Goal: Task Accomplishment & Management: Complete application form

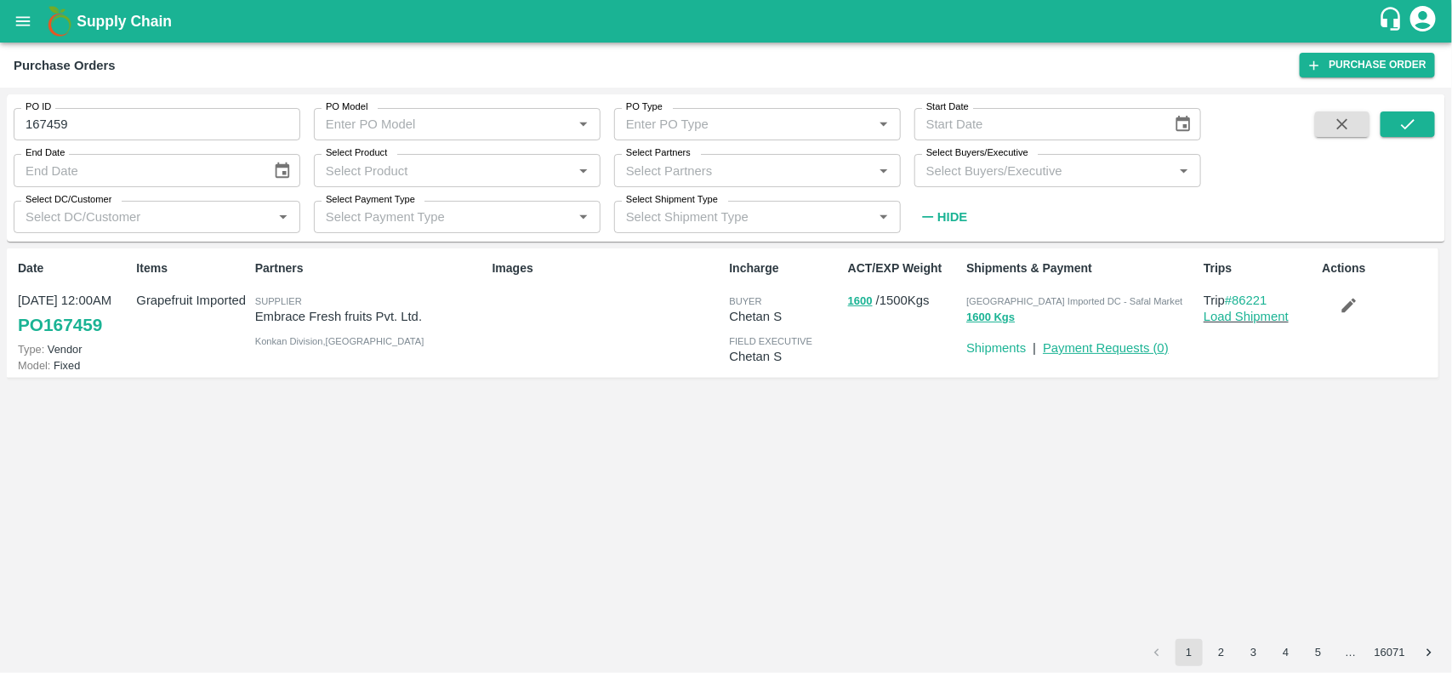
click at [1102, 342] on link "Payment Requests ( 0 )" at bounding box center [1106, 348] width 126 height 14
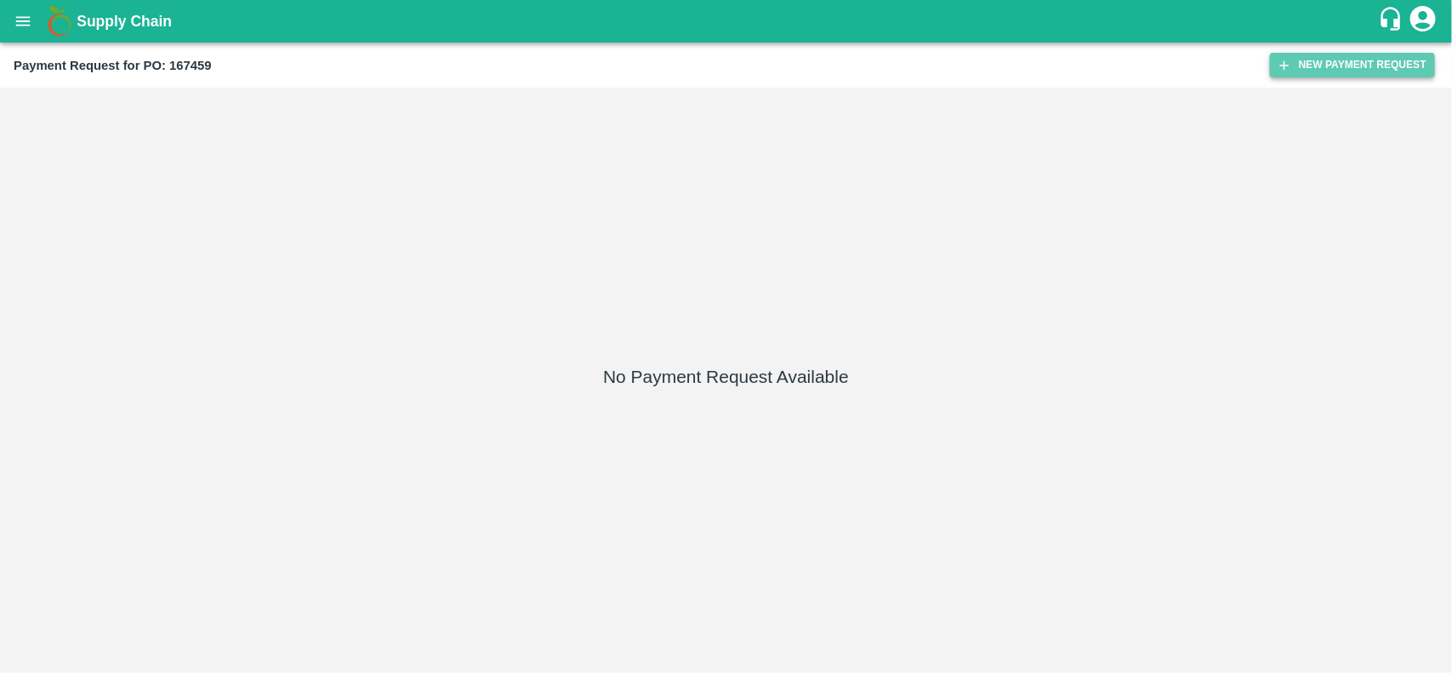
click at [1336, 54] on button "New Payment Request" at bounding box center [1352, 65] width 165 height 25
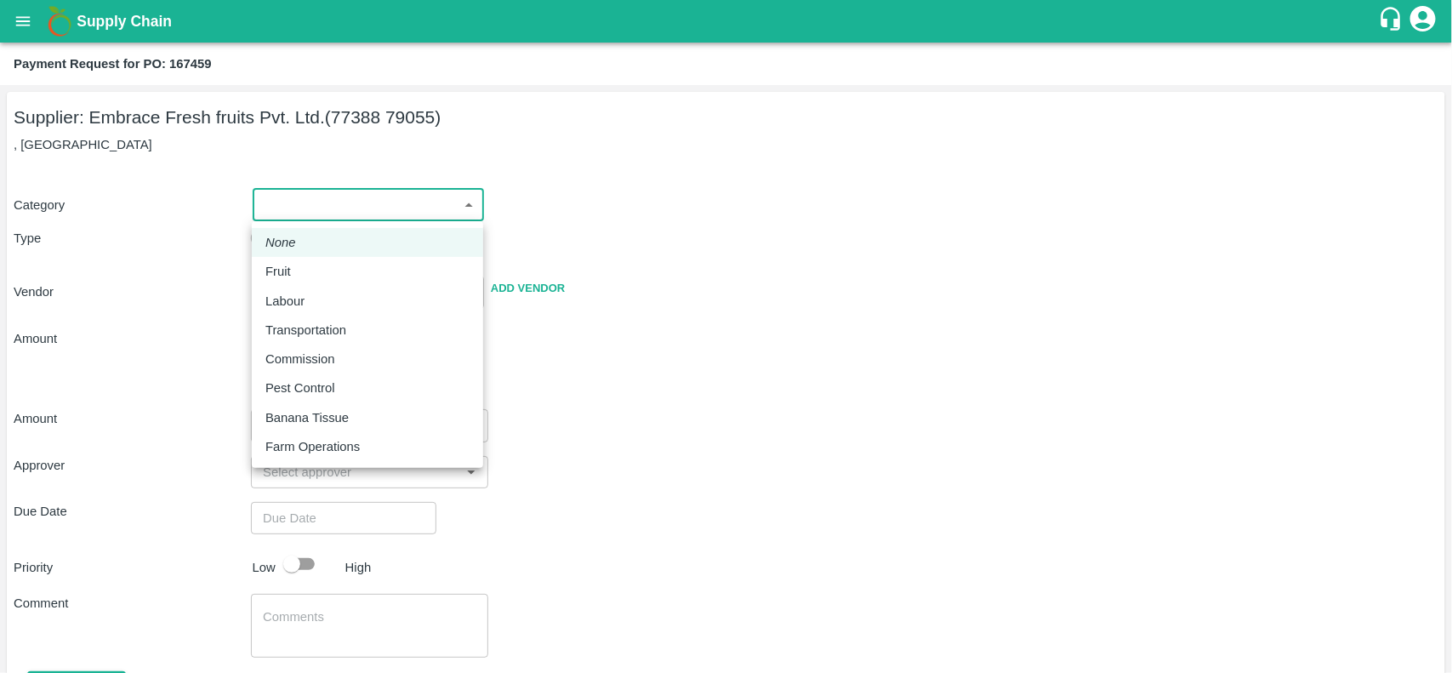
click at [334, 201] on body "Supply Chain Payment Request for PO: 167459 Supplier: Embrace Fresh fruits Pvt.…" at bounding box center [726, 336] width 1452 height 673
click at [322, 262] on div "Fruit" at bounding box center [367, 271] width 204 height 19
type input "1"
type input "Embrace Fresh fruits Pvt. Ltd. - 77388 79055(Supplier)"
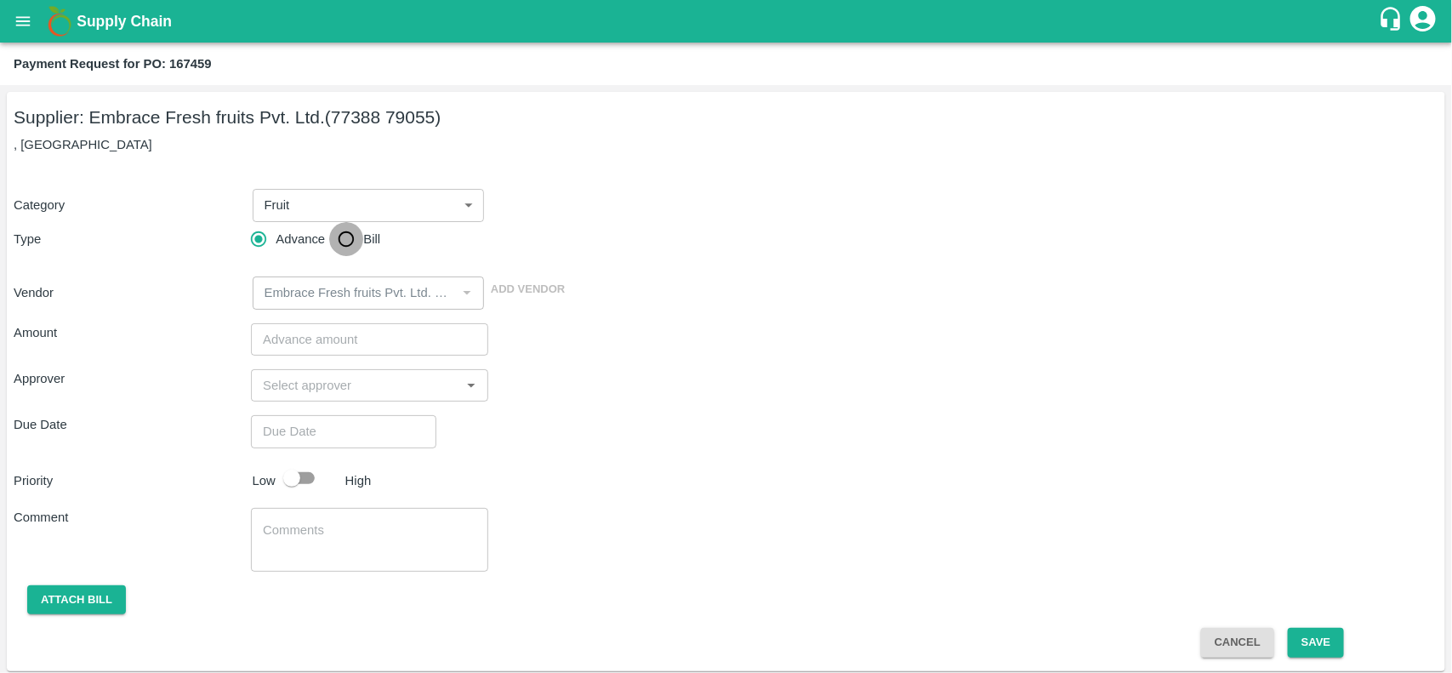
click at [354, 240] on input "Bill" at bounding box center [346, 239] width 34 height 34
radio input "true"
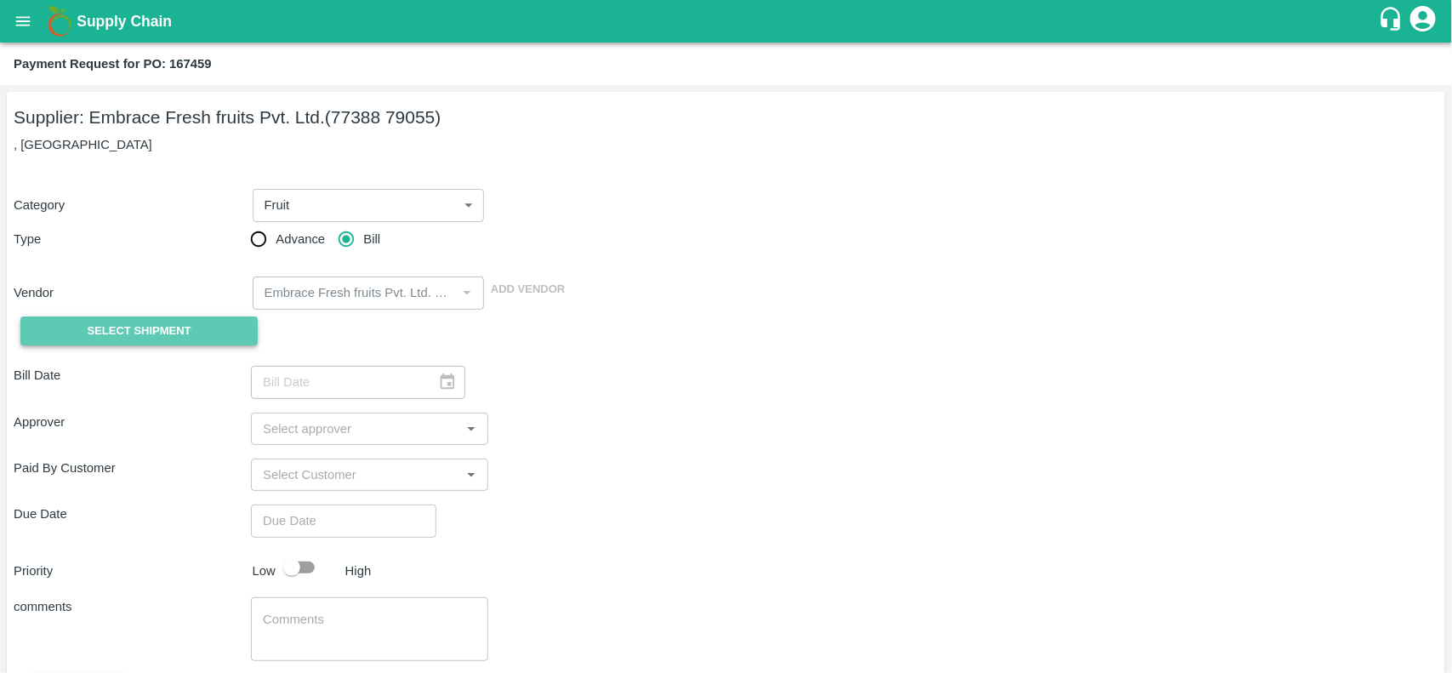
click at [174, 319] on button "Select Shipment" at bounding box center [138, 331] width 237 height 30
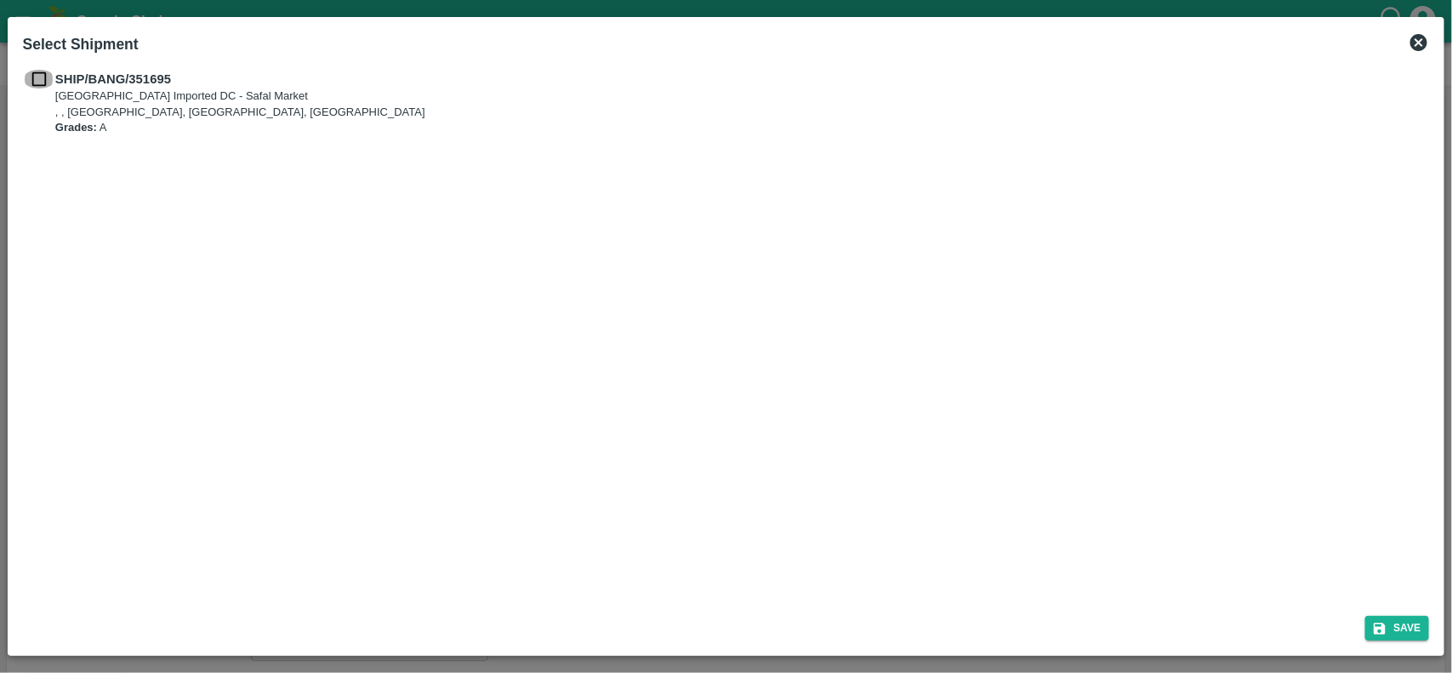
click at [36, 77] on input "checkbox" at bounding box center [39, 79] width 32 height 19
checkbox input "true"
click at [1375, 624] on icon "submit" at bounding box center [1380, 629] width 12 height 12
type input "05/08/2025"
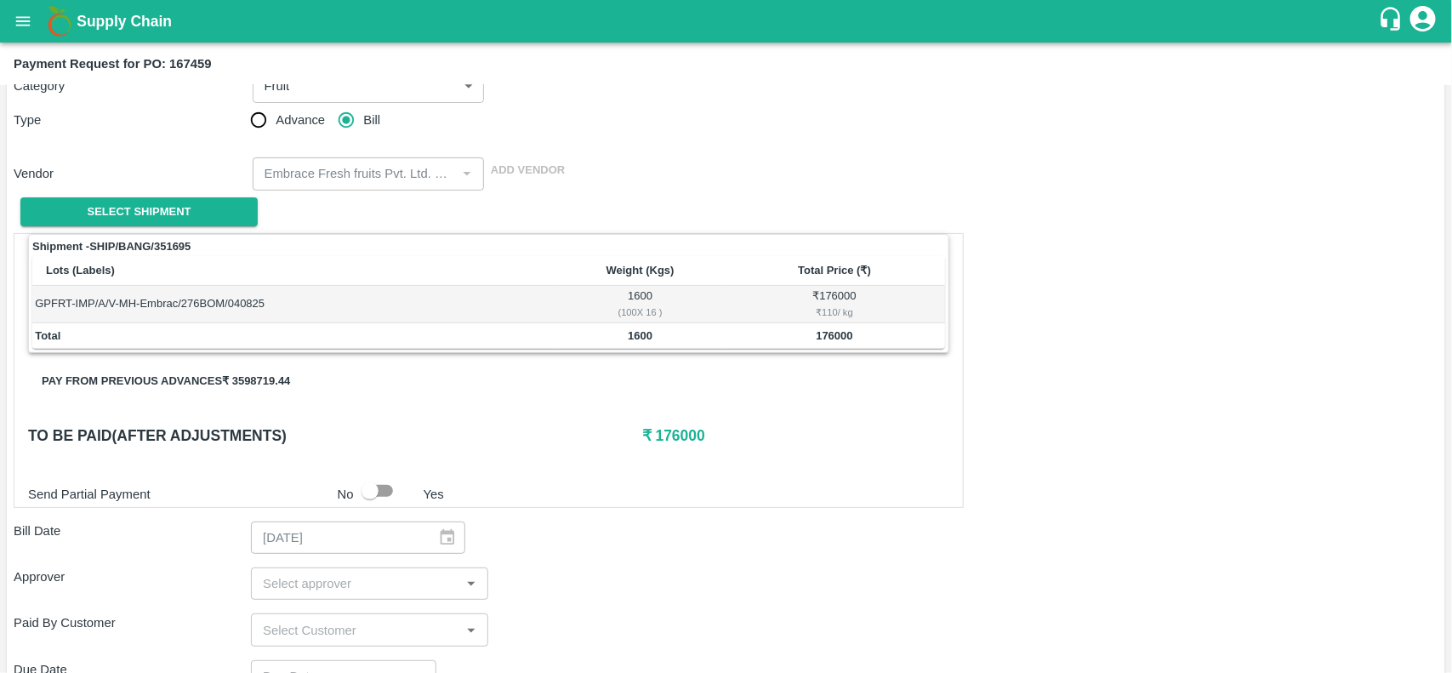
scroll to position [123, 0]
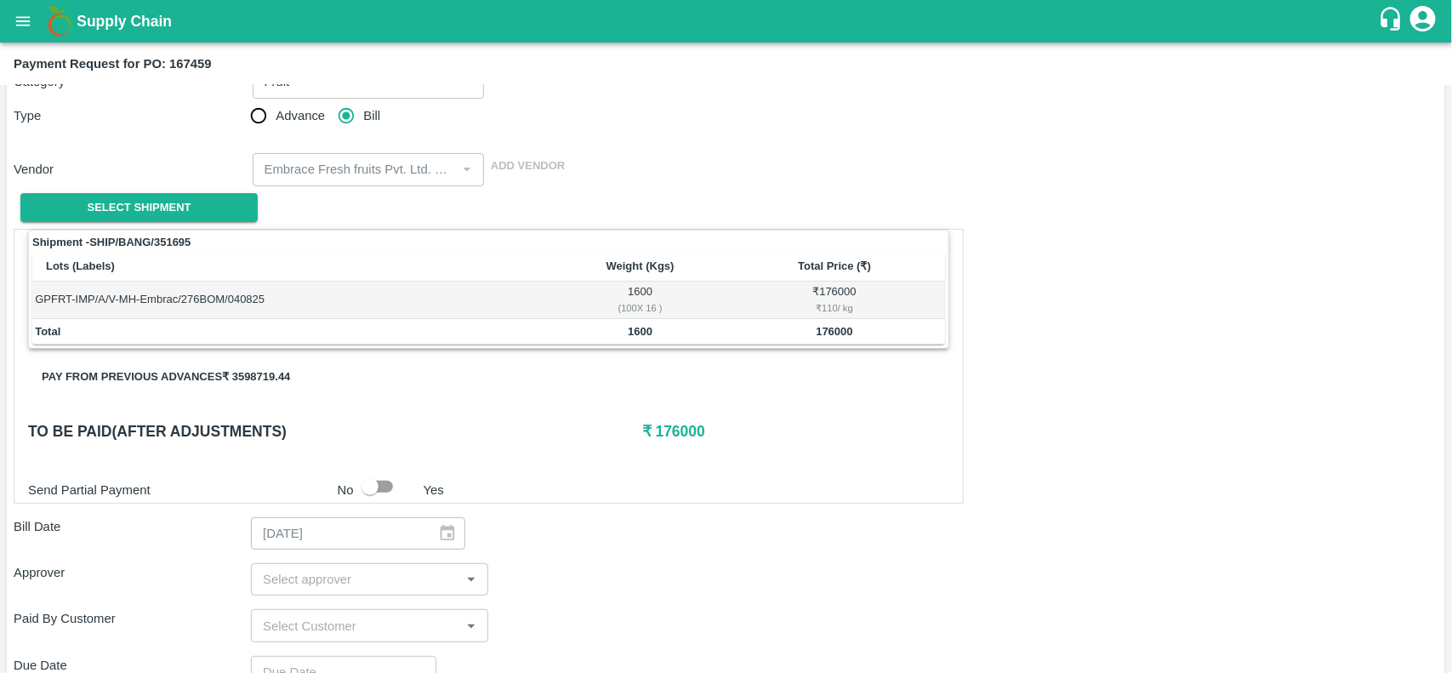
click at [189, 61] on b "Payment Request for PO: 167459" at bounding box center [113, 64] width 198 height 14
copy b "167459"
click at [14, 4] on button "open drawer" at bounding box center [22, 21] width 39 height 39
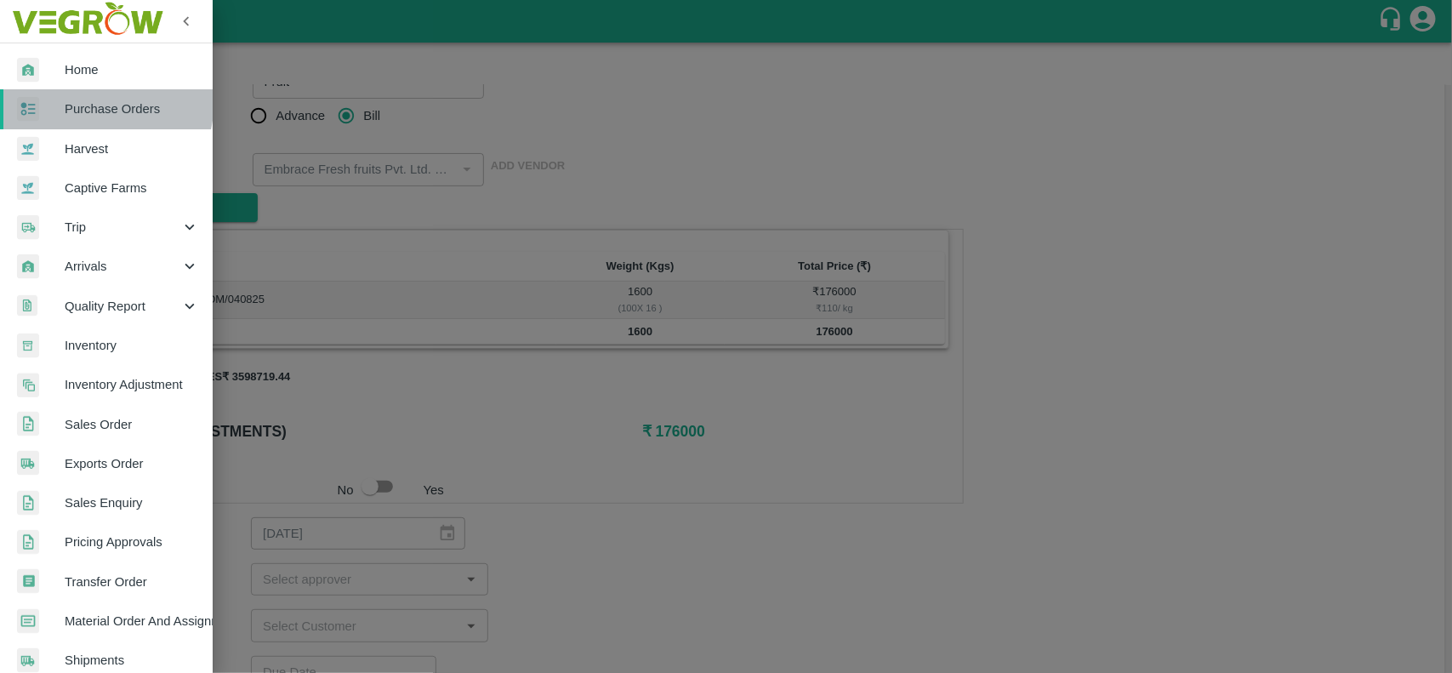
click at [82, 100] on span "Purchase Orders" at bounding box center [132, 109] width 134 height 19
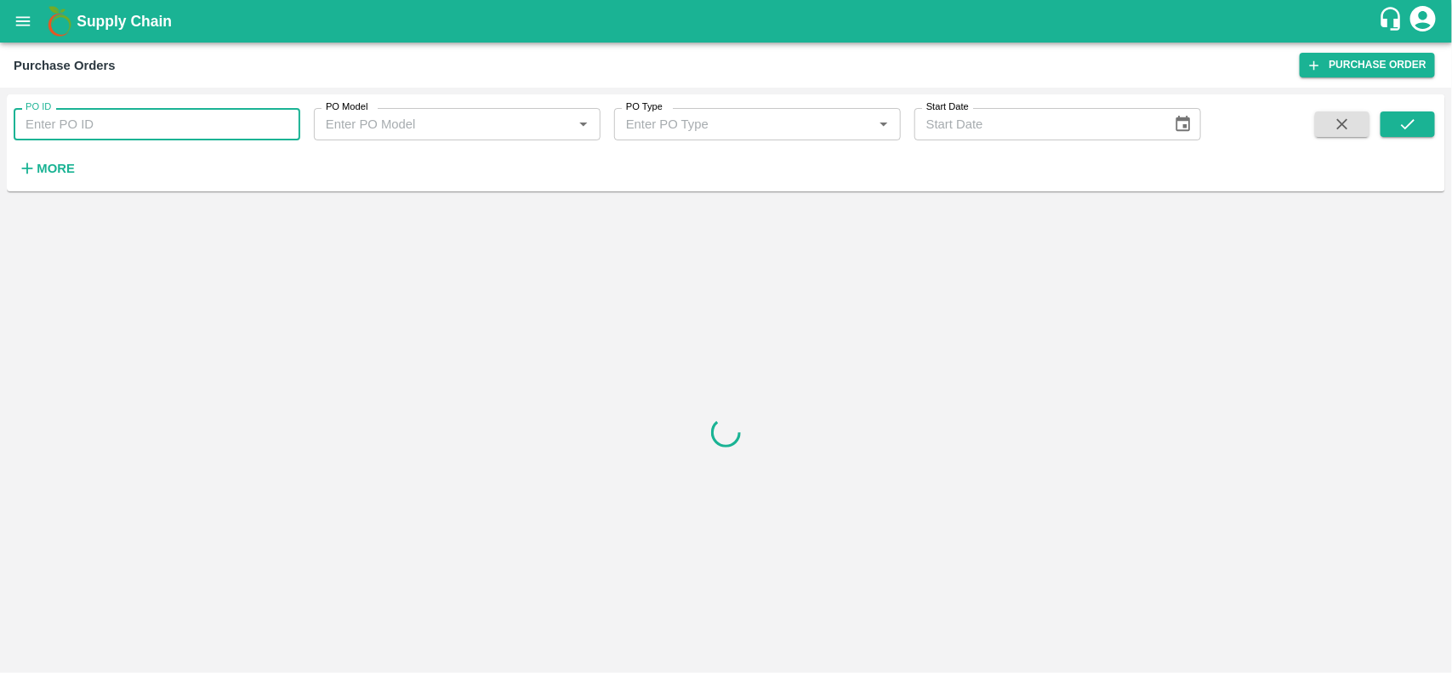
click at [57, 137] on input "PO ID" at bounding box center [157, 124] width 287 height 32
paste input "167459"
type input "167459"
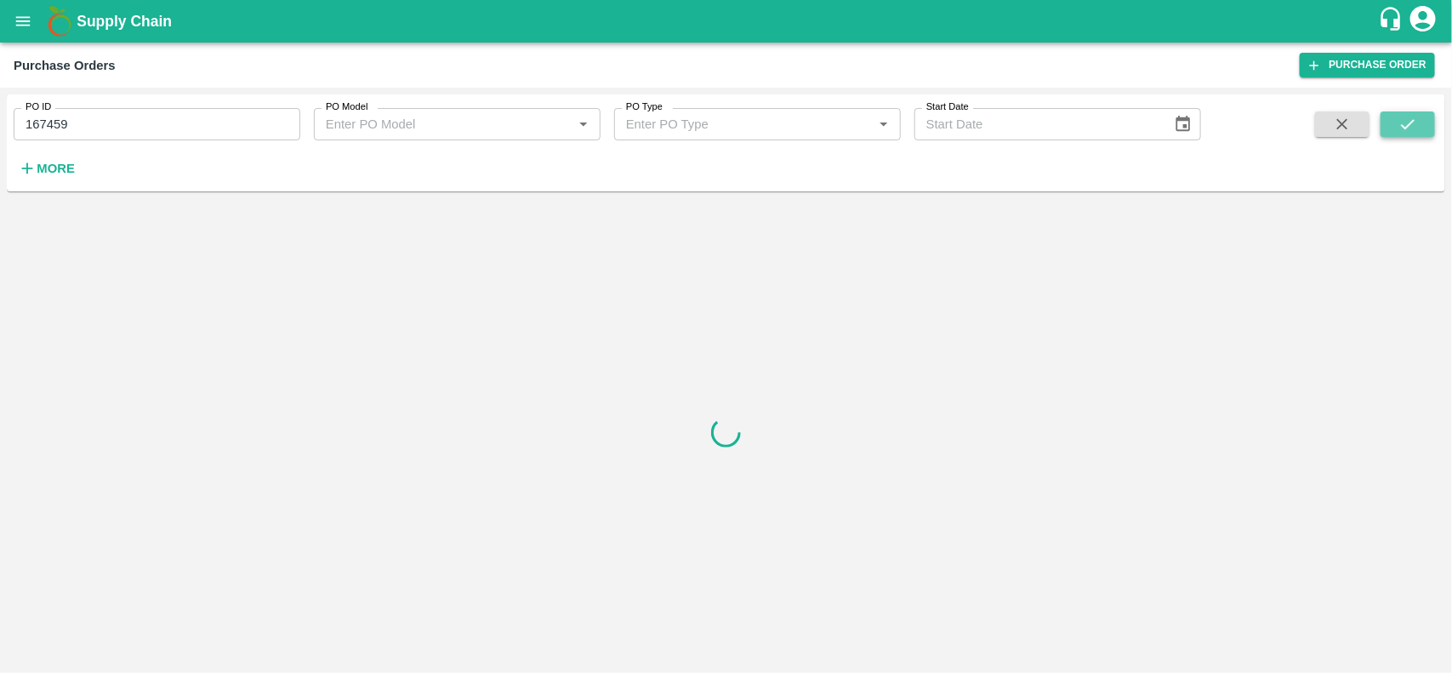
click at [1413, 128] on icon "submit" at bounding box center [1408, 124] width 19 height 19
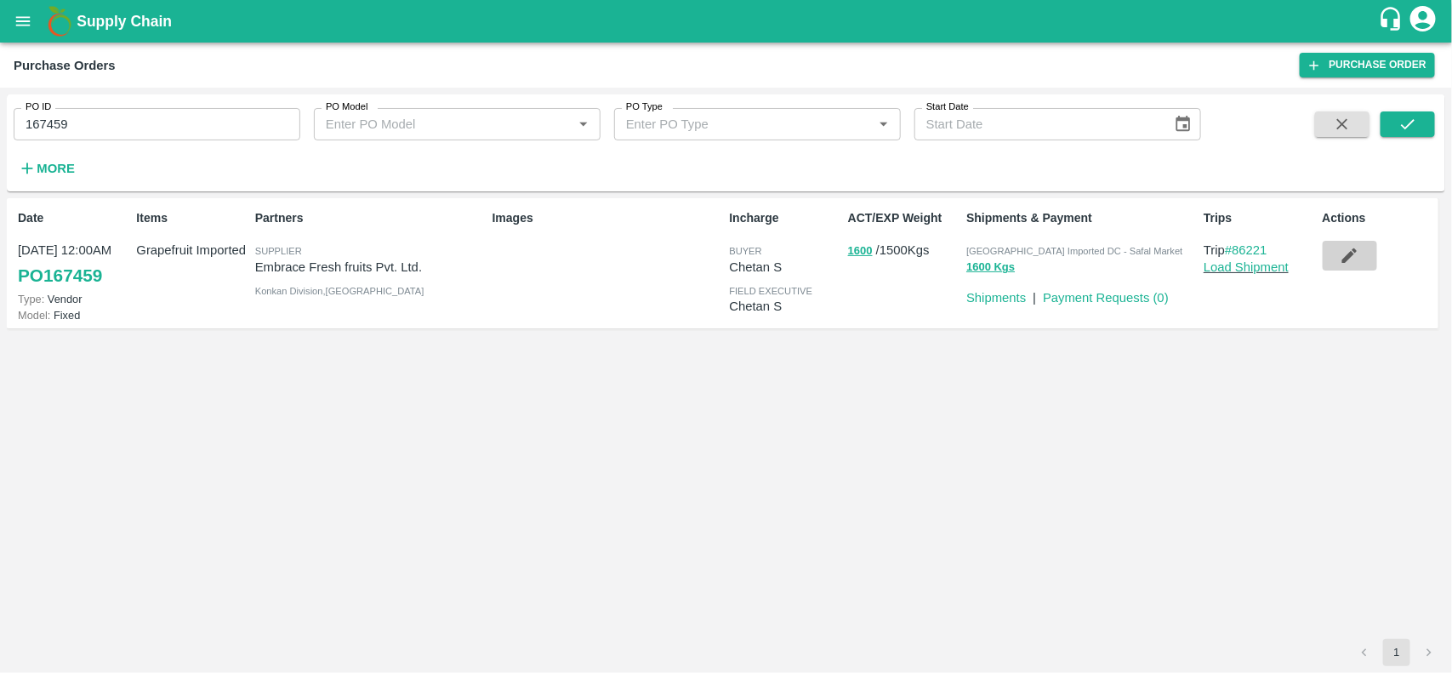
click at [1341, 256] on icon "button" at bounding box center [1349, 255] width 19 height 19
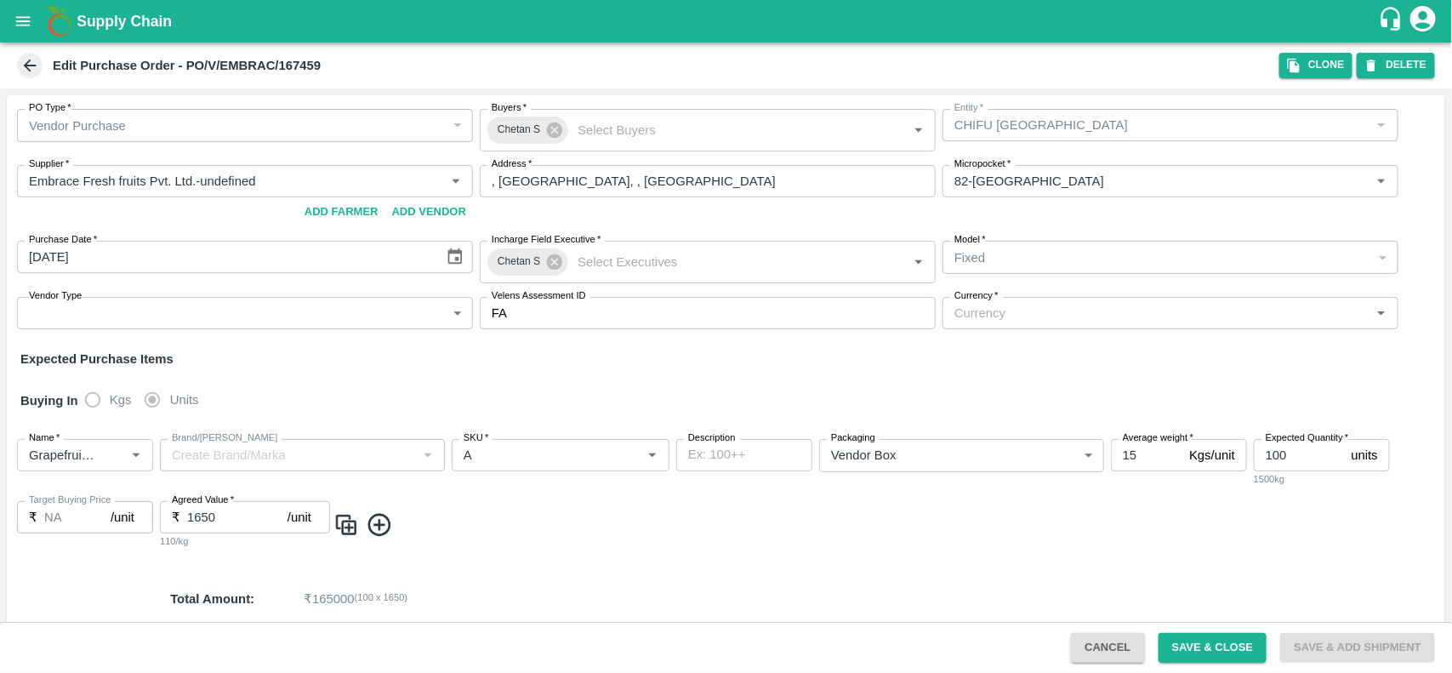
click at [1130, 419] on div "Buying In Kgs Units" at bounding box center [726, 400] width 1439 height 49
click at [1134, 444] on input "15" at bounding box center [1146, 455] width 71 height 32
type input "16"
click at [1204, 656] on button "Save & Close" at bounding box center [1213, 648] width 109 height 30
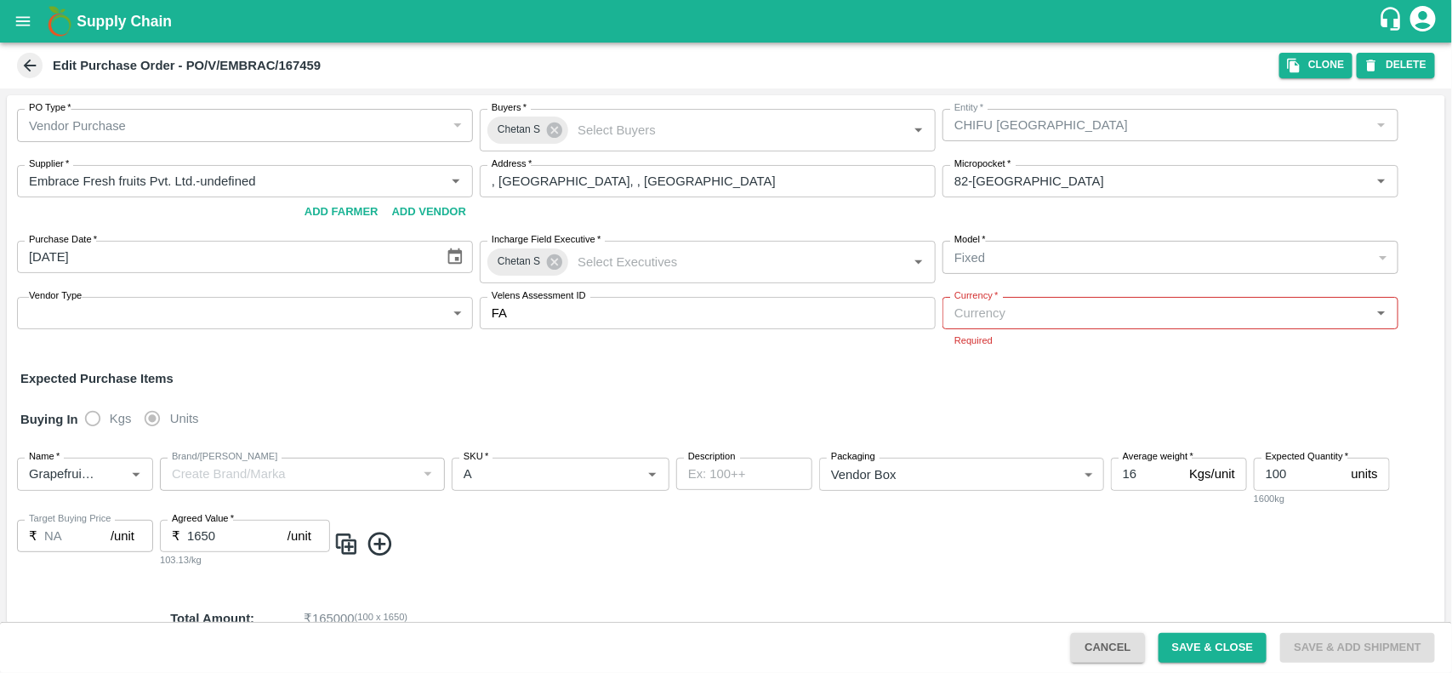
click at [1076, 324] on div "Currency   *" at bounding box center [1171, 313] width 456 height 32
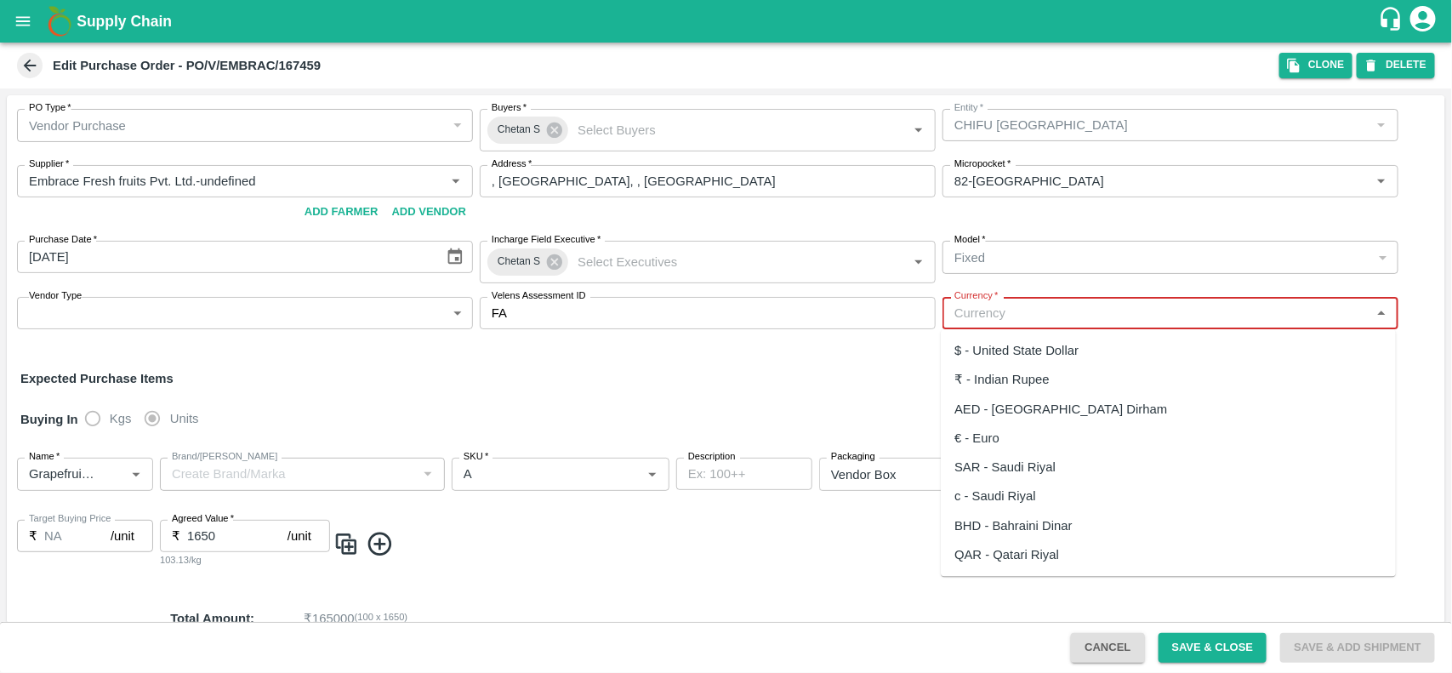
click at [1032, 385] on div "₹ - Indian Rupee" at bounding box center [1002, 380] width 95 height 19
type input "₹ - Indian Rupee"
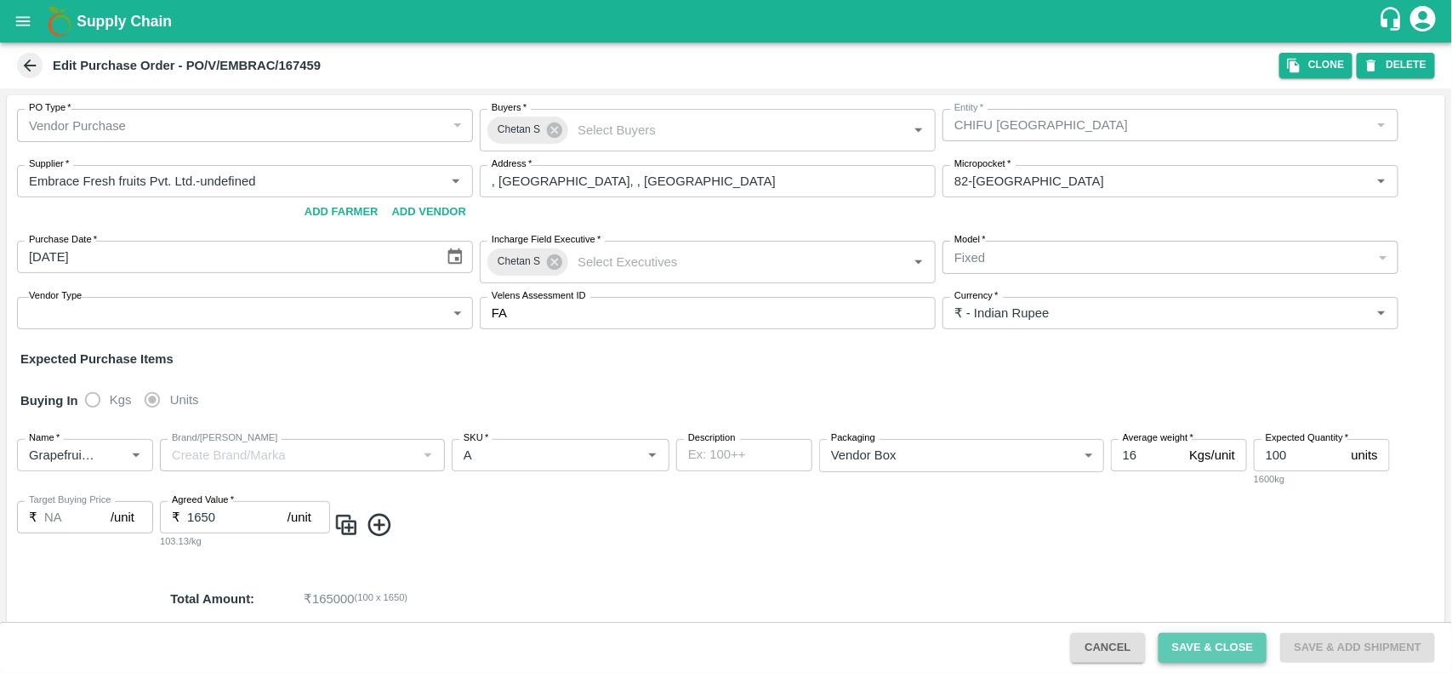
click at [1200, 643] on button "Save & Close" at bounding box center [1213, 648] width 109 height 30
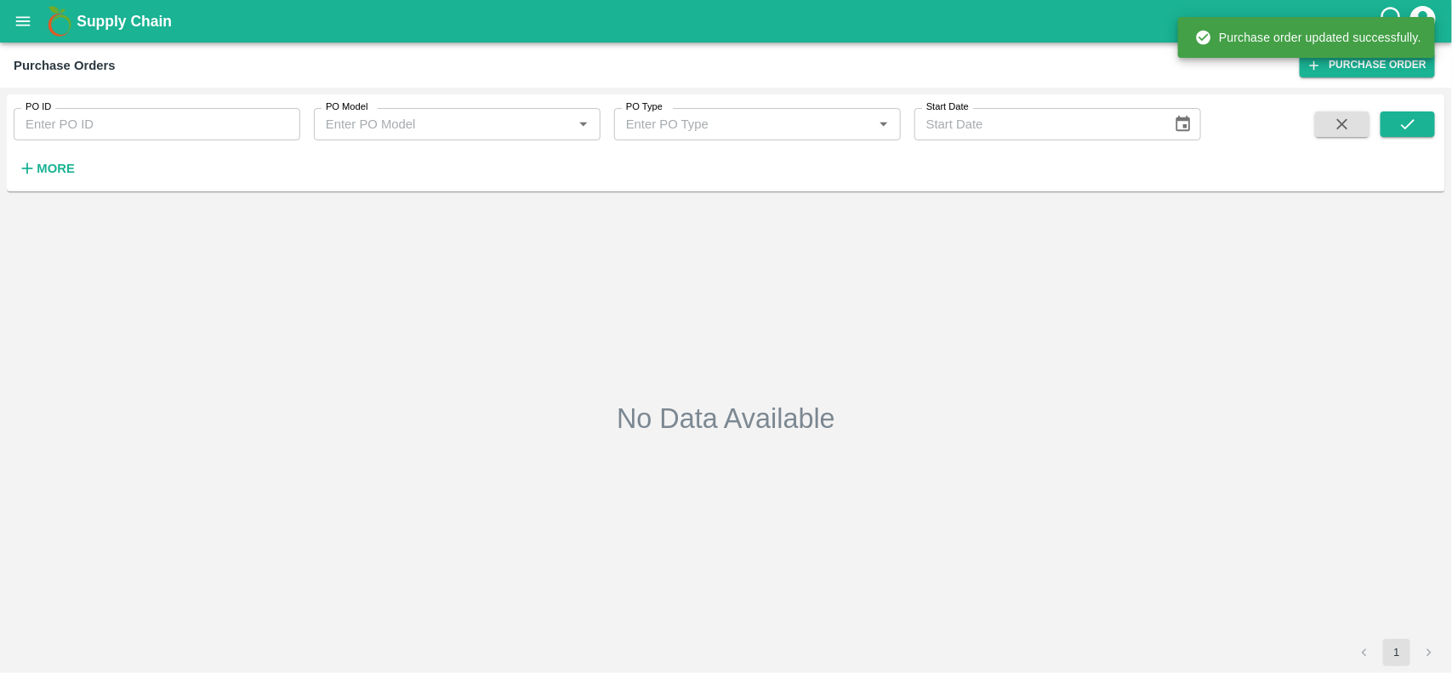
type input "167459"
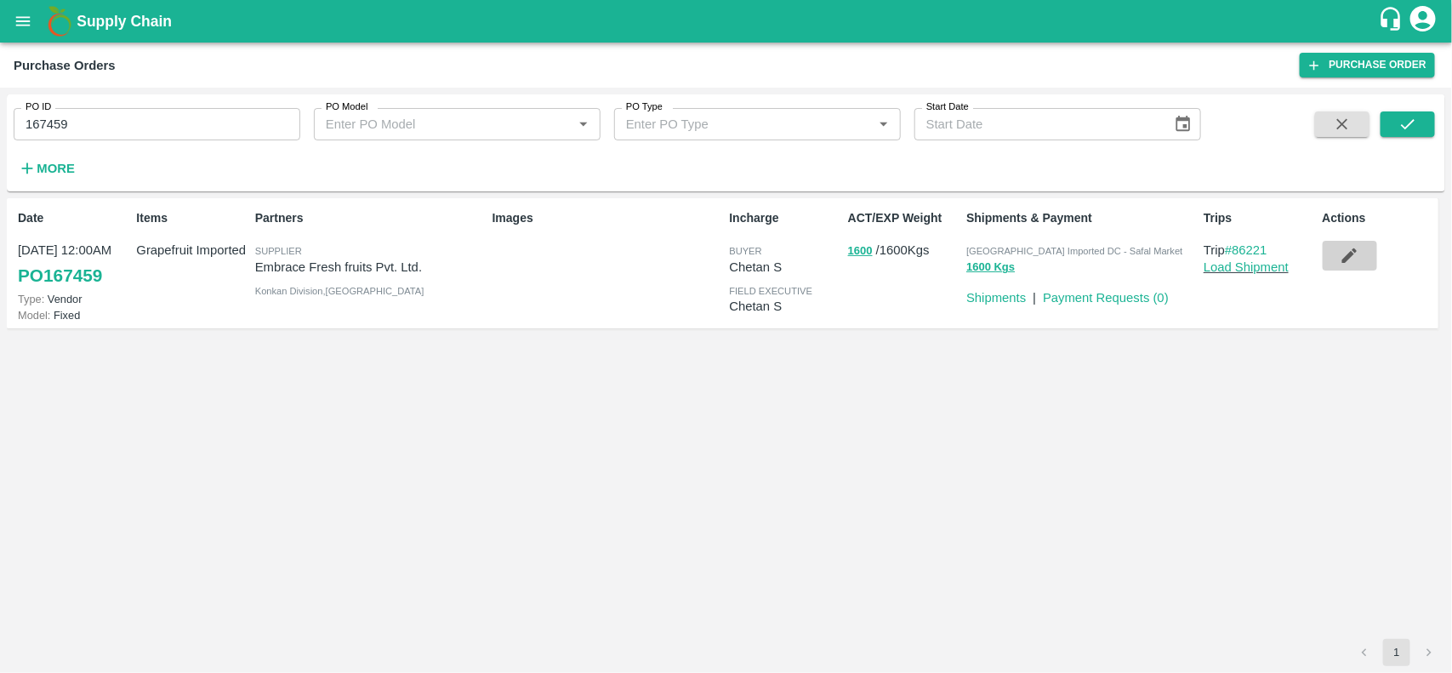
click at [1332, 254] on button "button" at bounding box center [1350, 255] width 54 height 29
click at [1070, 291] on link "Payment Requests ( 0 )" at bounding box center [1106, 298] width 126 height 14
click at [1331, 264] on button "button" at bounding box center [1350, 255] width 54 height 29
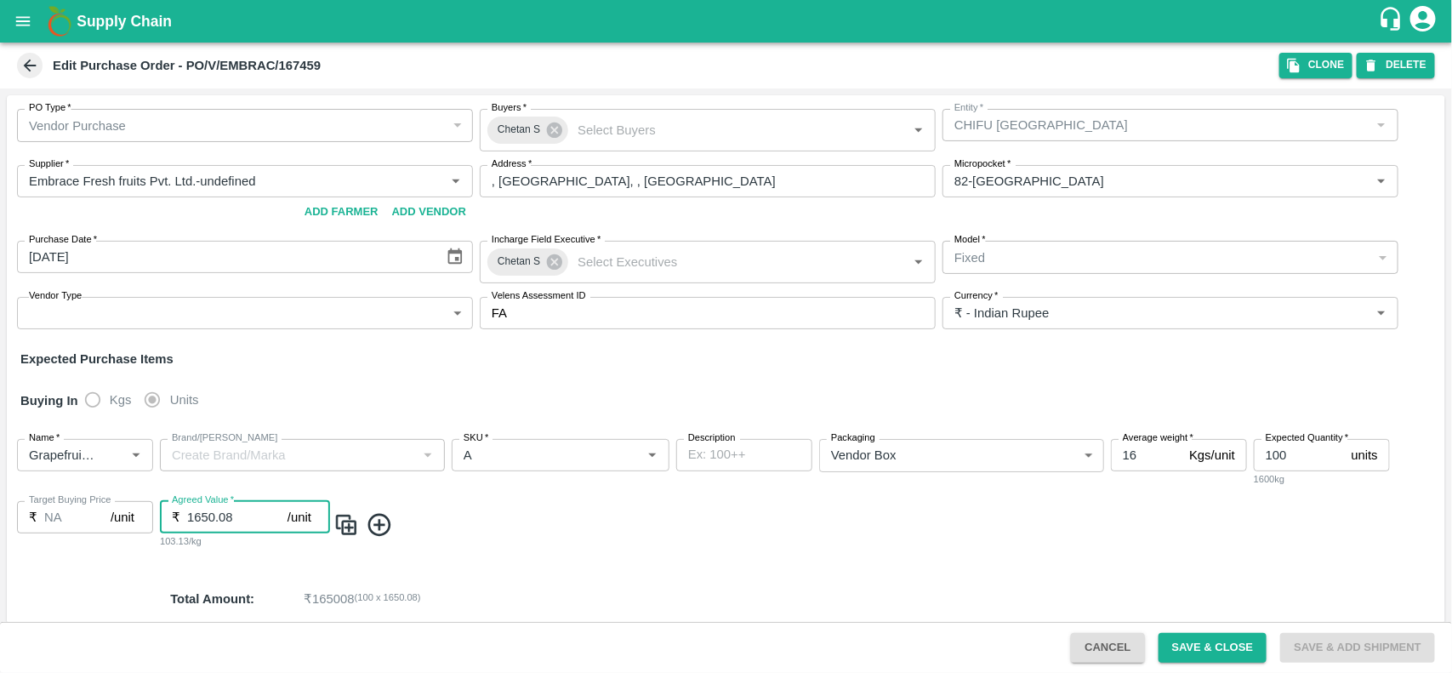
click at [238, 527] on input "1650.08" at bounding box center [237, 517] width 100 height 32
type input "1600"
click at [1209, 643] on button "Save & Close" at bounding box center [1213, 648] width 109 height 30
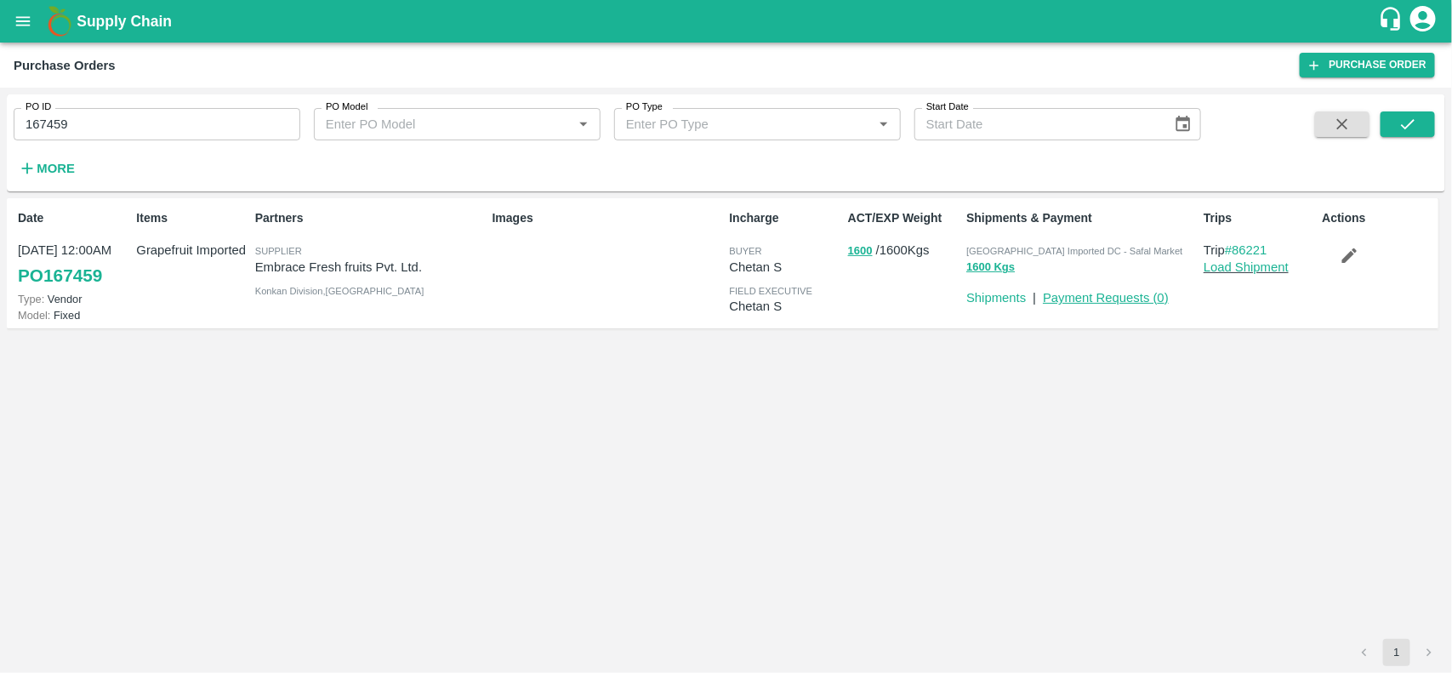
click at [1085, 291] on link "Payment Requests ( 0 )" at bounding box center [1106, 298] width 126 height 14
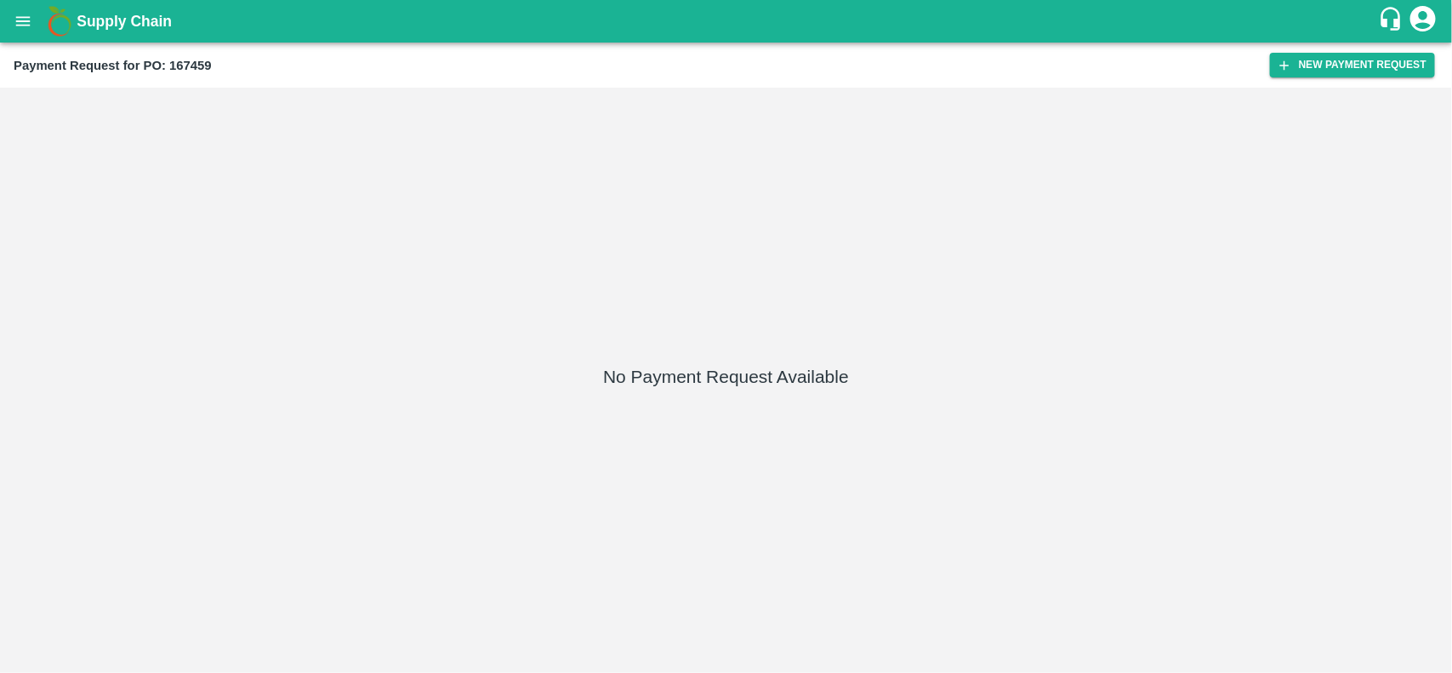
click at [1348, 51] on div "Payment Request for PO: 167459 New Payment Request" at bounding box center [726, 65] width 1452 height 45
click at [1324, 73] on button "New Payment Request" at bounding box center [1352, 65] width 165 height 25
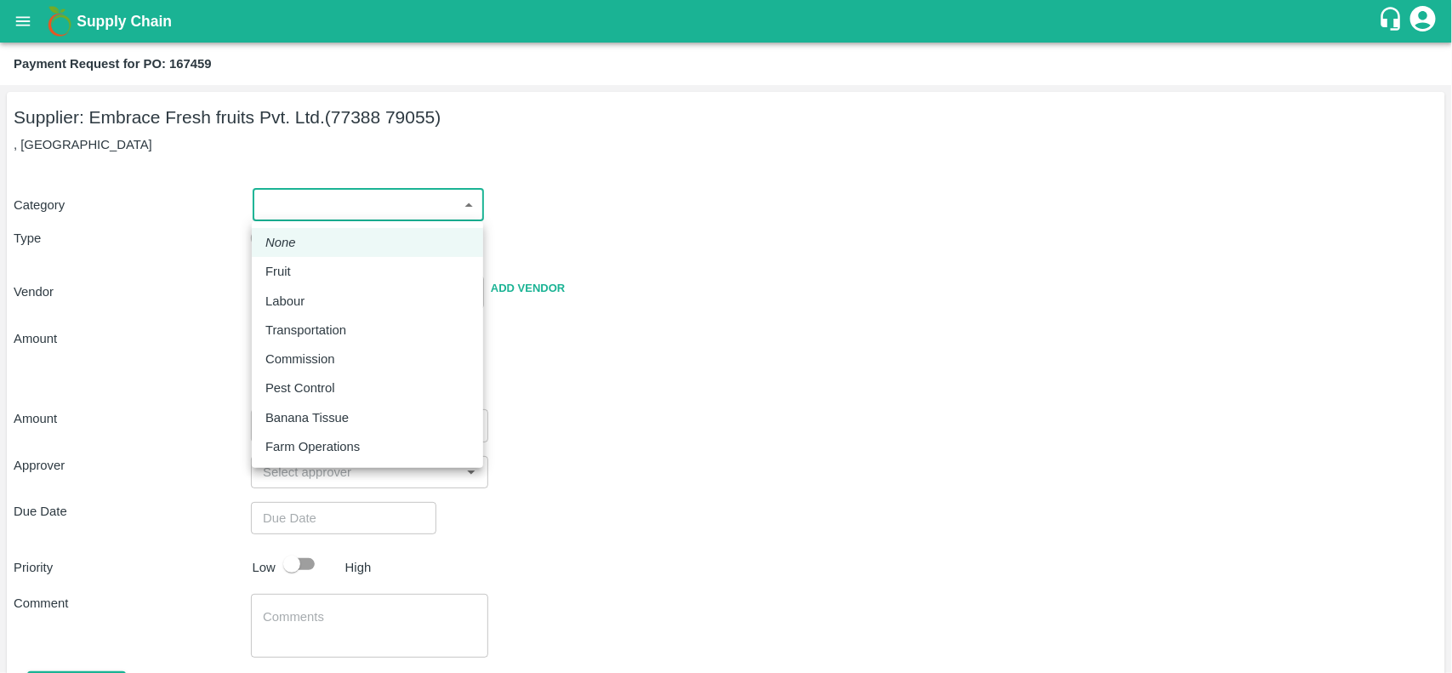
click at [323, 207] on body "Supply Chain Payment Request for PO: 167459 Supplier: Embrace Fresh fruits Pvt.…" at bounding box center [726, 336] width 1452 height 673
click at [283, 262] on p "Fruit" at bounding box center [278, 271] width 26 height 19
type input "1"
type input "Embrace Fresh fruits Pvt. Ltd. - 77388 79055(Supplier)"
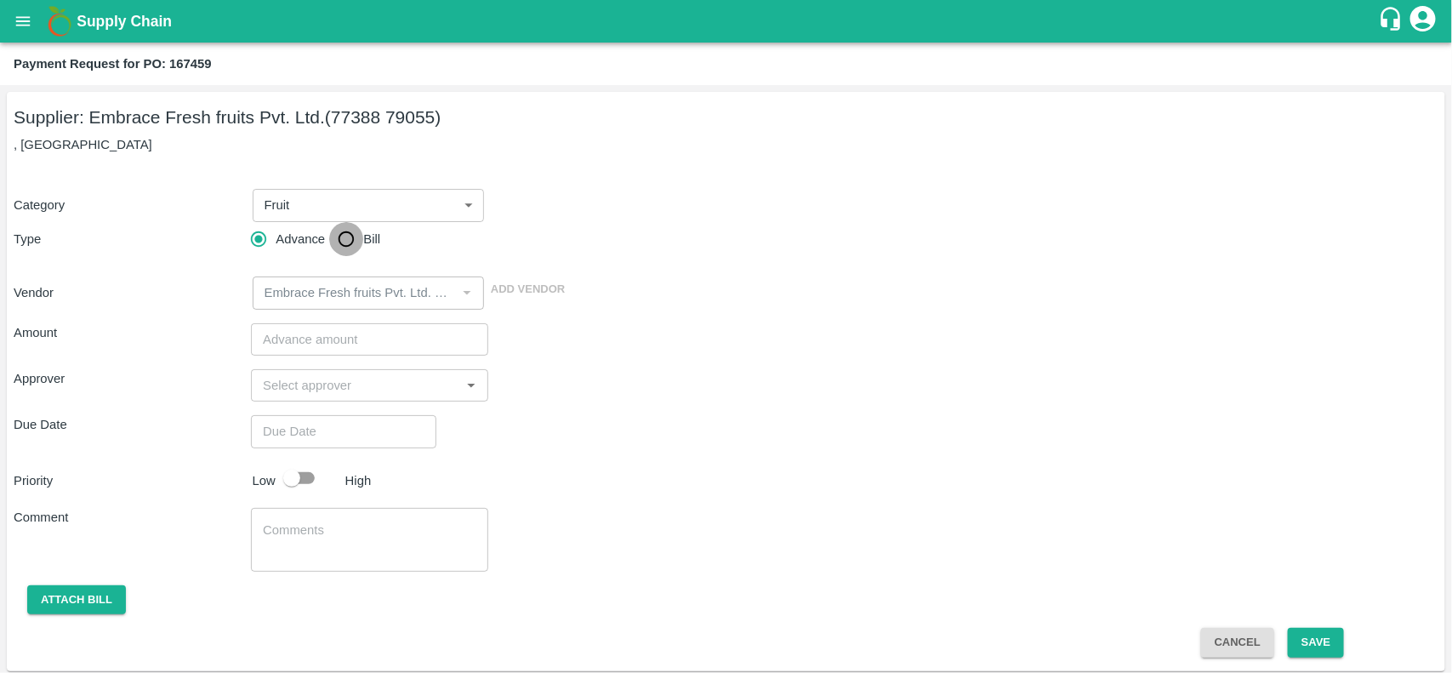
click at [359, 231] on input "Bill" at bounding box center [346, 239] width 34 height 34
radio input "true"
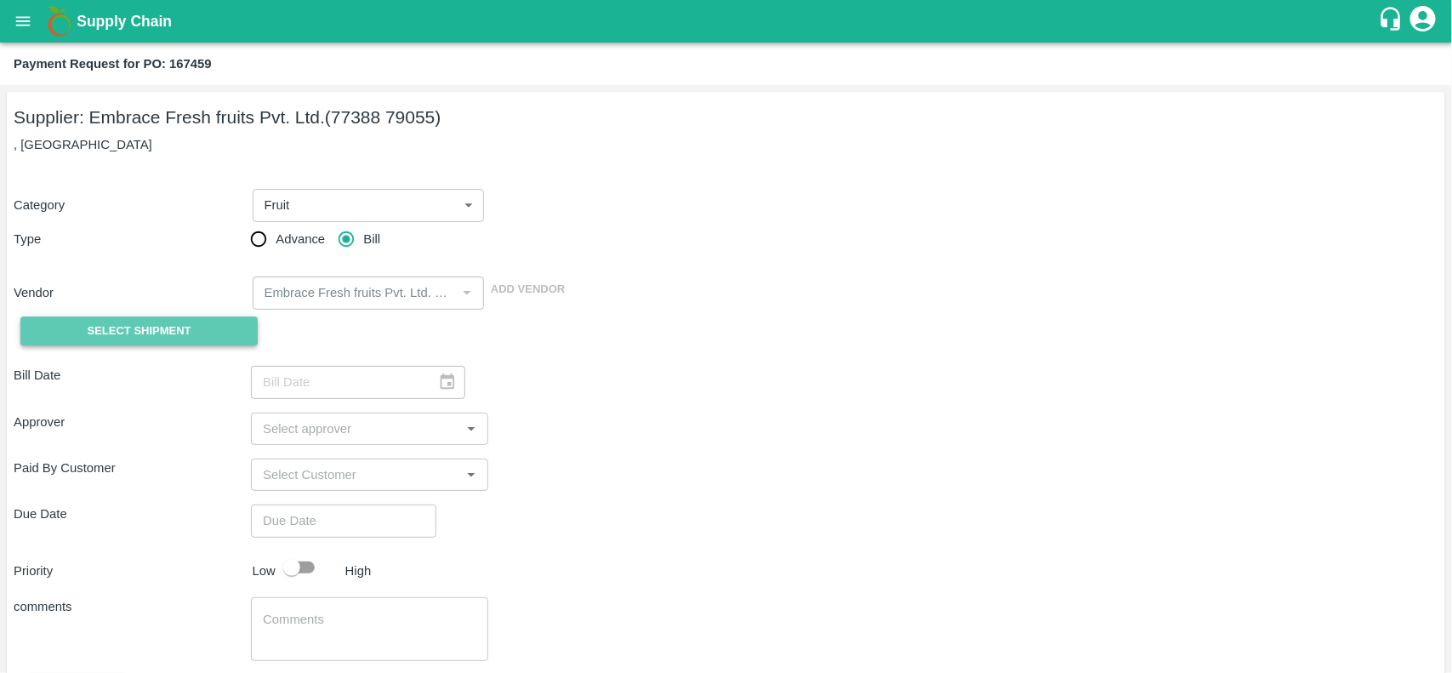
click at [94, 322] on span "Select Shipment" at bounding box center [140, 332] width 104 height 20
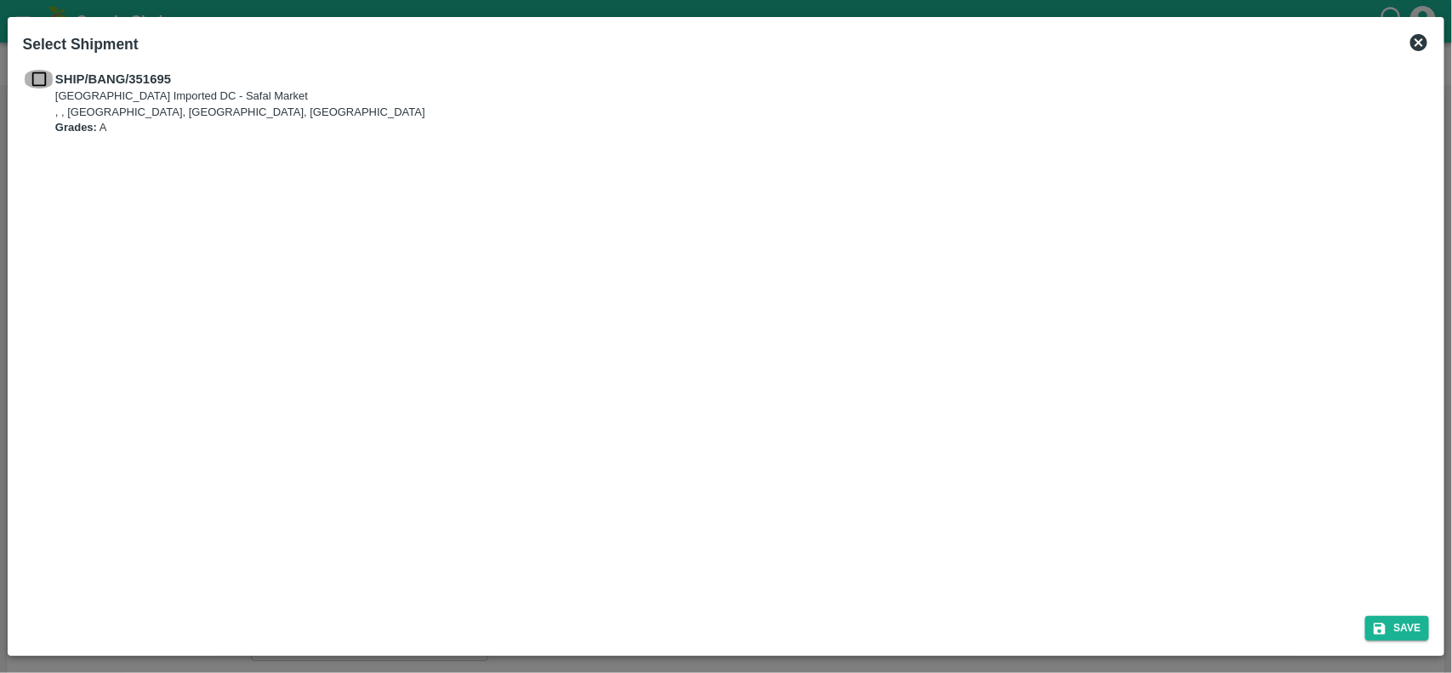
click at [32, 77] on input "checkbox" at bounding box center [39, 79] width 32 height 19
checkbox input "true"
click at [1417, 638] on button "Save" at bounding box center [1398, 628] width 65 height 25
type input "05/08/2025"
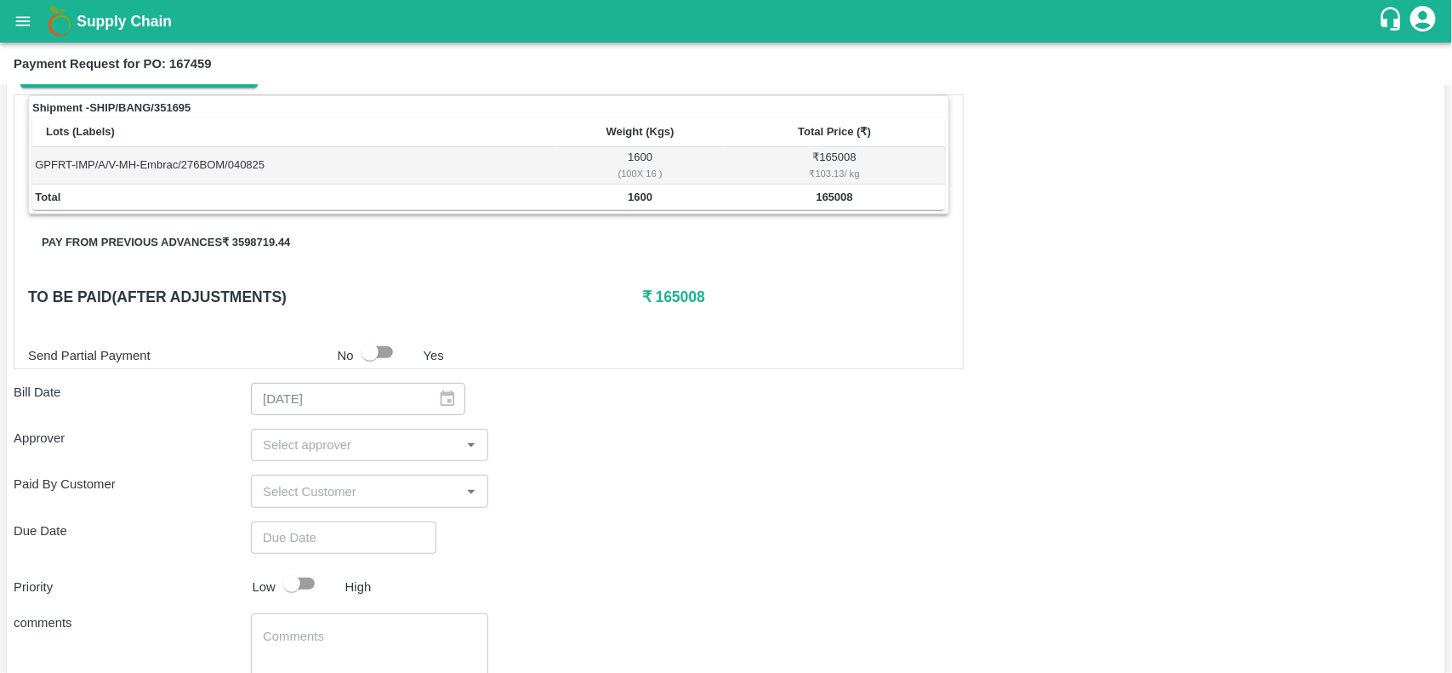
scroll to position [255, 0]
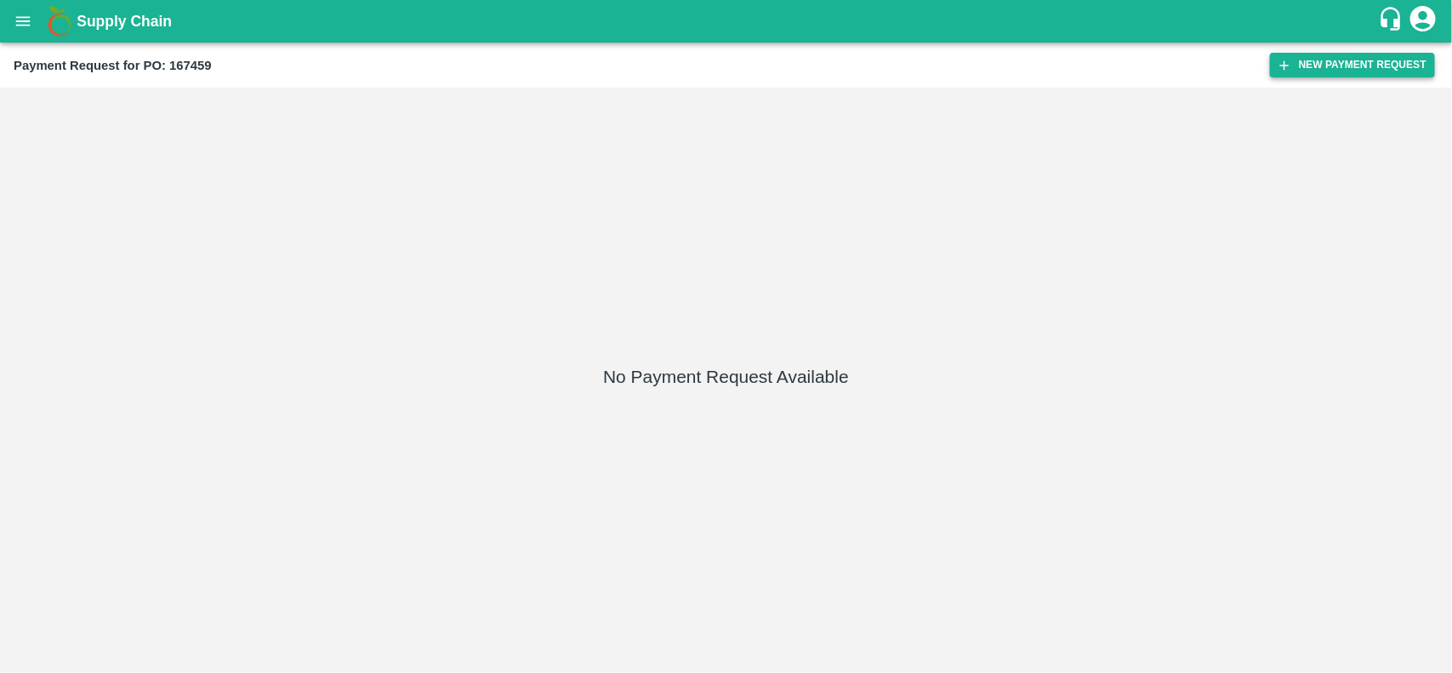
click at [1310, 62] on button "New Payment Request" at bounding box center [1352, 65] width 165 height 25
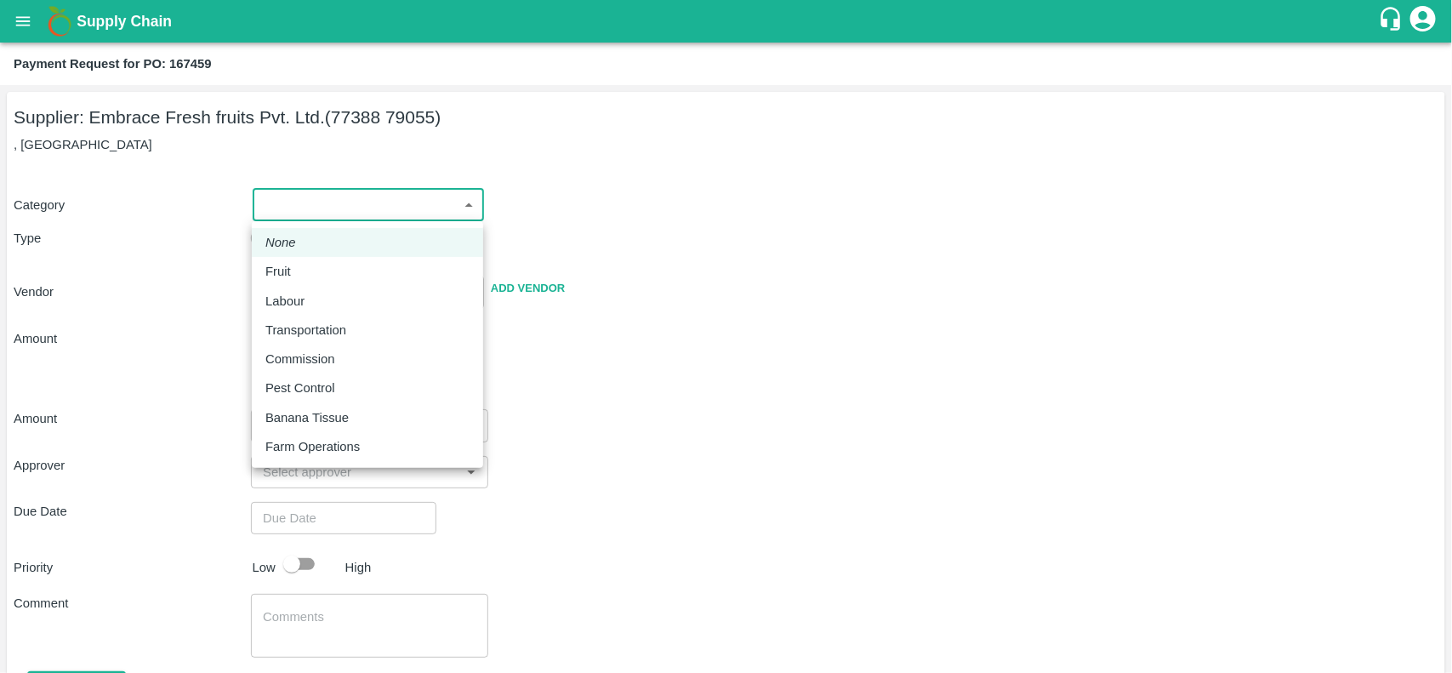
click at [298, 197] on body "Supply Chain Payment Request for PO: 167459 Supplier: Embrace Fresh fruits Pvt.…" at bounding box center [726, 336] width 1452 height 673
click at [290, 270] on p "Fruit" at bounding box center [278, 271] width 26 height 19
type input "1"
type input "Embrace Fresh fruits Pvt. Ltd. - 77388 79055(Supplier)"
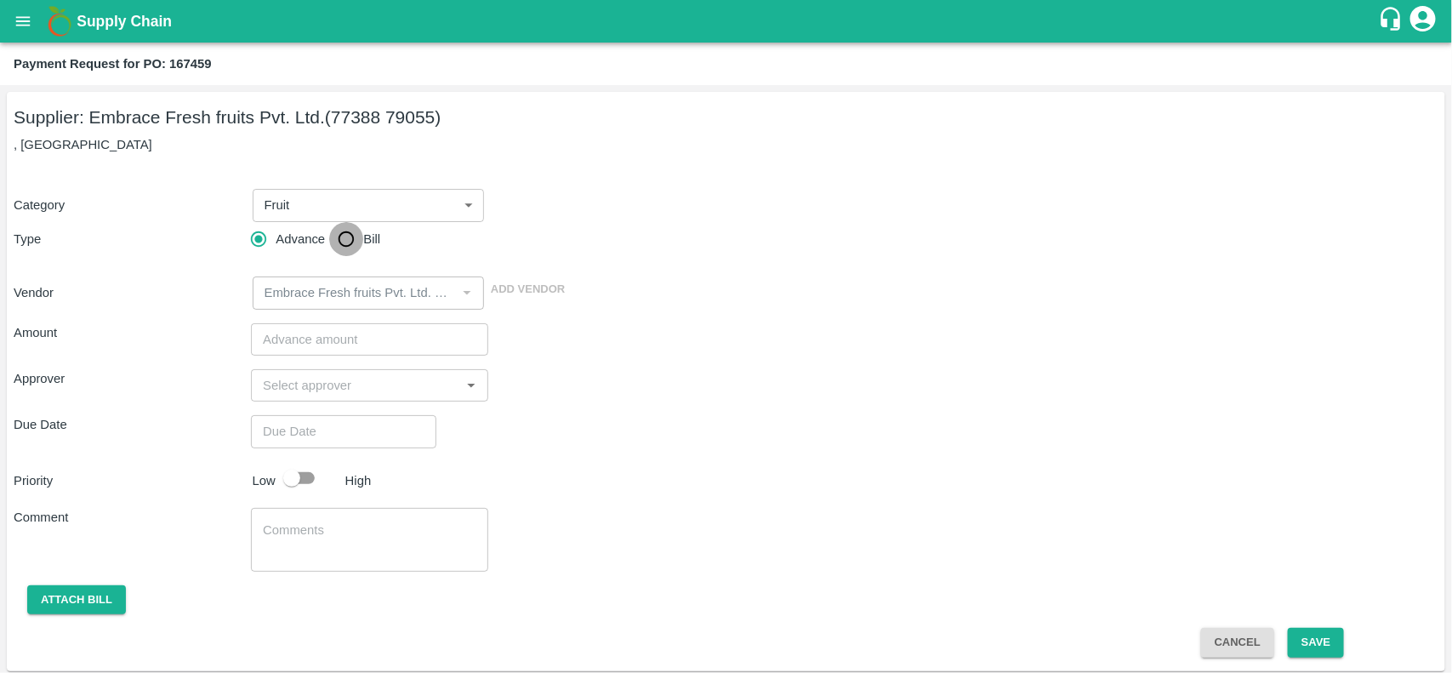
click at [341, 241] on input "Bill" at bounding box center [346, 239] width 34 height 34
radio input "true"
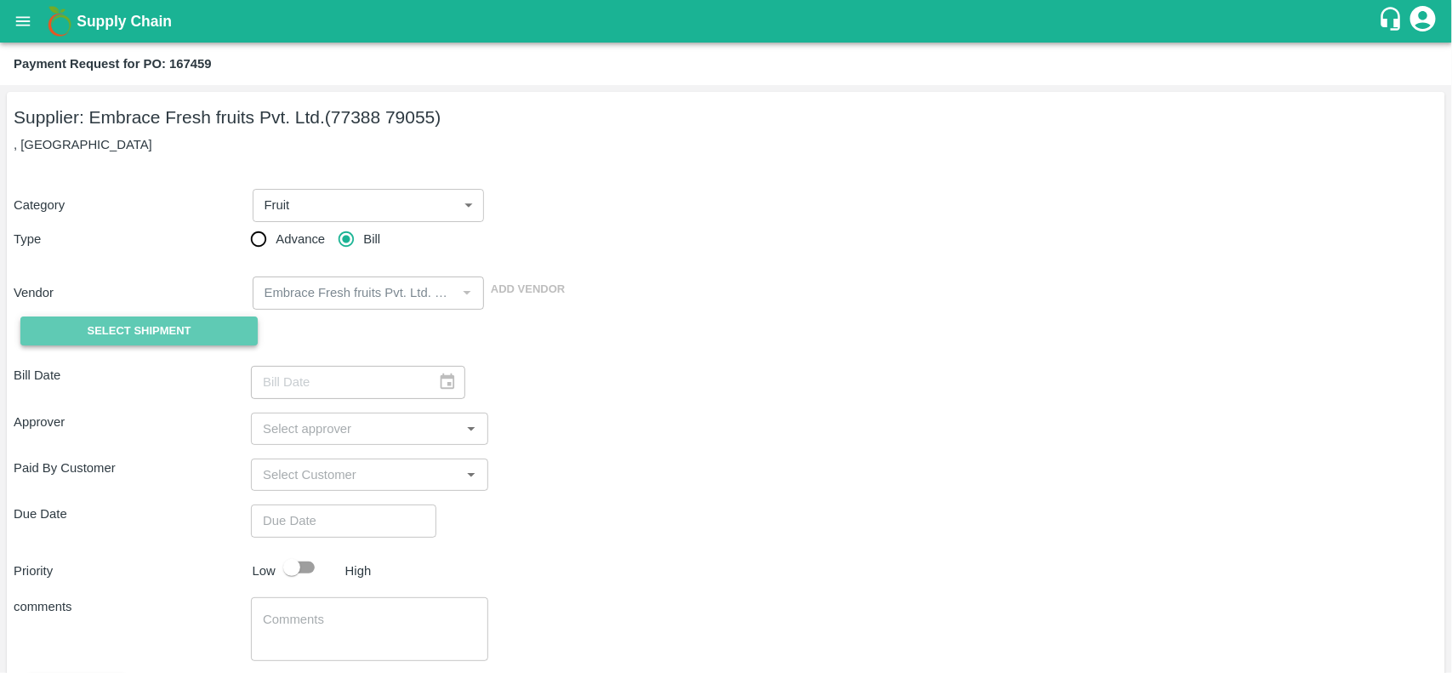
click at [156, 330] on span "Select Shipment" at bounding box center [140, 332] width 104 height 20
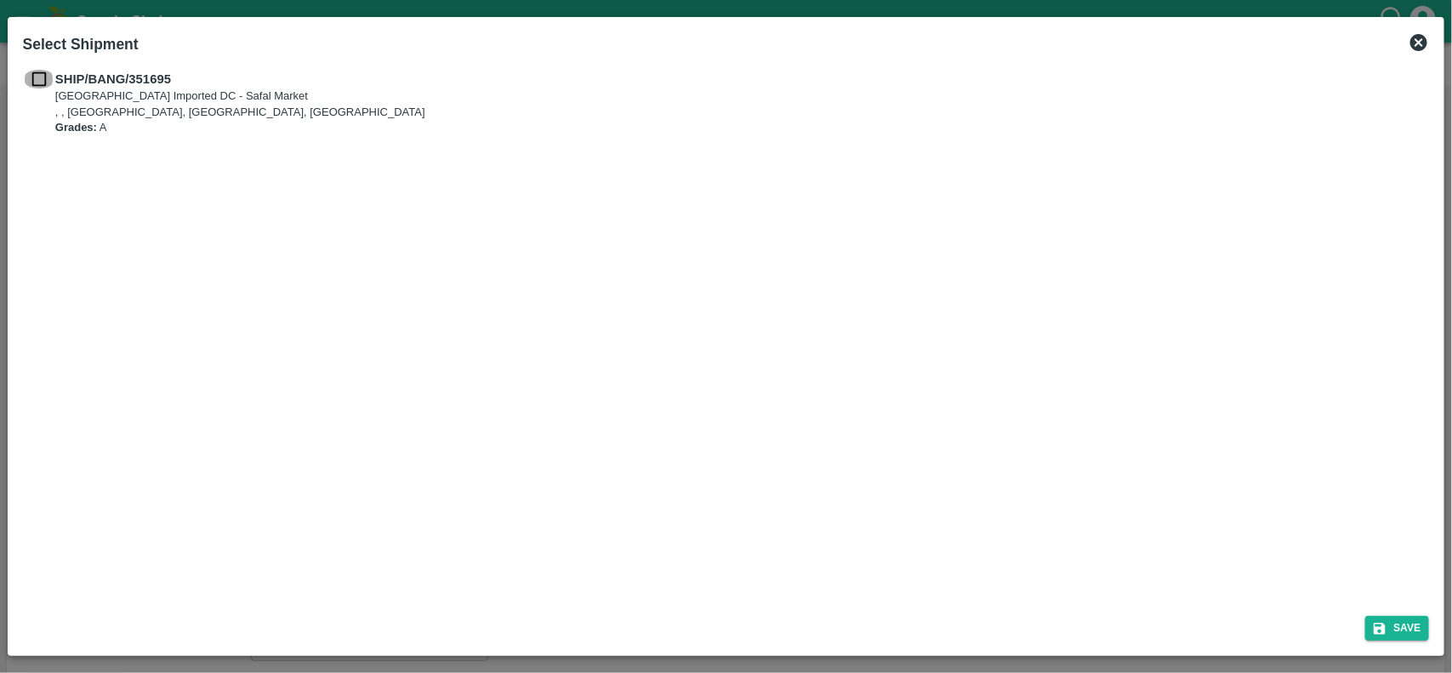
click at [43, 86] on input "checkbox" at bounding box center [39, 79] width 32 height 19
checkbox input "true"
click at [1414, 630] on button "Save" at bounding box center [1398, 628] width 65 height 25
type input "05/08/2025"
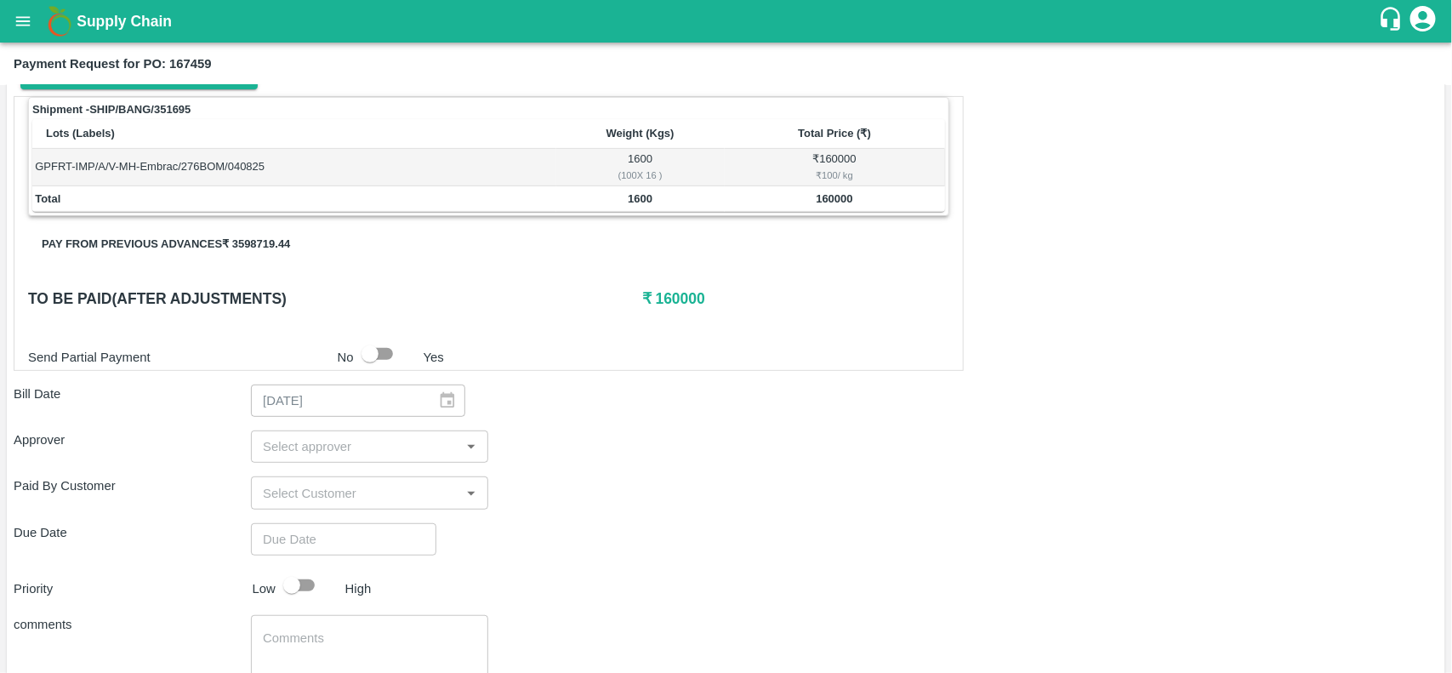
scroll to position [257, 0]
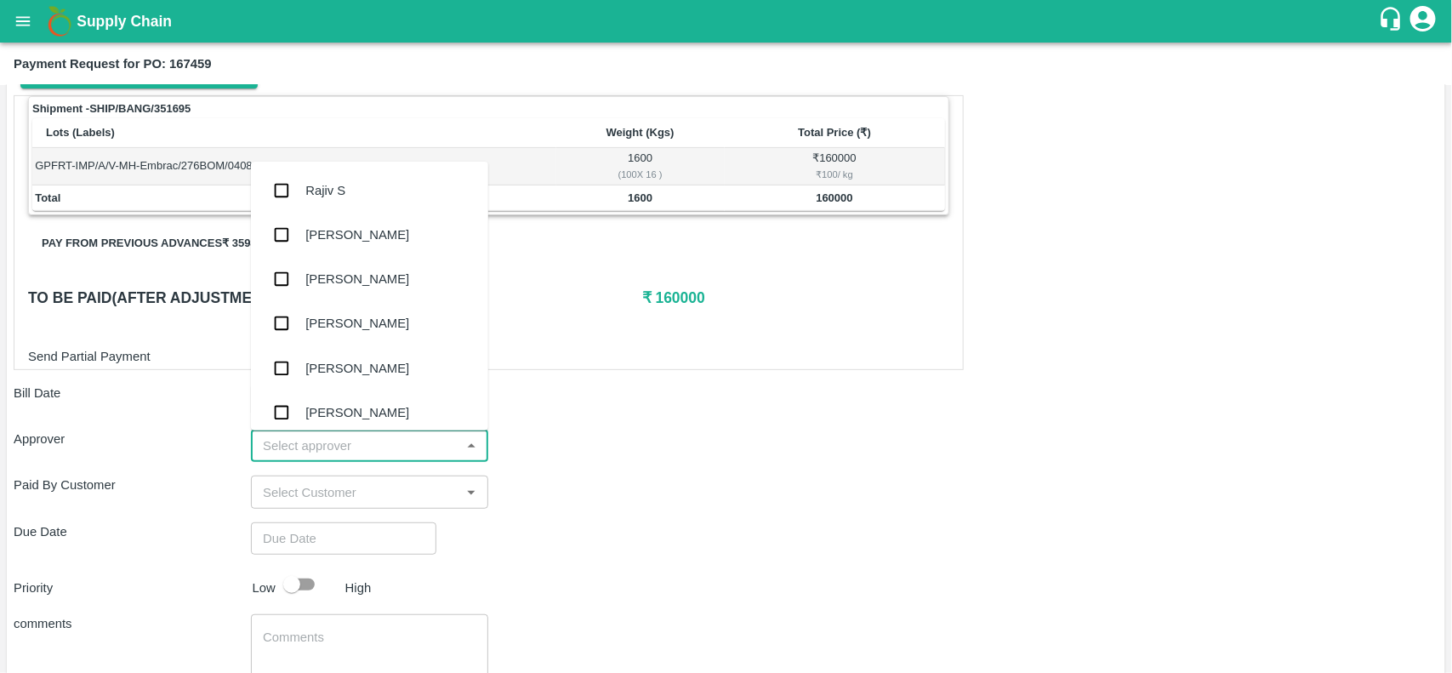
click at [324, 456] on input "input" at bounding box center [355, 446] width 199 height 22
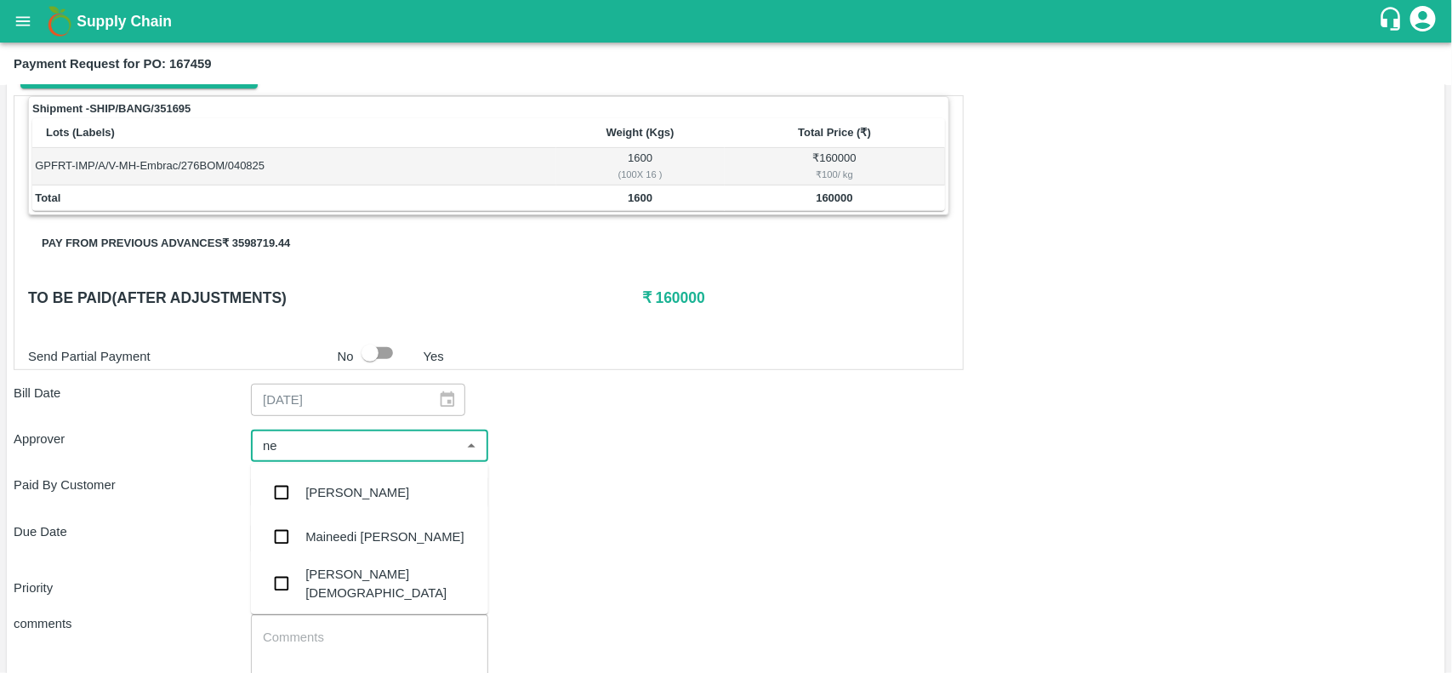
type input "nee"
click at [294, 572] on input "checkbox" at bounding box center [282, 584] width 34 height 34
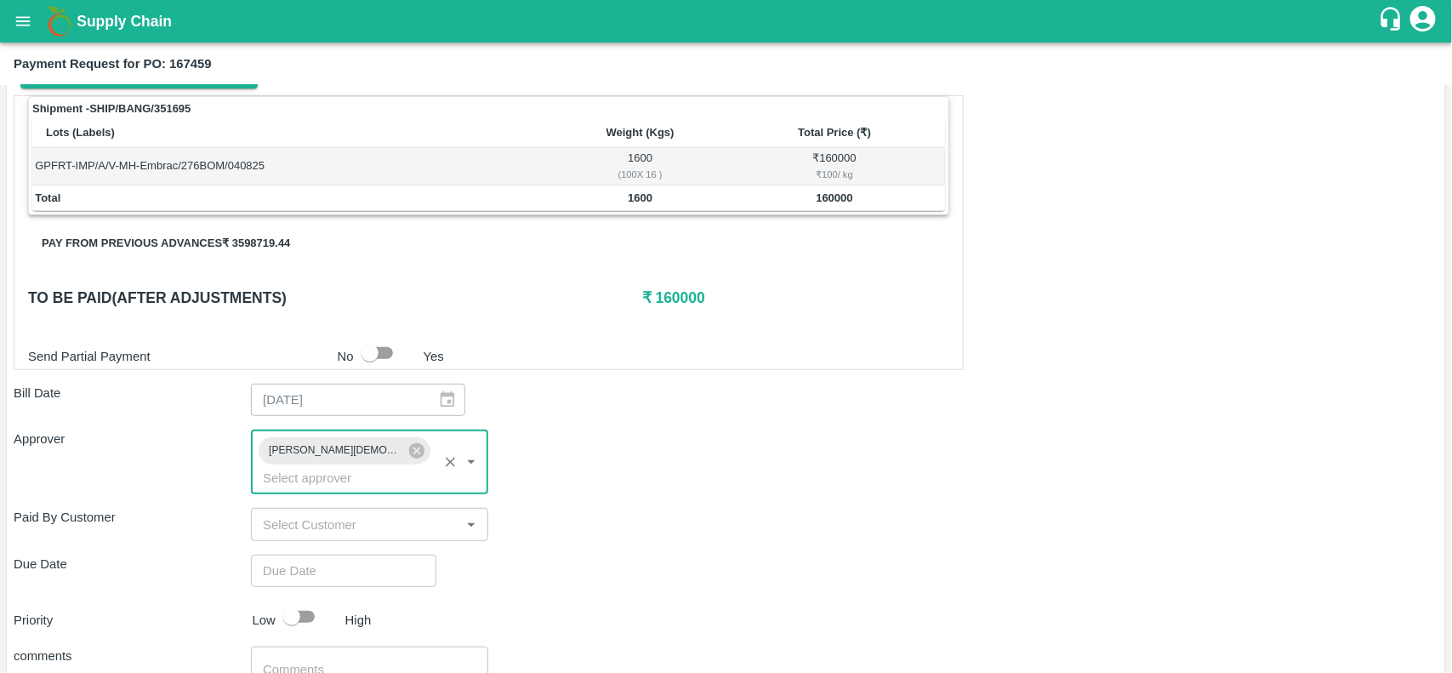
type input "DD/MM/YYYY hh:mm aa"
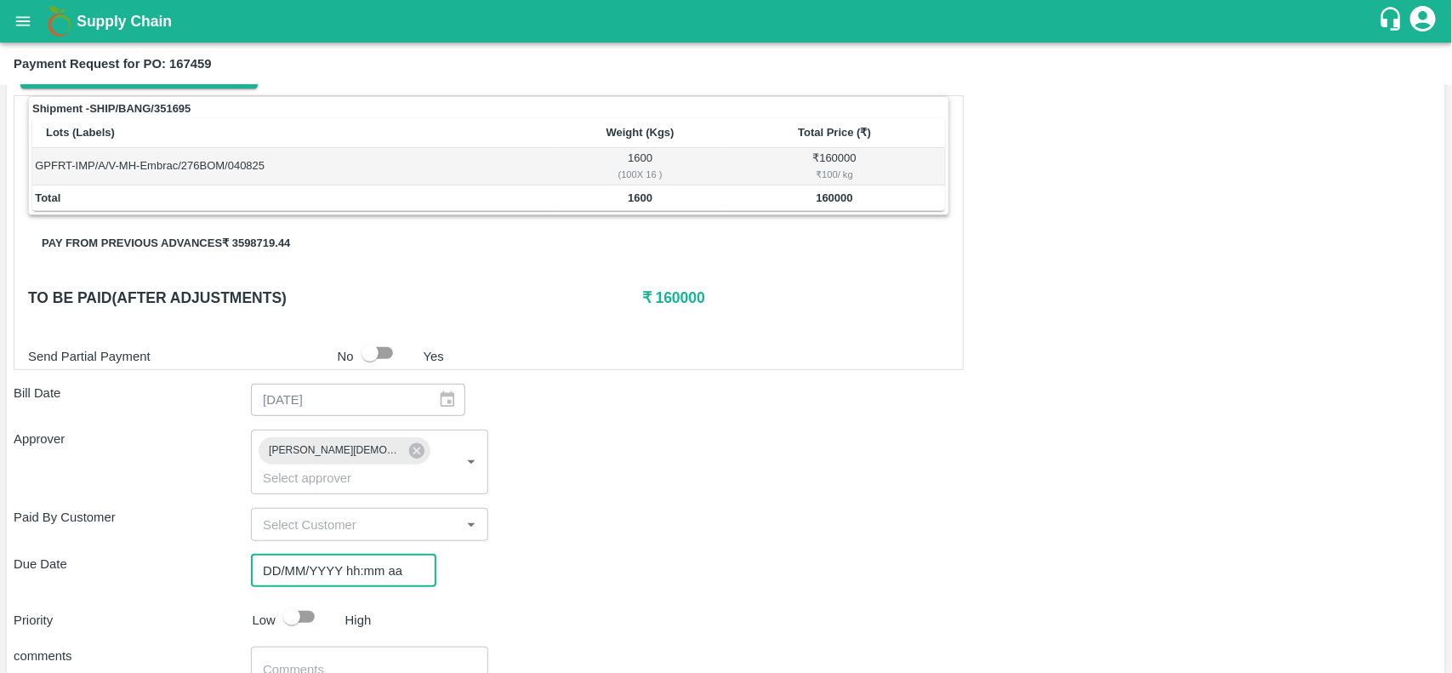
click at [302, 555] on input "DD/MM/YYYY hh:mm aa" at bounding box center [338, 571] width 174 height 32
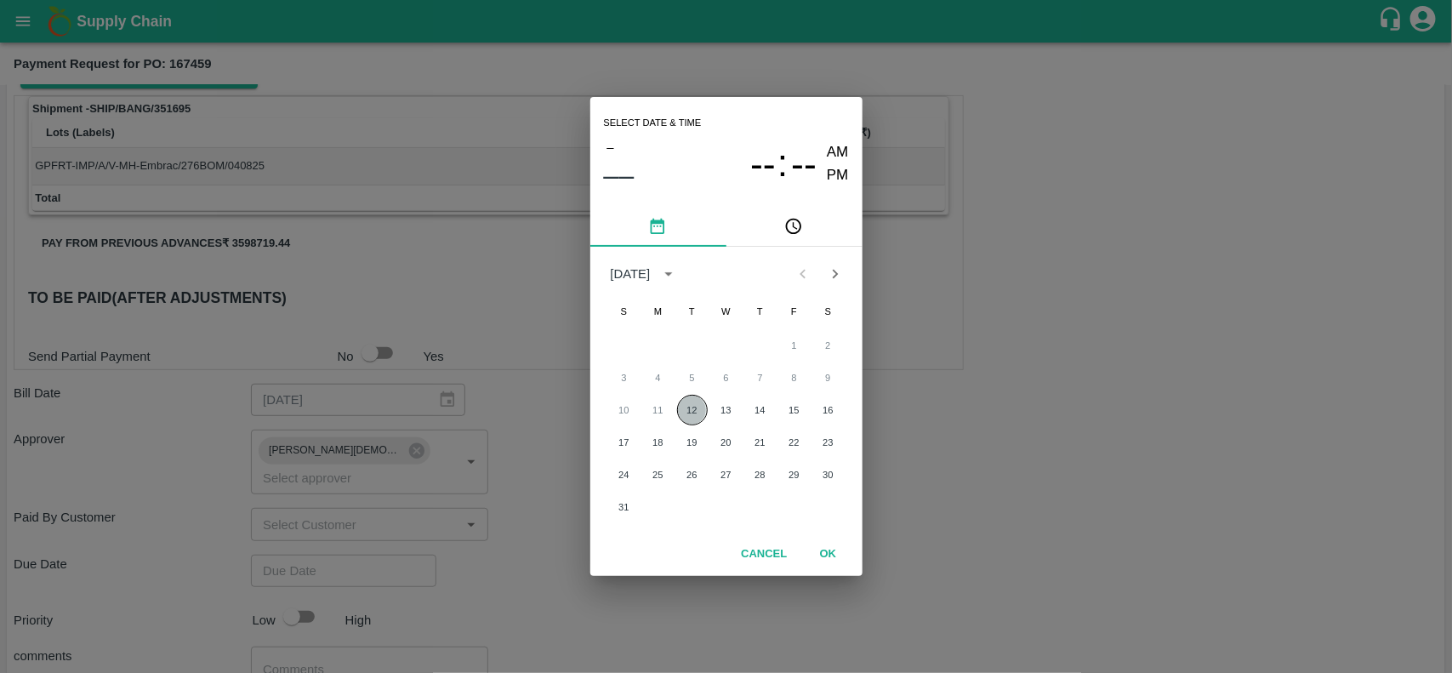
click at [687, 401] on button "12" at bounding box center [692, 410] width 31 height 31
type input "[DATE] 12:00 AM"
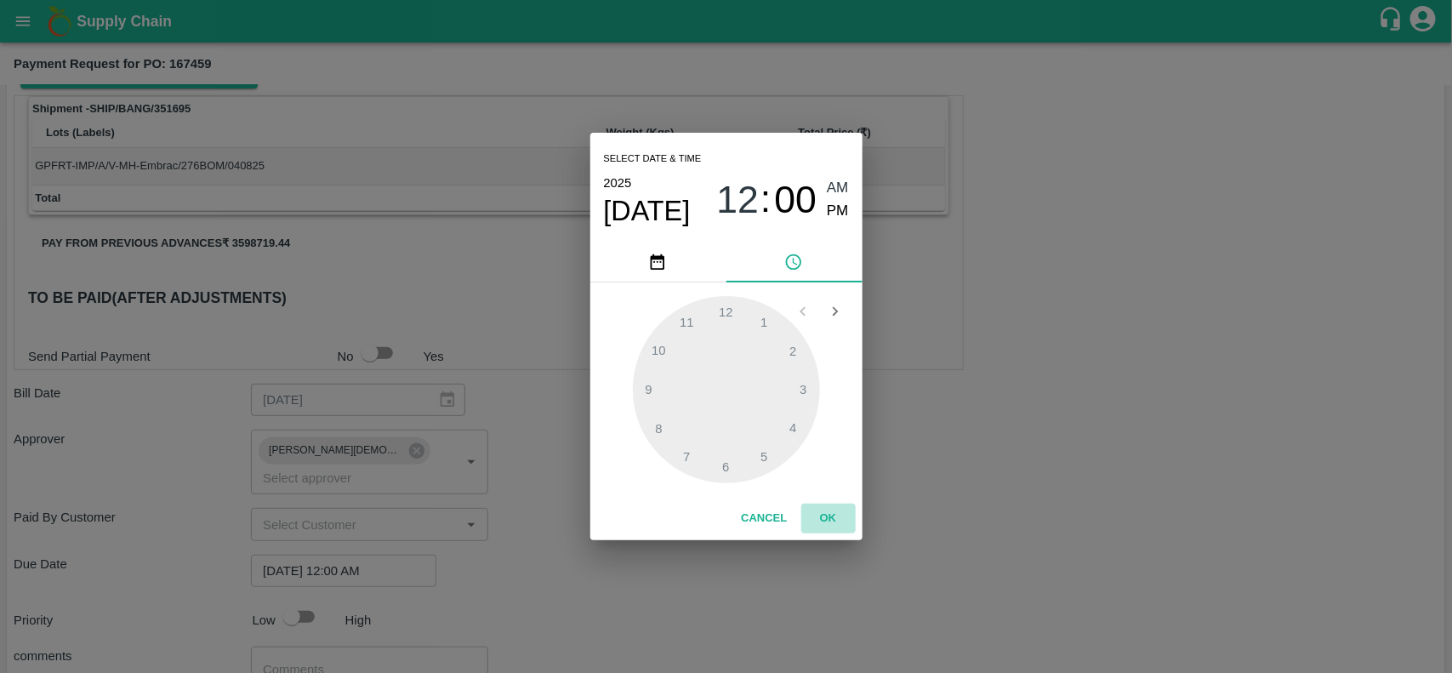
click at [817, 511] on button "OK" at bounding box center [828, 519] width 54 height 30
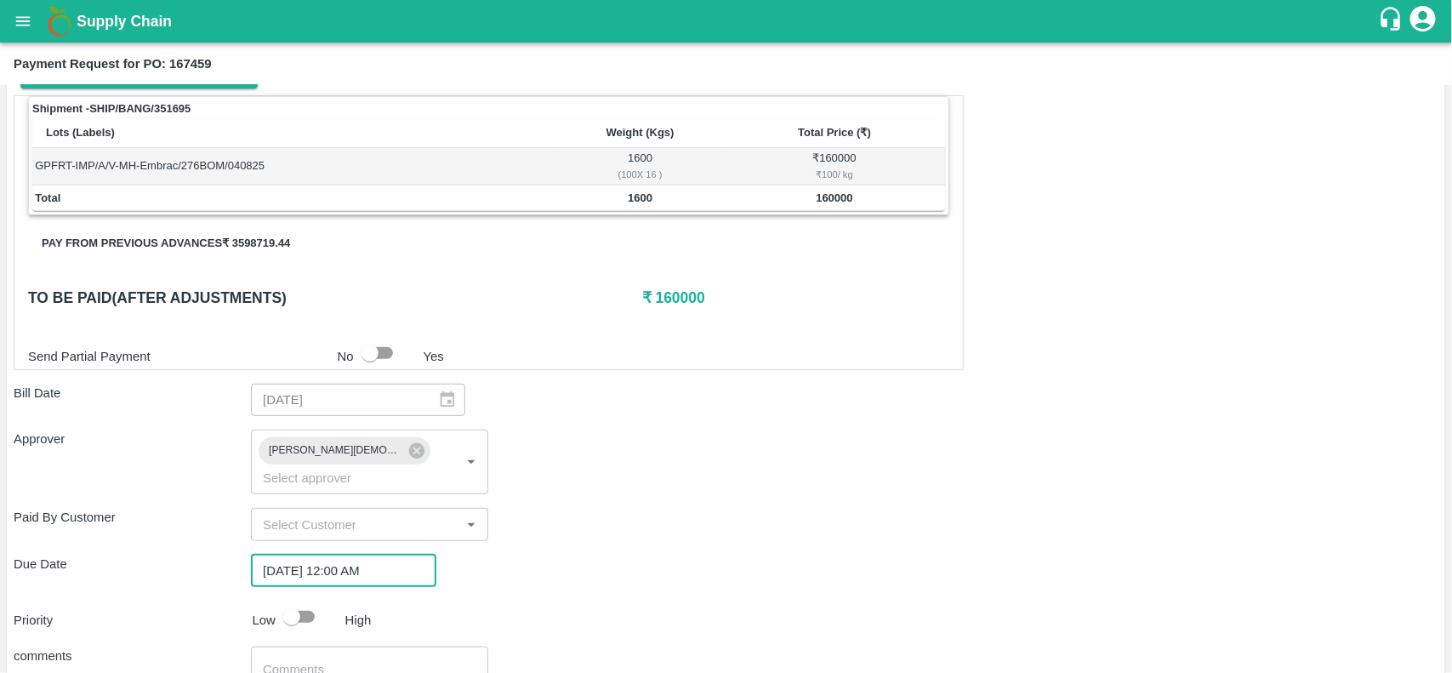
scroll to position [379, 0]
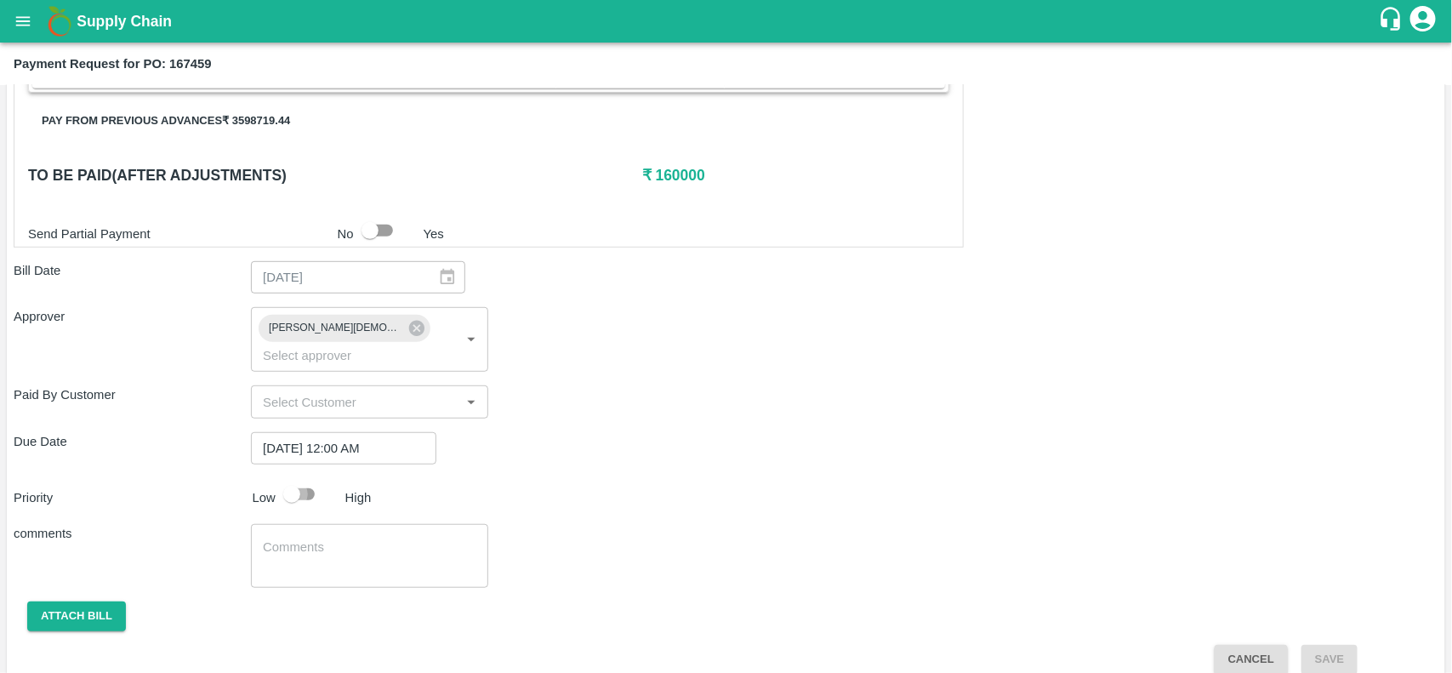
click at [295, 478] on input "checkbox" at bounding box center [291, 494] width 97 height 32
checkbox input "true"
click at [56, 602] on button "Attach bill" at bounding box center [76, 617] width 99 height 30
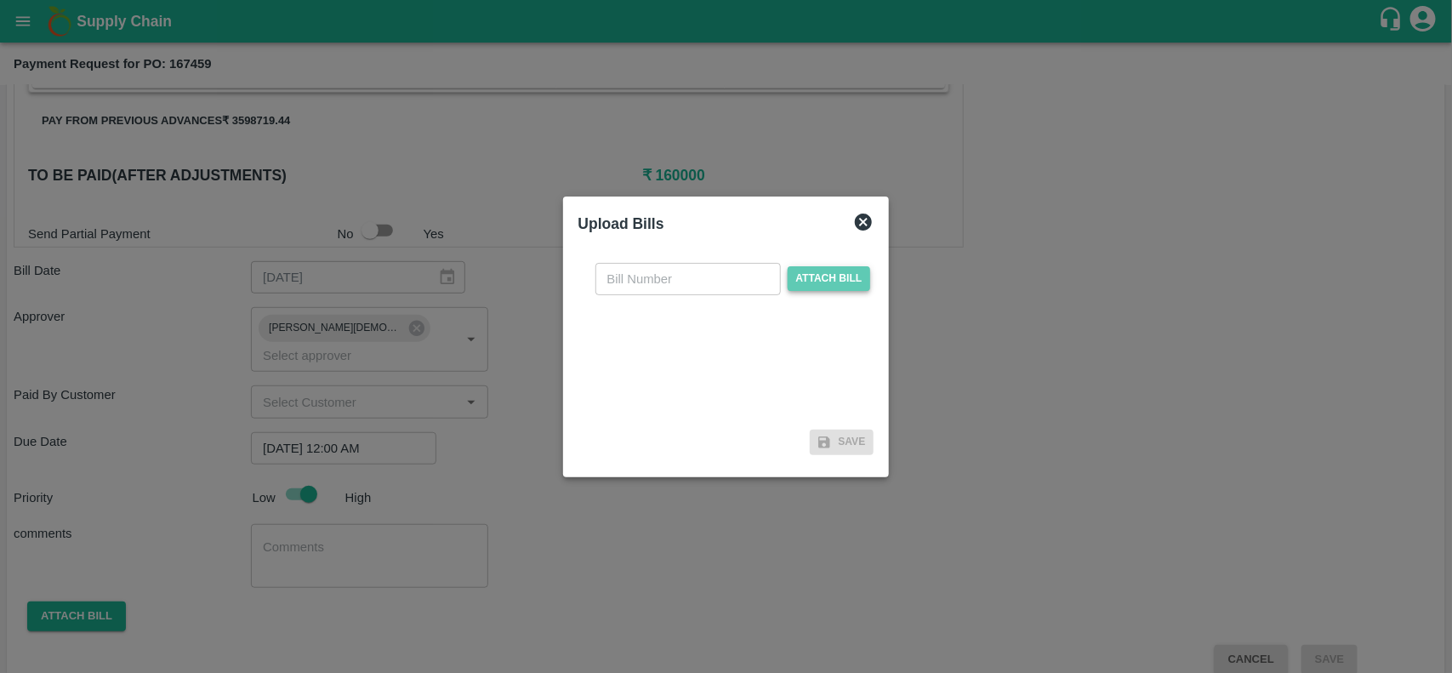
click at [819, 286] on span "Attach bill" at bounding box center [829, 278] width 83 height 25
click at [0, 0] on input "Attach bill" at bounding box center [0, 0] width 0 height 0
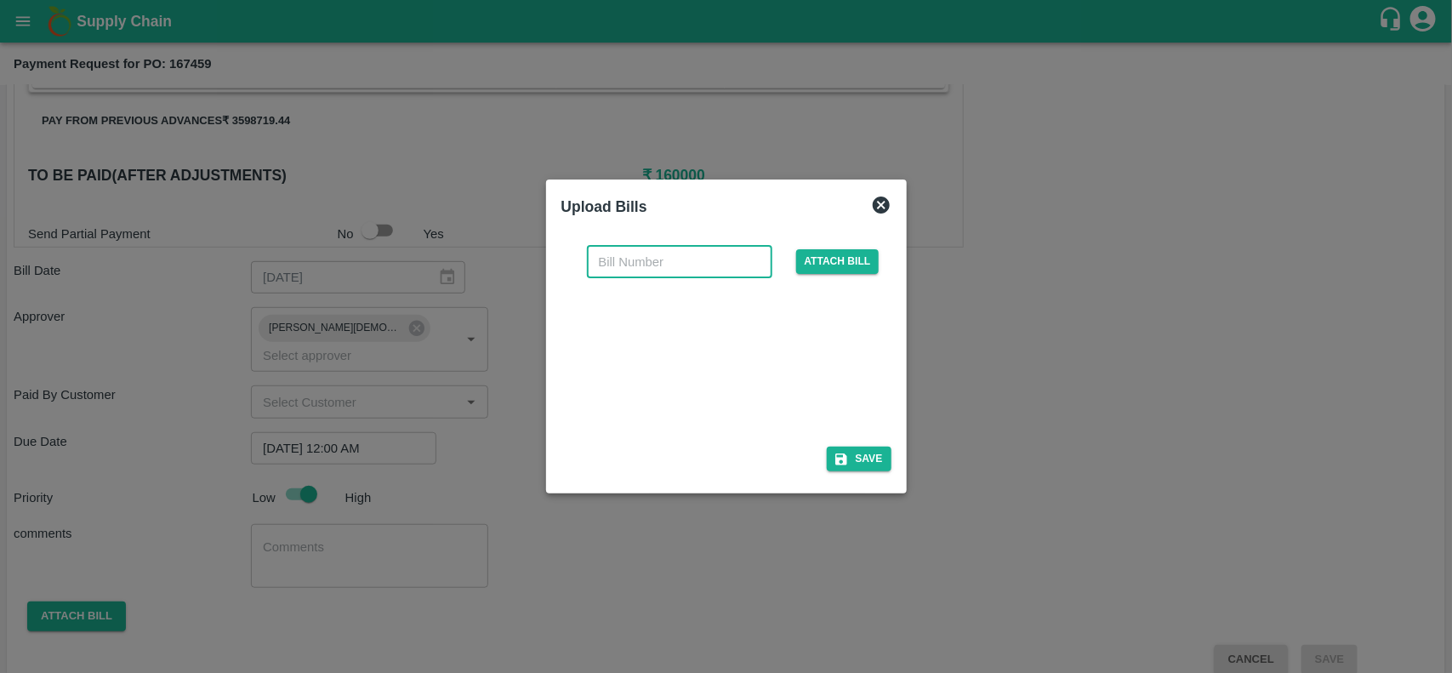
click at [602, 277] on input "text" at bounding box center [679, 262] width 185 height 32
paste input "370/25-26"
type input "370/25-26"
click at [847, 449] on button "Save" at bounding box center [859, 459] width 65 height 25
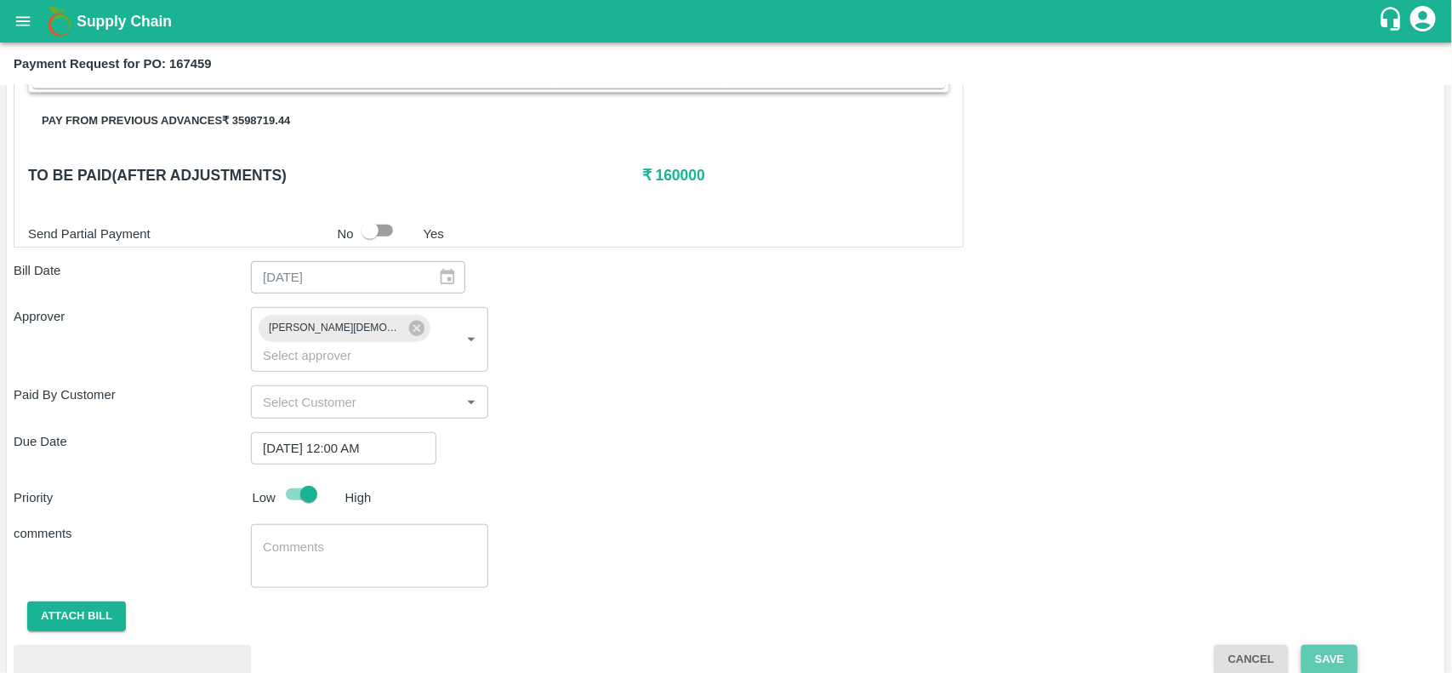
click at [1340, 645] on button "Save" at bounding box center [1330, 660] width 56 height 30
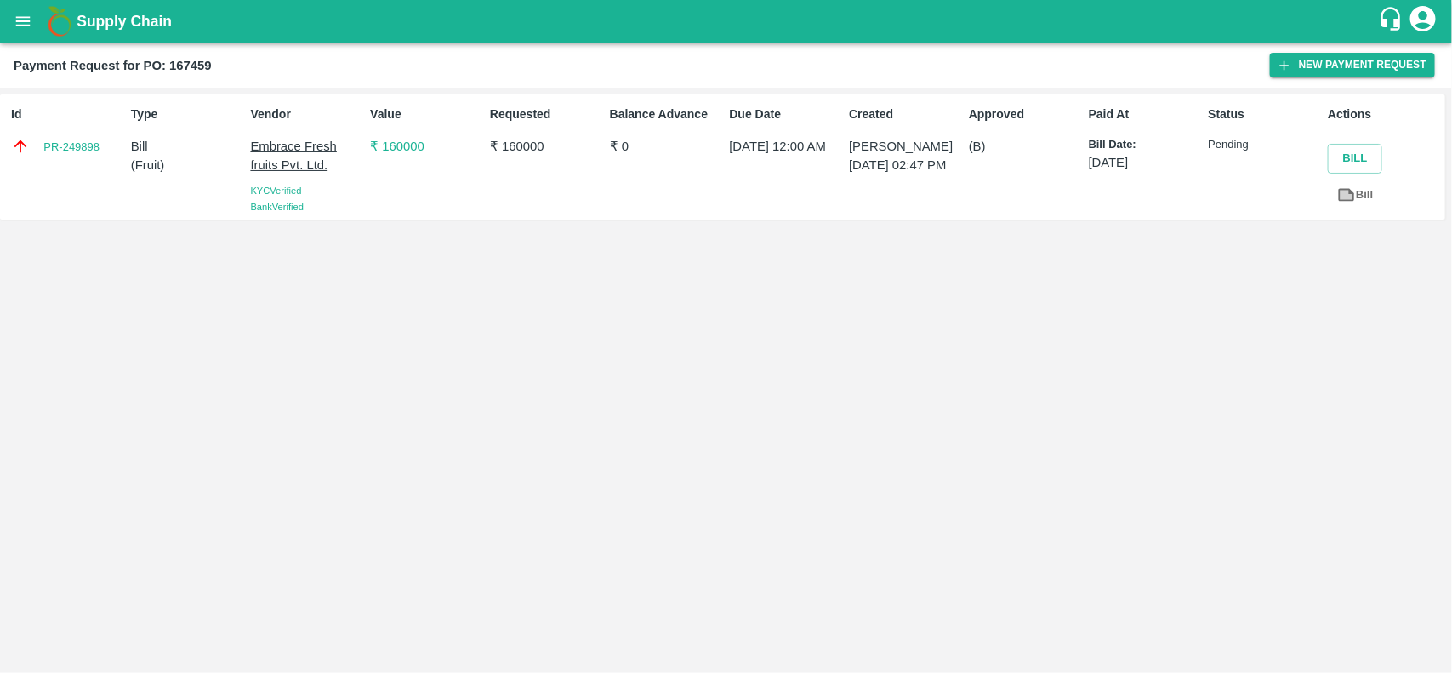
click at [26, 21] on icon "open drawer" at bounding box center [23, 20] width 14 height 9
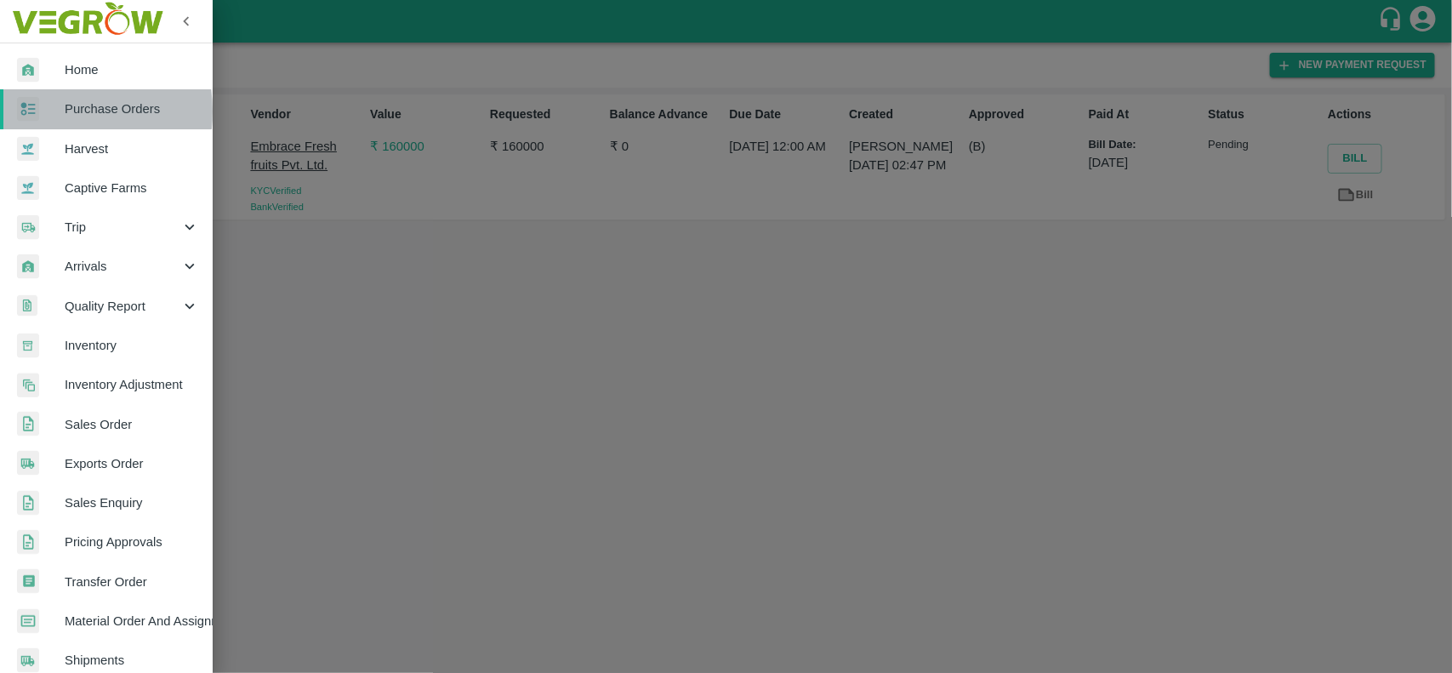
click at [43, 111] on div at bounding box center [41, 109] width 48 height 25
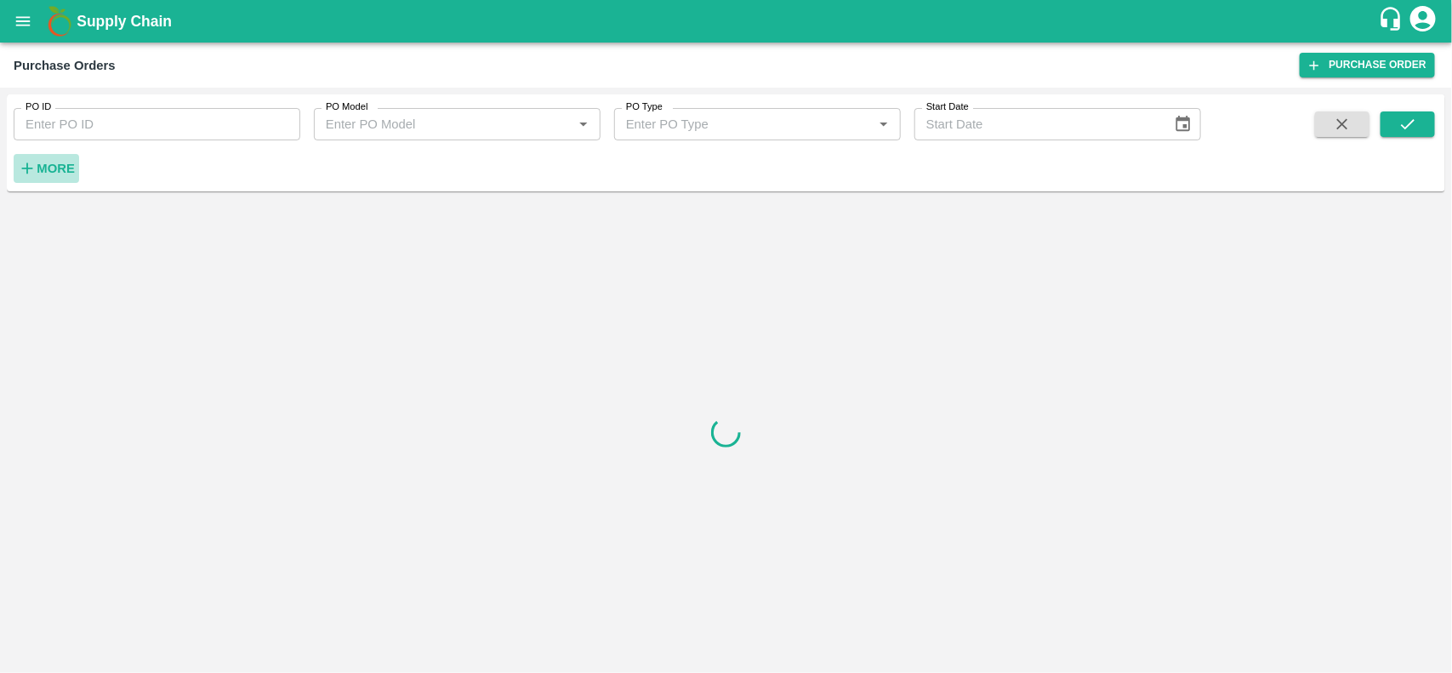
click at [57, 171] on strong "More" at bounding box center [56, 169] width 38 height 14
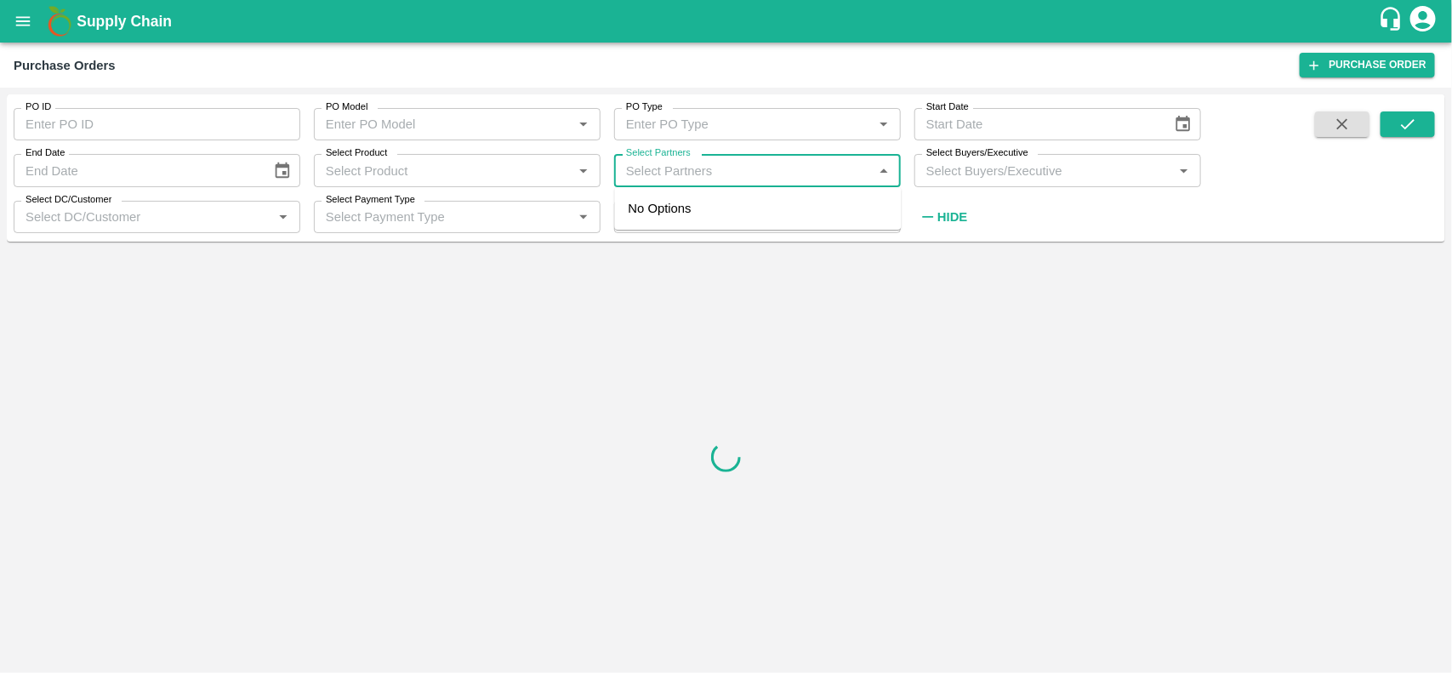
click at [666, 164] on input "Select Partners" at bounding box center [743, 170] width 248 height 22
type input "embrace"
click at [655, 230] on input "checkbox" at bounding box center [653, 218] width 34 height 34
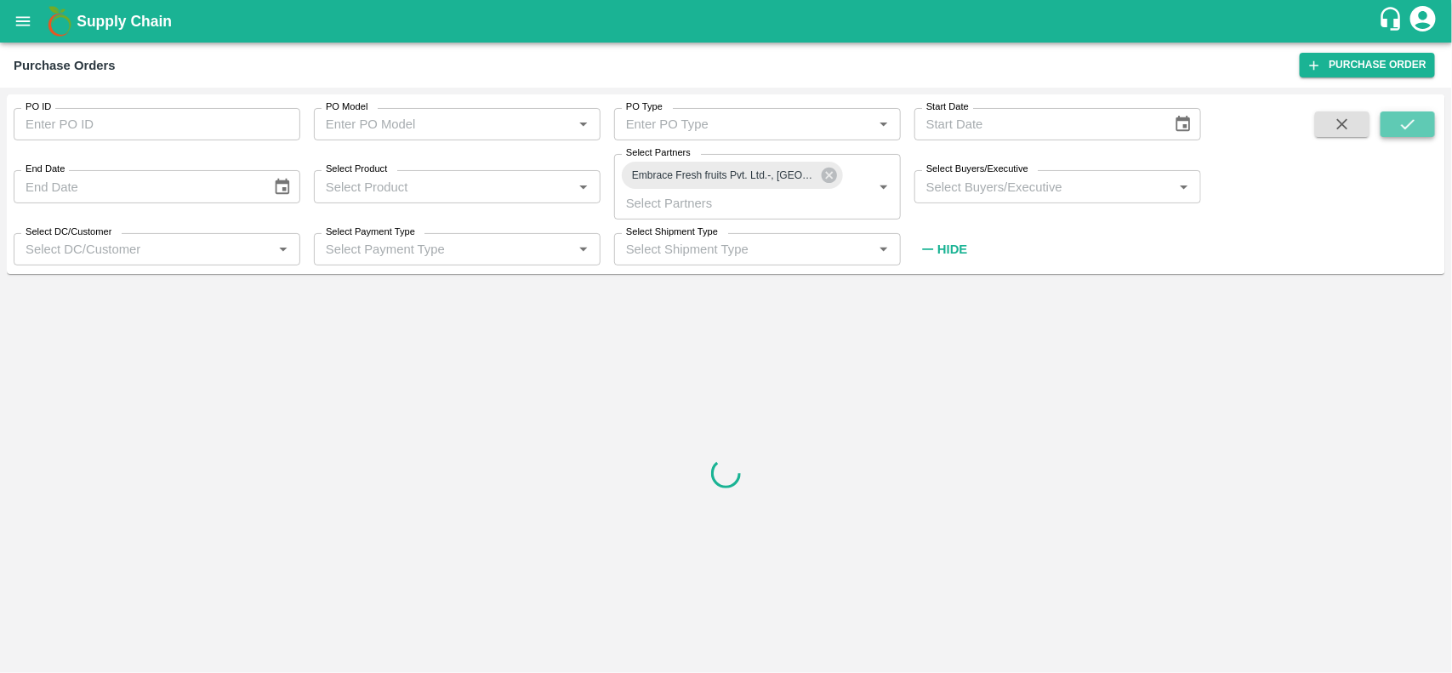
click at [1400, 121] on icon "submit" at bounding box center [1408, 124] width 19 height 19
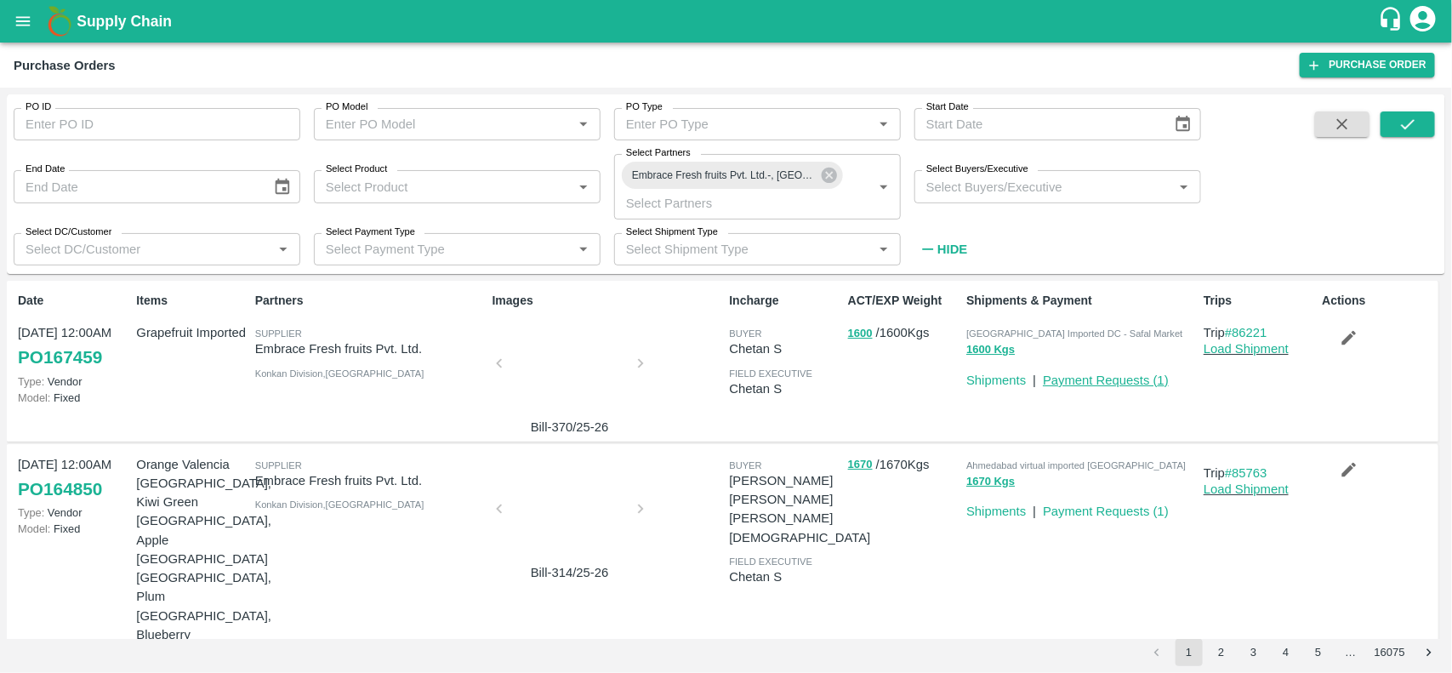
click at [1079, 377] on link "Payment Requests ( 1 )" at bounding box center [1106, 380] width 126 height 14
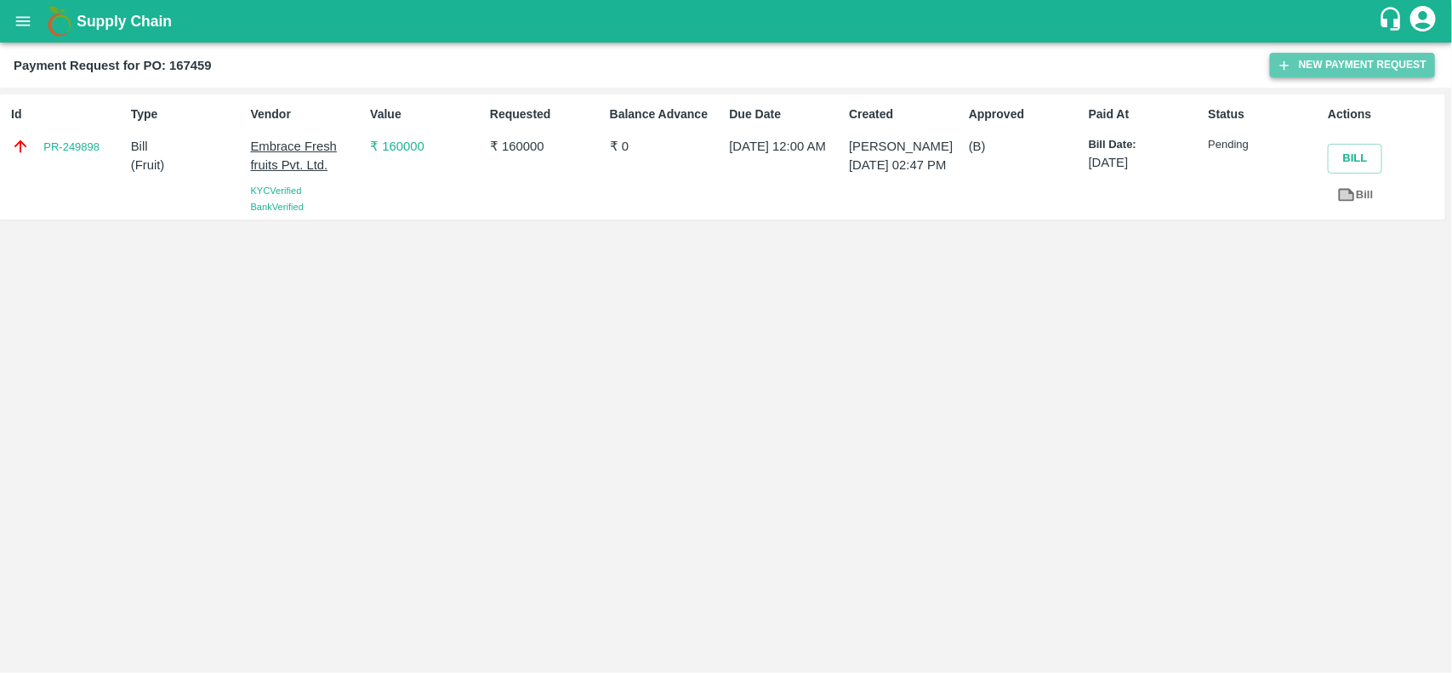
click at [1360, 57] on button "New Payment Request" at bounding box center [1352, 65] width 165 height 25
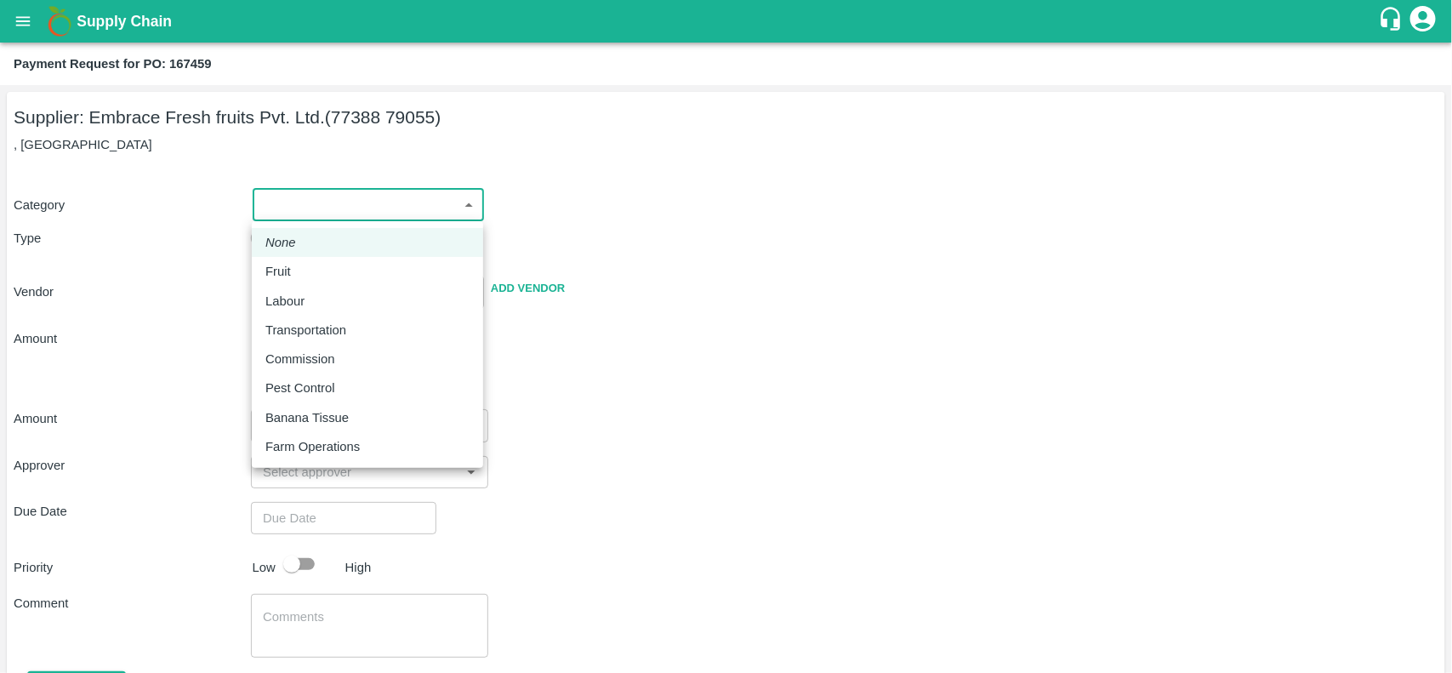
click at [299, 193] on body "Supply Chain Payment Request for PO: 167459 Supplier: Embrace Fresh fruits Pvt.…" at bounding box center [726, 336] width 1452 height 673
click at [294, 255] on li "None" at bounding box center [367, 242] width 231 height 29
click at [319, 217] on body "Supply Chain Payment Request for PO: 167459 Supplier: Embrace Fresh fruits Pvt.…" at bounding box center [726, 336] width 1452 height 673
click at [278, 269] on p "Fruit" at bounding box center [278, 271] width 26 height 19
type input "1"
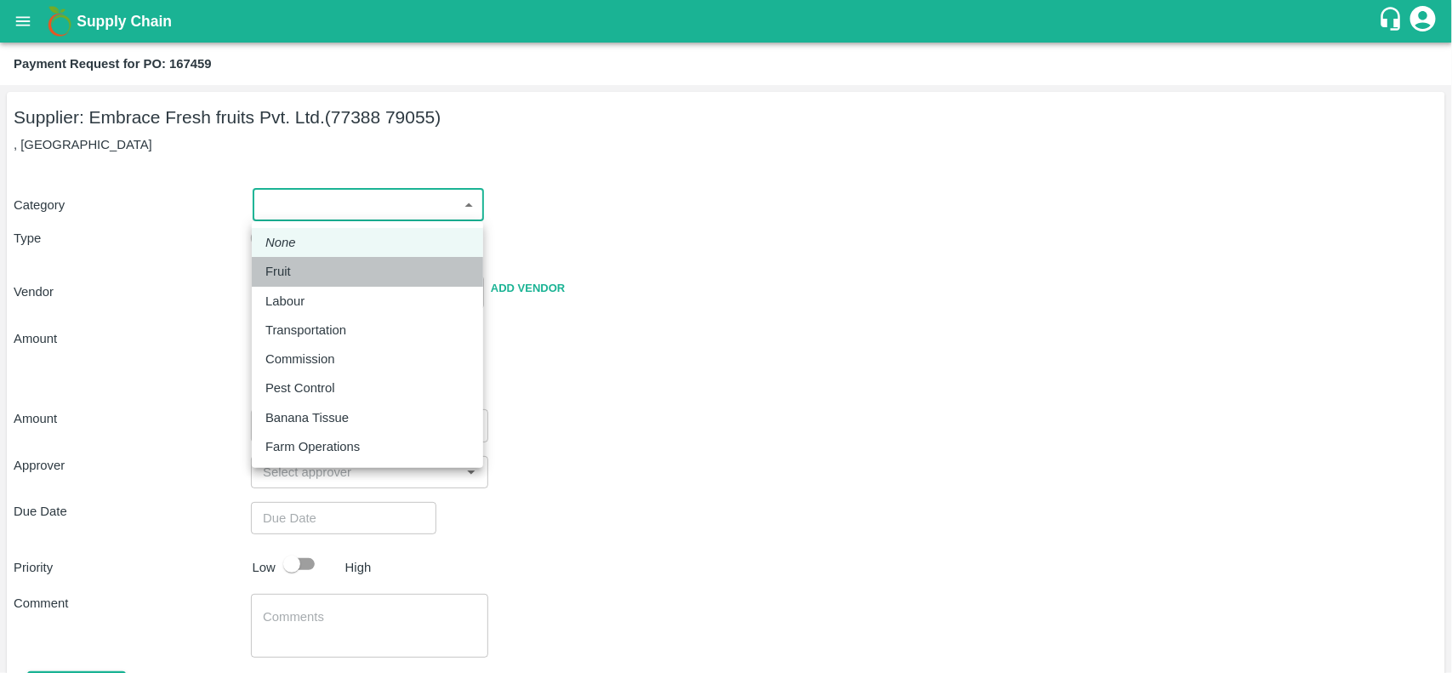
type input "Embrace Fresh fruits Pvt. Ltd. - 77388 79055(Supplier)"
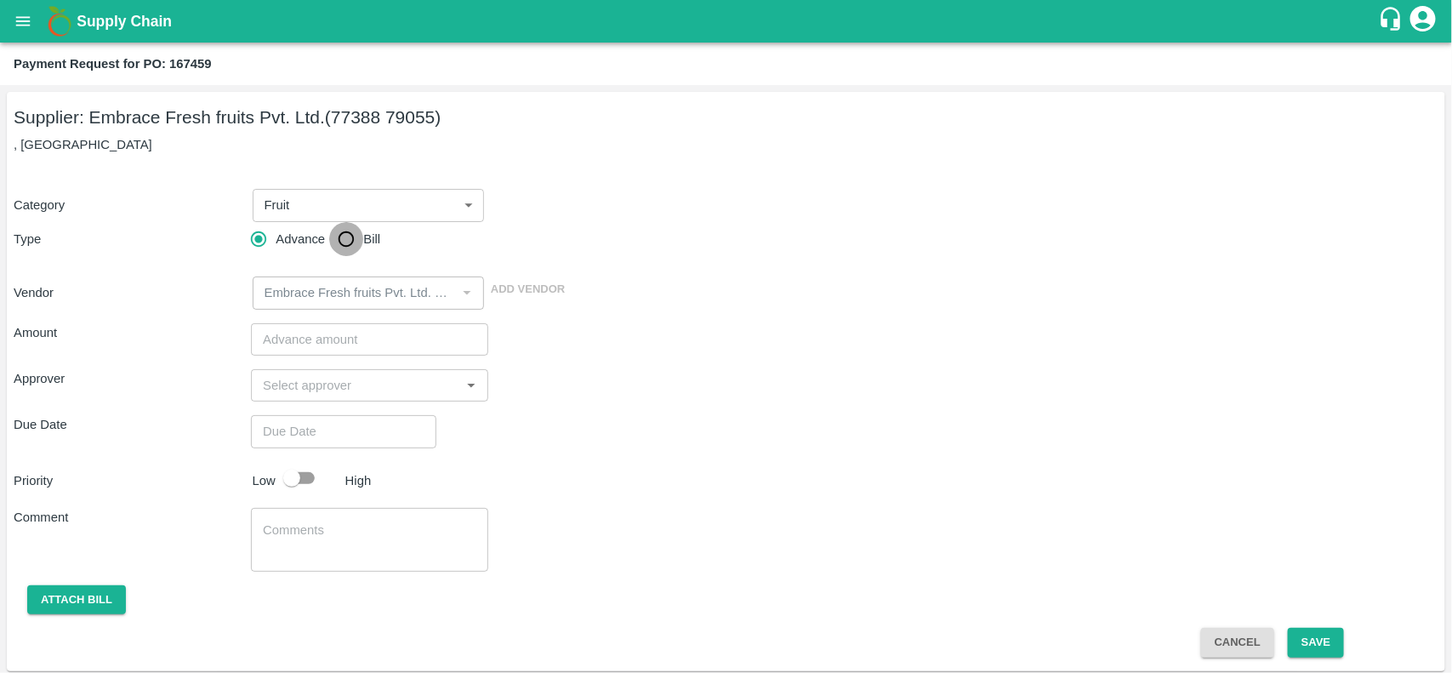
click at [346, 240] on input "Bill" at bounding box center [346, 239] width 34 height 34
radio input "true"
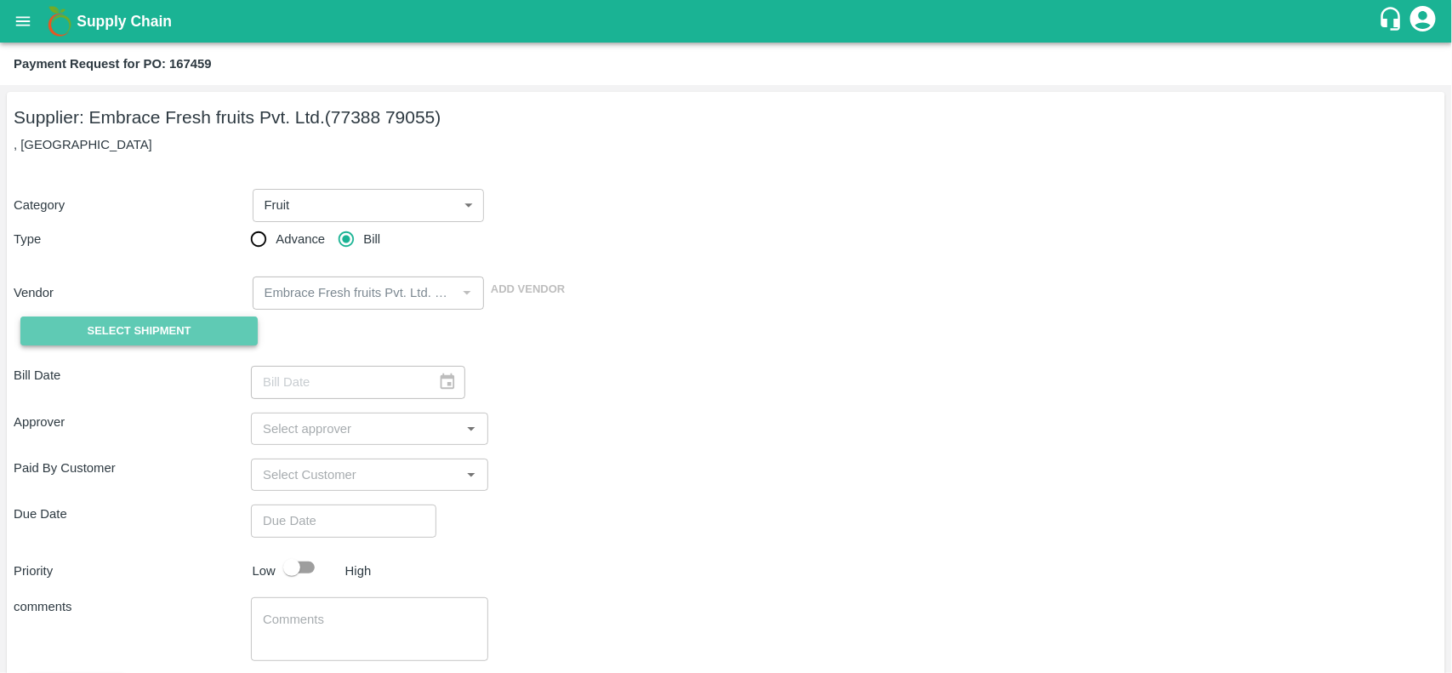
click at [177, 329] on span "Select Shipment" at bounding box center [140, 332] width 104 height 20
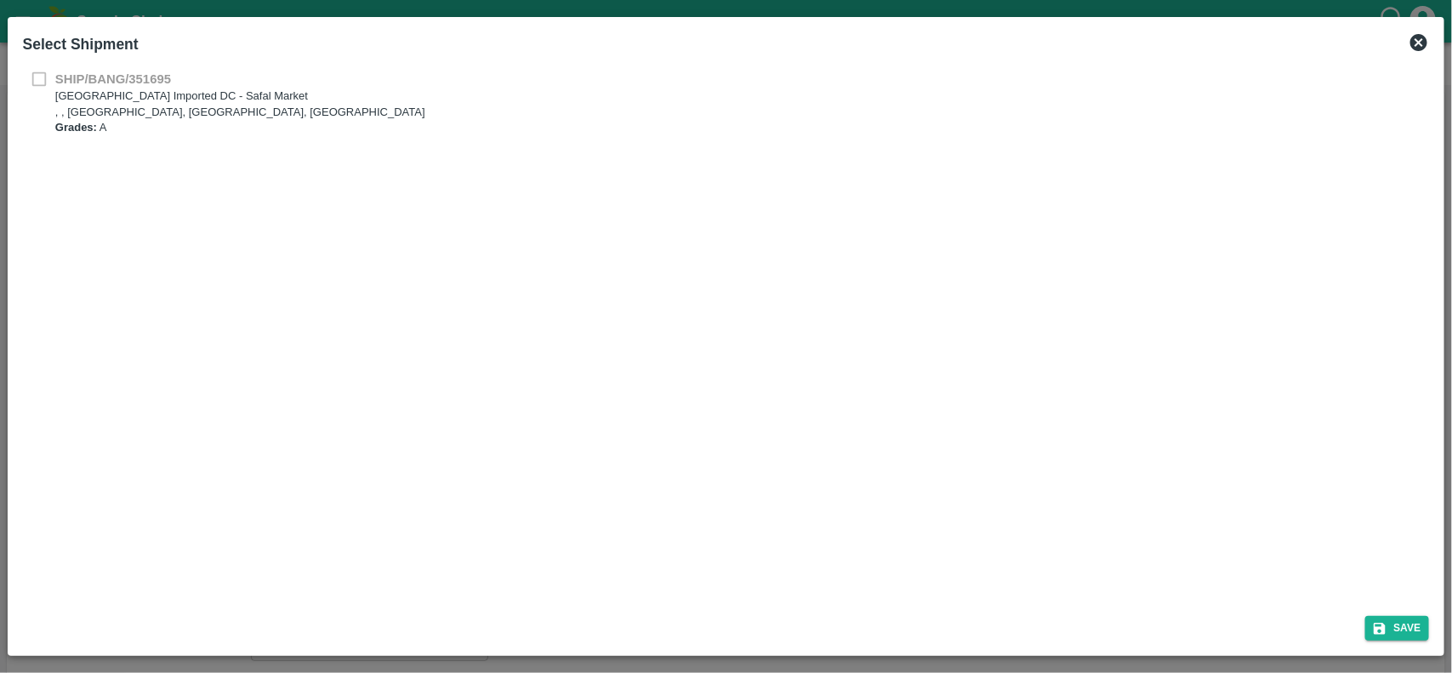
click at [1428, 40] on icon at bounding box center [1419, 42] width 20 height 20
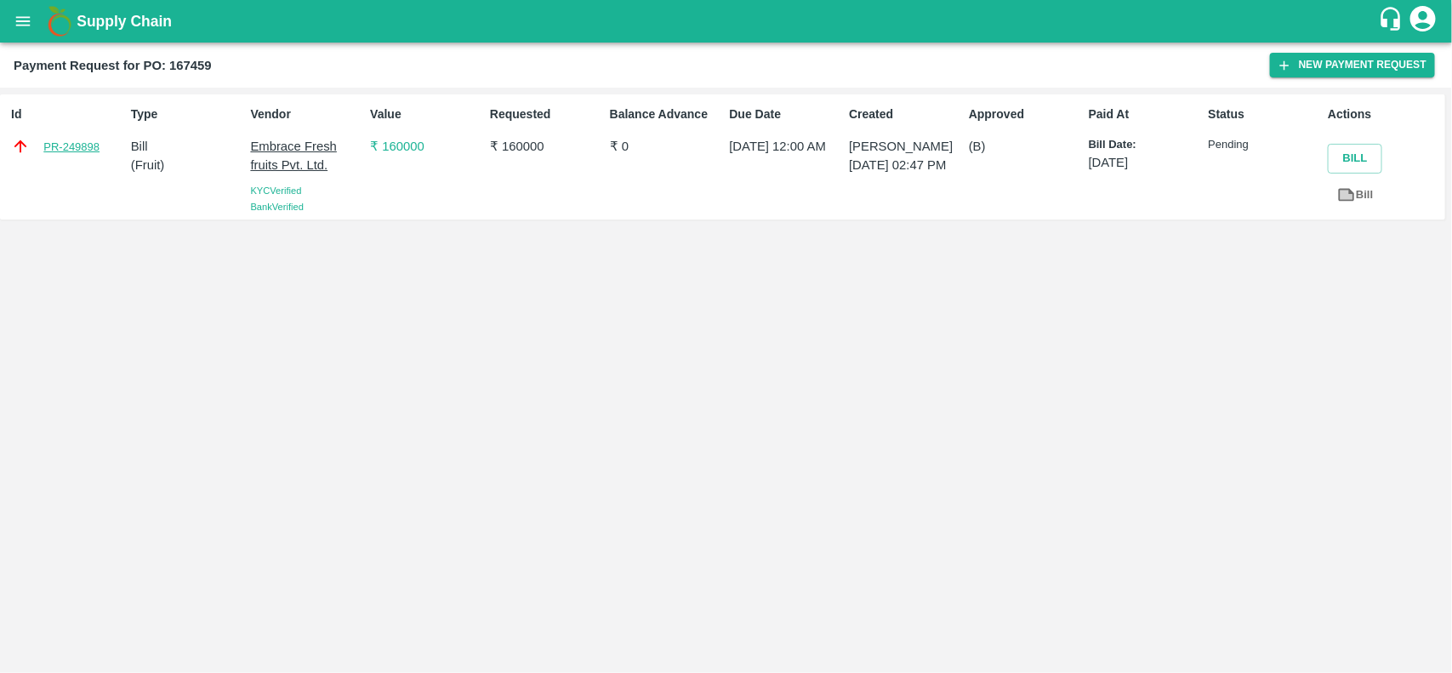
click at [69, 146] on link "PR-249898" at bounding box center [71, 147] width 56 height 17
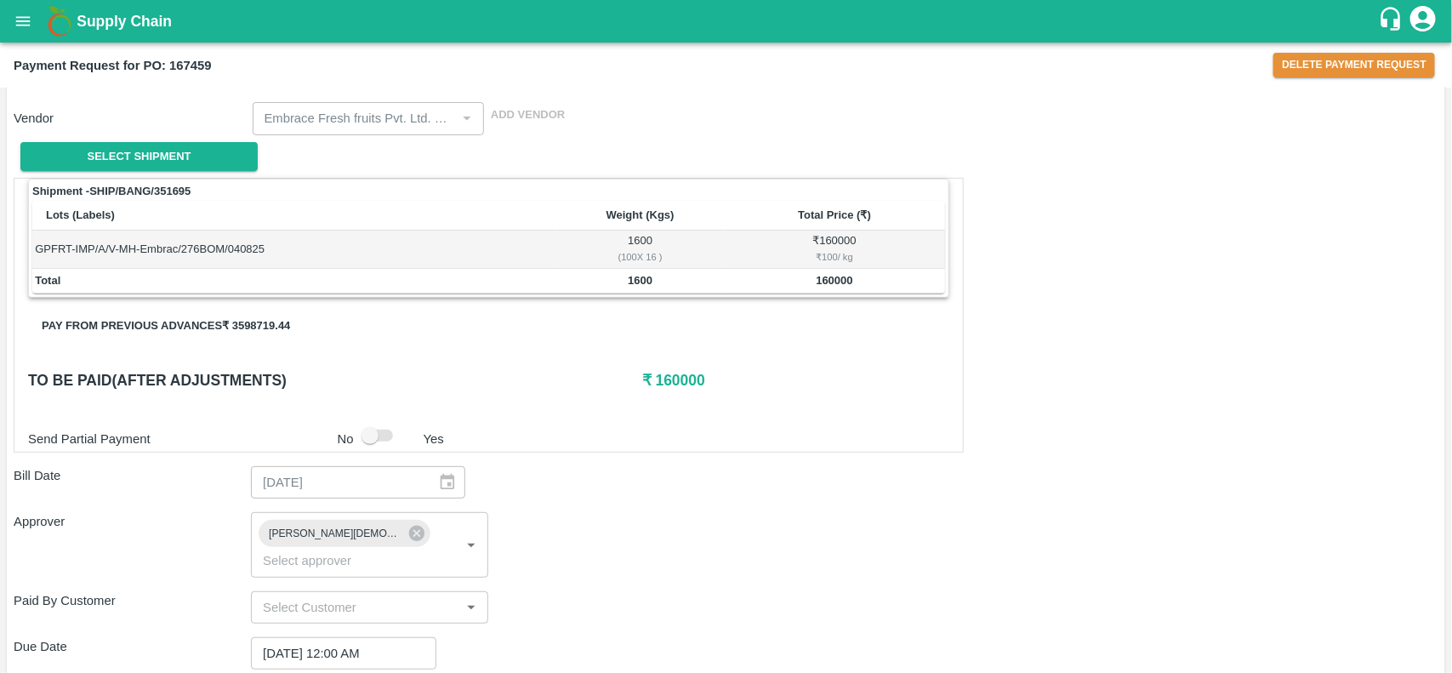
scroll to position [180, 0]
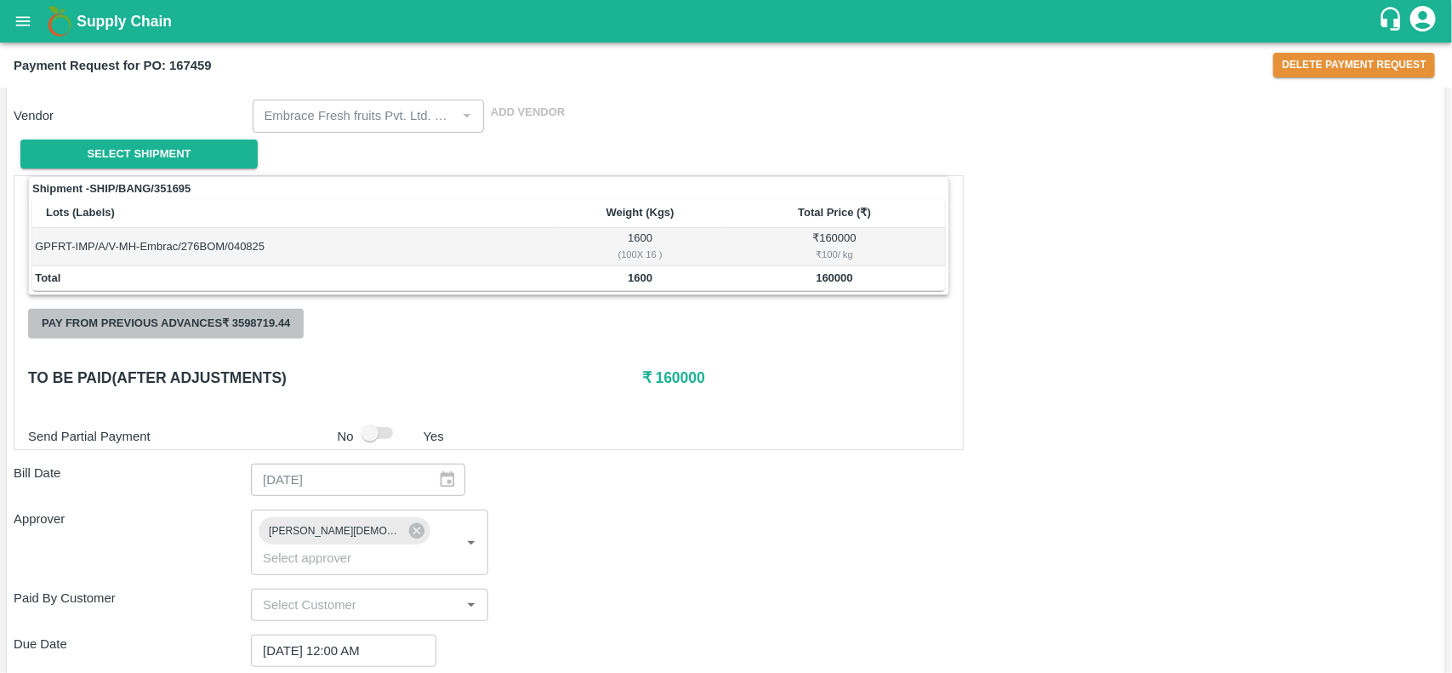
click at [232, 328] on button "Pay from previous advances ₹ 3598719.44" at bounding box center [166, 324] width 276 height 30
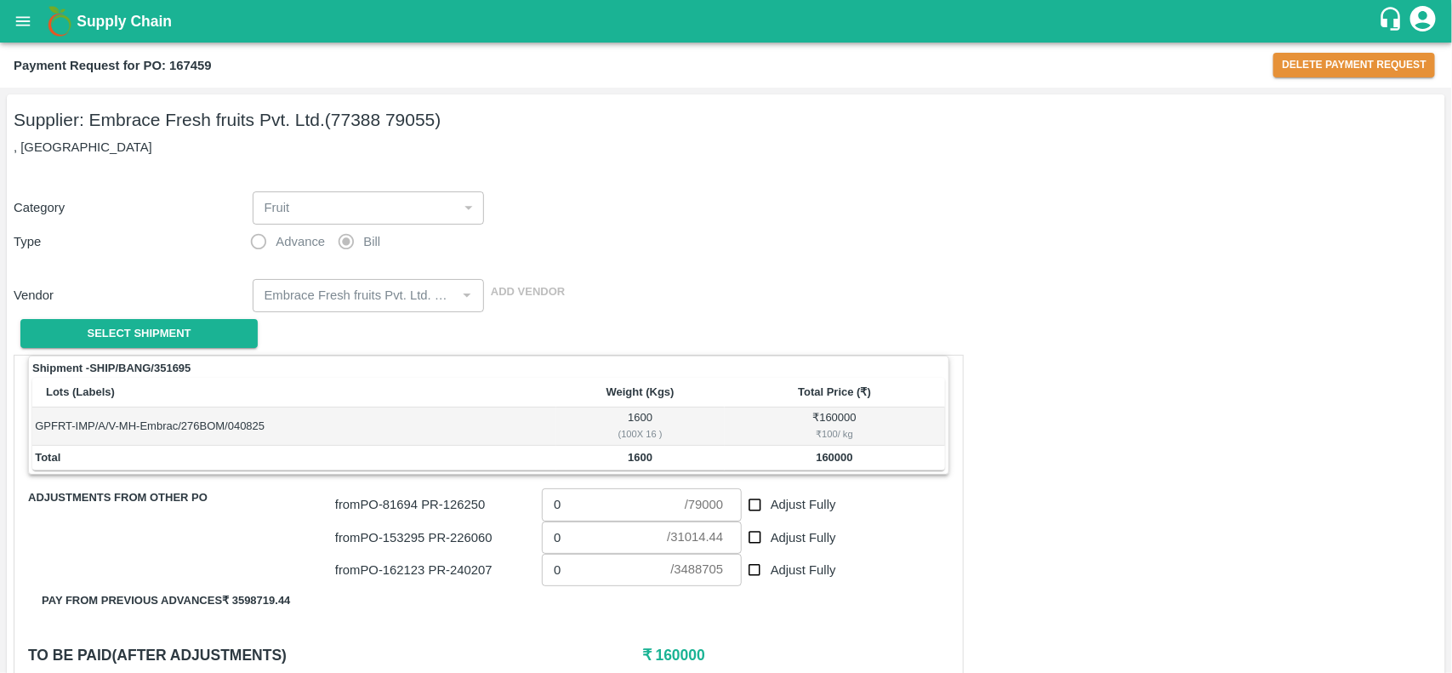
scroll to position [104, 0]
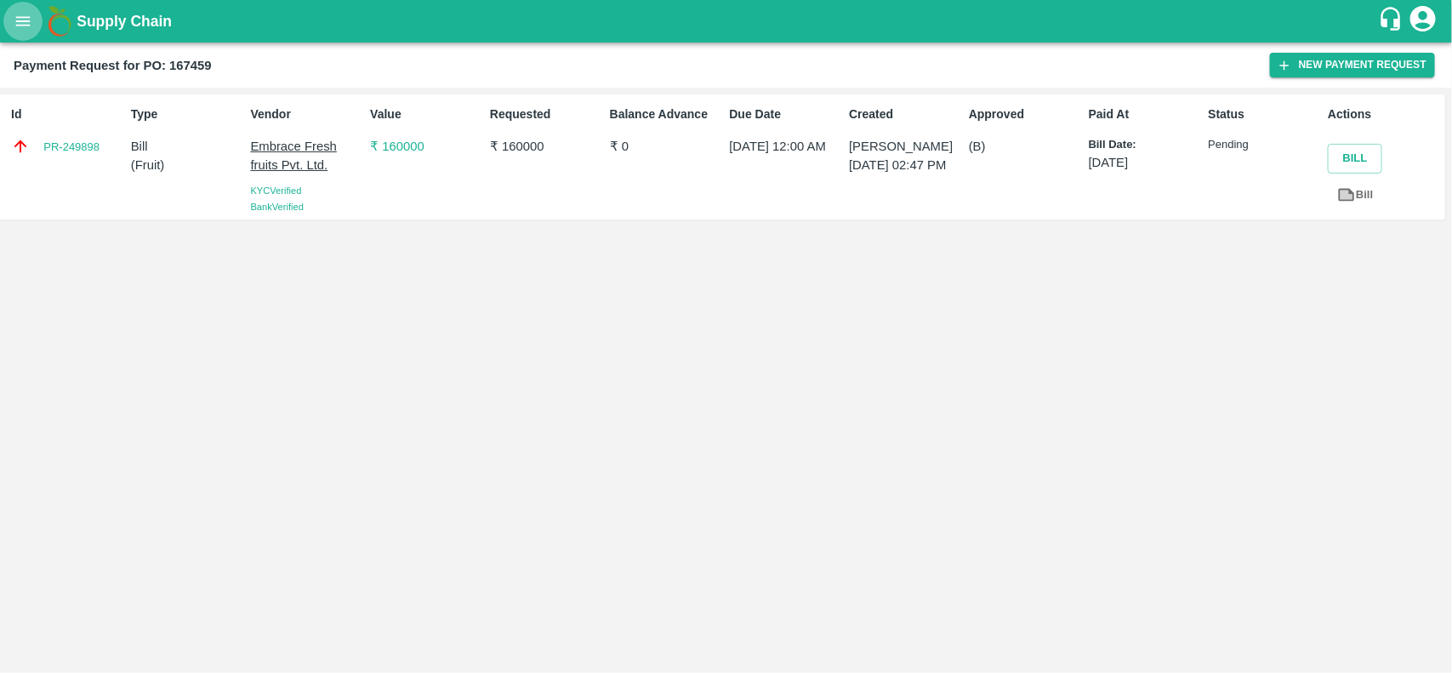
click at [31, 5] on button "open drawer" at bounding box center [22, 21] width 39 height 39
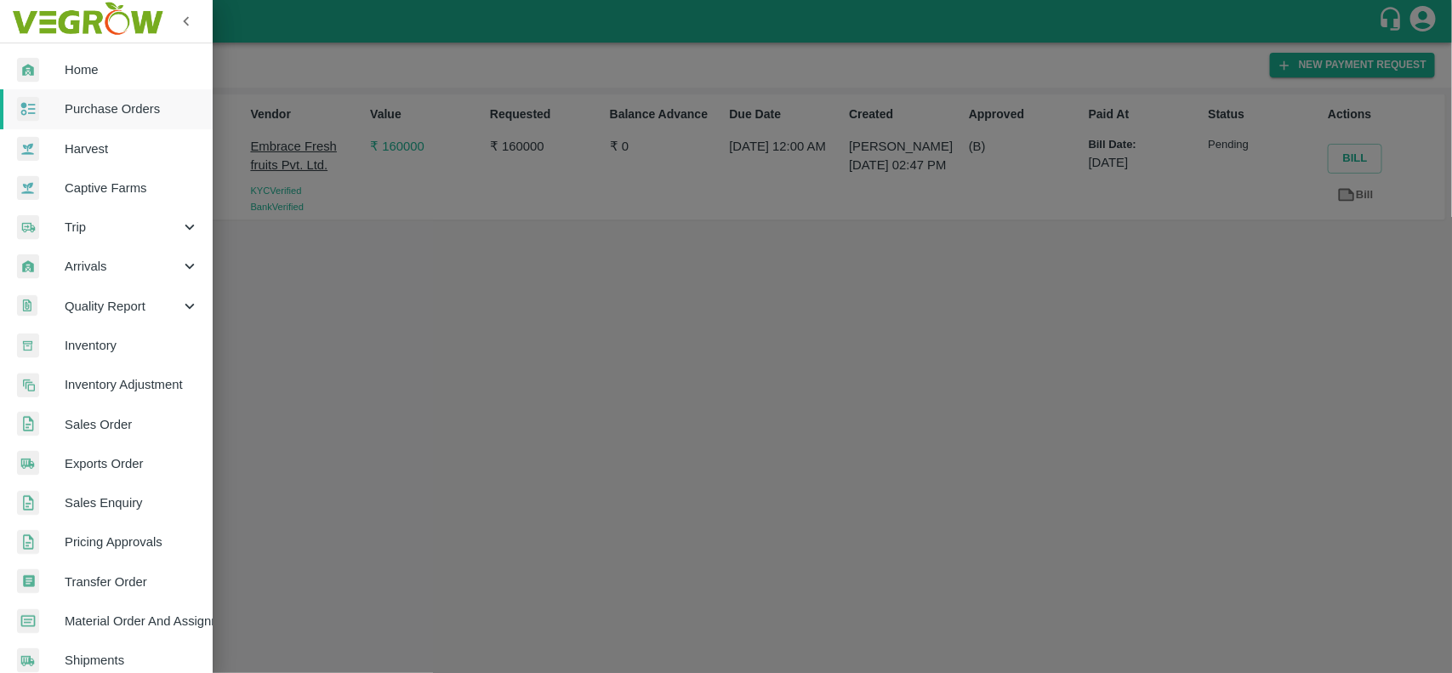
scroll to position [294, 0]
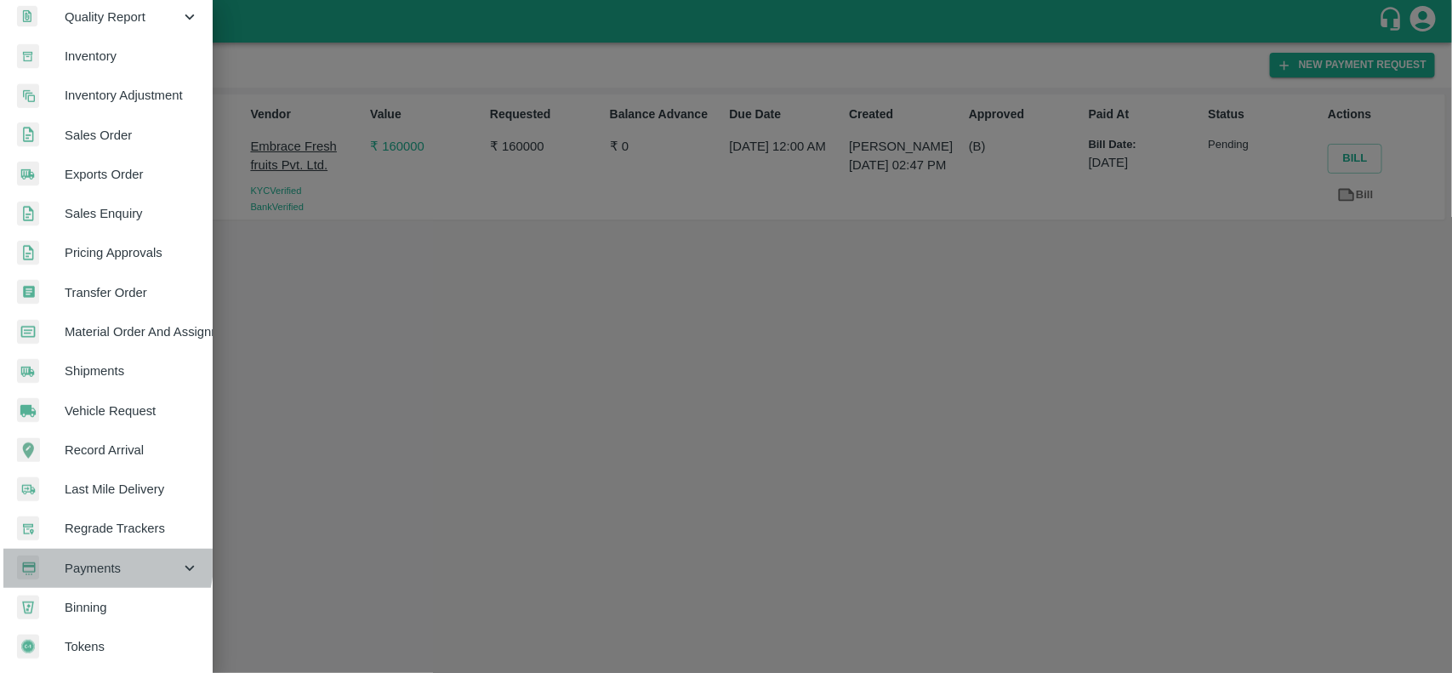
click at [99, 559] on span "Payments" at bounding box center [123, 568] width 116 height 19
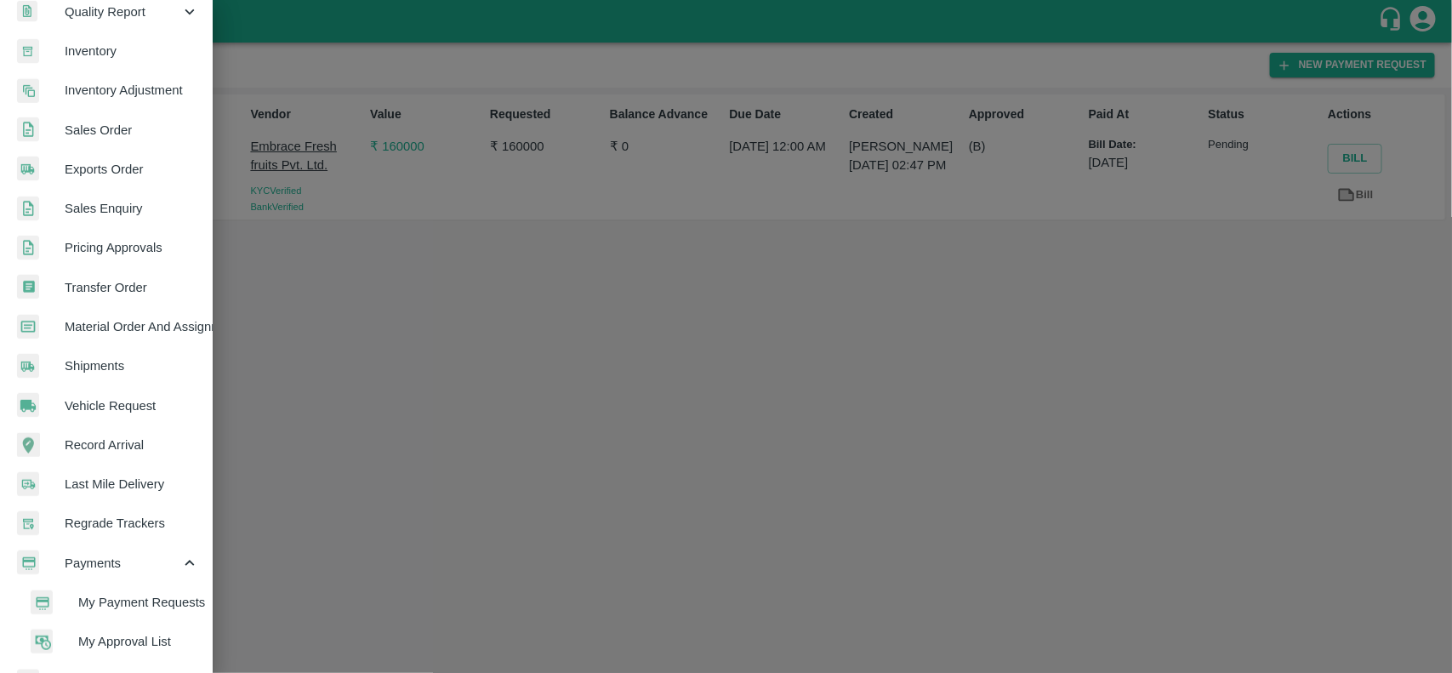
click at [106, 590] on li "My Payment Requests" at bounding box center [113, 602] width 199 height 39
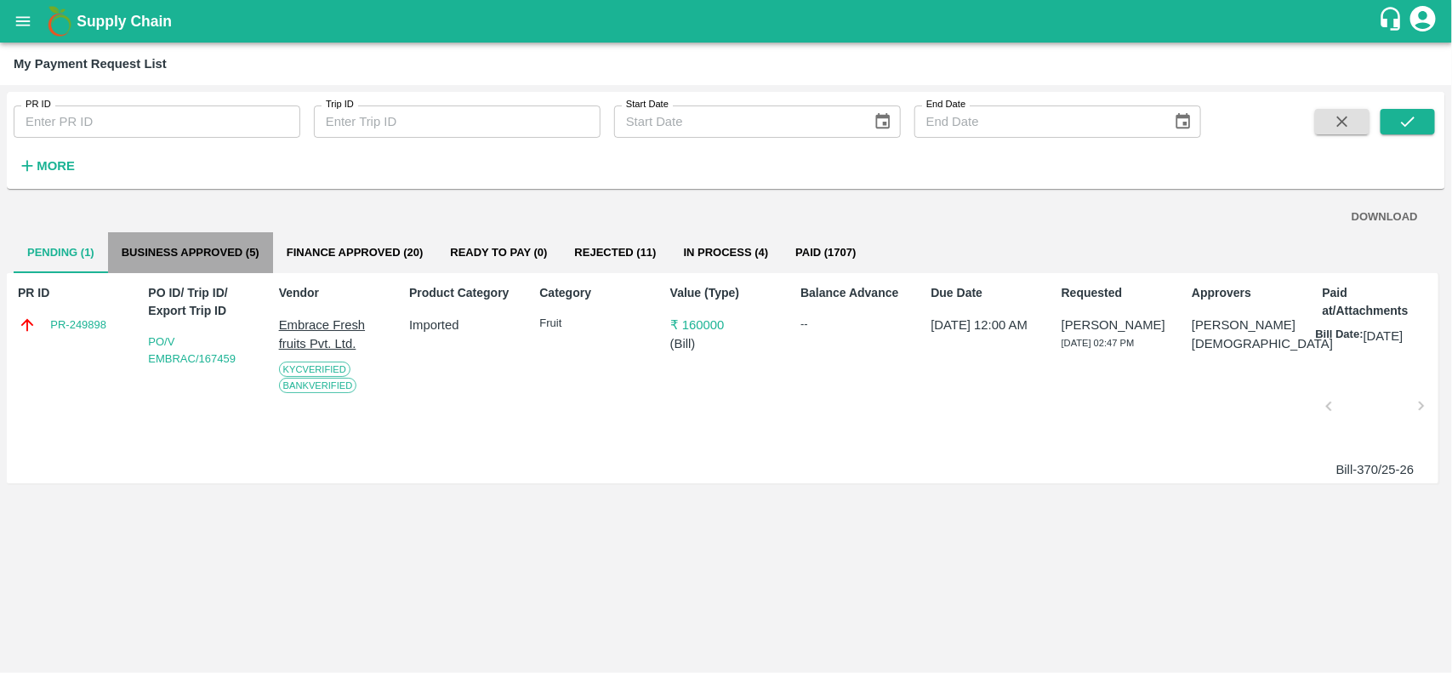
click at [217, 245] on button "Business Approved (5)" at bounding box center [190, 252] width 165 height 41
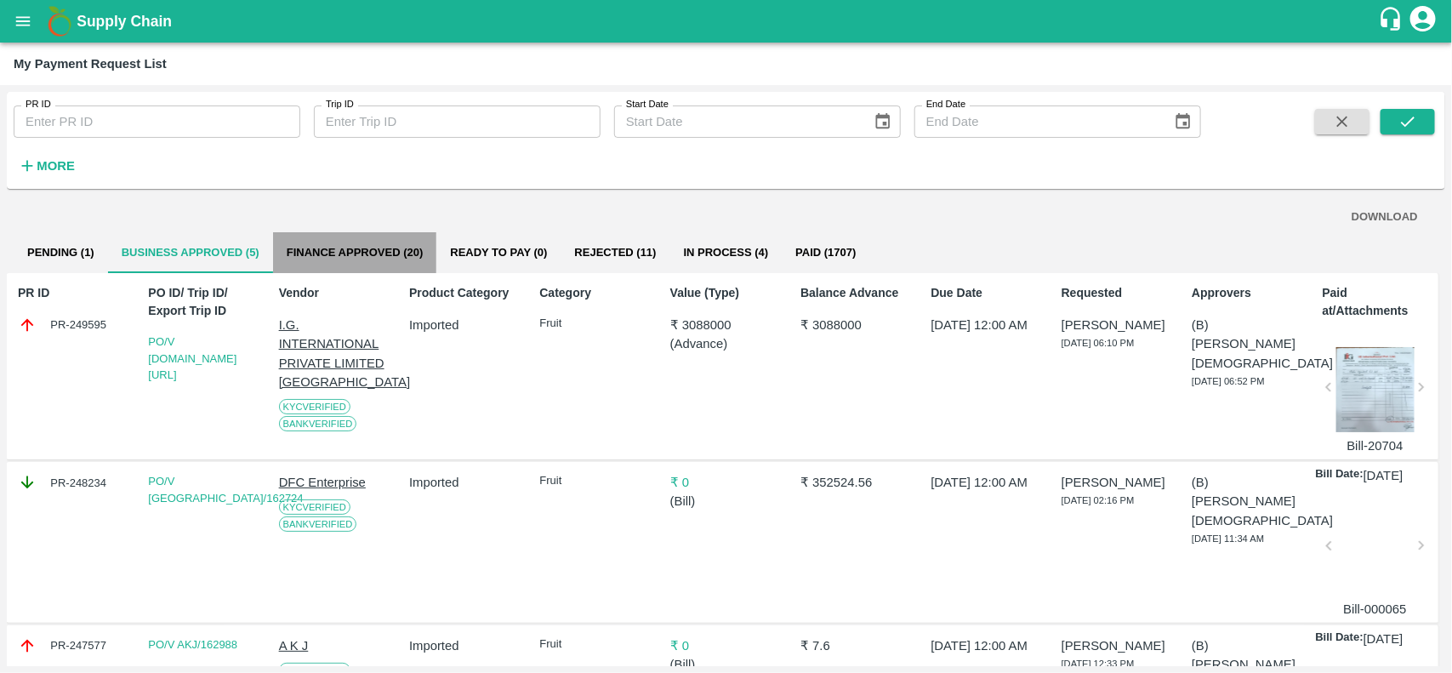
click at [385, 261] on button "Finance Approved (20)" at bounding box center [355, 252] width 164 height 41
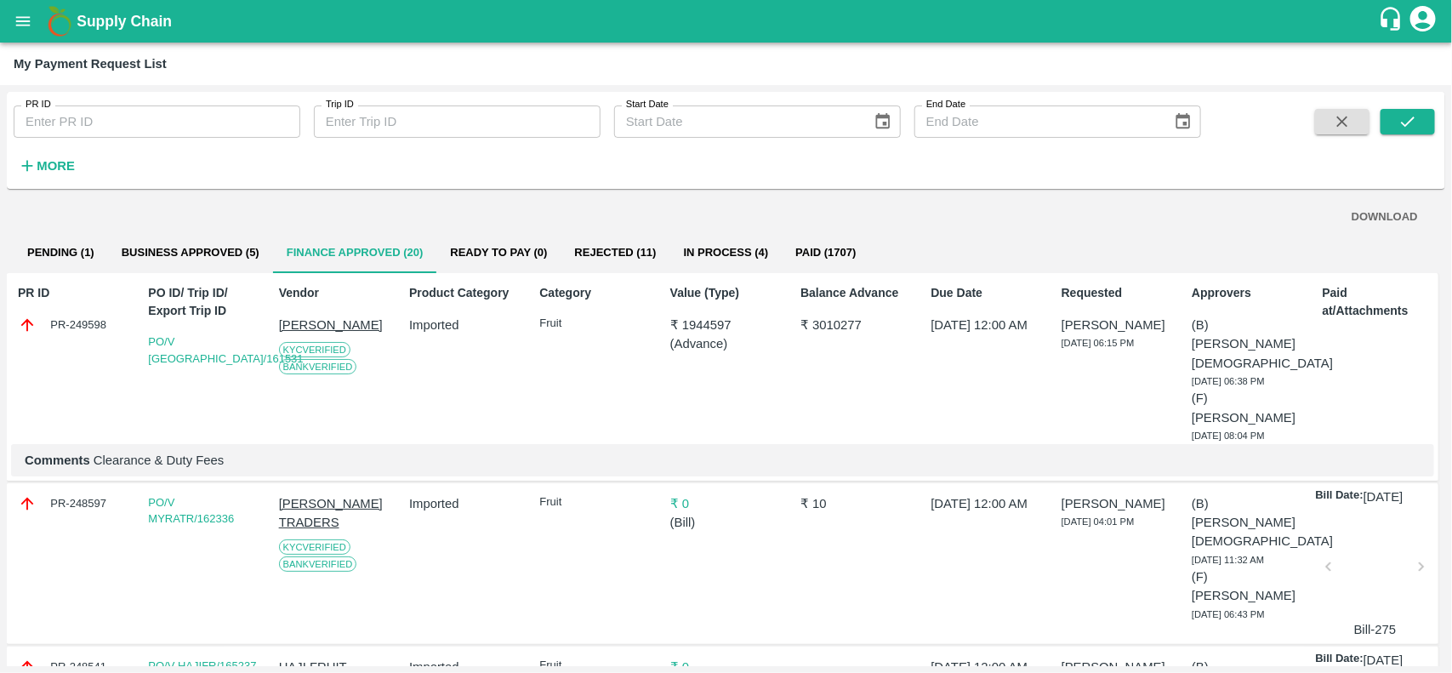
click at [60, 325] on div "PR-249598" at bounding box center [73, 325] width 111 height 19
copy div "PR-249598"
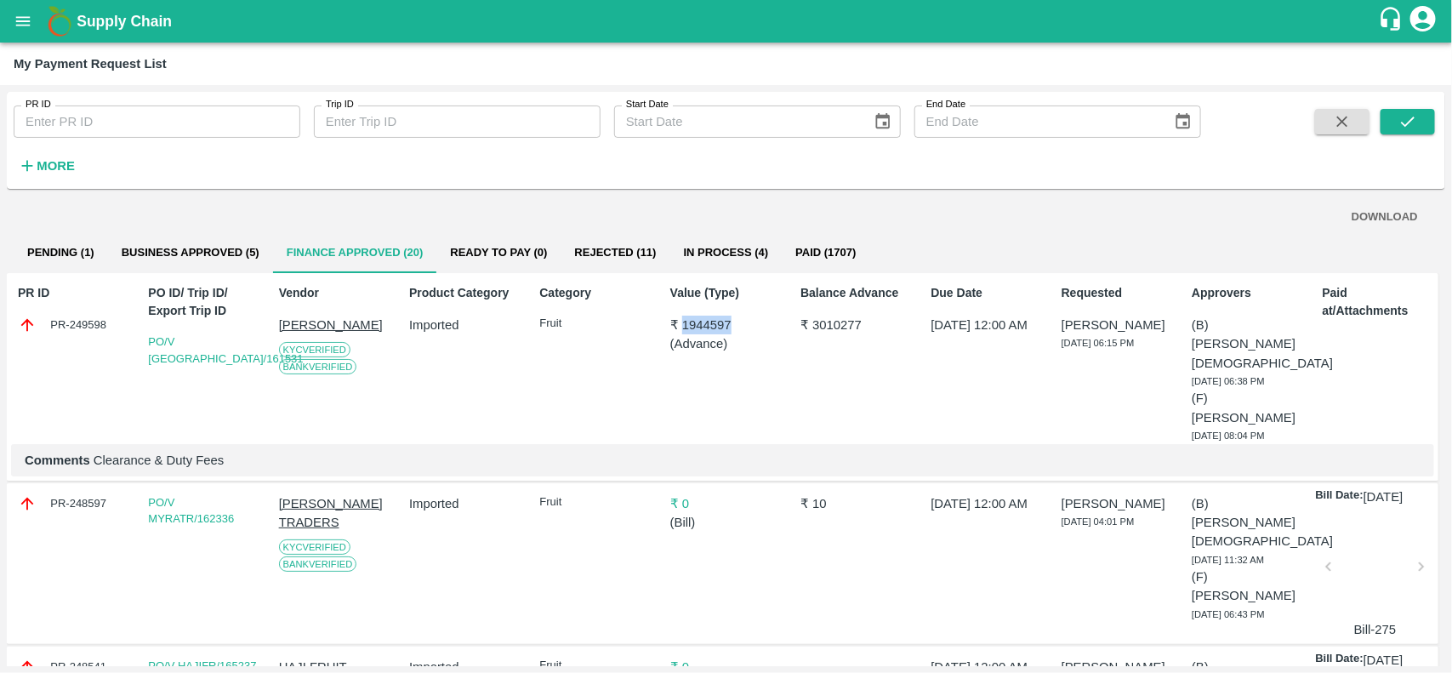
drag, startPoint x: 678, startPoint y: 316, endPoint x: 734, endPoint y: 319, distance: 56.2
click at [734, 319] on p "₹ 1944597" at bounding box center [725, 325] width 111 height 19
copy p "1944597"
drag, startPoint x: 236, startPoint y: 351, endPoint x: 197, endPoint y: 360, distance: 40.2
click at [197, 360] on div "PO/V NARAYA/161531" at bounding box center [203, 350] width 111 height 33
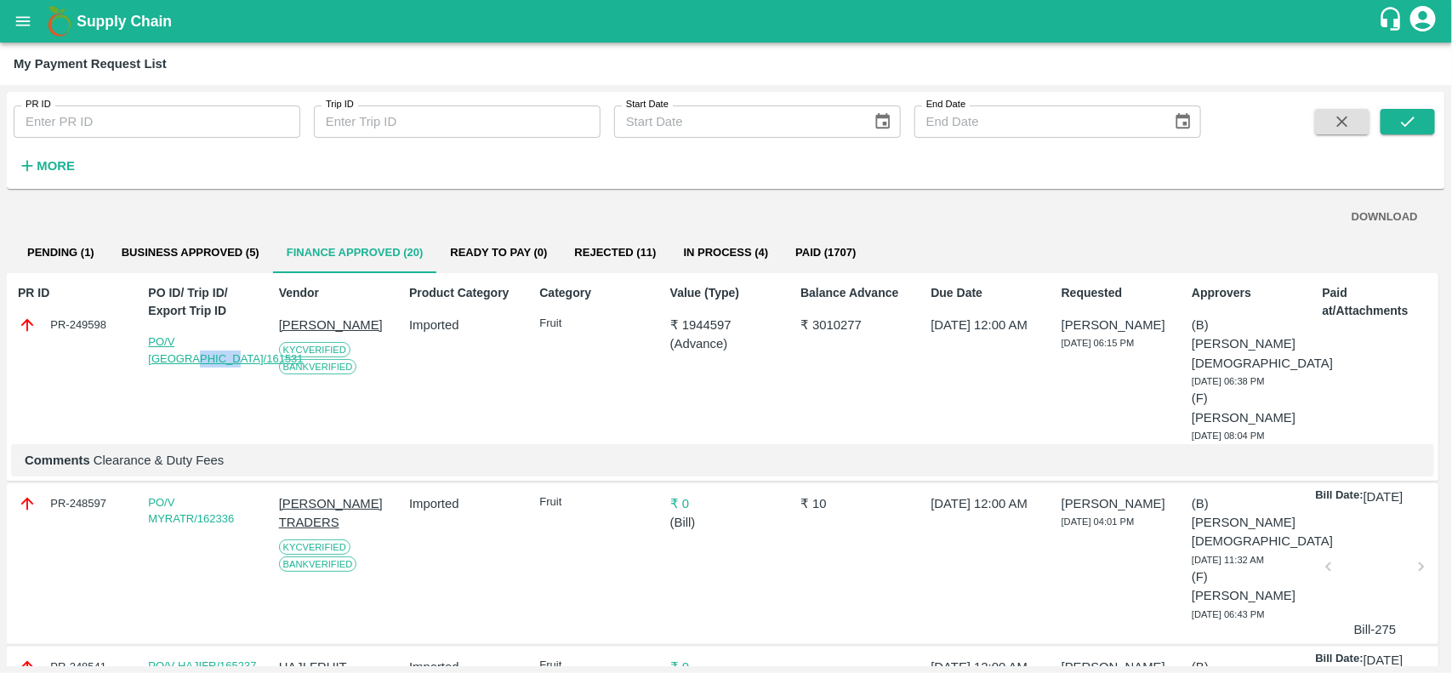
copy link "161531"
drag, startPoint x: 266, startPoint y: 316, endPoint x: 379, endPoint y: 343, distance: 116.4
click at [379, 343] on div "PR ID PR-249598 PO ID/ Trip ID/ Export Trip ID PO/V NARAYA/161531 Vendor NARAYA…" at bounding box center [723, 377] width 1432 height 208
copy p "NARAYANASWAMY KIRAN"
click at [202, 265] on button "Business Approved (5)" at bounding box center [190, 252] width 165 height 41
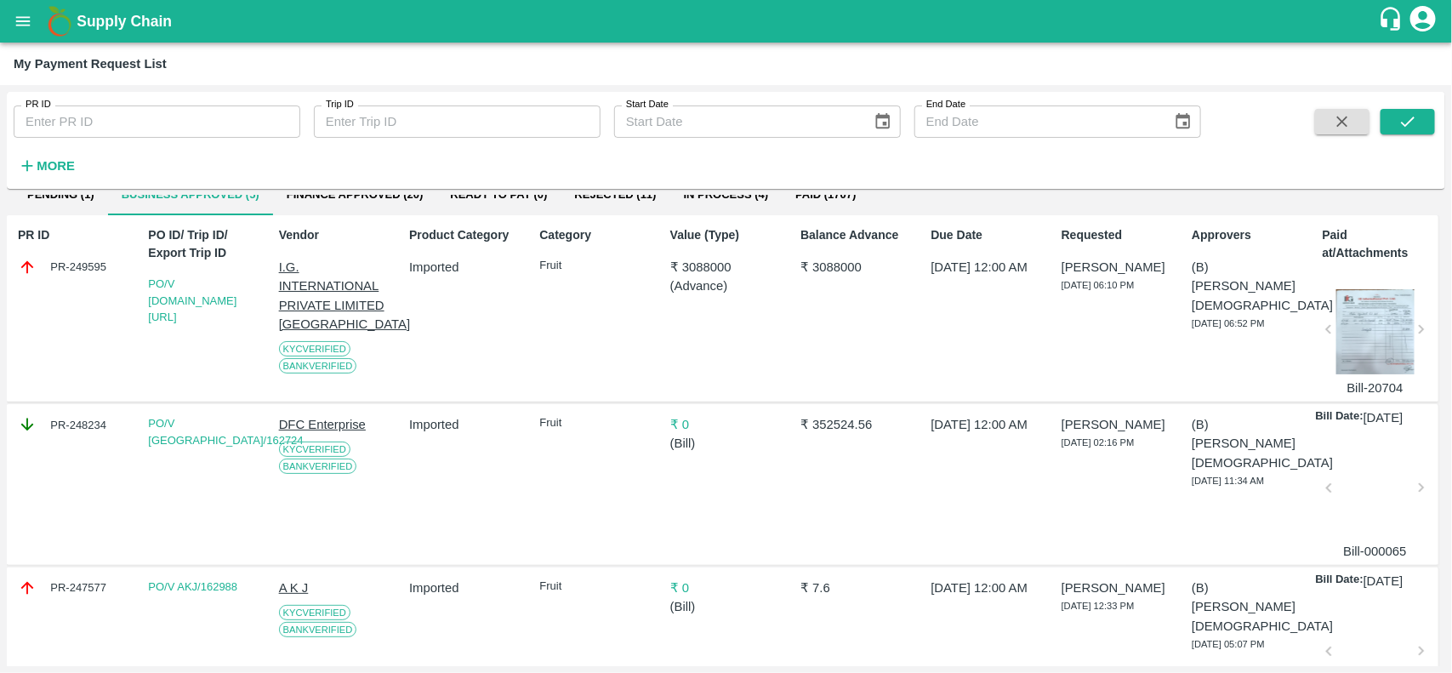
scroll to position [26, 0]
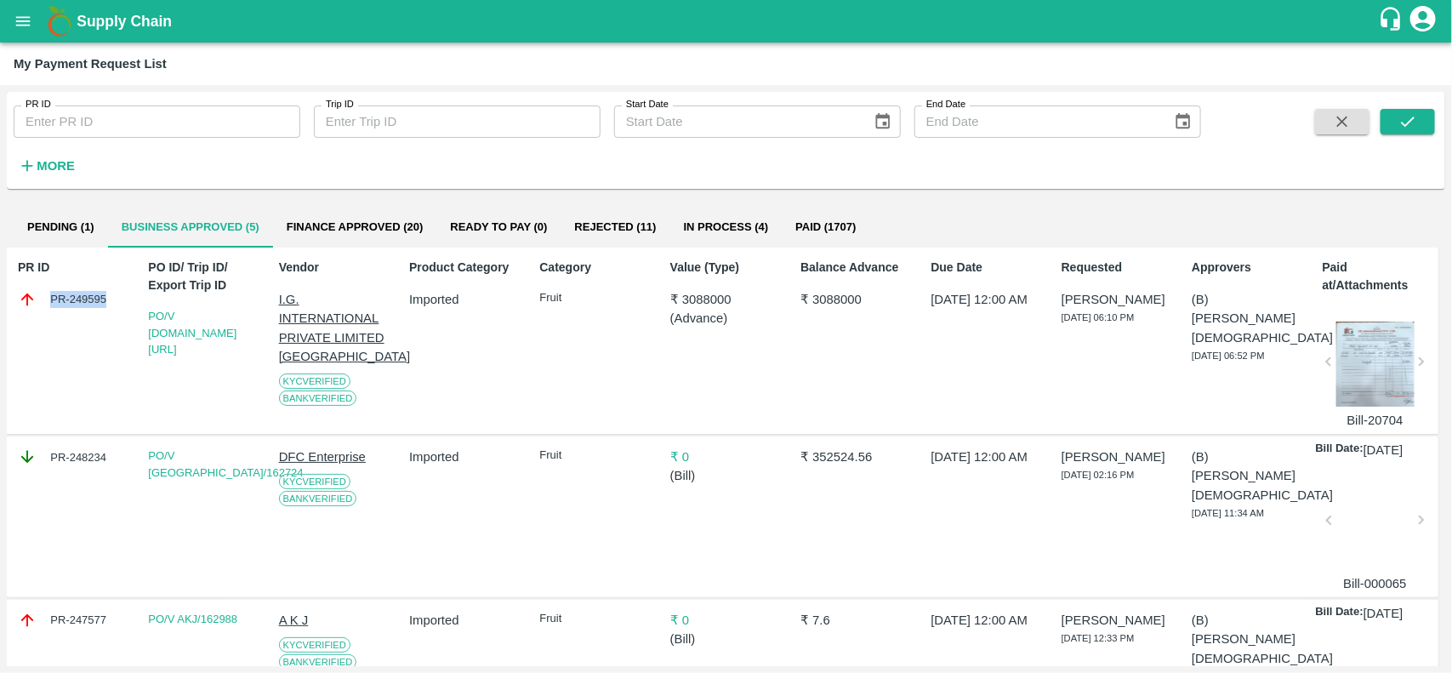
drag, startPoint x: 47, startPoint y: 298, endPoint x: 104, endPoint y: 299, distance: 57.0
click at [104, 299] on div "PR-249595" at bounding box center [73, 299] width 111 height 19
copy div "PR-249595"
drag, startPoint x: 260, startPoint y: 306, endPoint x: 210, endPoint y: 323, distance: 53.0
click at [210, 323] on div "PR ID PR-249595 PO ID/ Trip ID/ Export Trip ID PO/V I.G.IN/168216 Vendor I.G. I…" at bounding box center [723, 341] width 1432 height 187
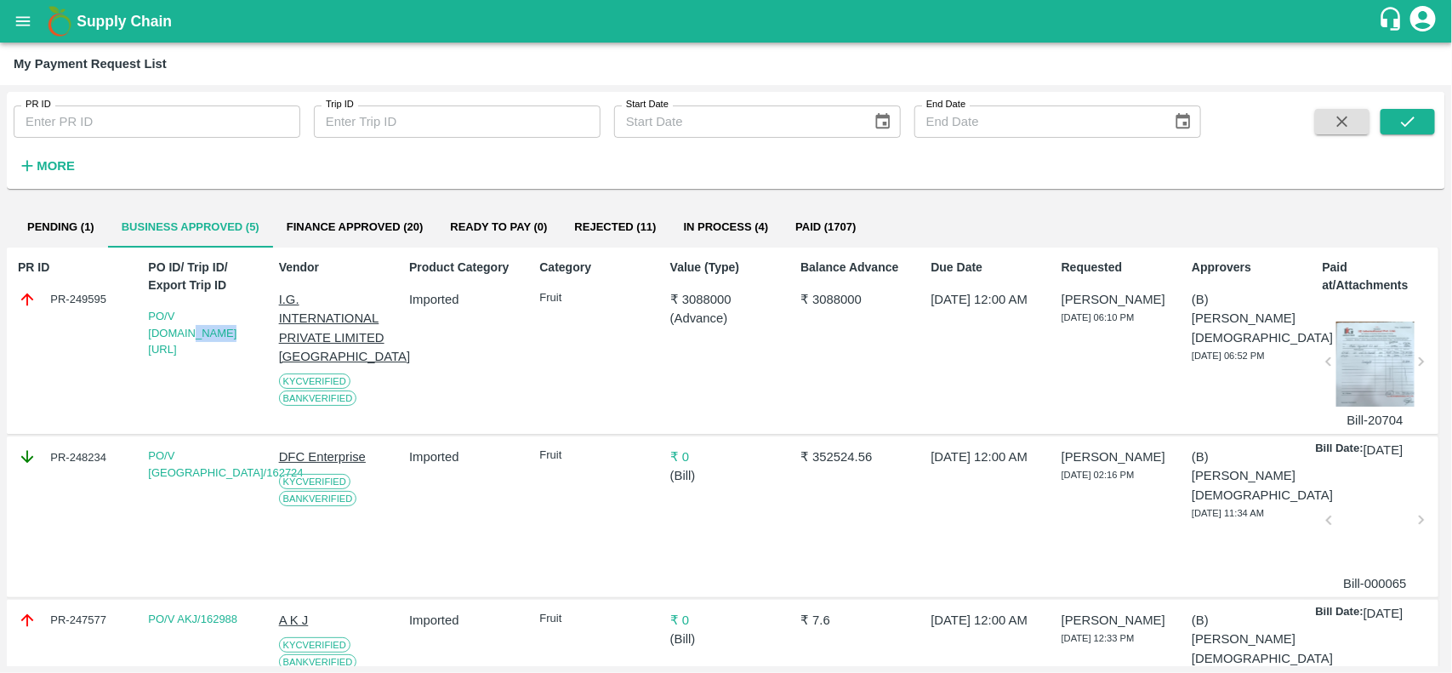
copy link "168216"
click at [28, 14] on icon "open drawer" at bounding box center [23, 21] width 19 height 19
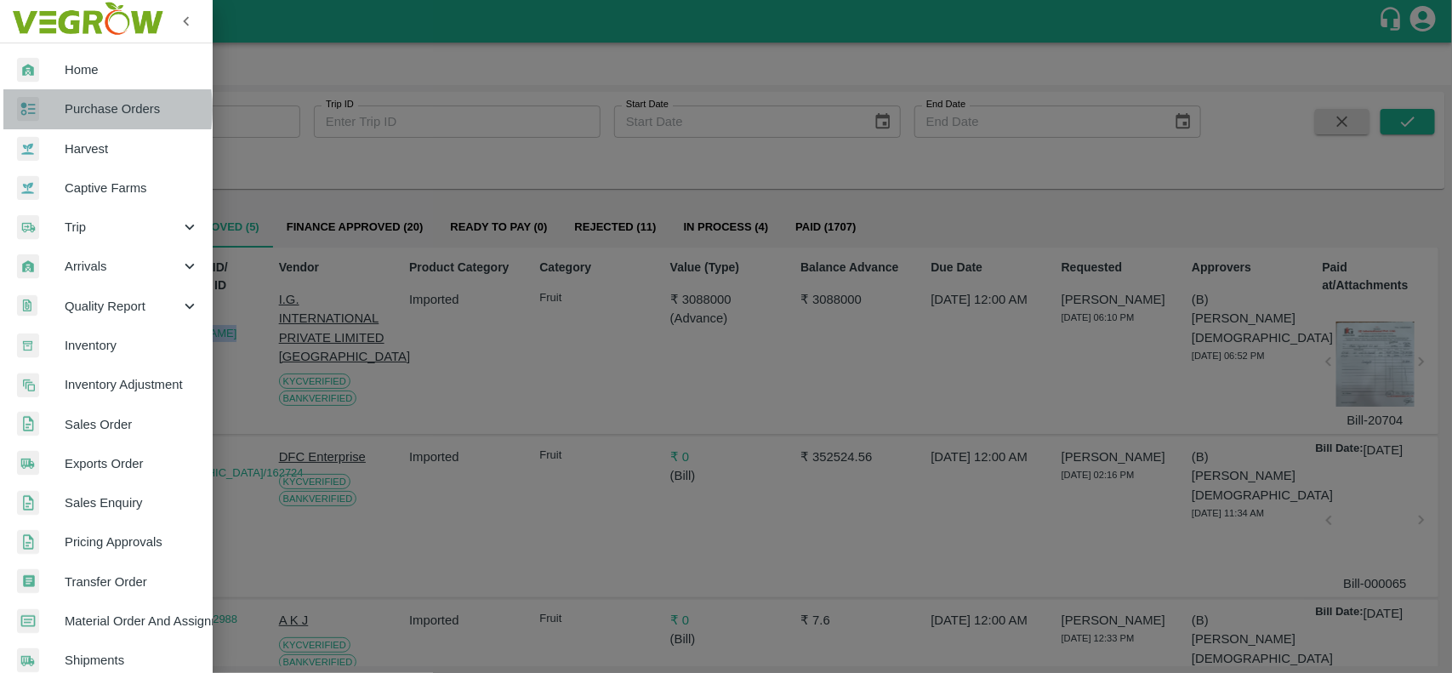
click at [54, 109] on div at bounding box center [41, 109] width 48 height 25
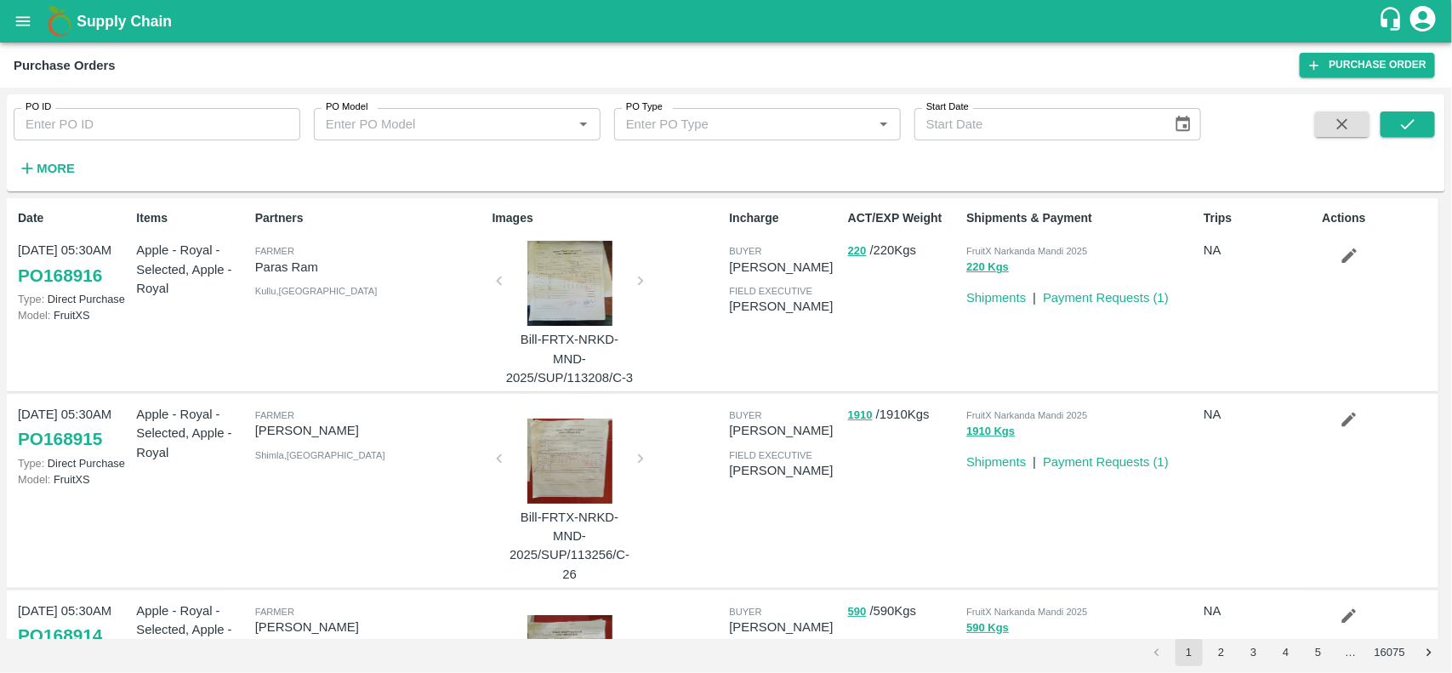
click at [52, 184] on div "PO ID PO ID PO Model PO Model   * PO Type PO Type   * Start Date Start Date More" at bounding box center [726, 142] width 1439 height 83
click at [58, 172] on strong "More" at bounding box center [56, 169] width 38 height 14
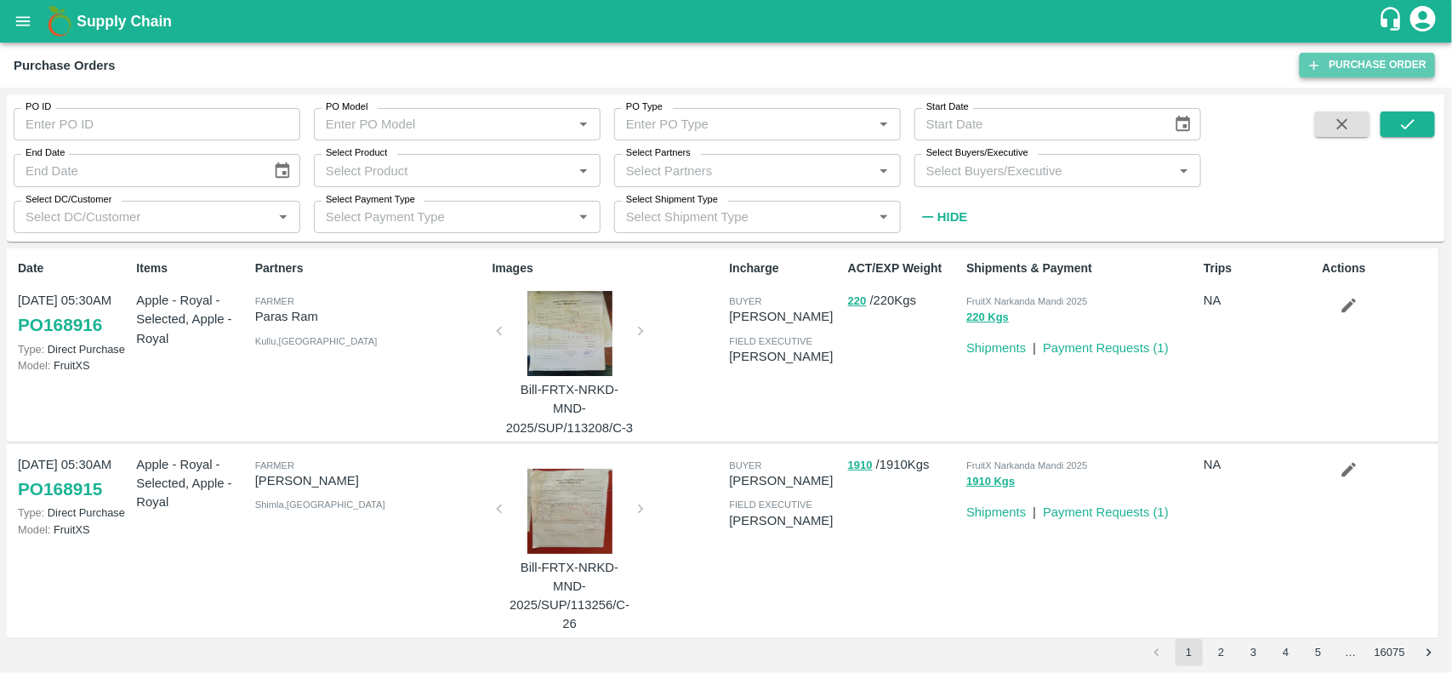
click at [1364, 69] on link "Purchase Order" at bounding box center [1367, 65] width 135 height 25
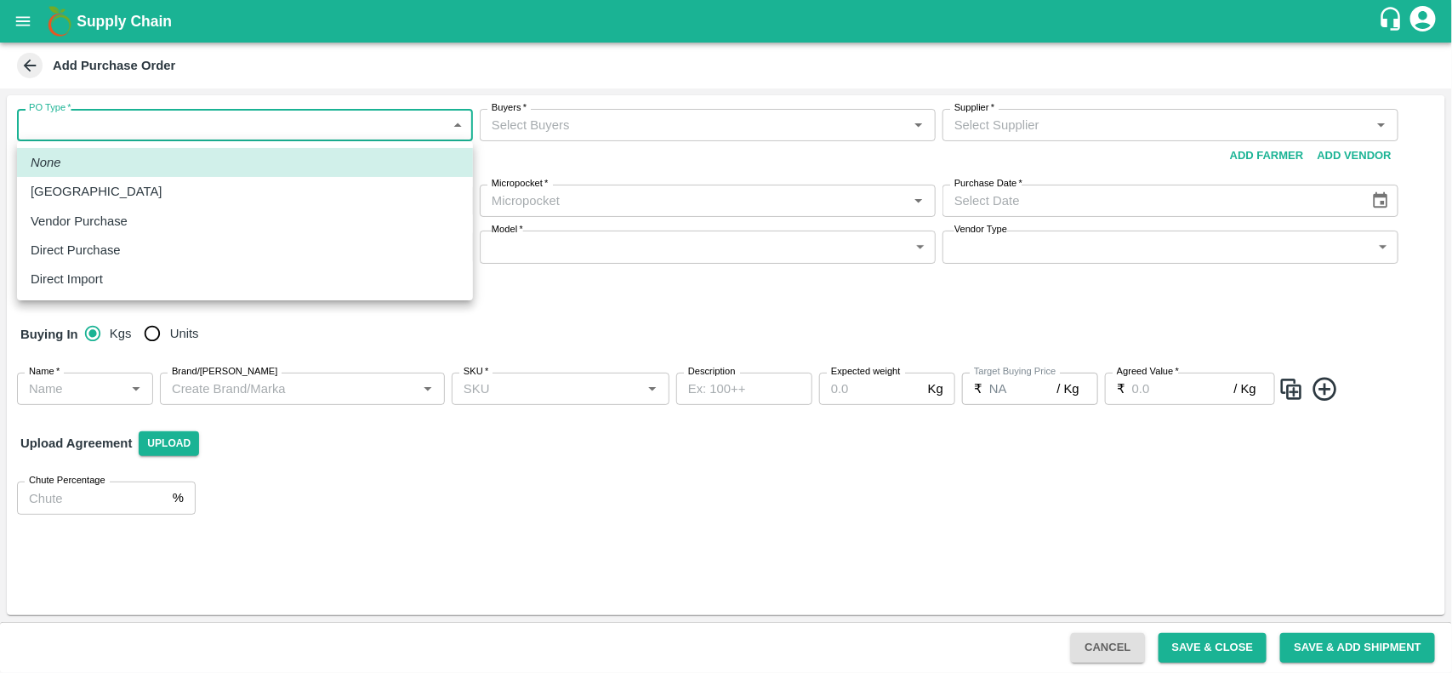
click at [232, 113] on body "Supply Chain Add Purchase Order PO Type   * ​ PO Type Buyers   * Buyers   * Sup…" at bounding box center [726, 336] width 1452 height 673
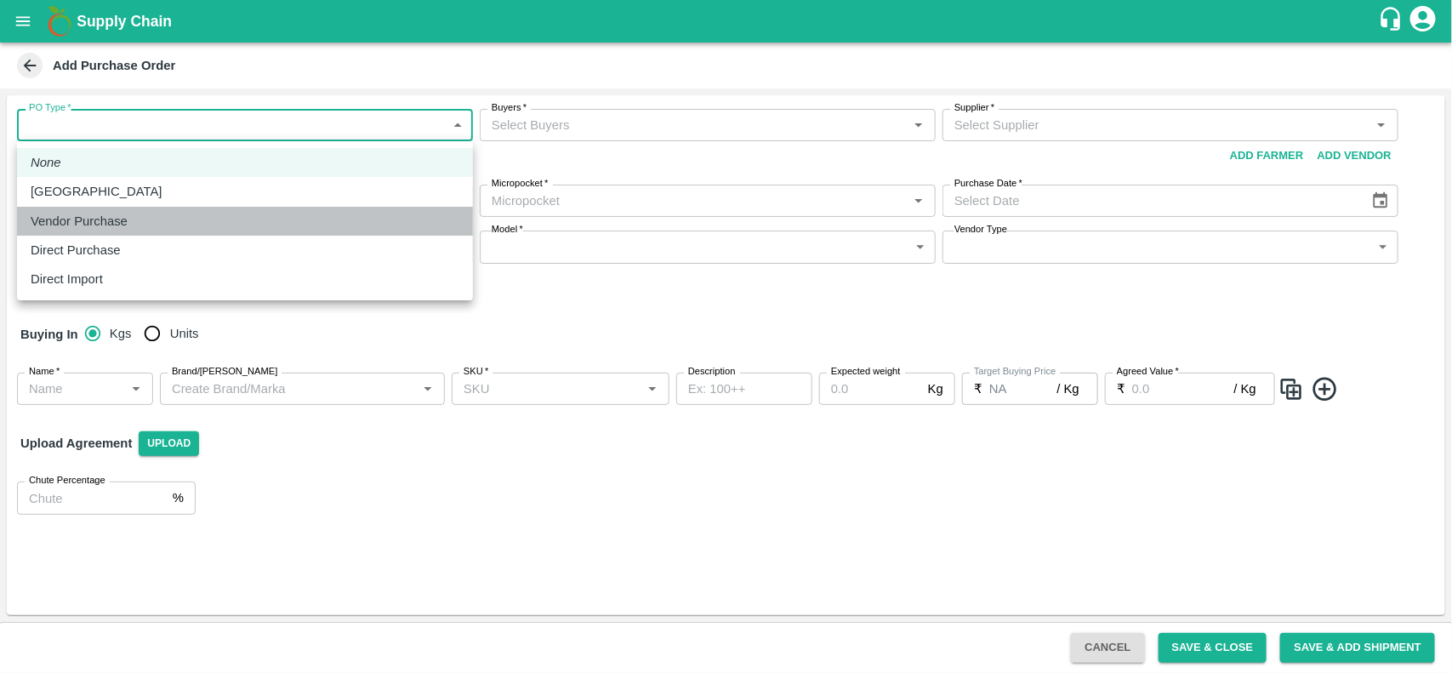
click at [99, 224] on p "Vendor Purchase" at bounding box center [79, 221] width 97 height 19
type input "2"
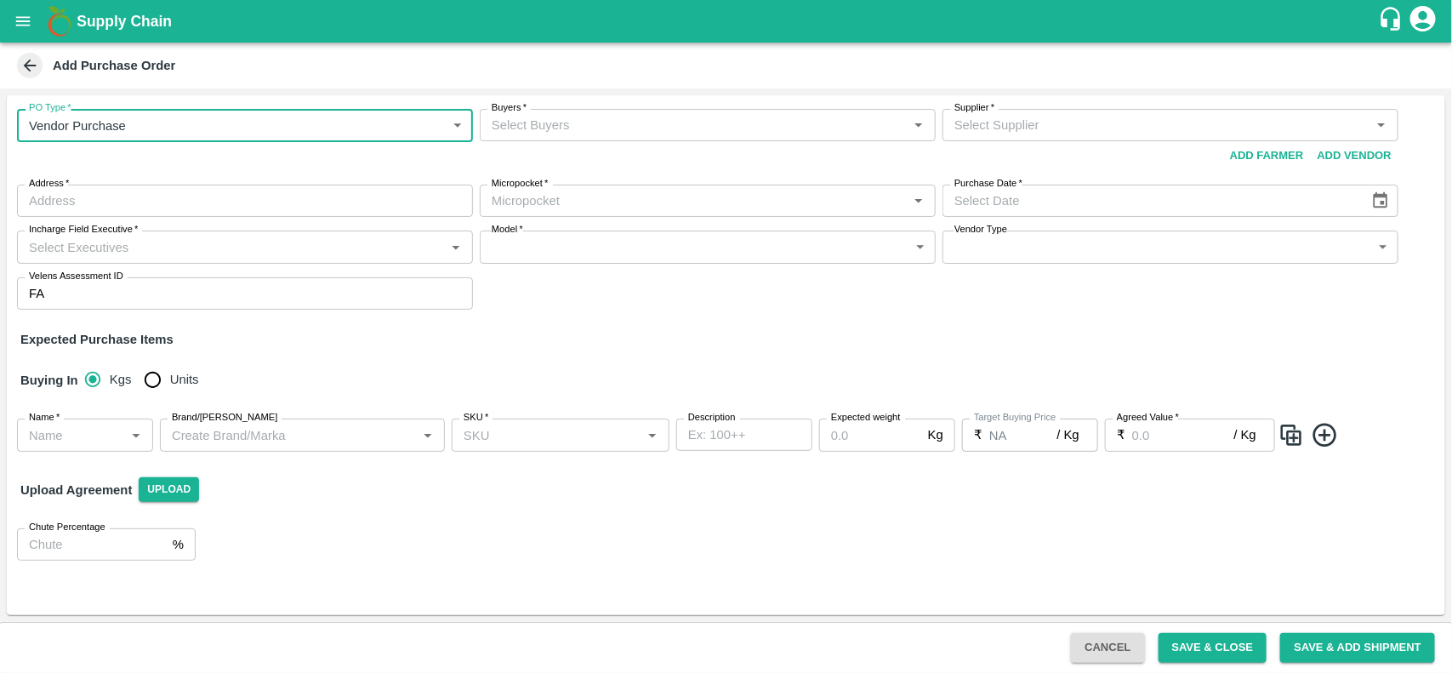
click at [567, 130] on input "Buyers   *" at bounding box center [694, 125] width 418 height 22
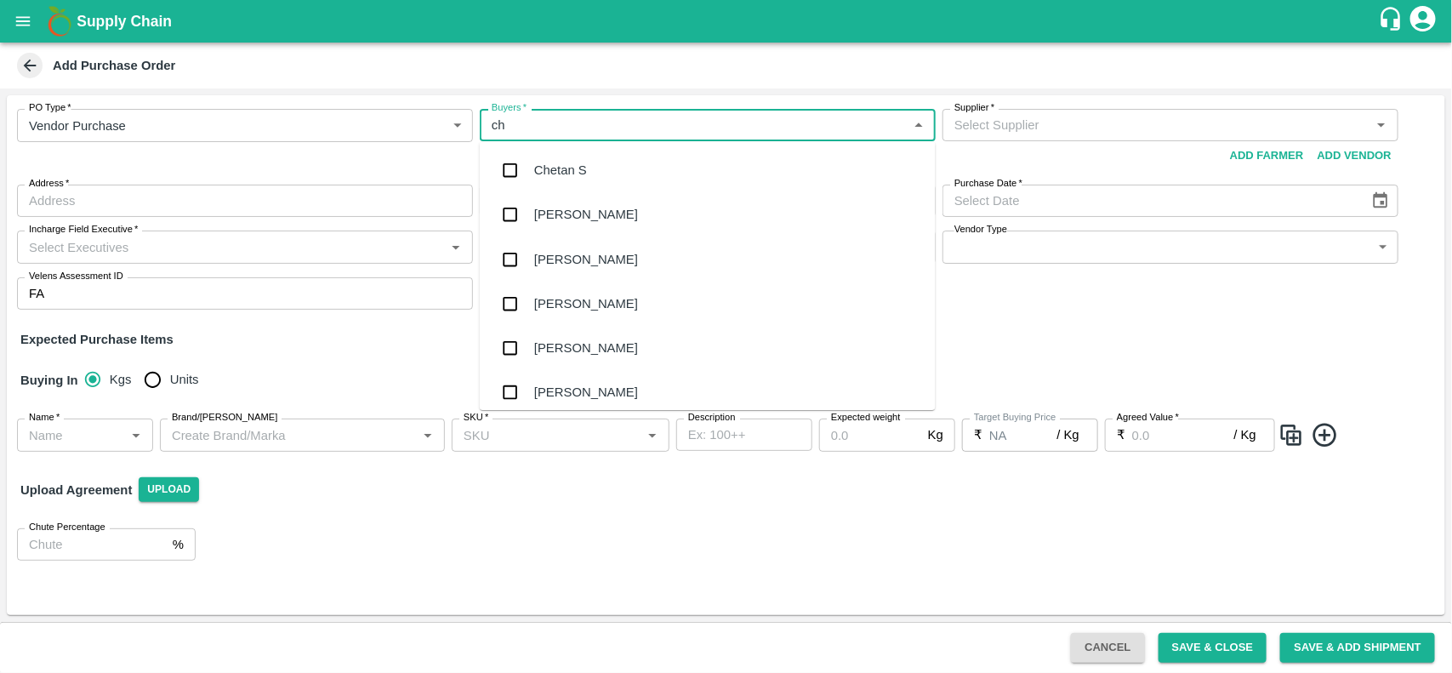
type input "c"
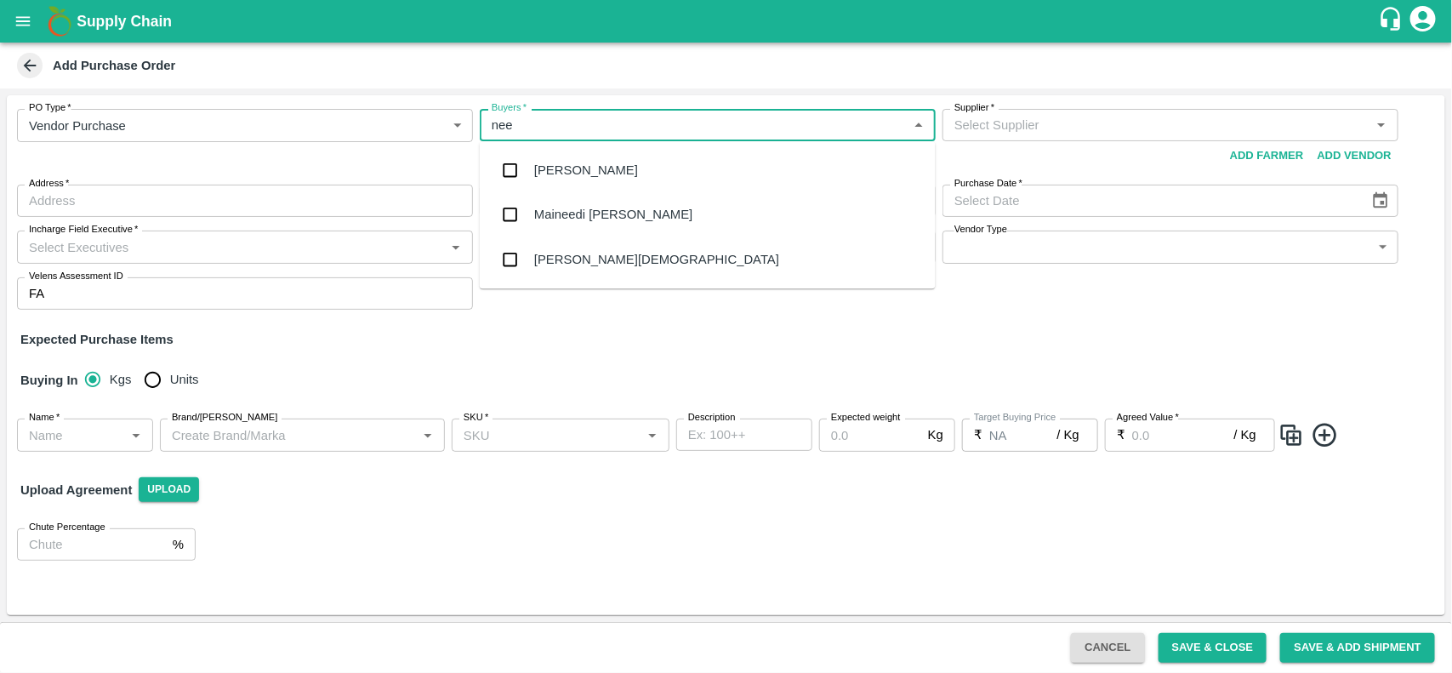
type input "neet"
click at [549, 214] on div "[PERSON_NAME][DEMOGRAPHIC_DATA]" at bounding box center [656, 215] width 245 height 19
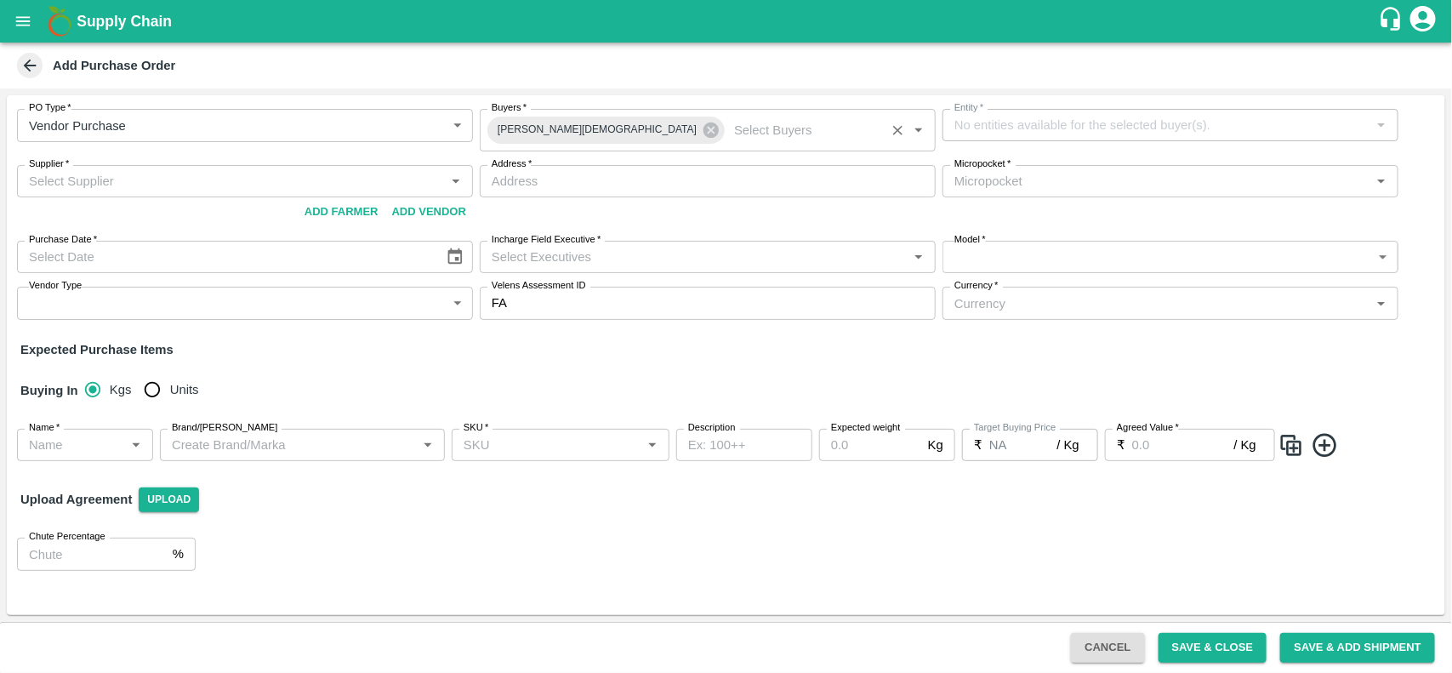
click at [727, 134] on input "Buyers   *" at bounding box center [803, 130] width 153 height 22
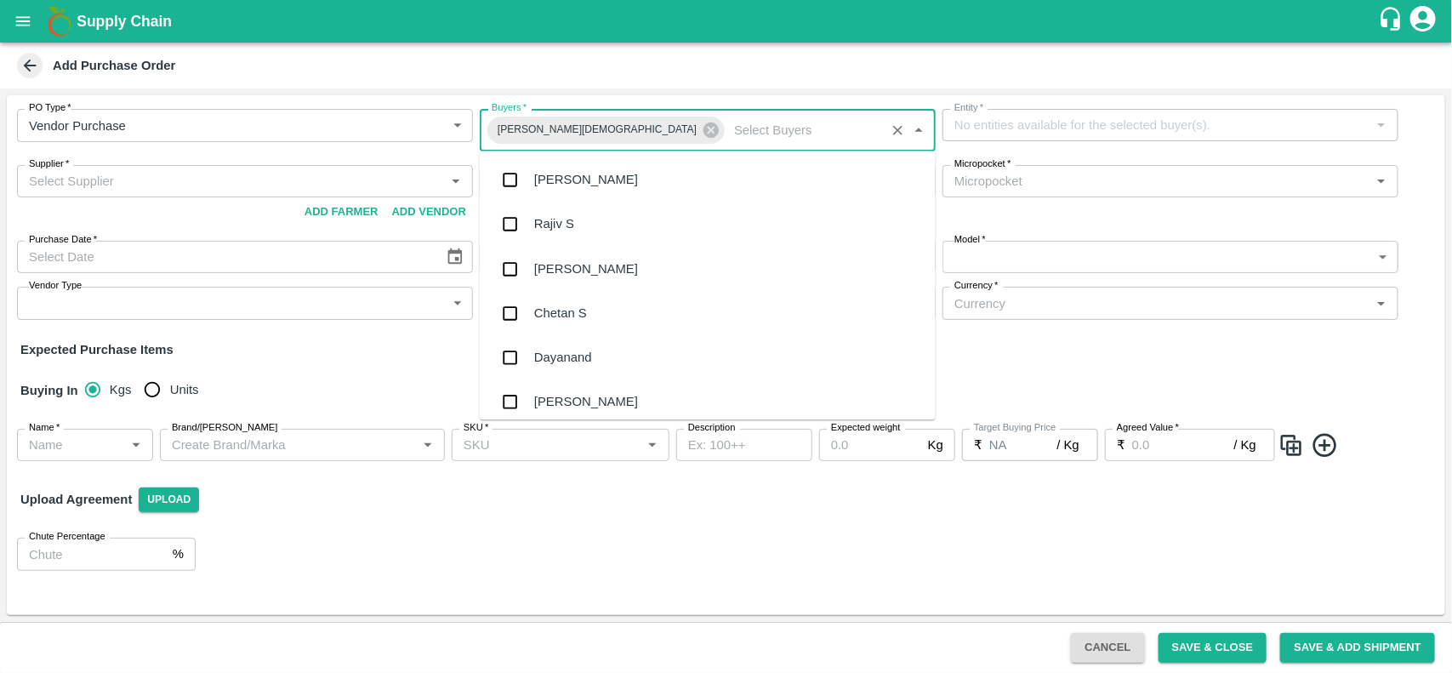
scroll to position [9472, 0]
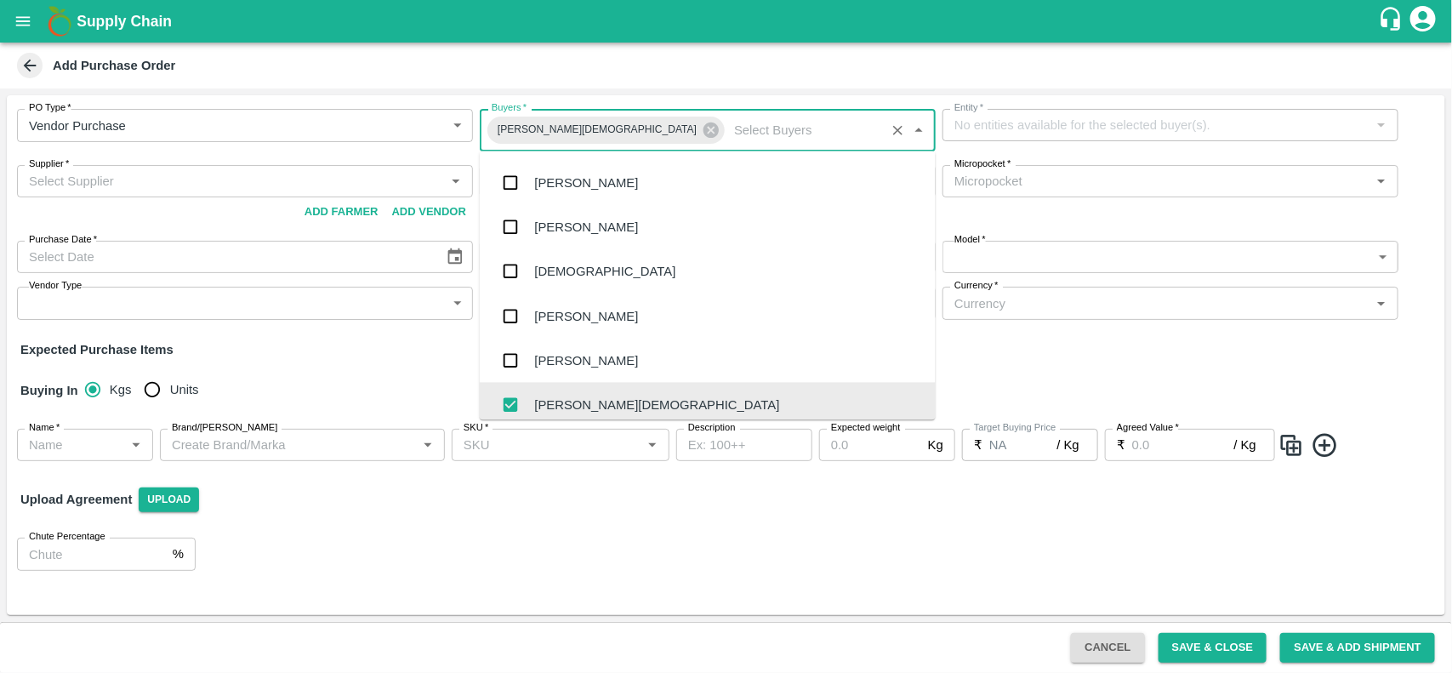
click at [558, 141] on div "[PERSON_NAME][DEMOGRAPHIC_DATA]" at bounding box center [605, 130] width 237 height 27
click at [702, 132] on icon at bounding box center [711, 130] width 19 height 19
checkbox input "false"
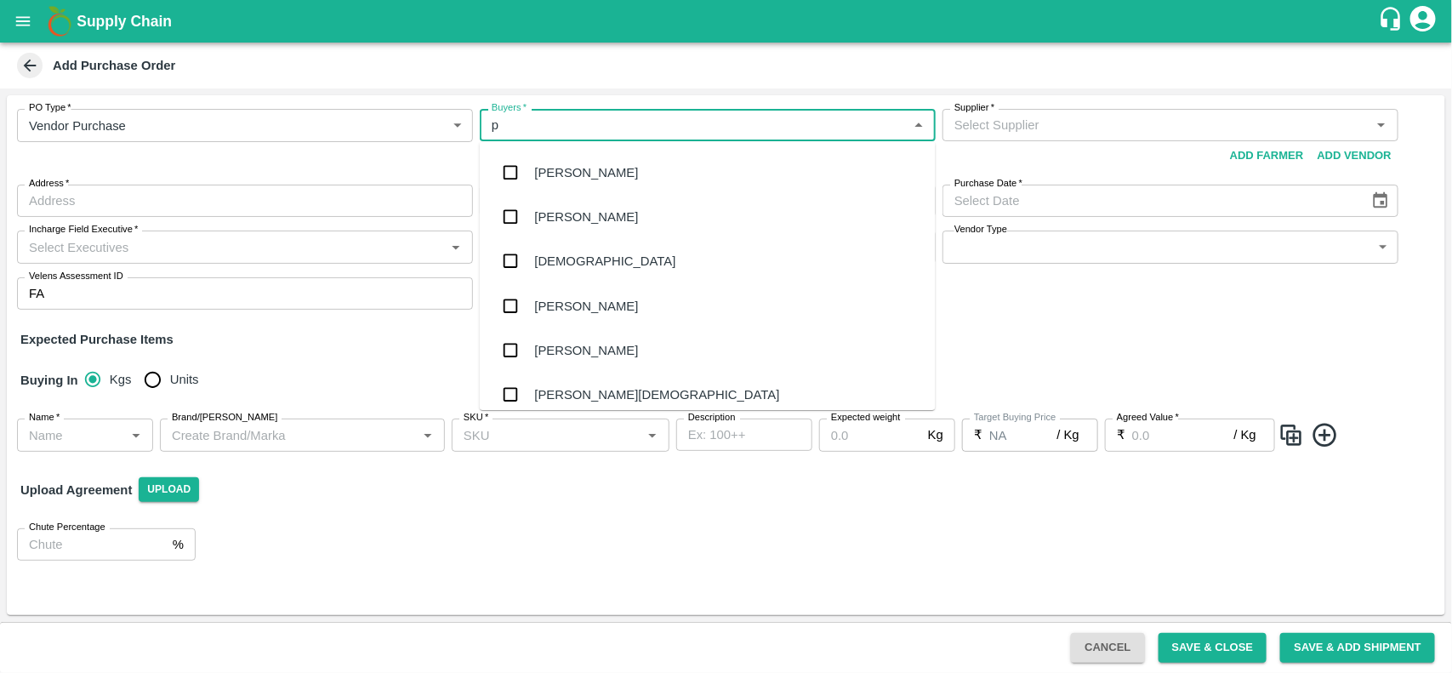
scroll to position [0, 0]
type input "pra"
click at [508, 159] on input "checkbox" at bounding box center [510, 170] width 34 height 34
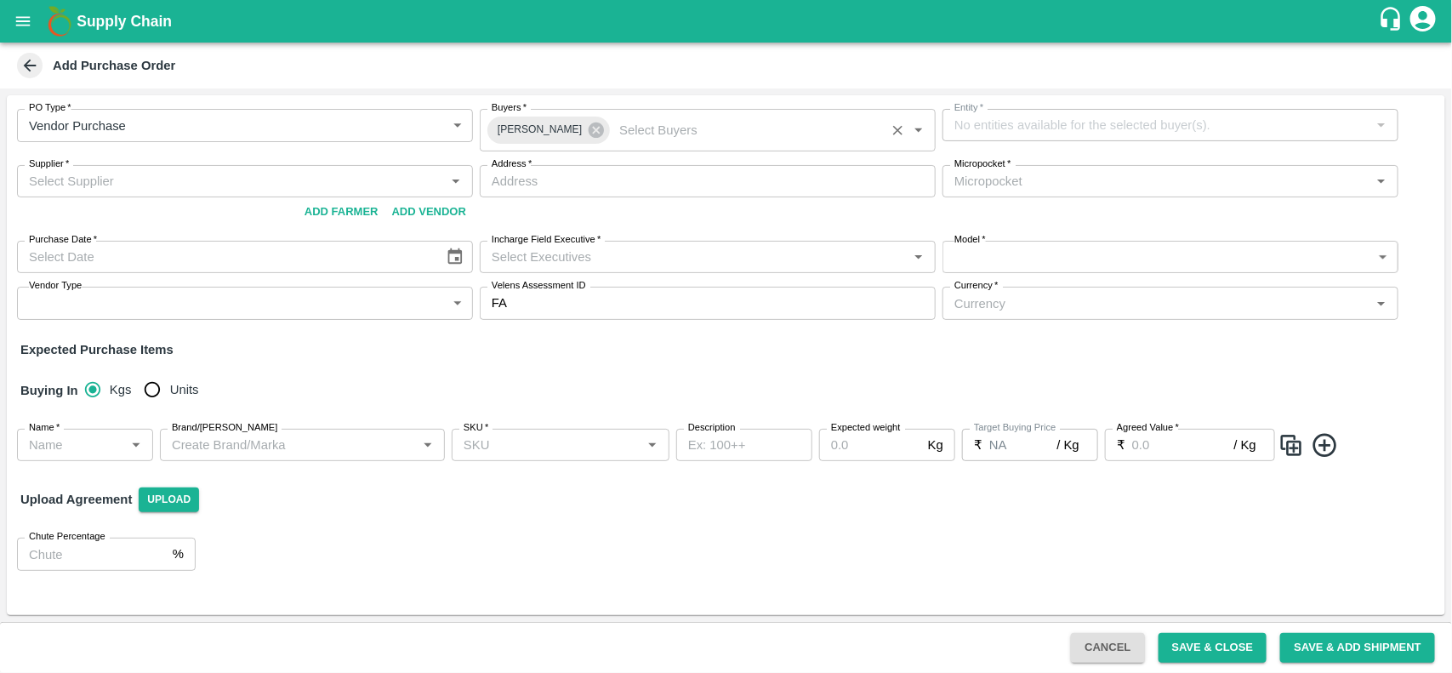
click at [1064, 168] on div "Micropocket   *" at bounding box center [1171, 181] width 456 height 32
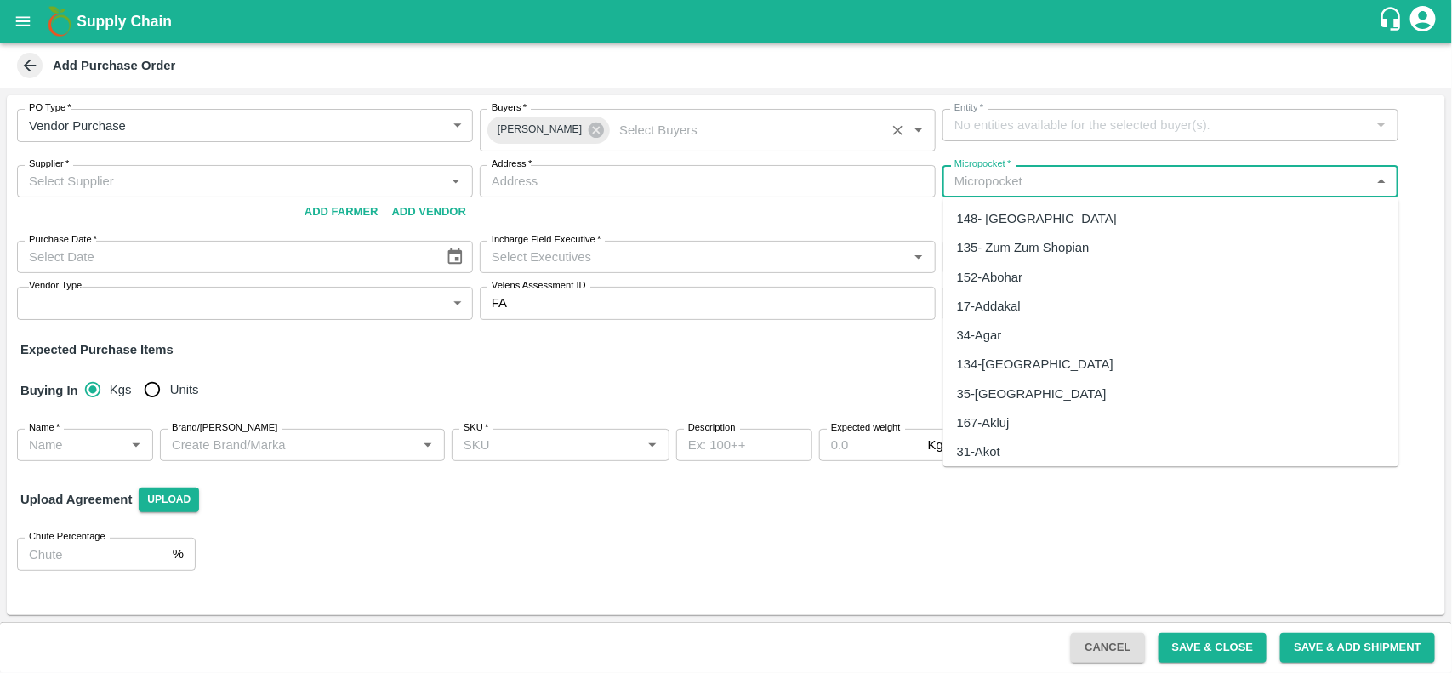
click at [1064, 168] on div "Micropocket   *" at bounding box center [1171, 181] width 456 height 32
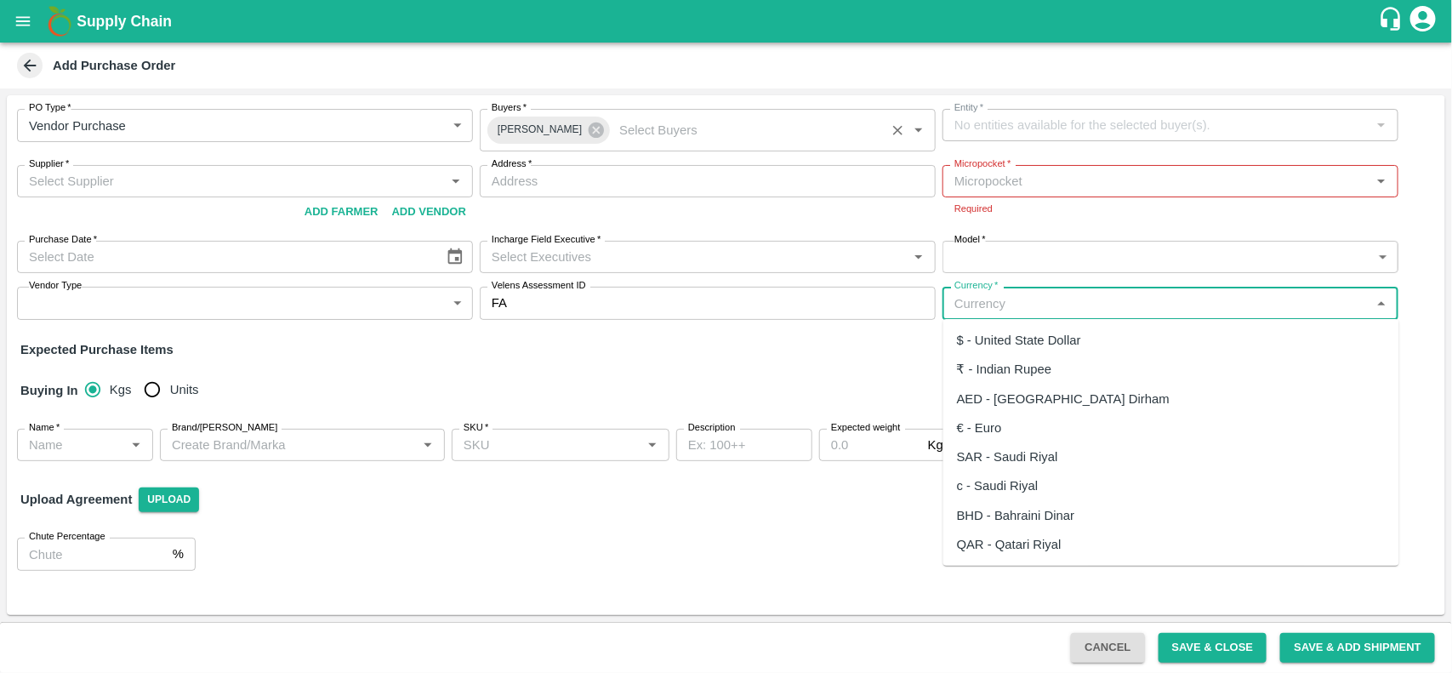
click at [1057, 313] on input "Currency   *" at bounding box center [1157, 303] width 418 height 22
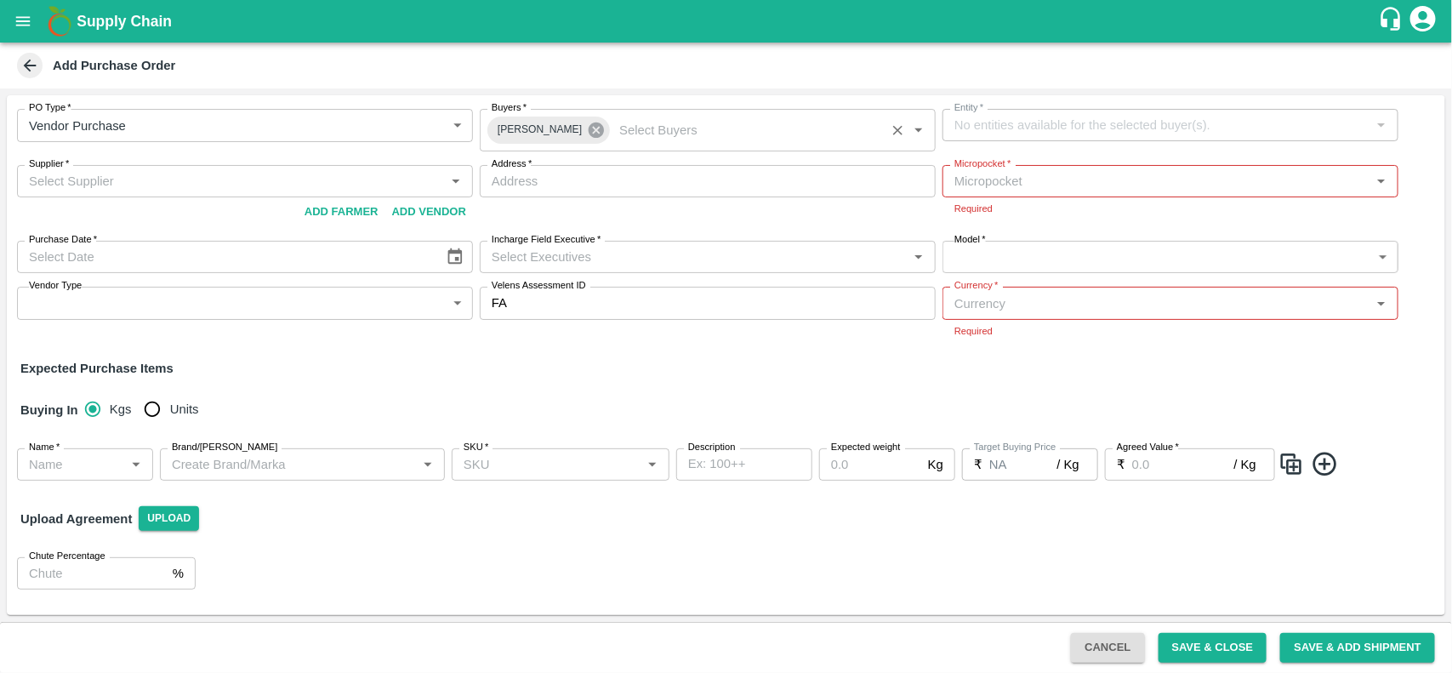
click at [593, 133] on icon at bounding box center [596, 130] width 15 height 15
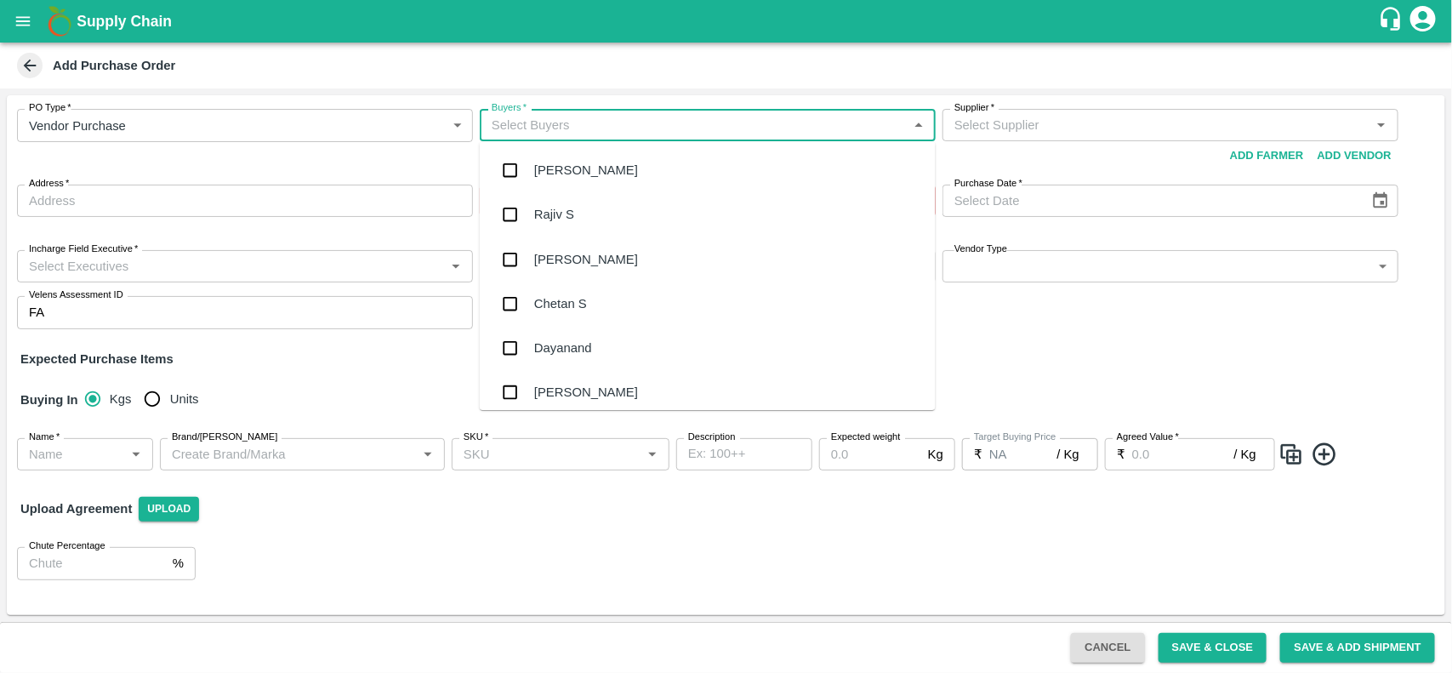
click at [678, 120] on input "Buyers   *" at bounding box center [694, 125] width 418 height 22
click at [577, 294] on div "Chetan S" at bounding box center [560, 303] width 53 height 19
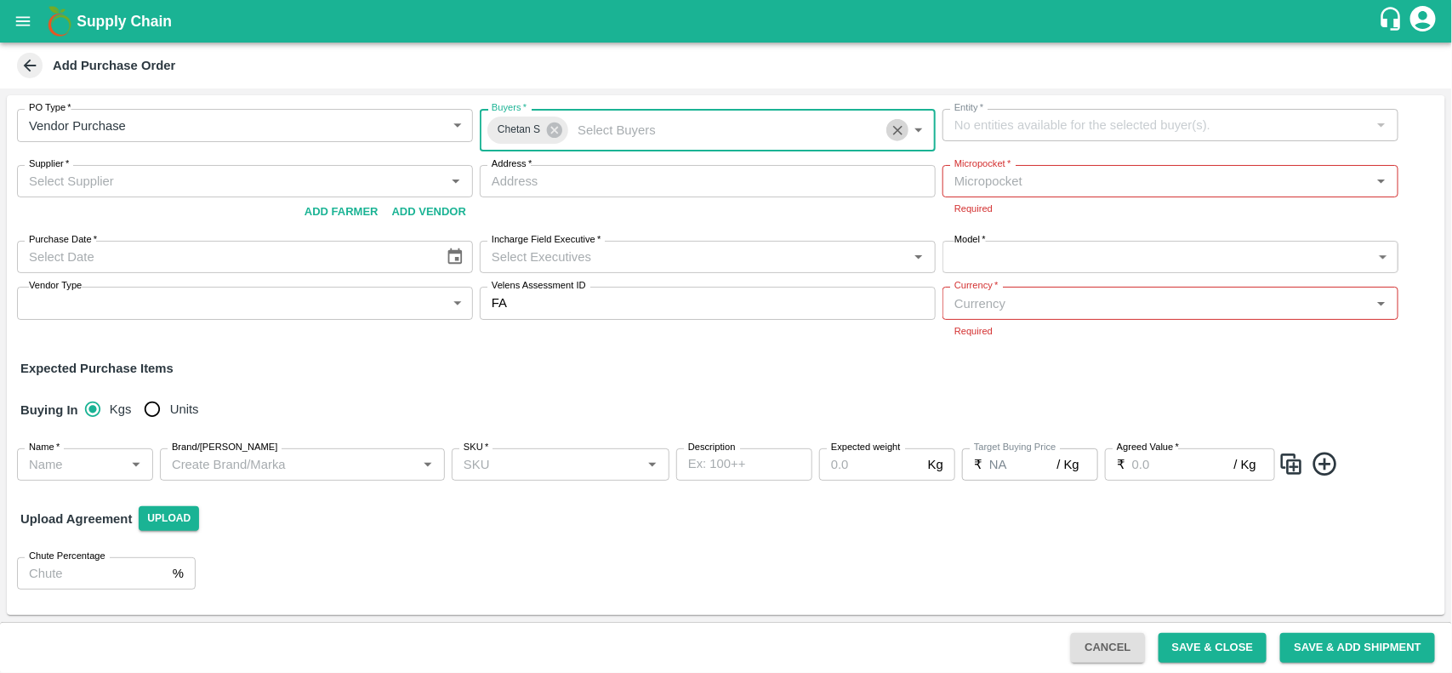
click at [898, 128] on icon "Clear" at bounding box center [898, 131] width 16 height 16
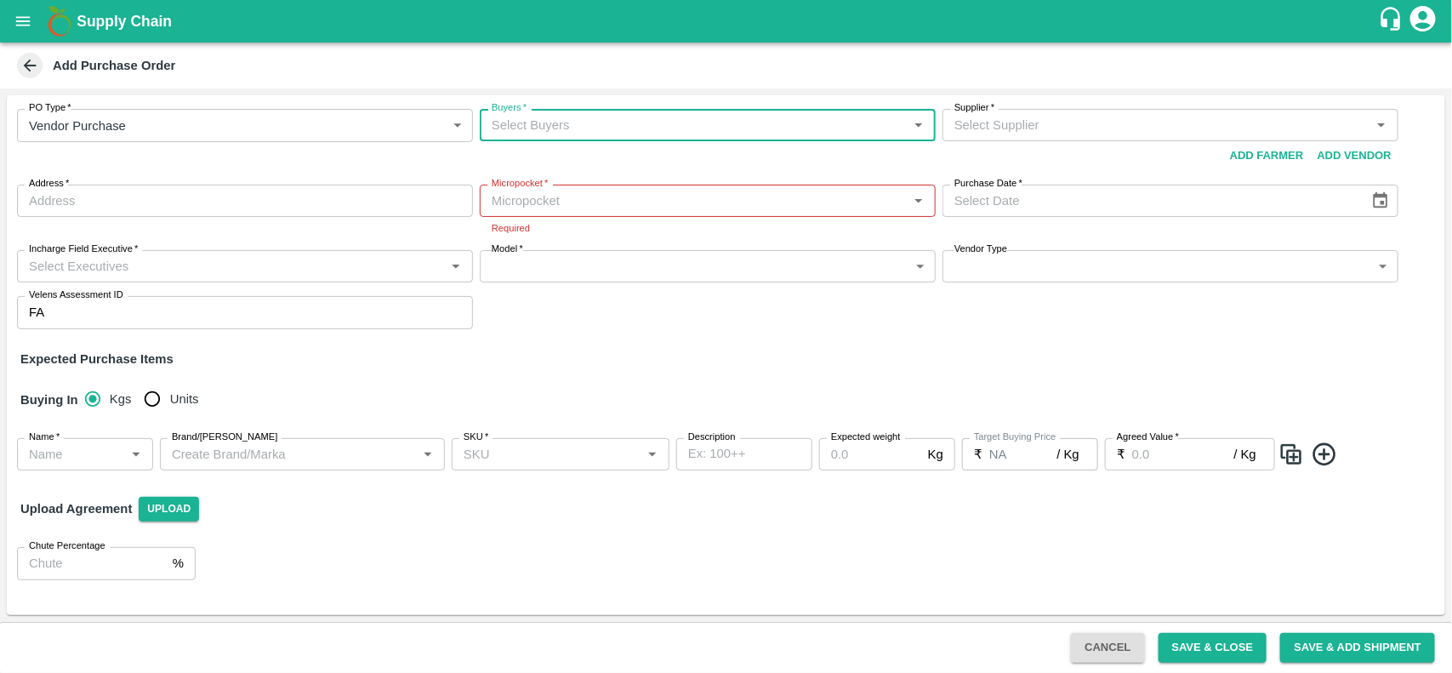
click at [915, 129] on icon "Open" at bounding box center [918, 125] width 19 height 19
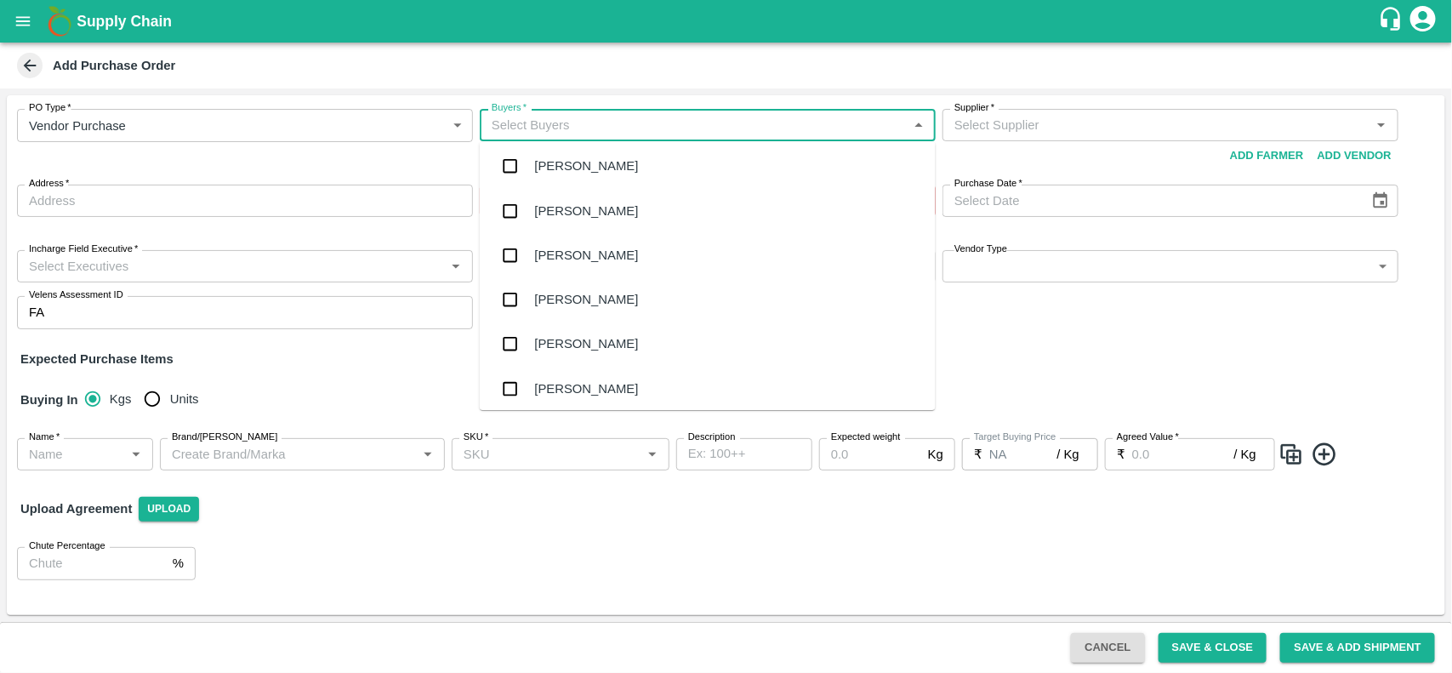
scroll to position [7726, 0]
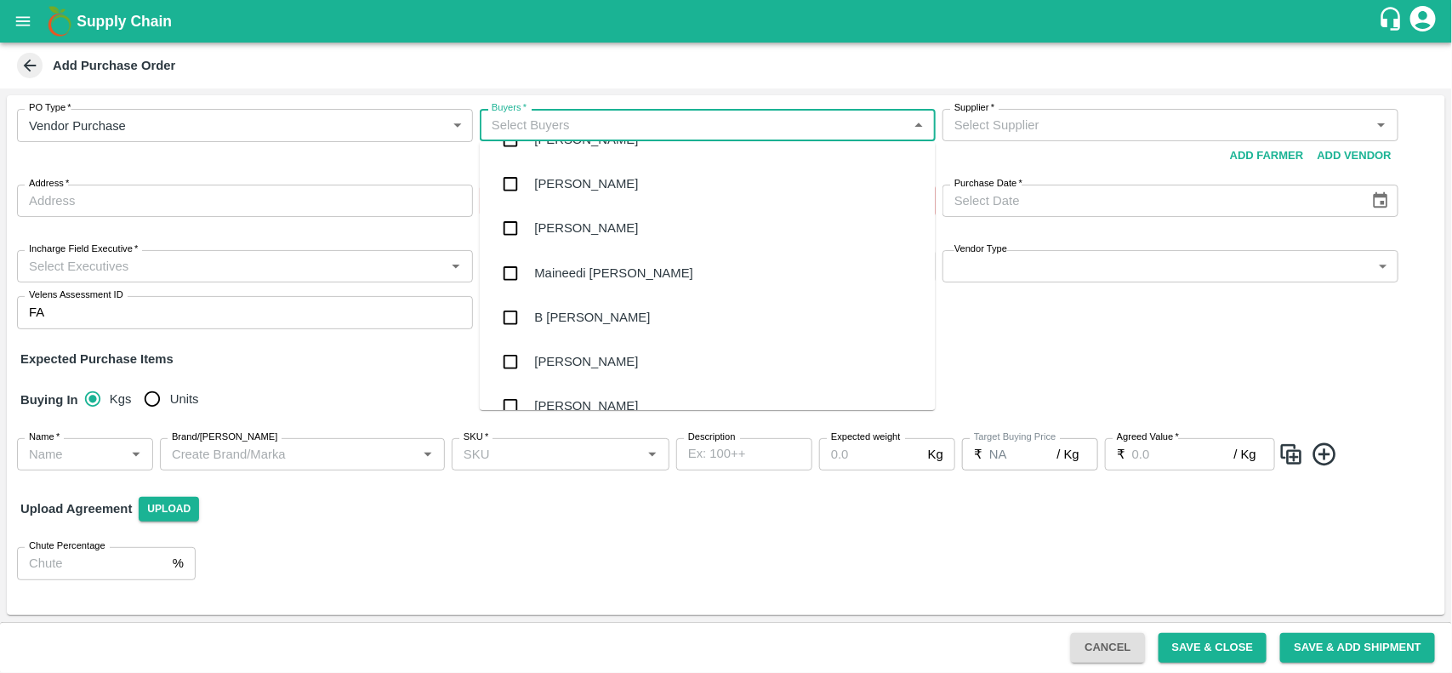
click at [1023, 140] on div "Supplier   *" at bounding box center [1171, 125] width 456 height 32
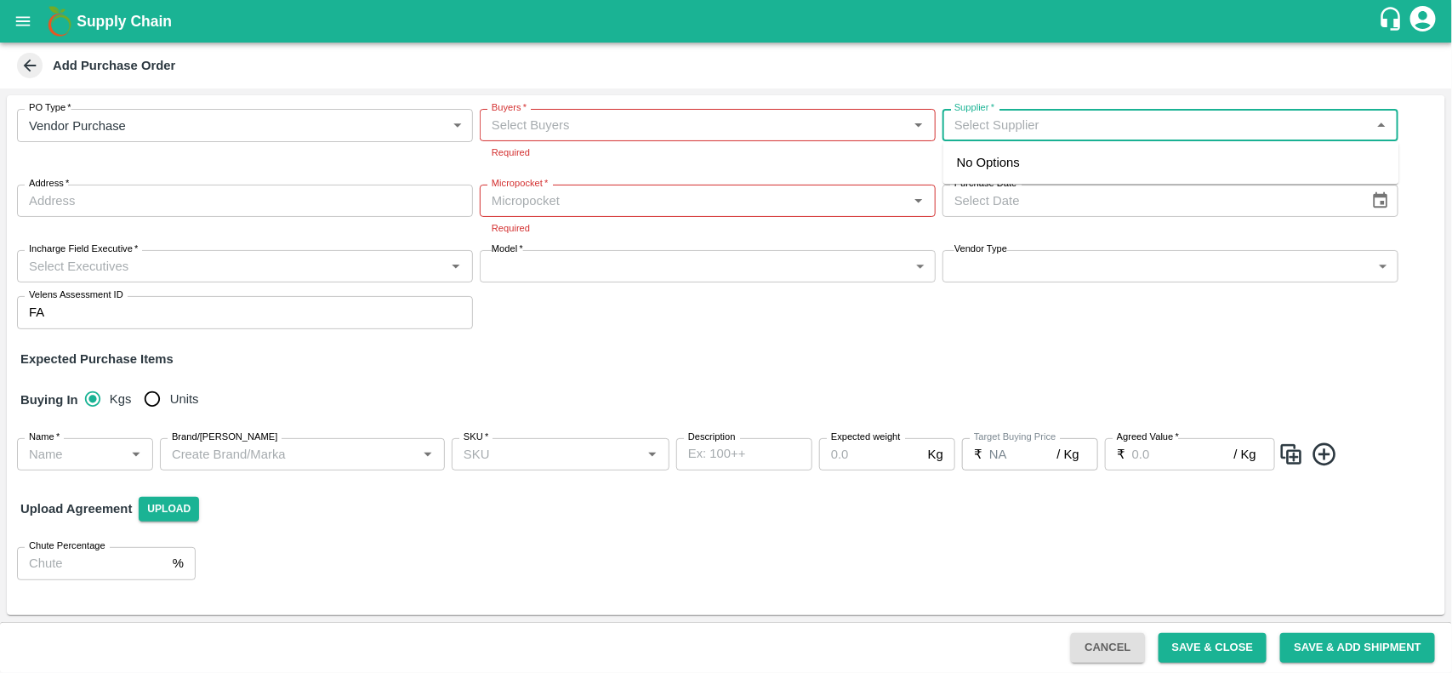
click at [1023, 140] on div "Supplier   *" at bounding box center [1171, 125] width 456 height 32
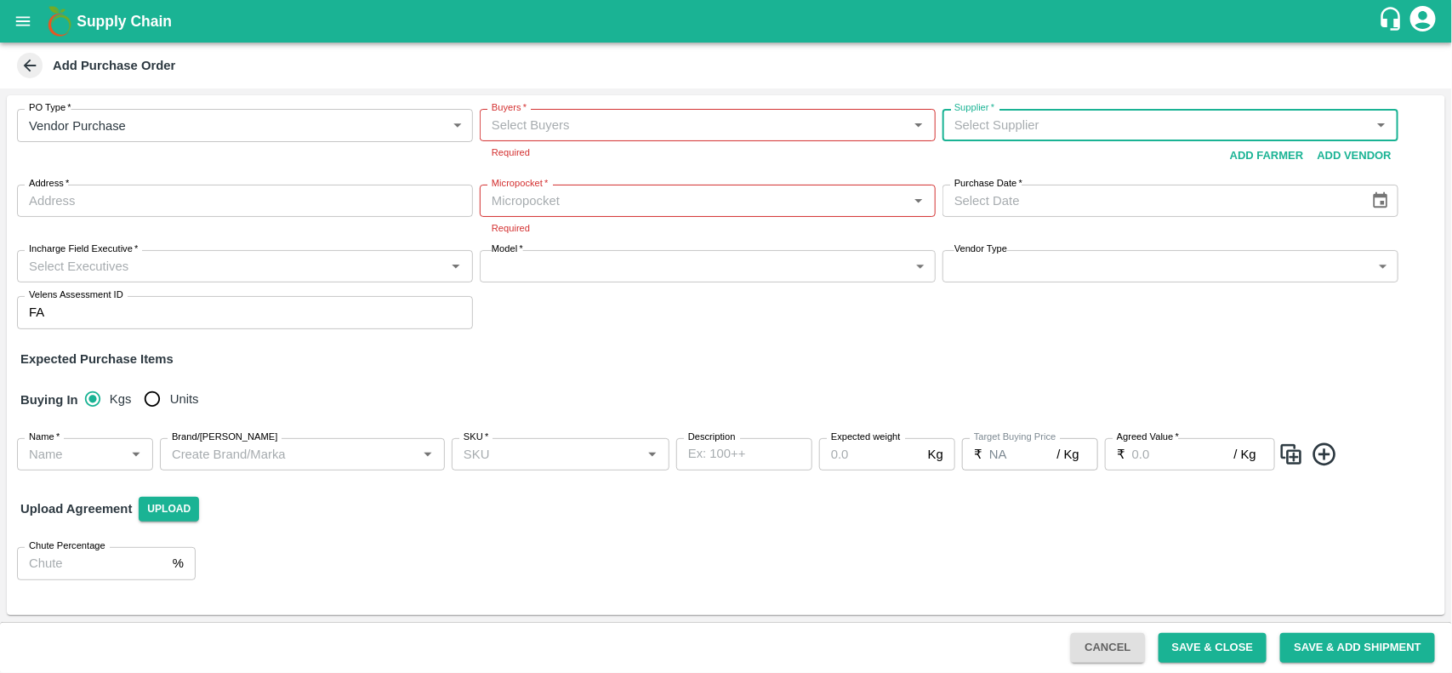
click at [1023, 140] on div "Supplier   *" at bounding box center [1171, 125] width 456 height 32
click at [1280, 119] on input "Supplier   *" at bounding box center [1157, 125] width 418 height 22
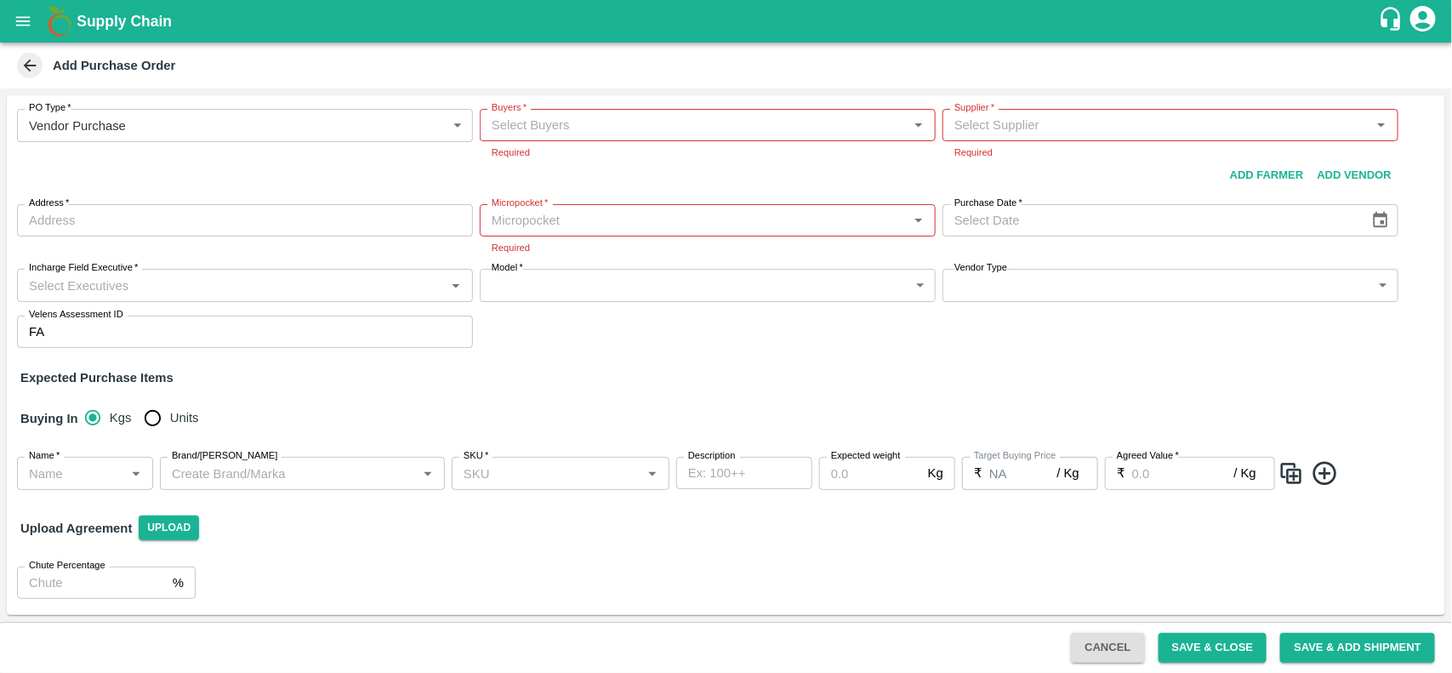
click at [1362, 158] on div "Supplier   * Supplier   * Required Add Vendor Add Farmer" at bounding box center [1171, 150] width 456 height 82
click at [1357, 171] on button "Add Vendor" at bounding box center [1355, 176] width 88 height 30
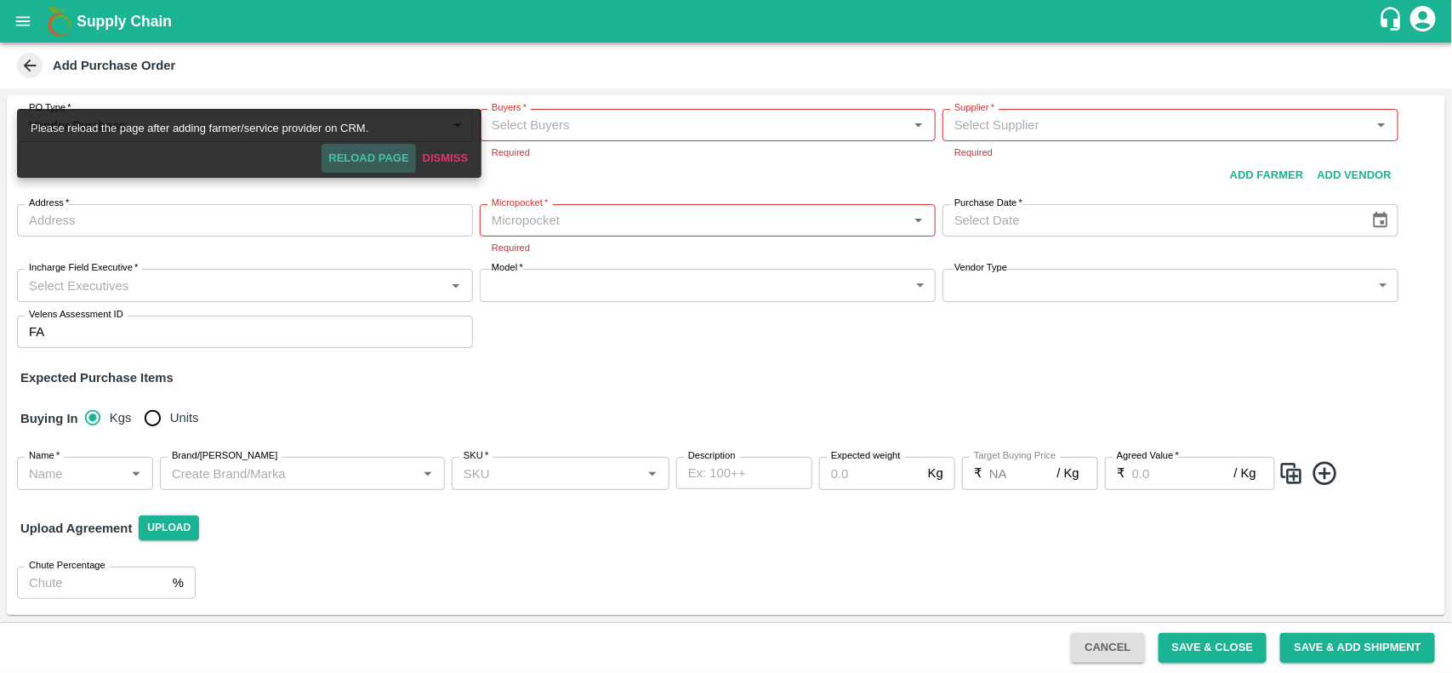
click at [397, 160] on button "Reload Page" at bounding box center [369, 159] width 94 height 30
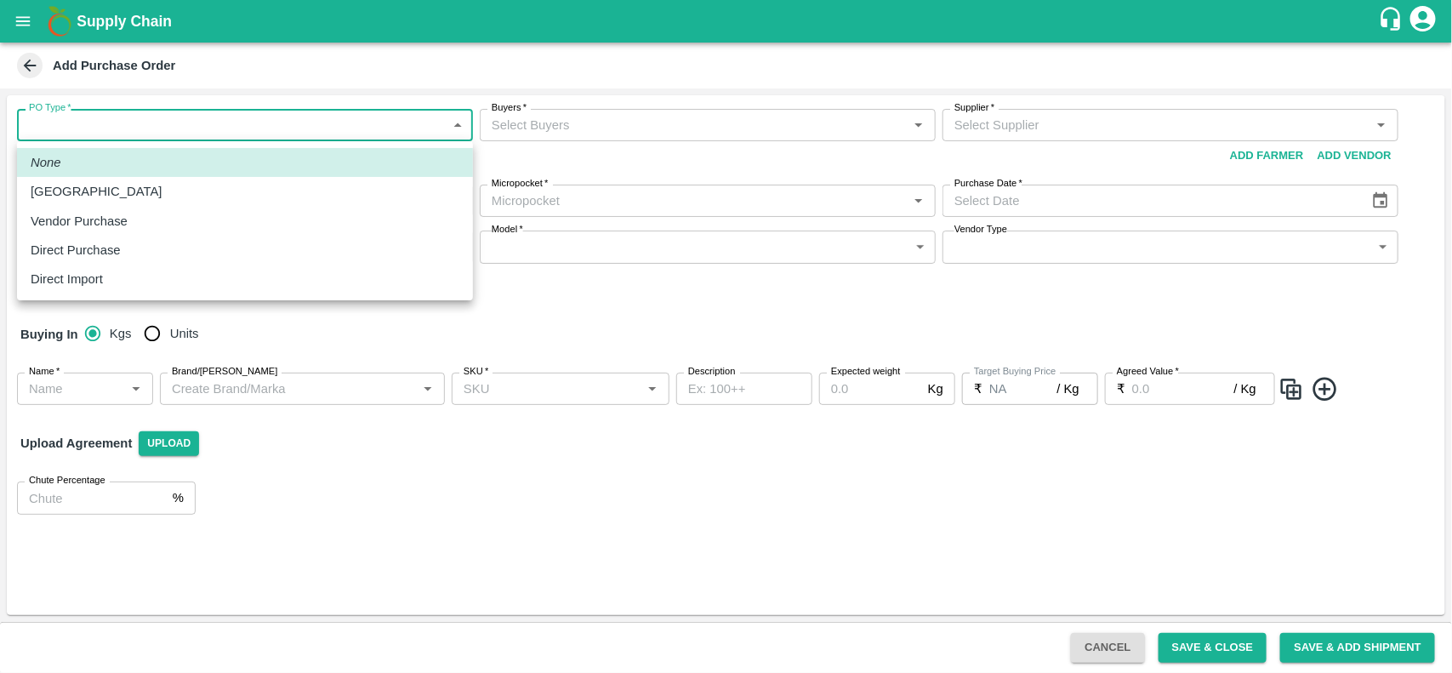
click at [244, 121] on body "Supply Chain Add Purchase Order PO Type   * ​ PO Type Buyers   * Buyers   * Sup…" at bounding box center [726, 336] width 1452 height 673
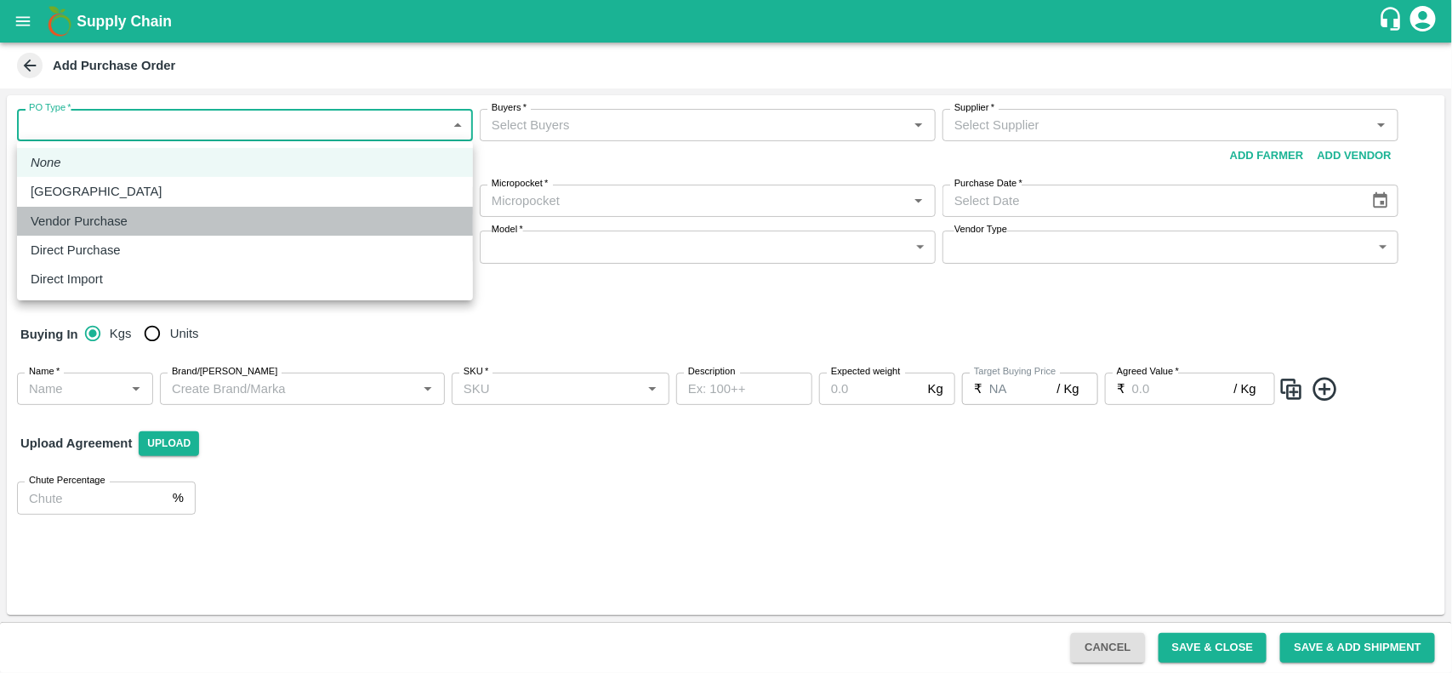
click at [146, 215] on div "Vendor Purchase" at bounding box center [245, 221] width 429 height 19
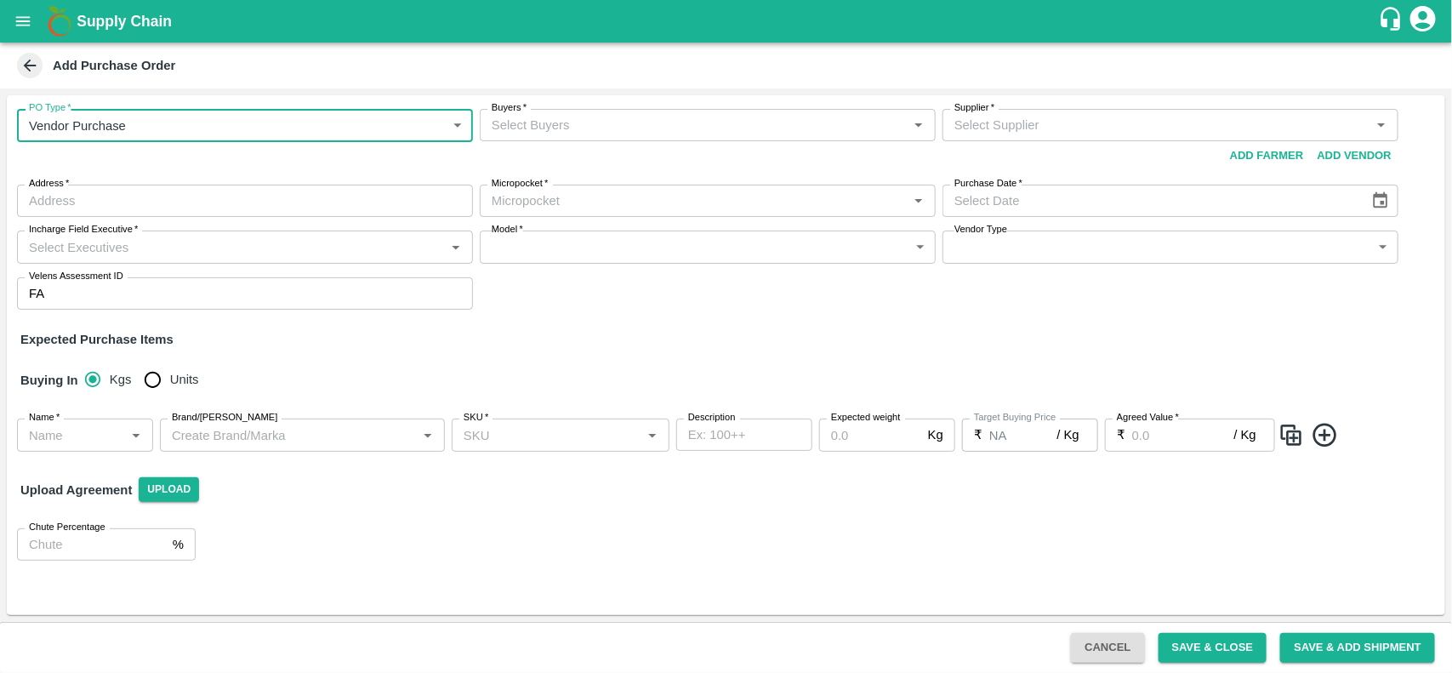
click at [598, 121] on input "Buyers   *" at bounding box center [694, 125] width 418 height 22
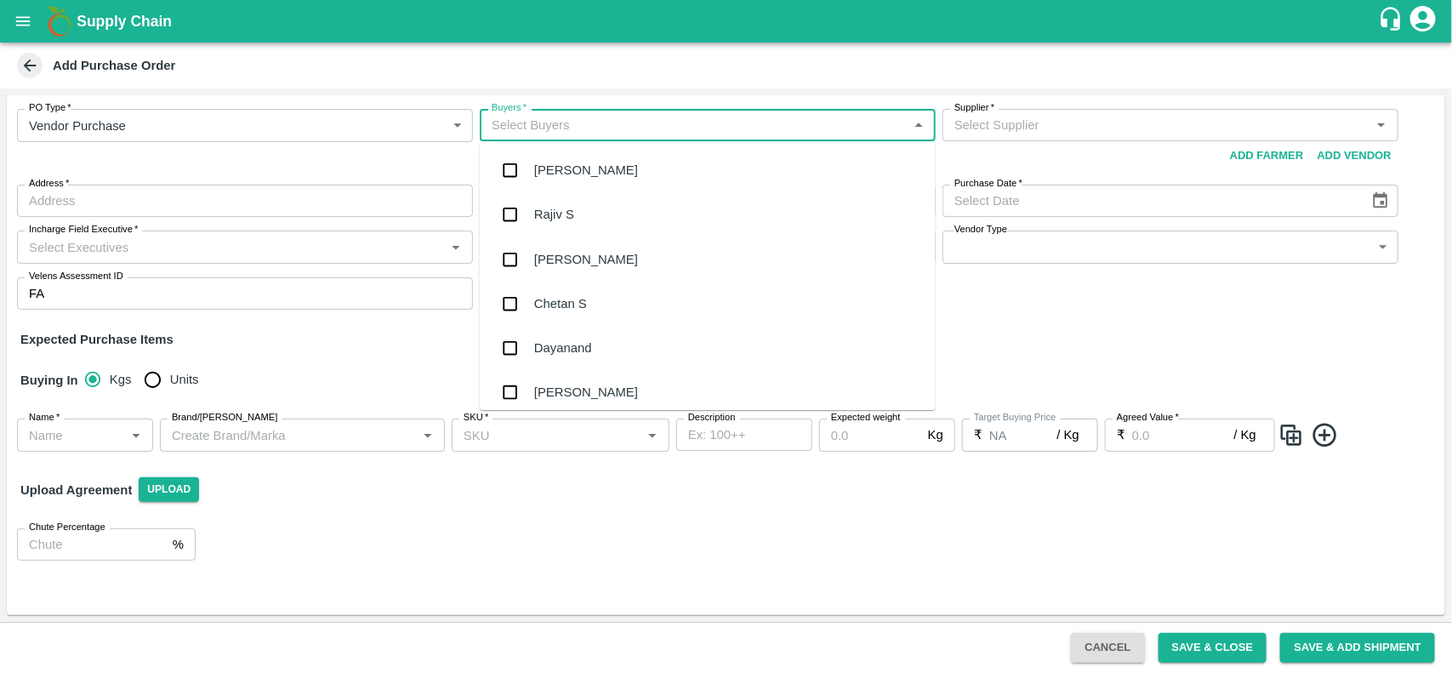
click at [549, 288] on div "Chetan S" at bounding box center [708, 304] width 456 height 44
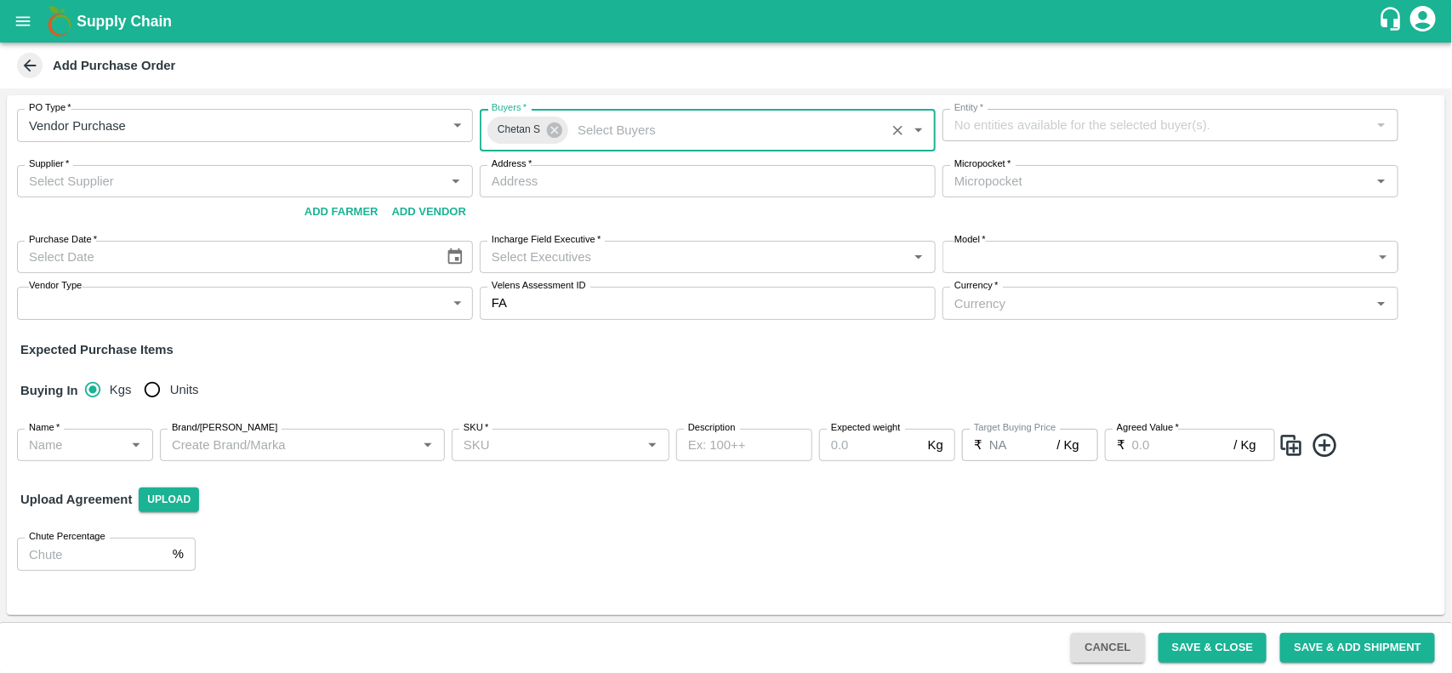
click at [1047, 112] on div "Entity   *" at bounding box center [1171, 125] width 456 height 32
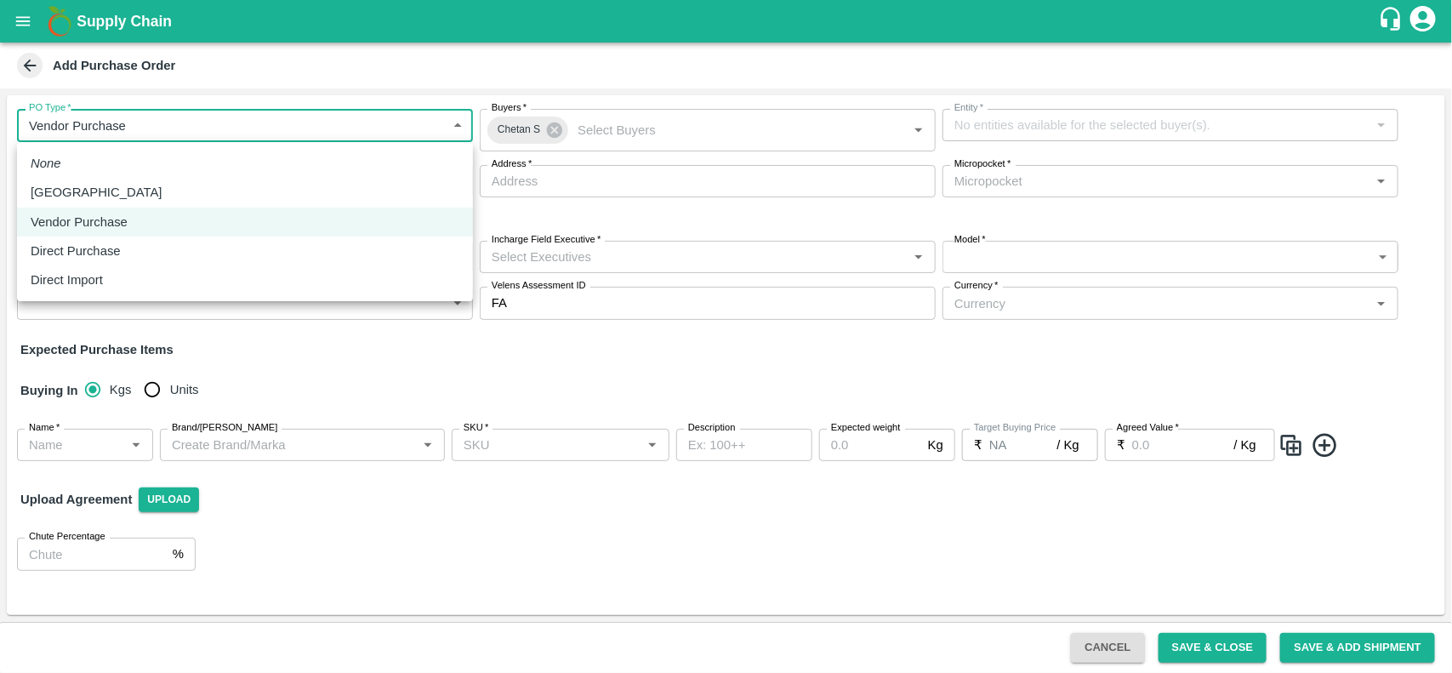
click at [261, 123] on body "Supply Chain Add Purchase Order PO Type   * Vendor Purchase 2 PO Type Buyers   …" at bounding box center [726, 336] width 1452 height 673
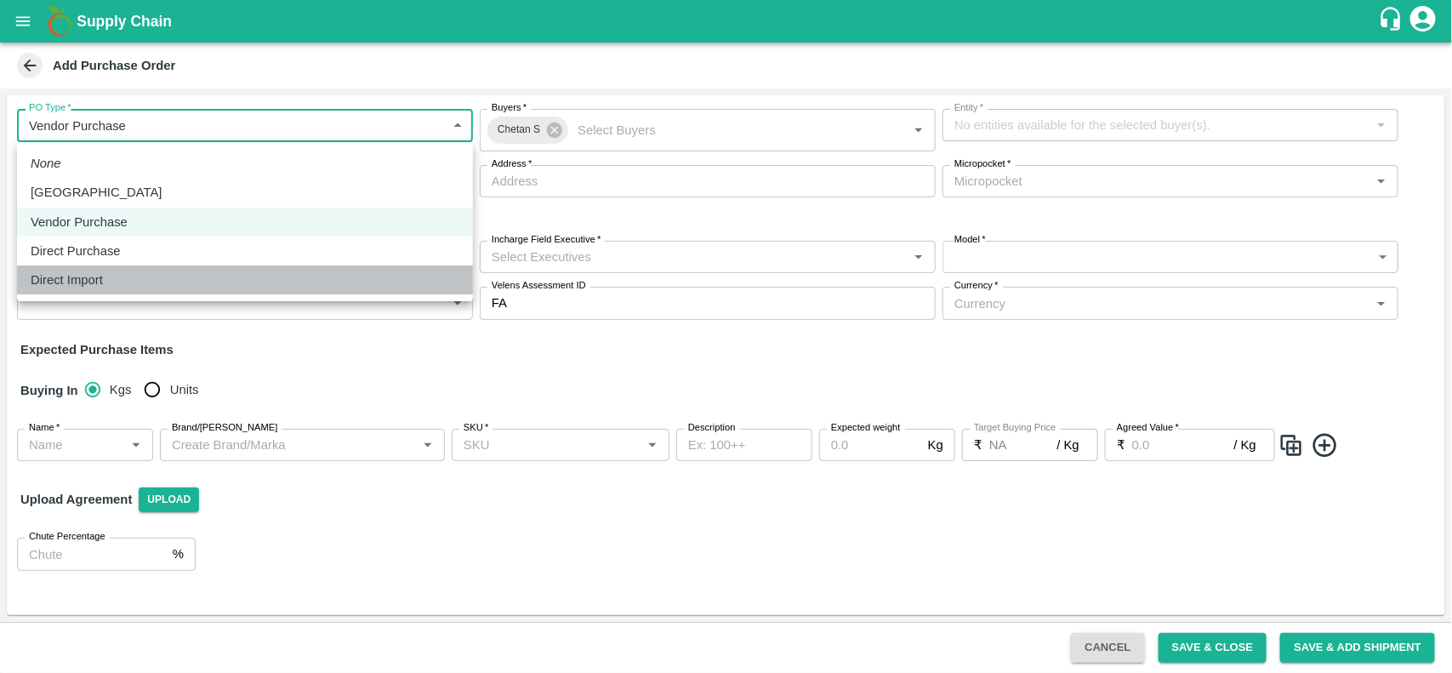
click at [129, 282] on div "Direct Import" at bounding box center [245, 280] width 429 height 19
type input "4"
type input "Fixed"
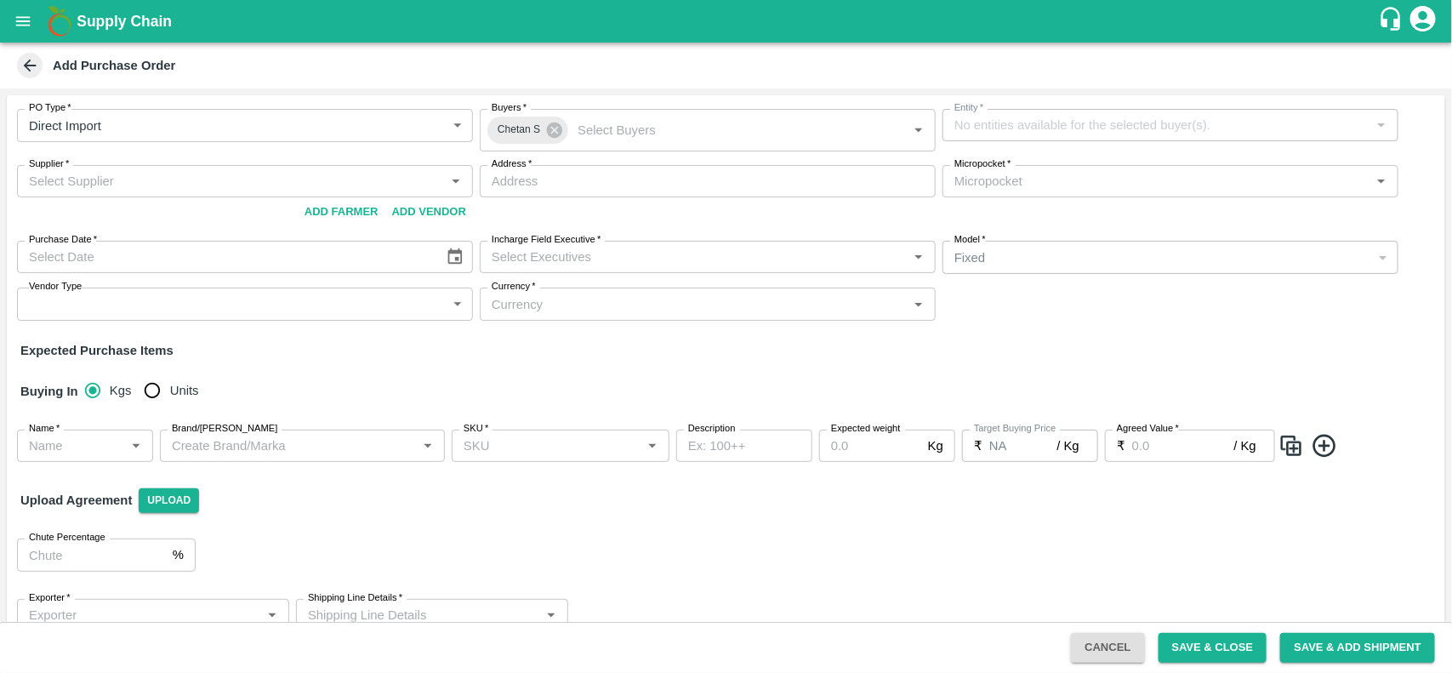
click at [329, 133] on div "PO Type   * Direct Import 4 PO Type Buyers   * Chetan S Buyers   * Entity   * E…" at bounding box center [726, 214] width 1439 height 239
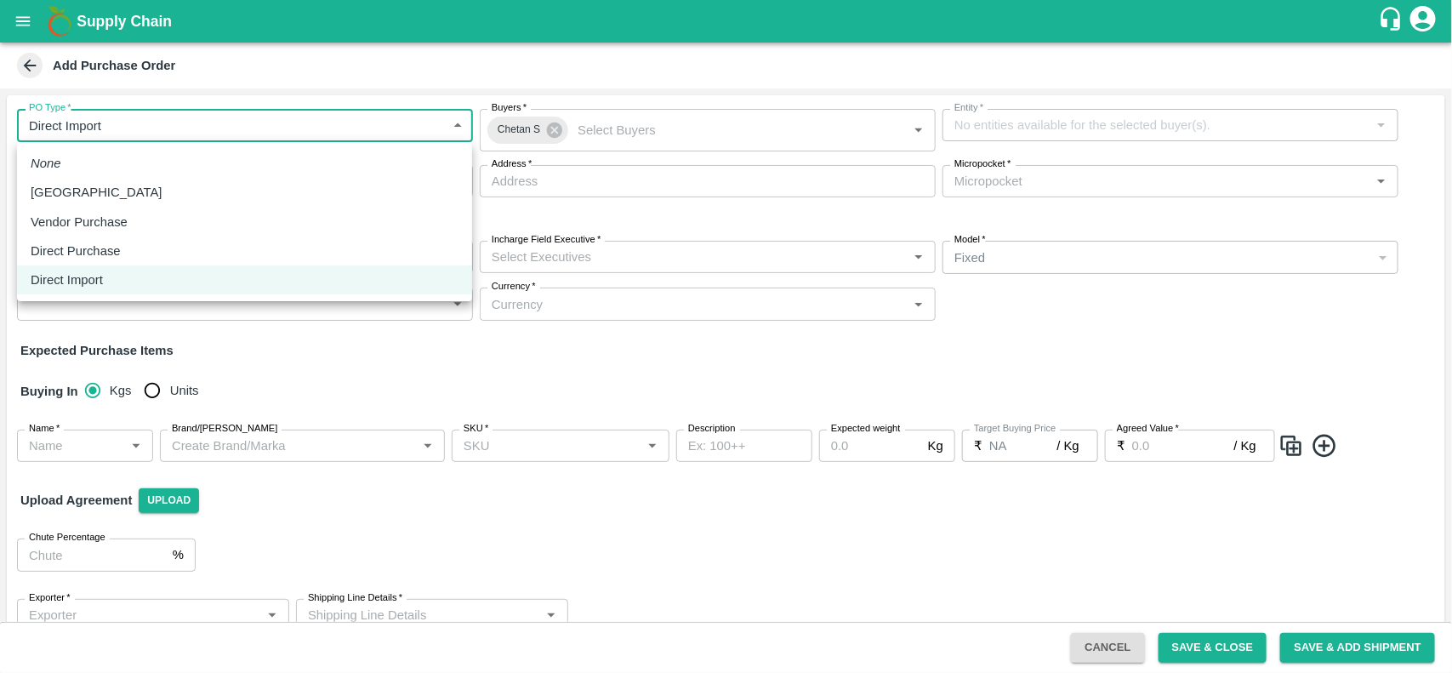
click at [329, 133] on body "Supply Chain Add Purchase Order PO Type   * Direct Import 4 PO Type Buyers   * …" at bounding box center [726, 336] width 1452 height 673
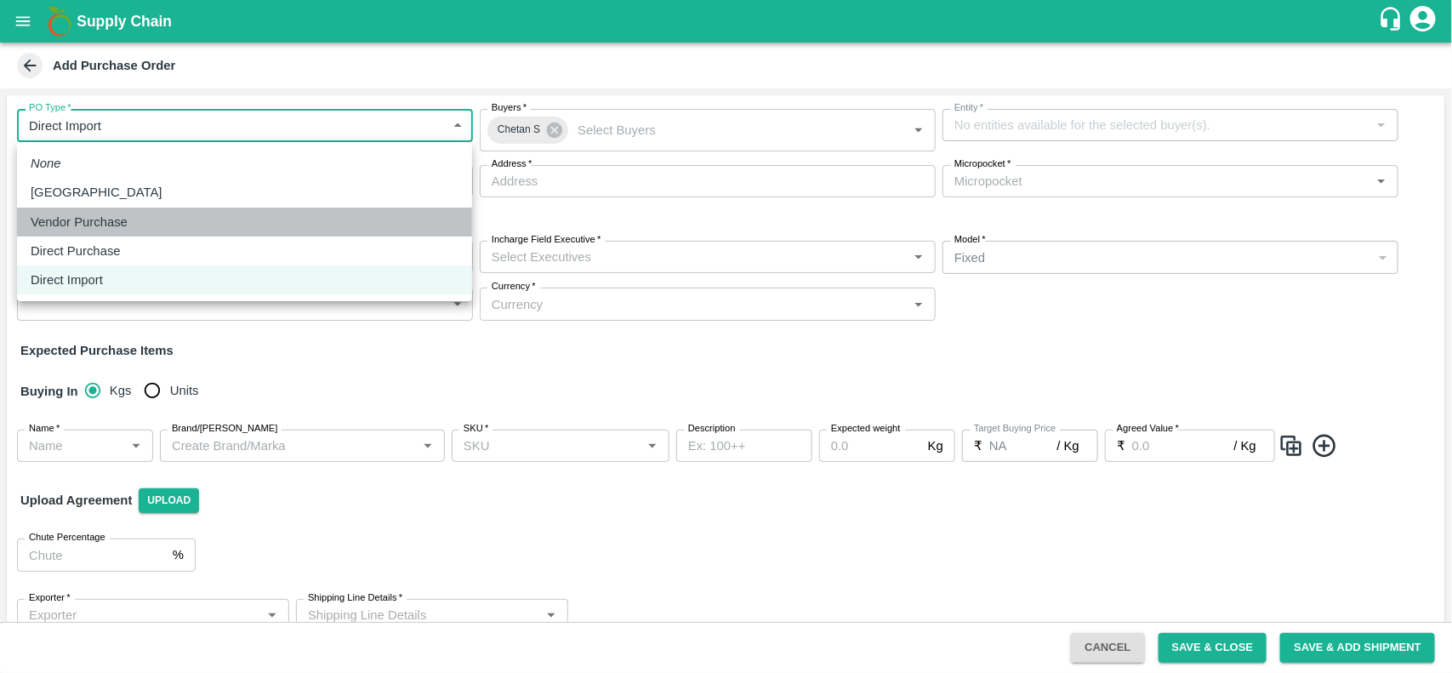
click at [116, 213] on p "Vendor Purchase" at bounding box center [79, 222] width 97 height 19
type input "2"
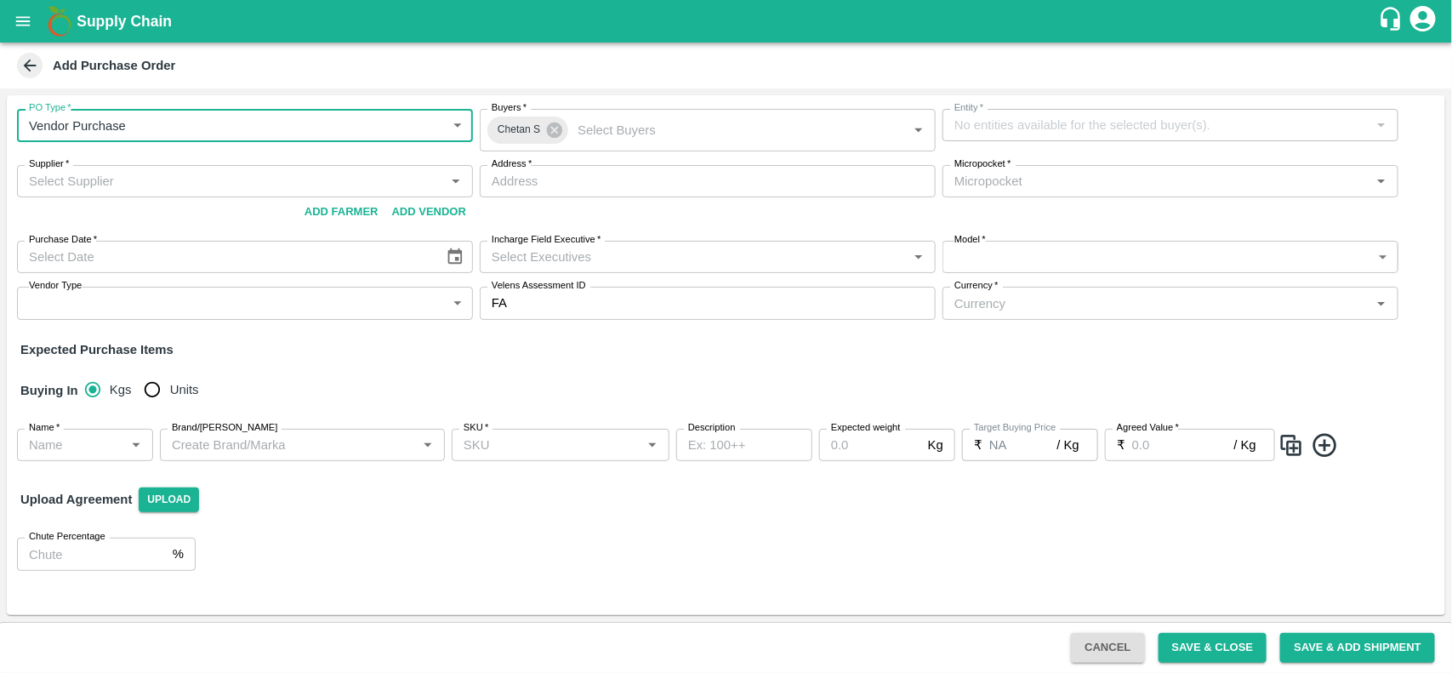
click at [298, 196] on div "Supplier   *" at bounding box center [245, 181] width 456 height 32
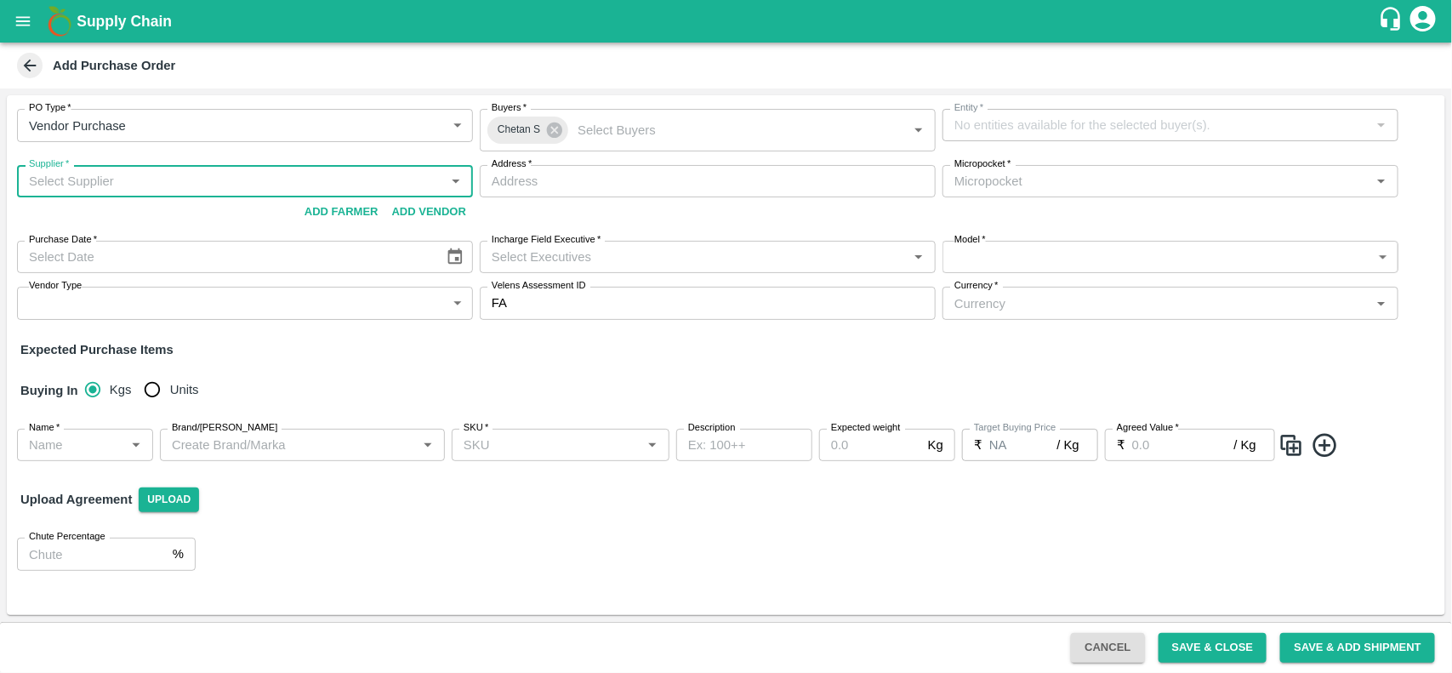
click at [149, 184] on input "Supplier   *" at bounding box center [231, 181] width 418 height 22
drag, startPoint x: 149, startPoint y: 184, endPoint x: 54, endPoint y: 181, distance: 95.3
click at [54, 181] on input "Supplier   *" at bounding box center [231, 181] width 418 height 22
click at [102, 223] on div "A K J-Huskur, [GEOGRAPHIC_DATA] Urban-9900888887(Supplier)" at bounding box center [220, 219] width 379 height 19
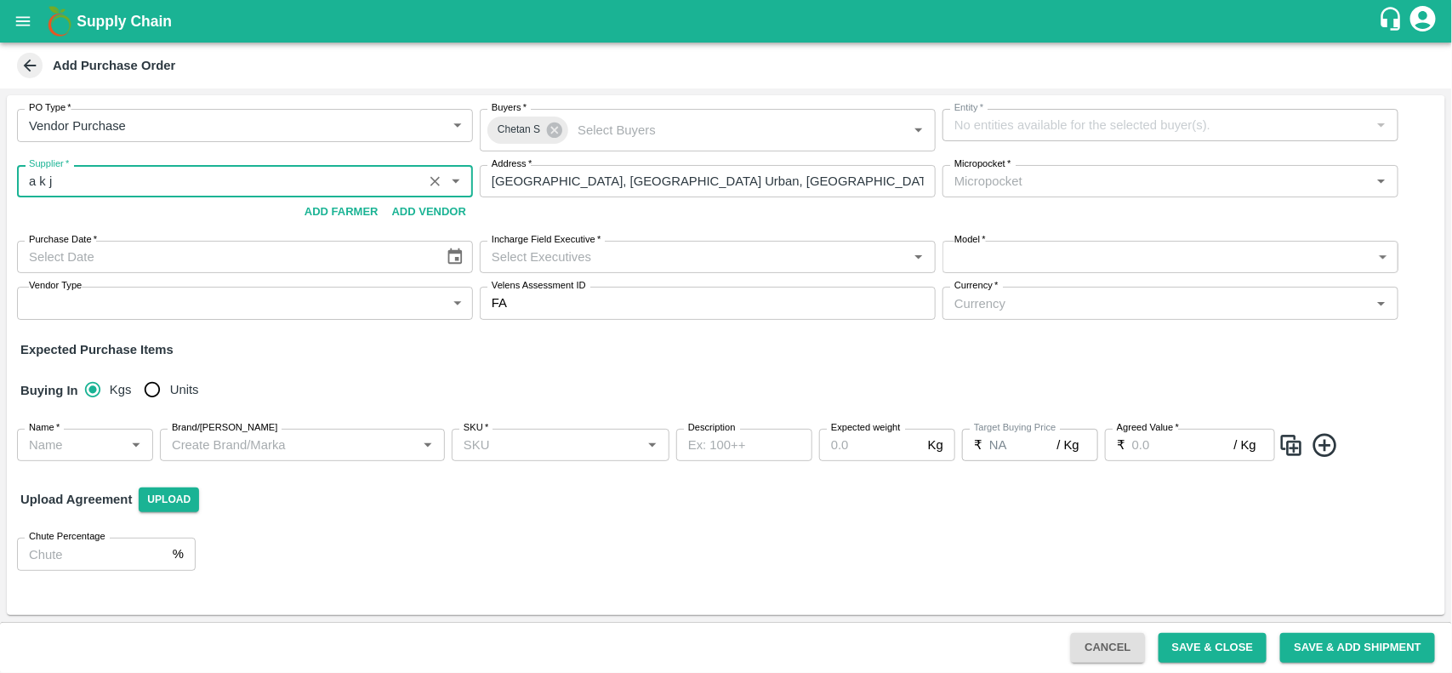
type input "A K J-Huskur, [GEOGRAPHIC_DATA] Urban-9900888887(Supplier)"
type input "[GEOGRAPHIC_DATA], [GEOGRAPHIC_DATA] Urban, [GEOGRAPHIC_DATA], [GEOGRAPHIC_DATA]"
type input "A K J-Huskur, [GEOGRAPHIC_DATA] Urban-9900888887(Supplier)"
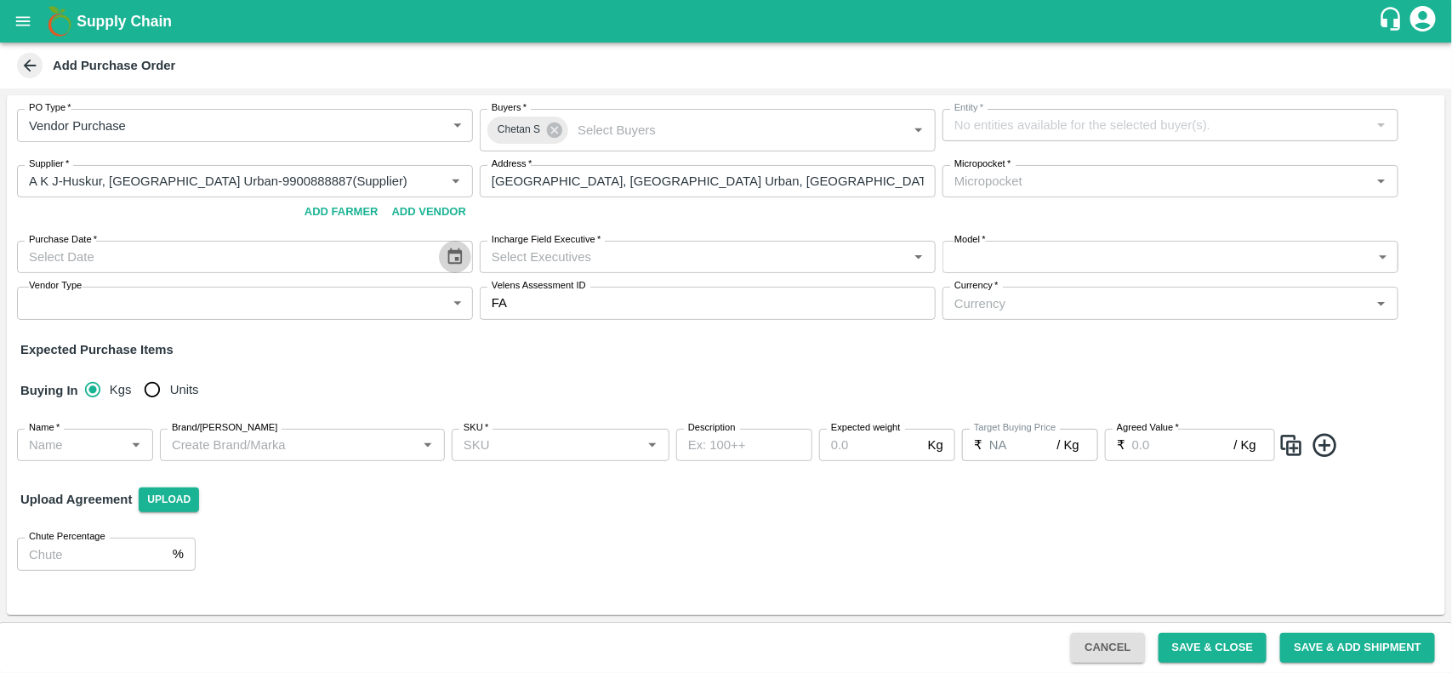
click at [460, 258] on icon "Choose date" at bounding box center [455, 257] width 19 height 19
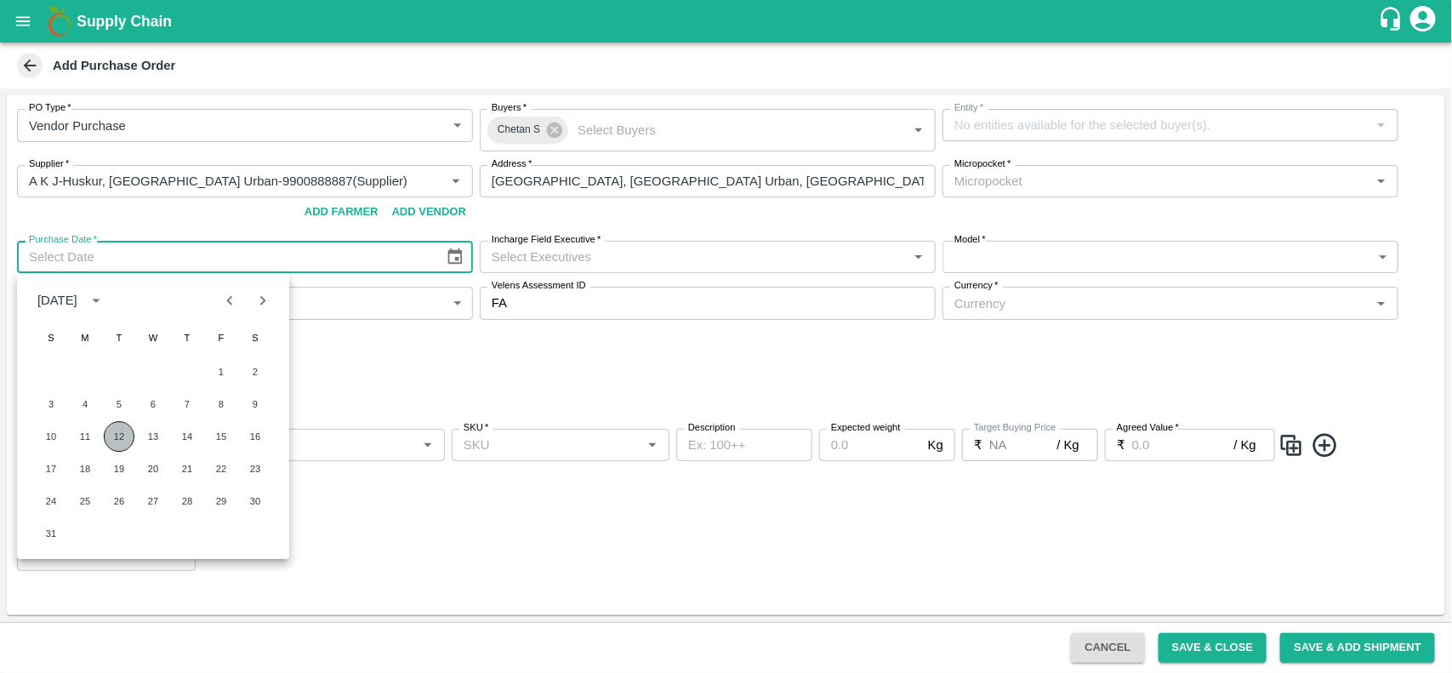
click at [126, 436] on button "12" at bounding box center [119, 436] width 31 height 31
type input "[DATE]"
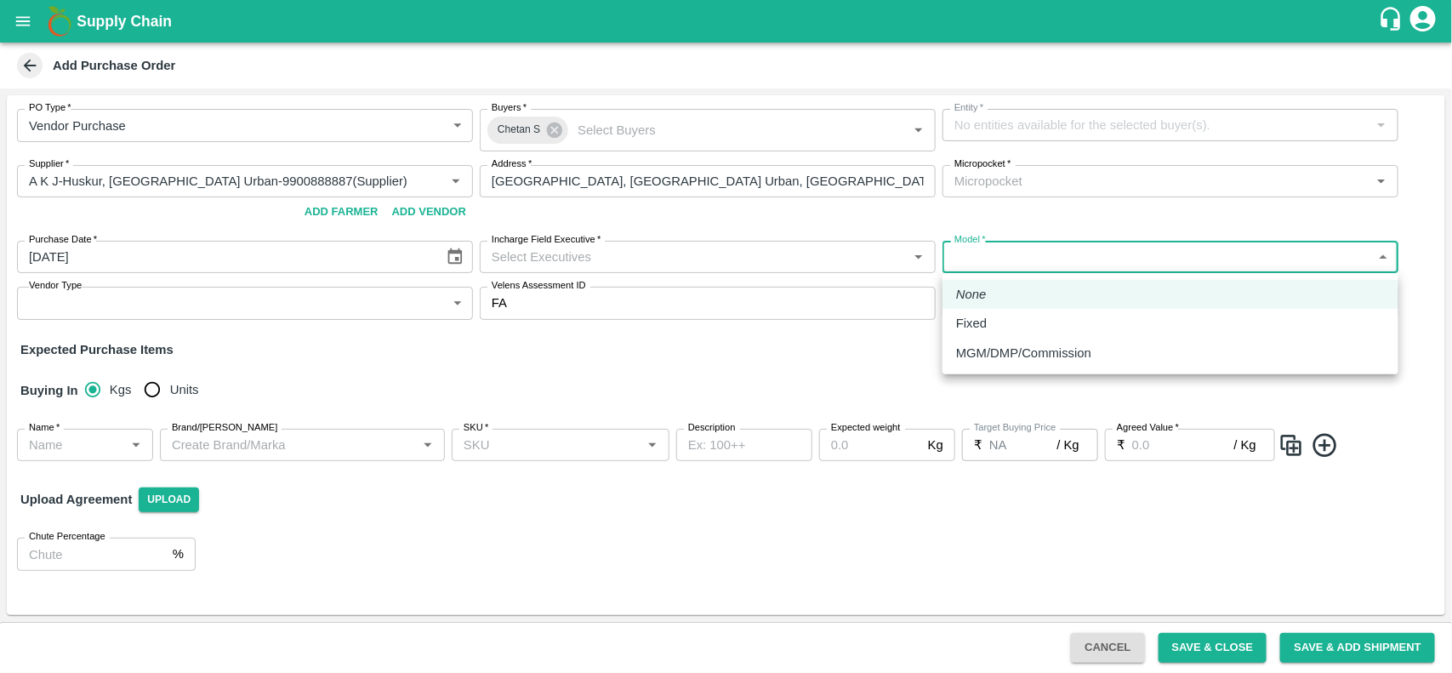
click at [998, 265] on body "Supply Chain Add Purchase Order PO Type   * Vendor Purchase 2 PO Type Buyers   …" at bounding box center [726, 336] width 1452 height 673
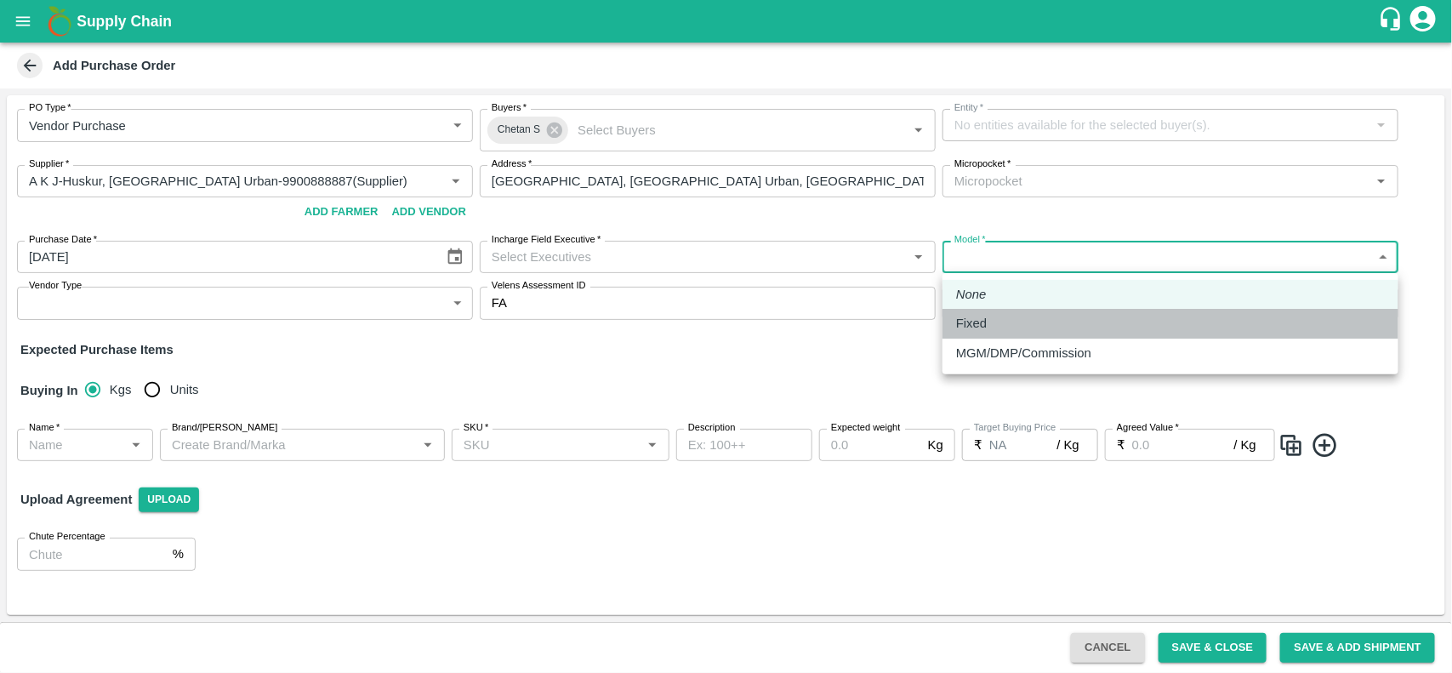
click at [976, 315] on p "Fixed" at bounding box center [971, 323] width 31 height 19
type input "Fixed"
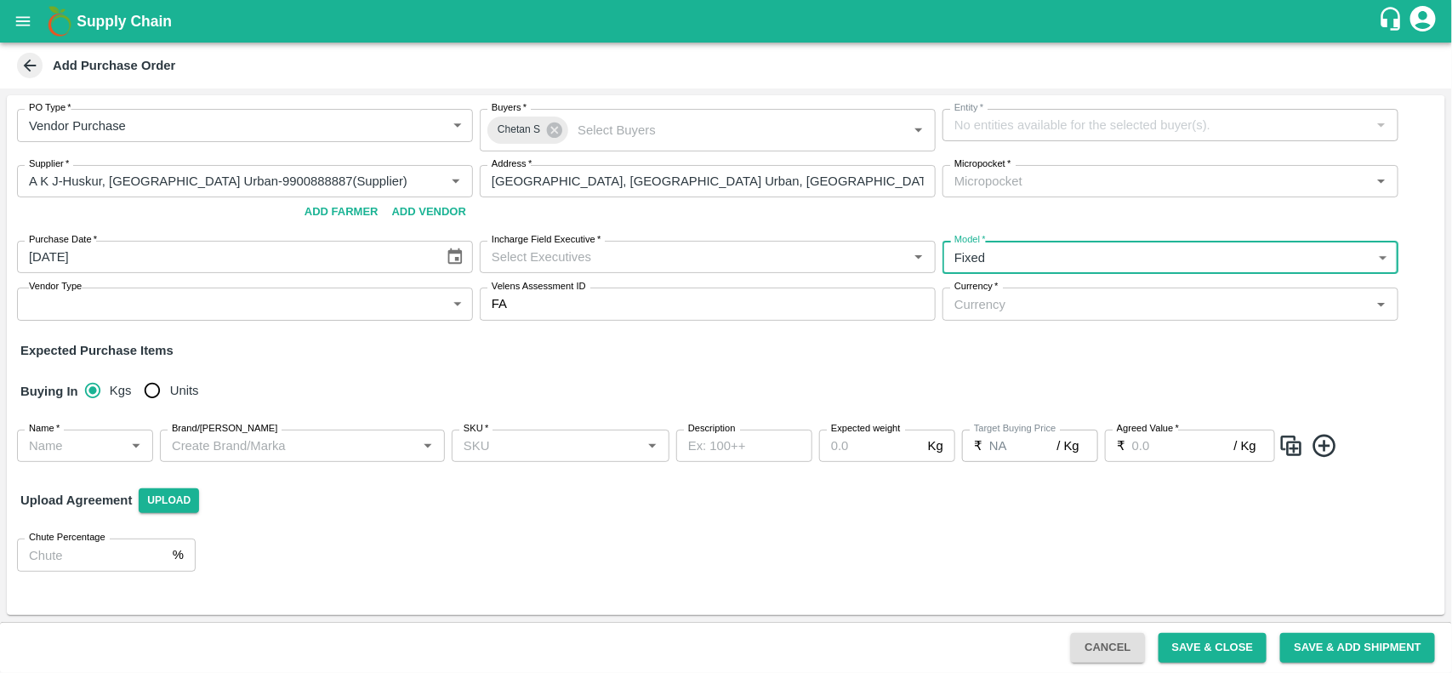
click at [252, 304] on body "Supply Chain Add Purchase Order PO Type   * Vendor Purchase 2 PO Type Buyers   …" at bounding box center [726, 336] width 1452 height 673
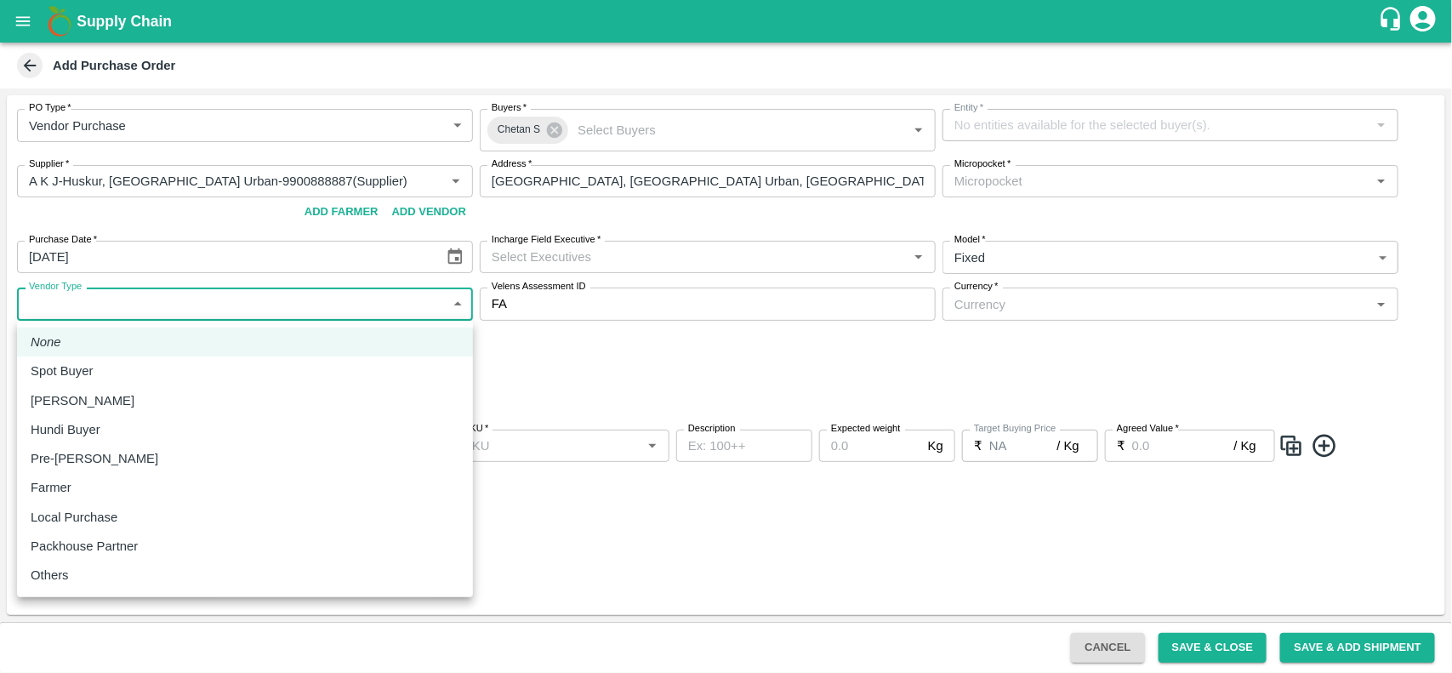
click at [539, 404] on div at bounding box center [726, 336] width 1452 height 673
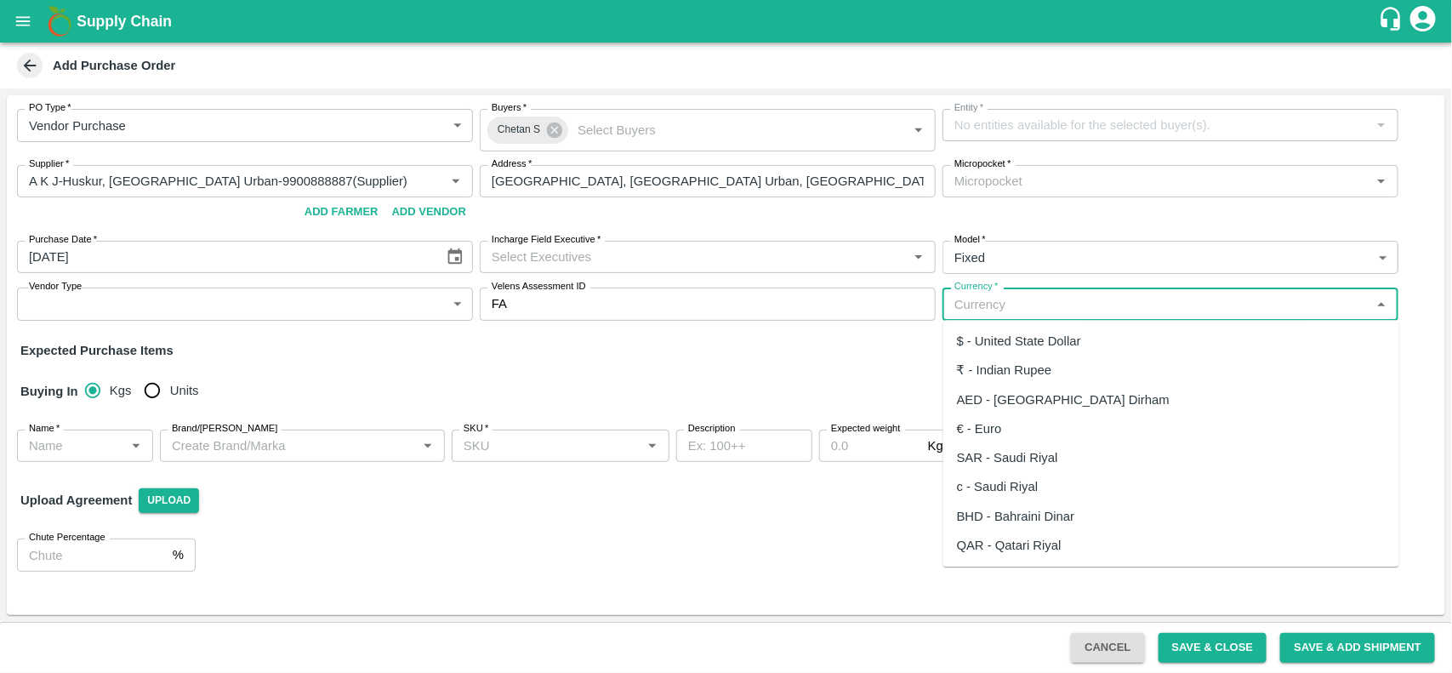
click at [974, 307] on input "Currency   *" at bounding box center [1157, 304] width 418 height 22
click at [974, 364] on div "₹ - Indian Rupee" at bounding box center [1004, 371] width 95 height 19
type input "₹ - Indian Rupee"
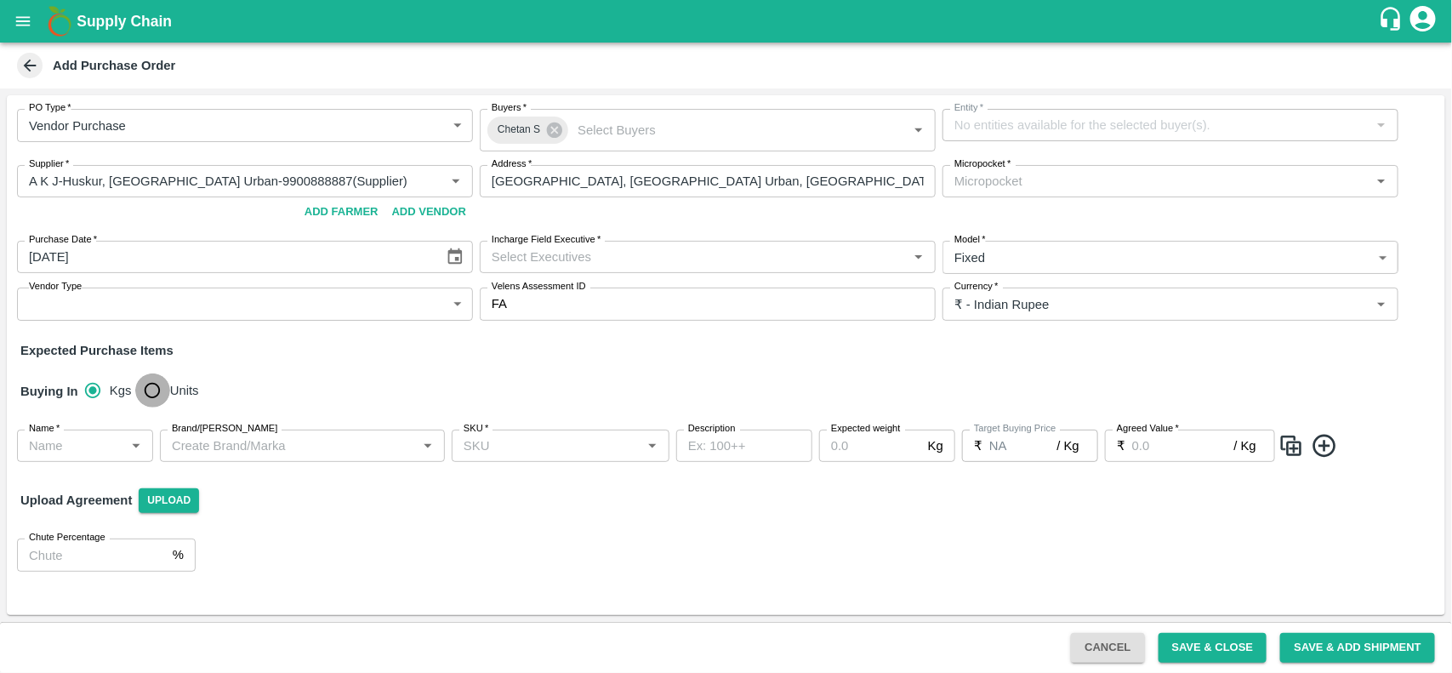
click at [155, 385] on input "Units" at bounding box center [152, 390] width 34 height 34
radio input "true"
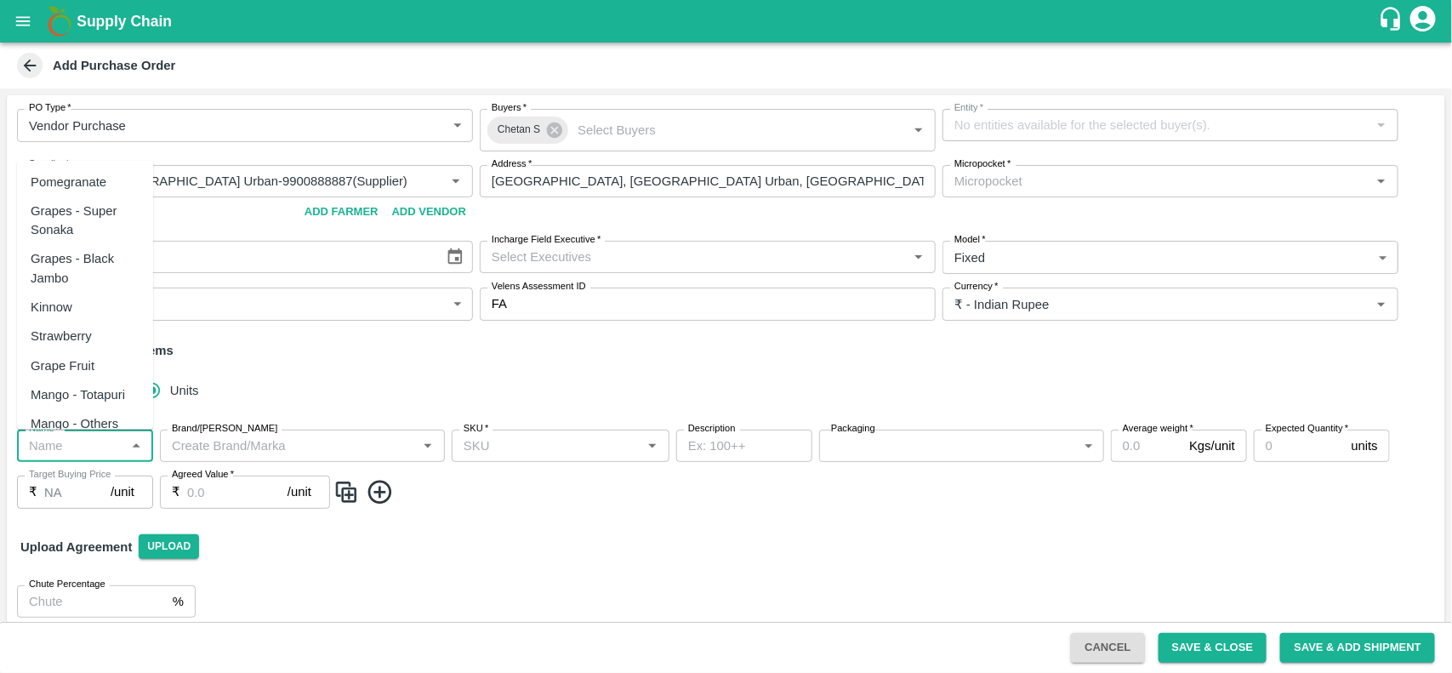
click at [68, 456] on input "Name   *" at bounding box center [71, 446] width 98 height 22
type input "a"
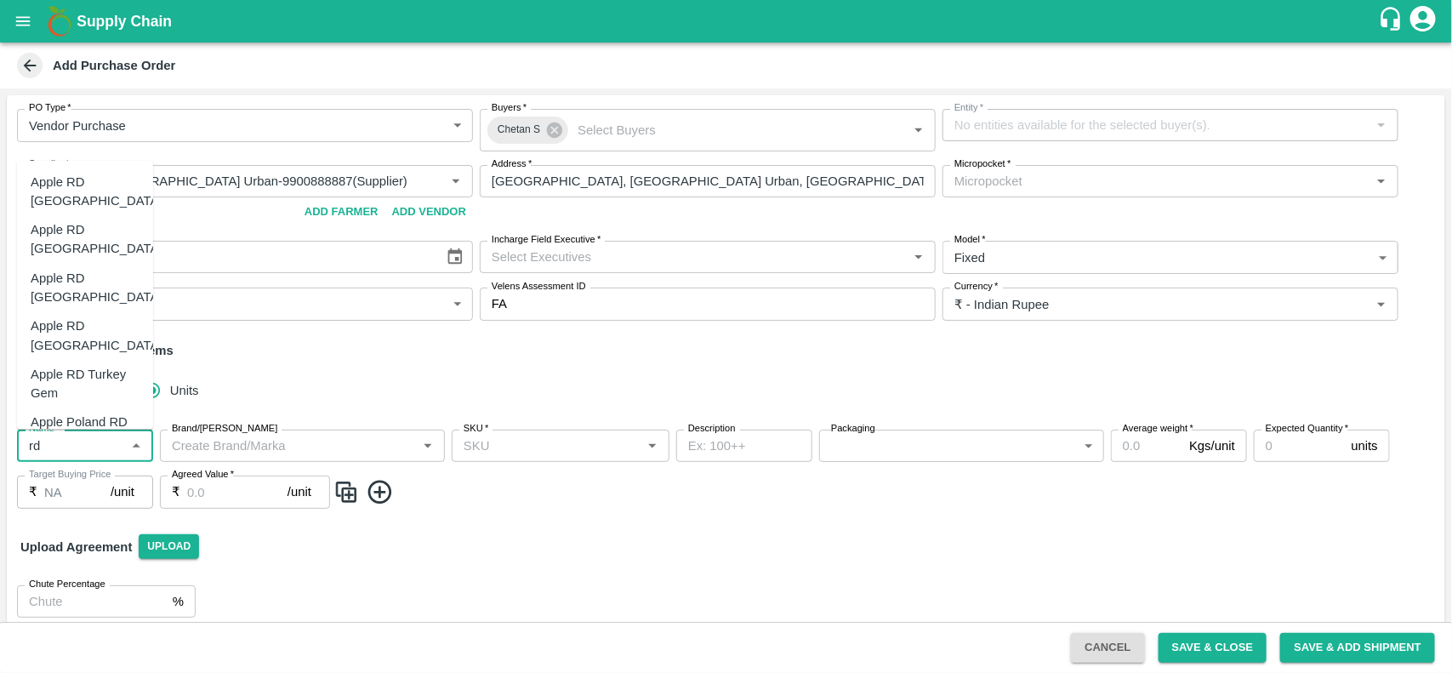
click at [79, 220] on div "Apple RD [GEOGRAPHIC_DATA]" at bounding box center [97, 239] width 132 height 38
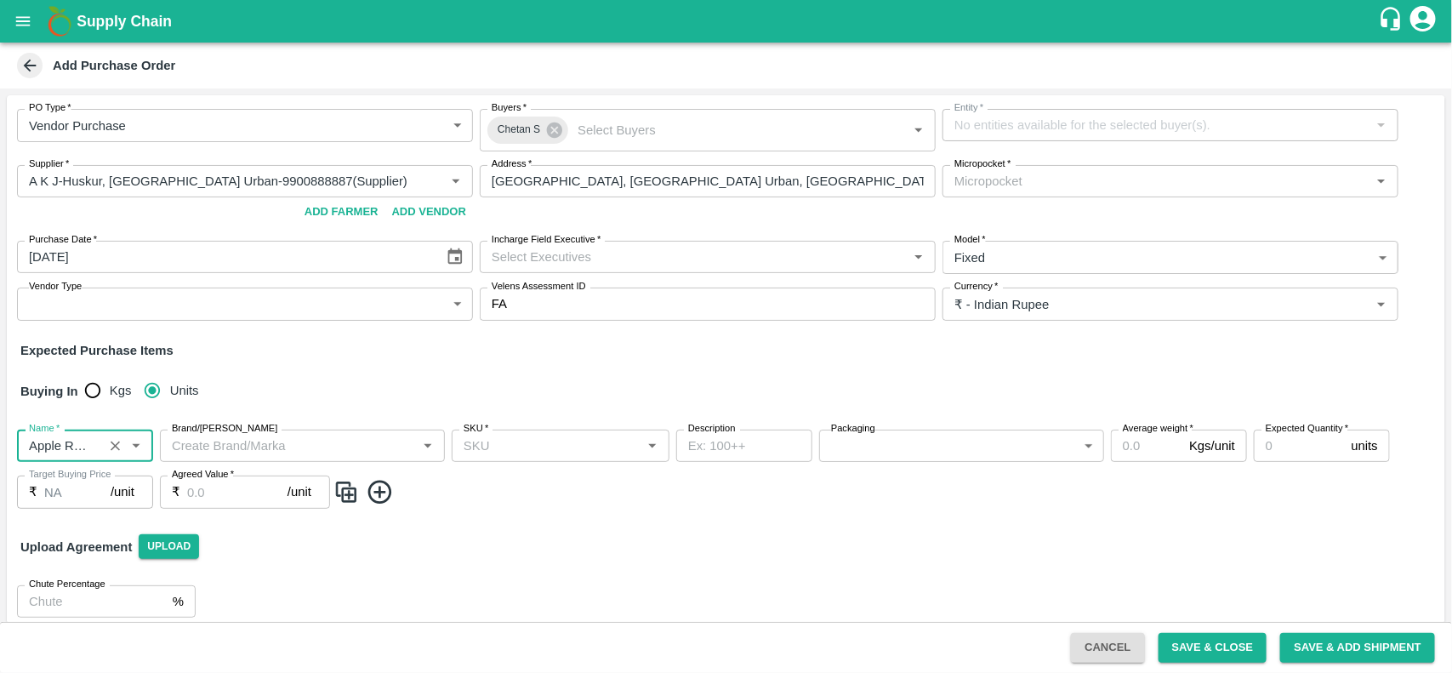
click at [487, 434] on span "*" at bounding box center [486, 429] width 6 height 10
type input "Apple RD [GEOGRAPHIC_DATA]"
click at [487, 435] on input "SKU   *" at bounding box center [547, 446] width 180 height 22
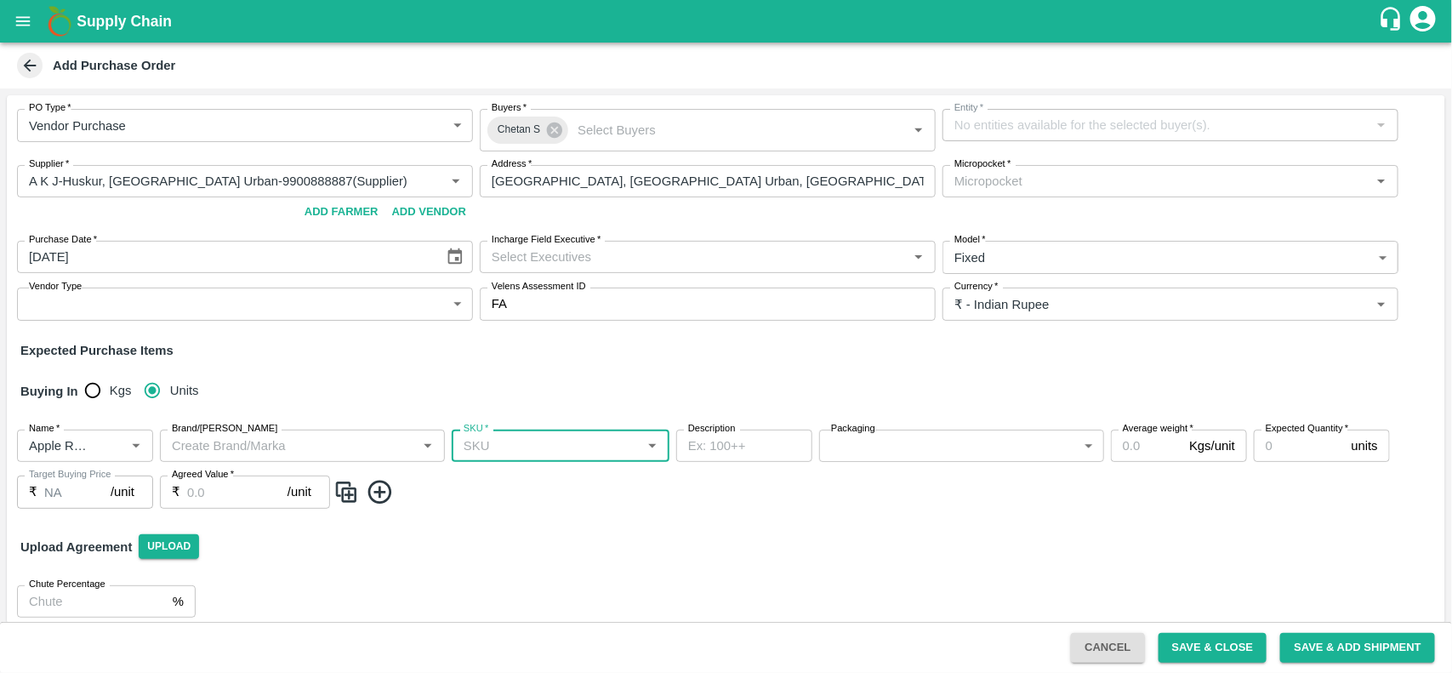
click at [487, 461] on div "SKU   *" at bounding box center [561, 446] width 218 height 32
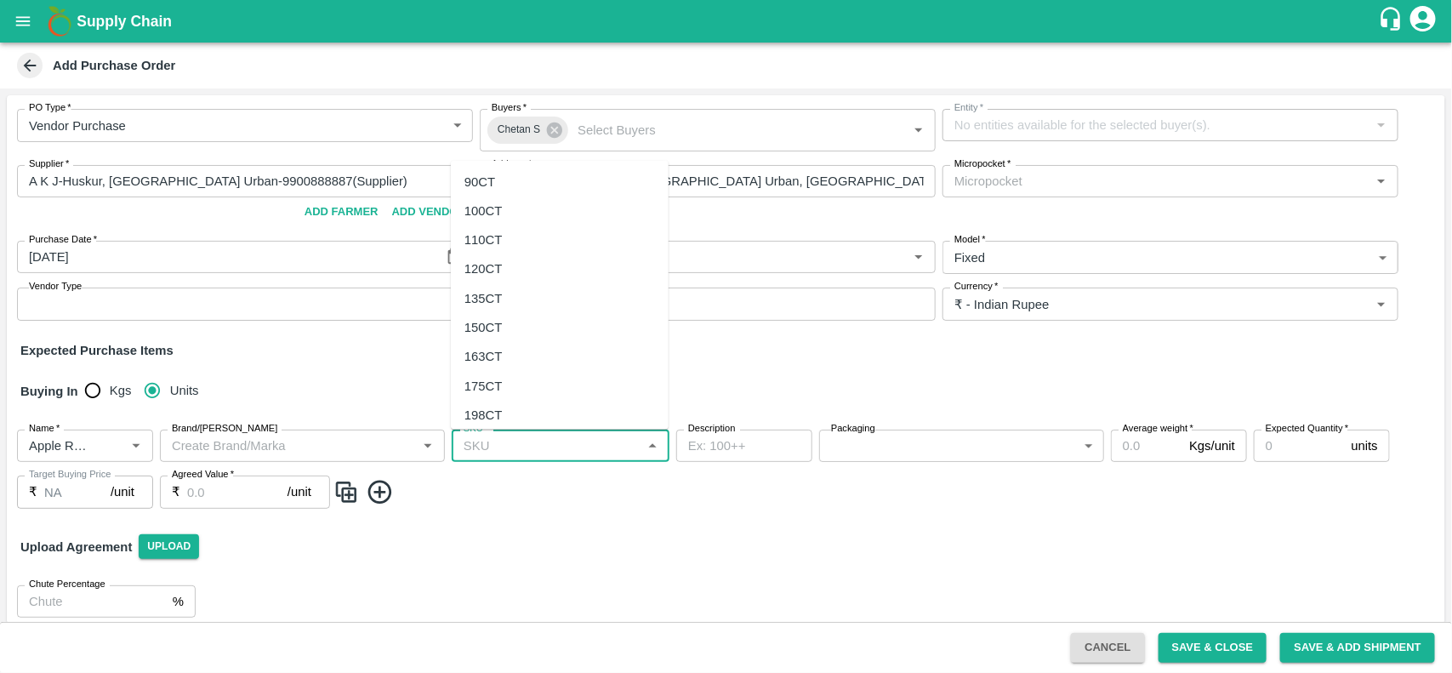
click at [483, 390] on div "175CT" at bounding box center [484, 385] width 38 height 19
type input "175CT"
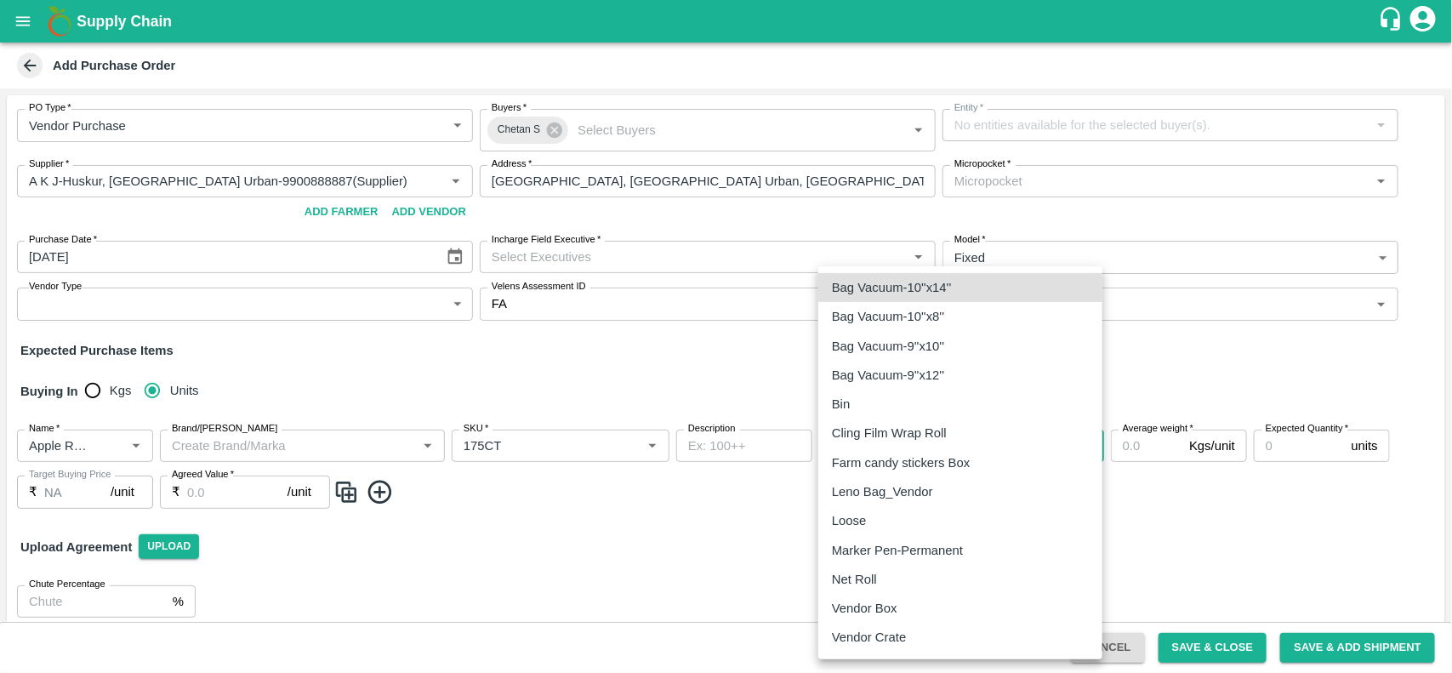
click at [870, 438] on body "Supply Chain Add Purchase Order PO Type   * Vendor Purchase 2 PO Type Buyers   …" at bounding box center [726, 336] width 1452 height 673
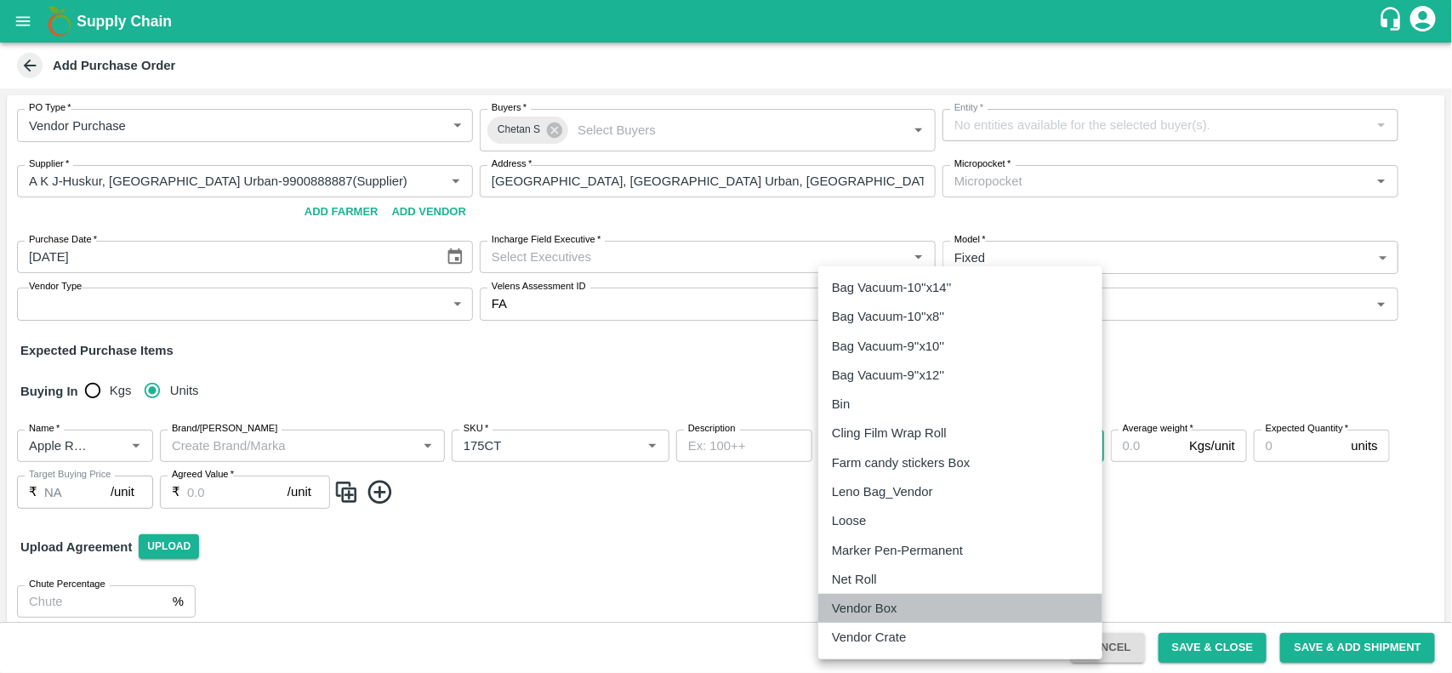
click at [853, 608] on p "Vendor Box" at bounding box center [865, 608] width 66 height 19
type input "276"
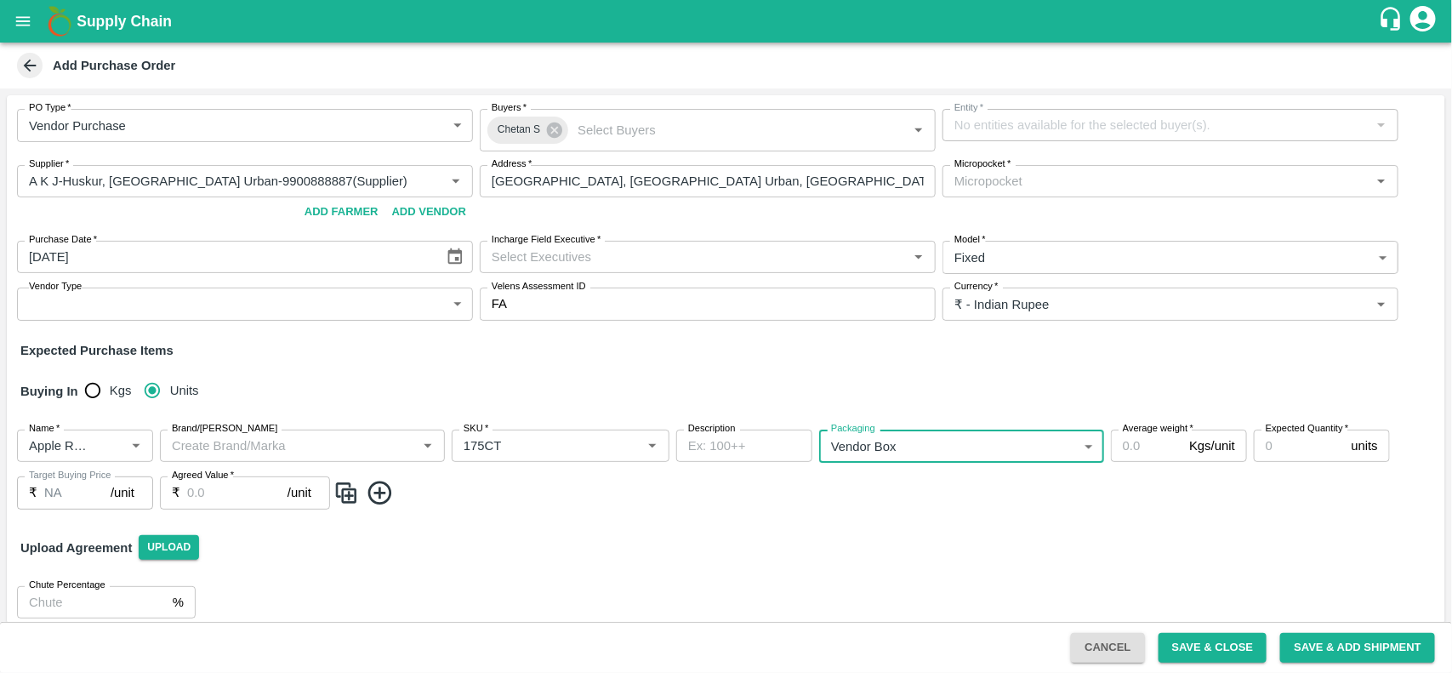
click at [1116, 436] on input "Average weight   *" at bounding box center [1146, 446] width 71 height 32
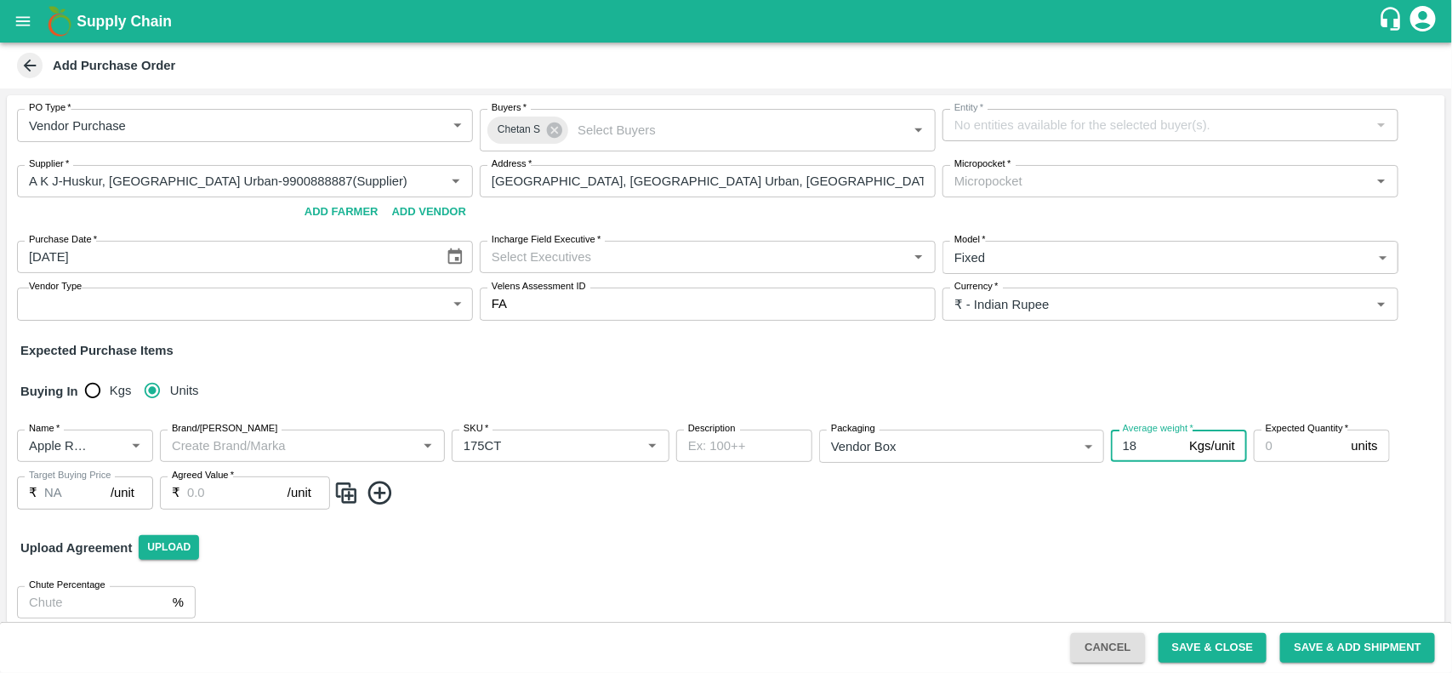
type input "18"
click at [260, 493] on input "Agreed Value   *" at bounding box center [237, 492] width 100 height 32
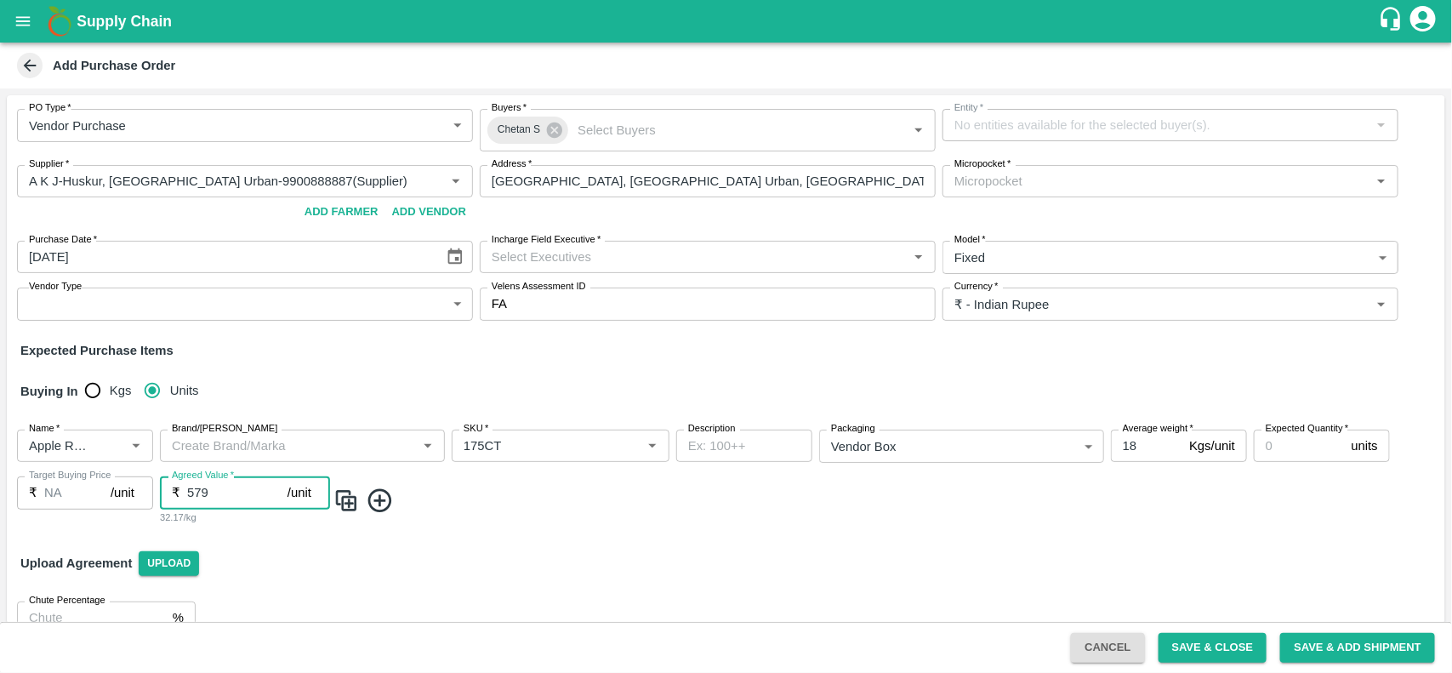
type input "579"
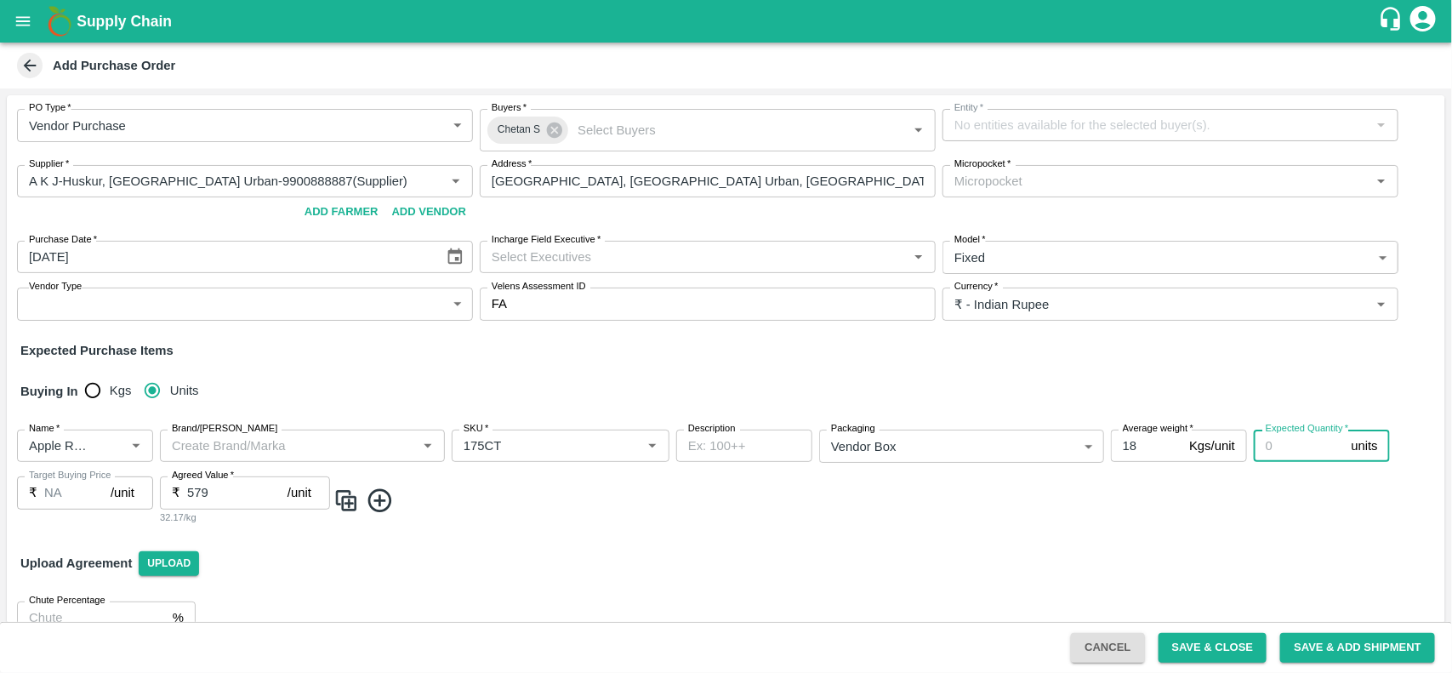
click at [1274, 448] on input "Expected Quantity   *" at bounding box center [1299, 446] width 91 height 32
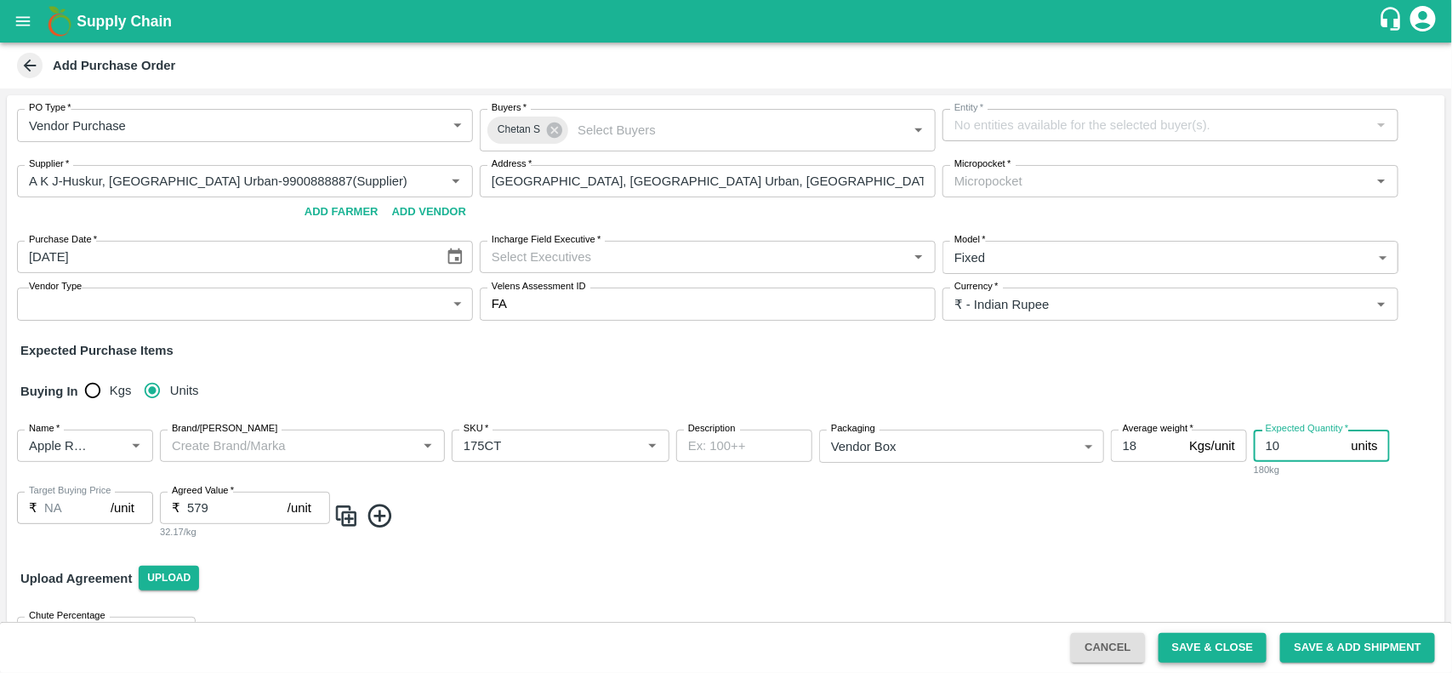
type input "10"
click at [1232, 651] on button "Save & Close" at bounding box center [1213, 648] width 109 height 30
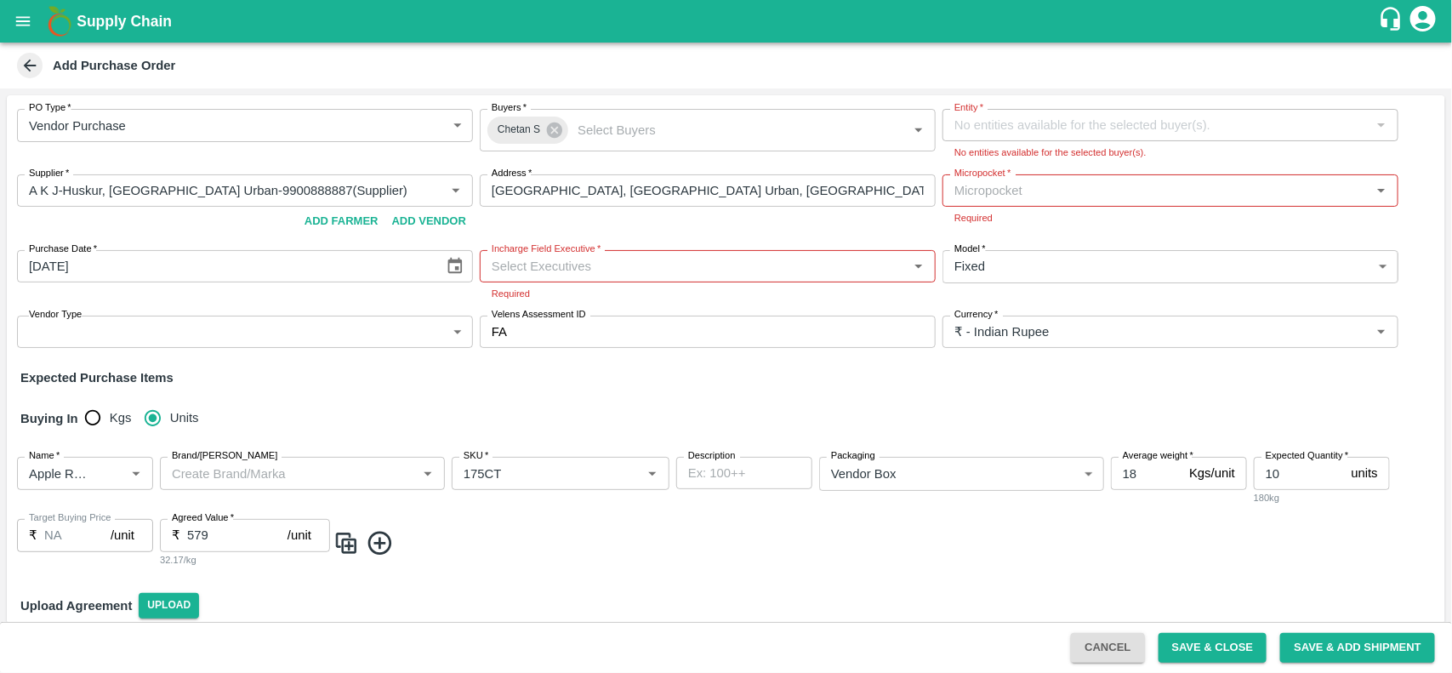
click at [699, 268] on input "Incharge Field Executive   *" at bounding box center [694, 266] width 418 height 22
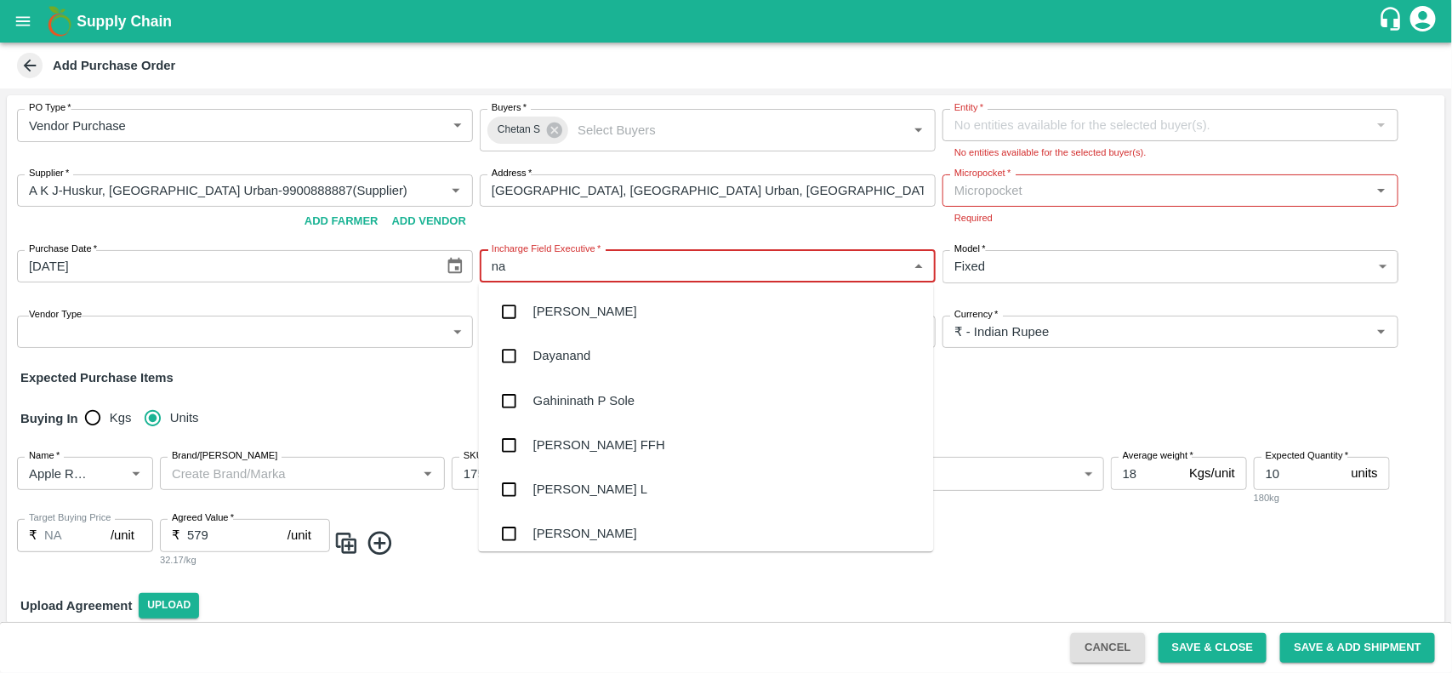
type input "nan"
click at [555, 353] on div "[PERSON_NAME] L" at bounding box center [590, 356] width 114 height 19
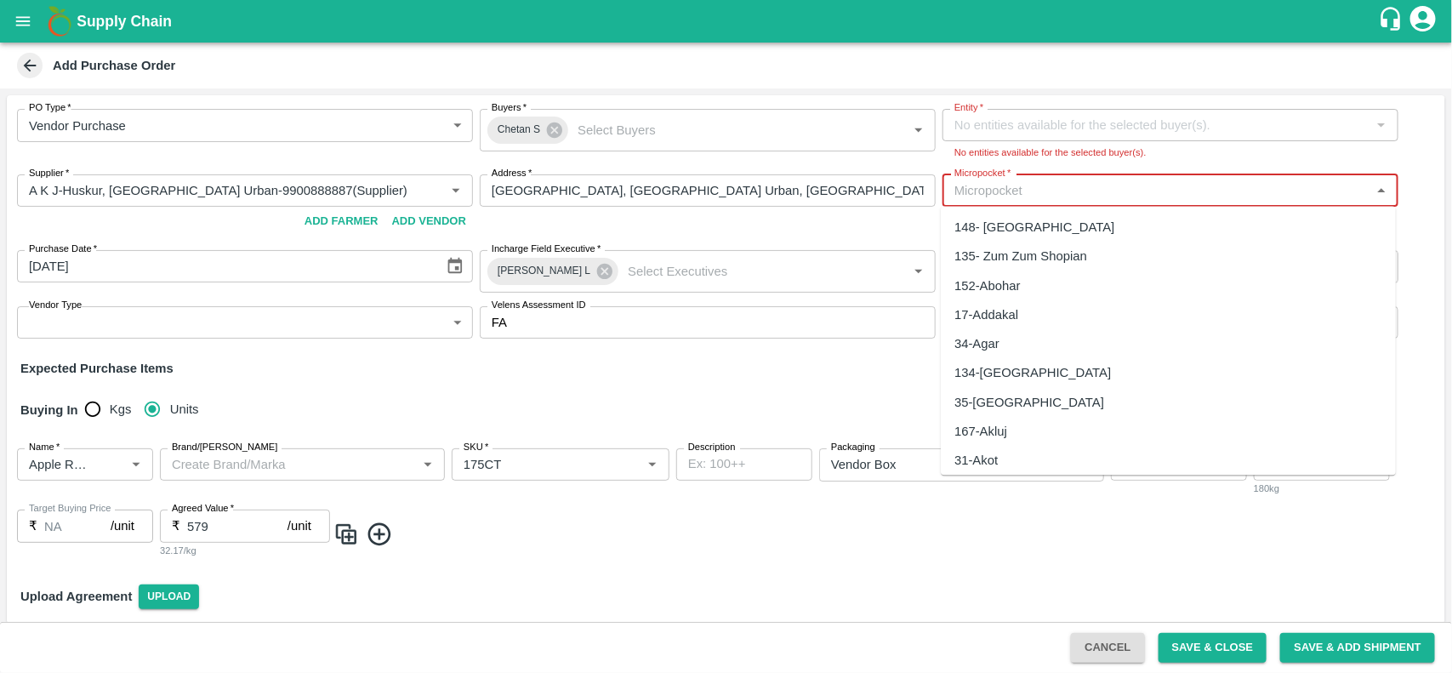
click at [1057, 190] on input "Micropocket   *" at bounding box center [1157, 191] width 418 height 22
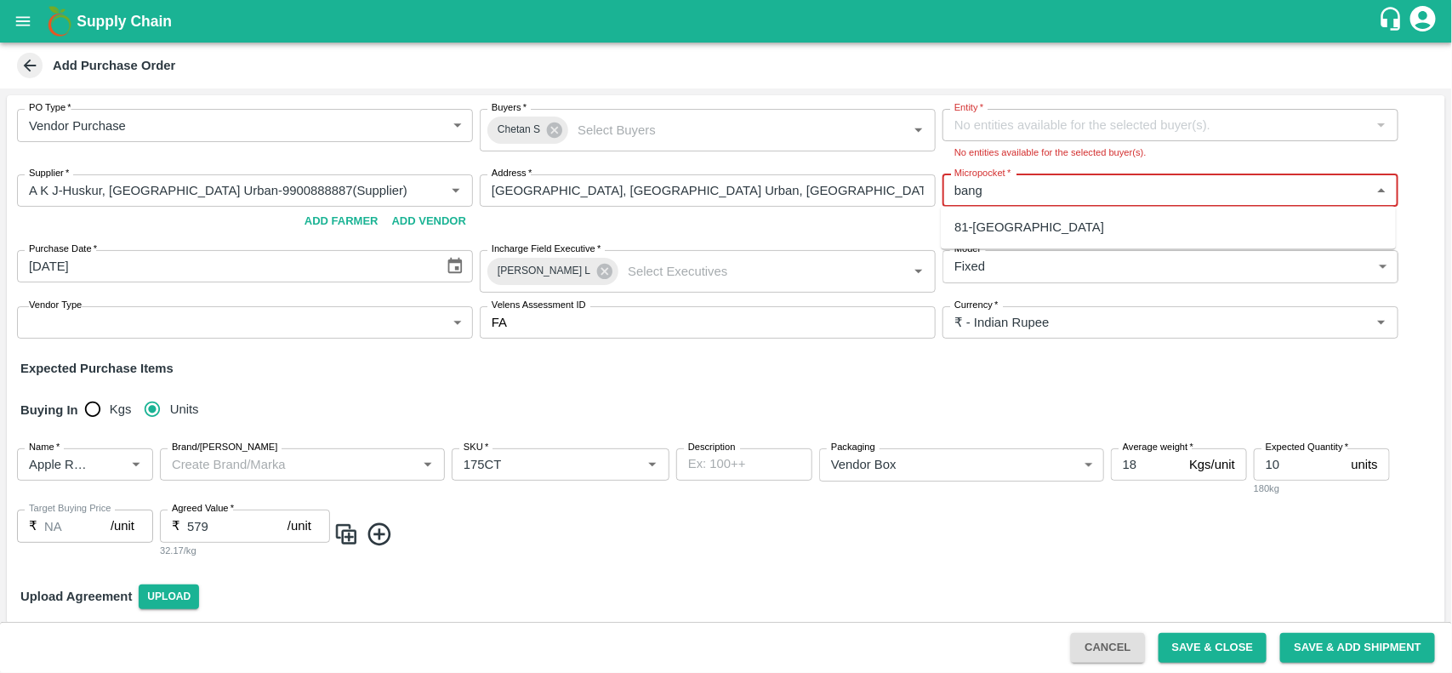
click at [1012, 219] on div "81-[GEOGRAPHIC_DATA]" at bounding box center [1030, 228] width 150 height 19
type input "81-[GEOGRAPHIC_DATA]"
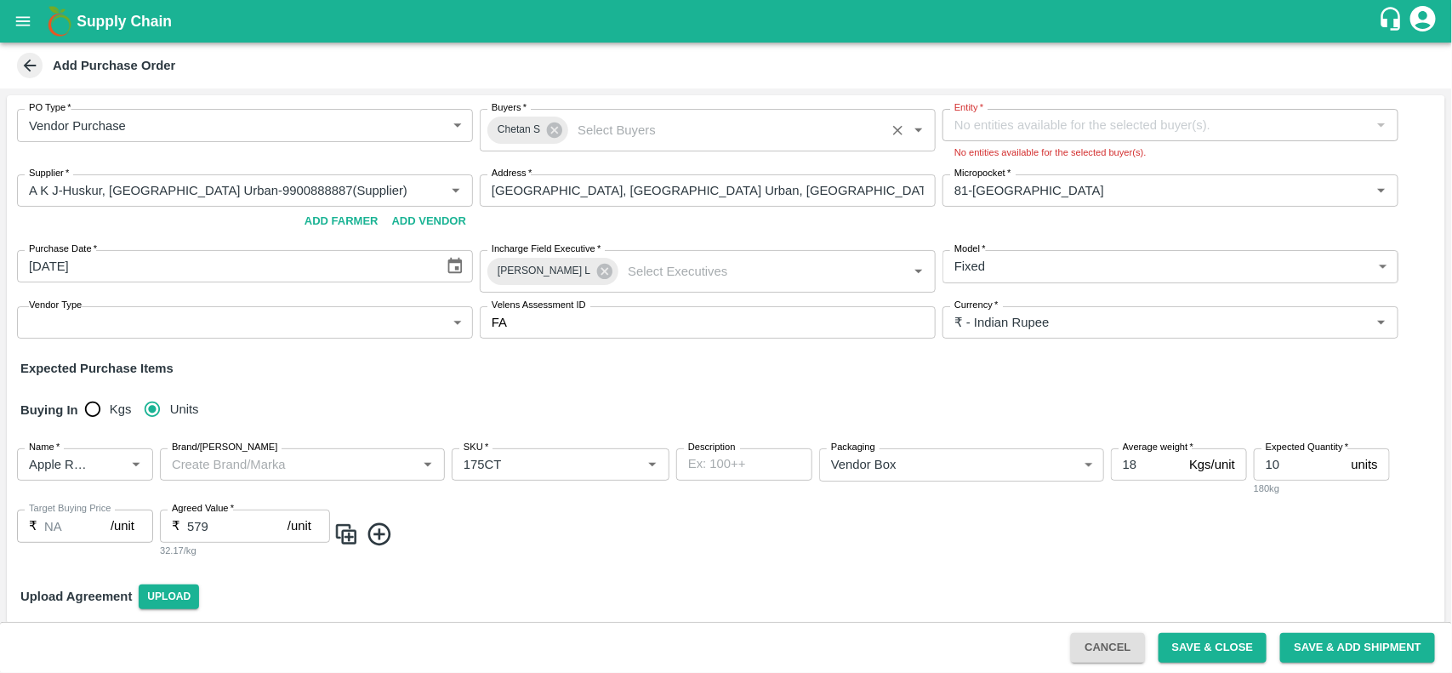
click at [567, 123] on div "Chetan S Buyers   *" at bounding box center [708, 130] width 456 height 43
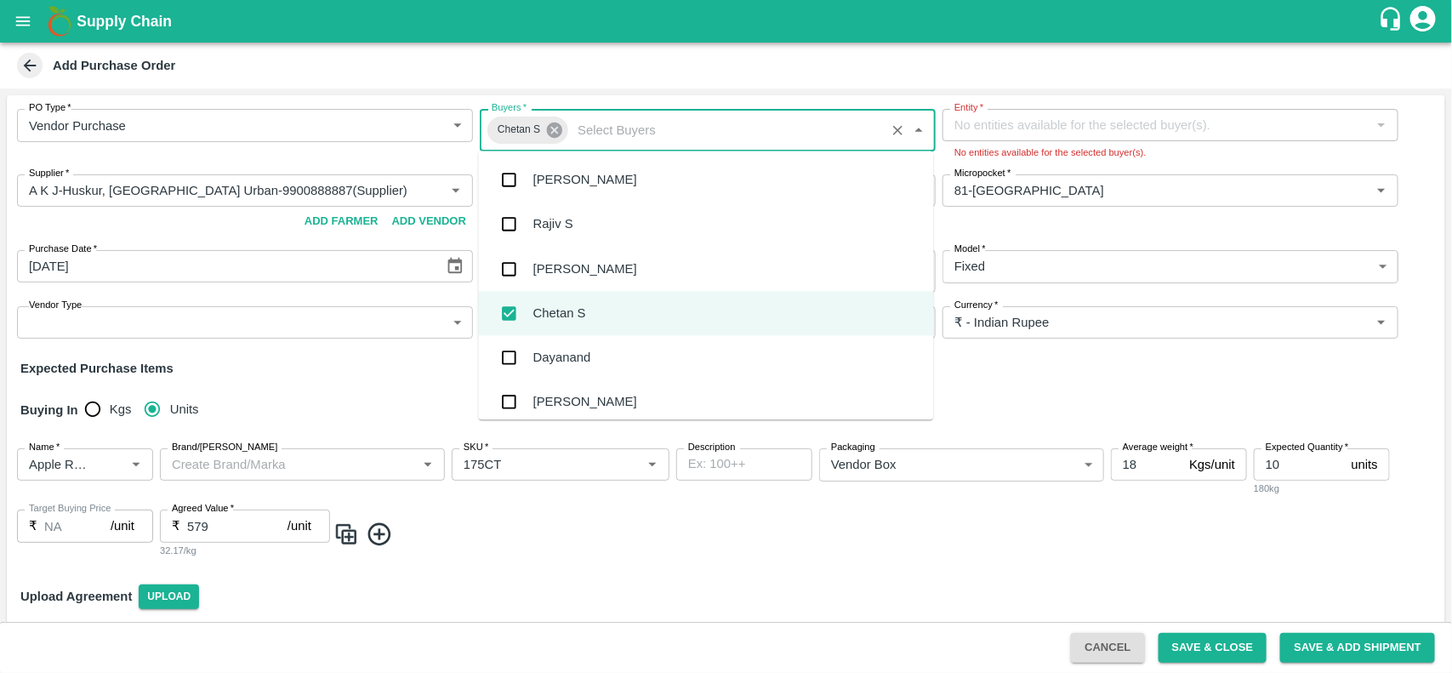
click at [554, 133] on icon at bounding box center [554, 130] width 15 height 15
checkbox input "false"
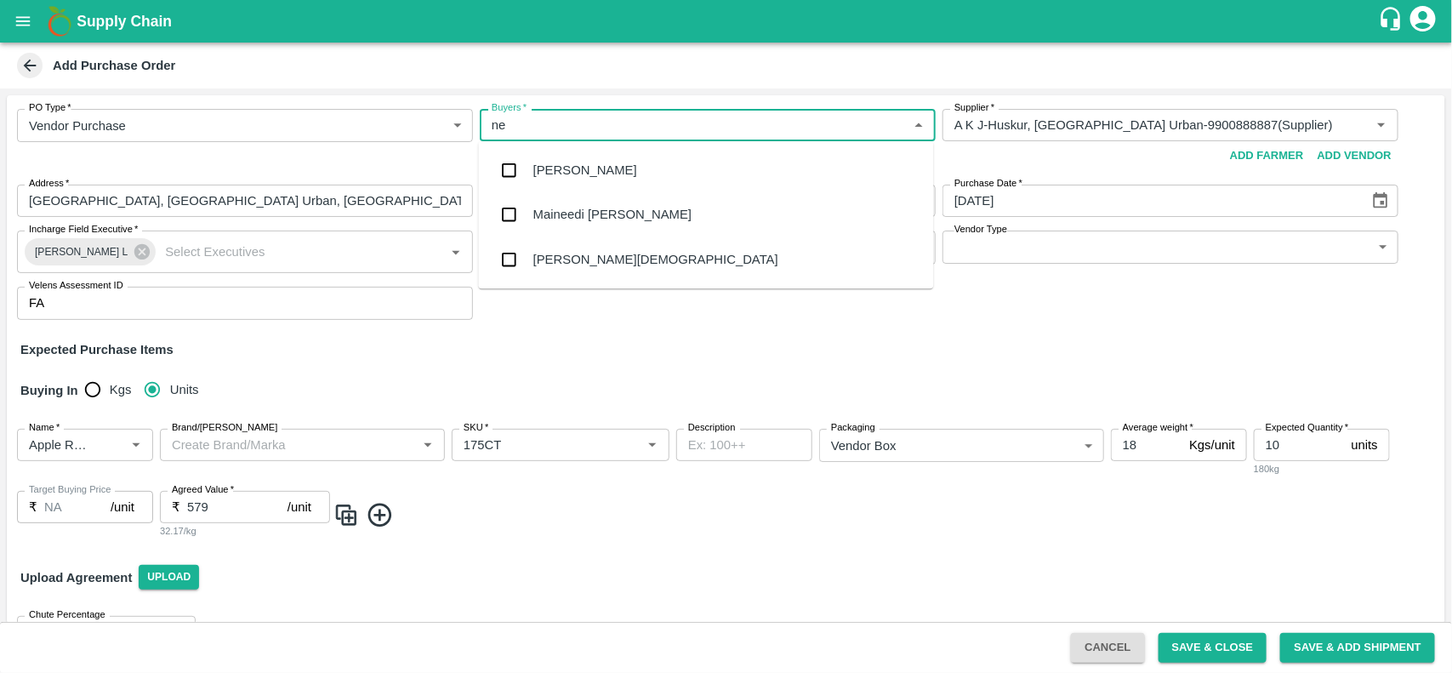
type input "nee"
click at [563, 271] on div "[PERSON_NAME][DEMOGRAPHIC_DATA]" at bounding box center [706, 259] width 455 height 44
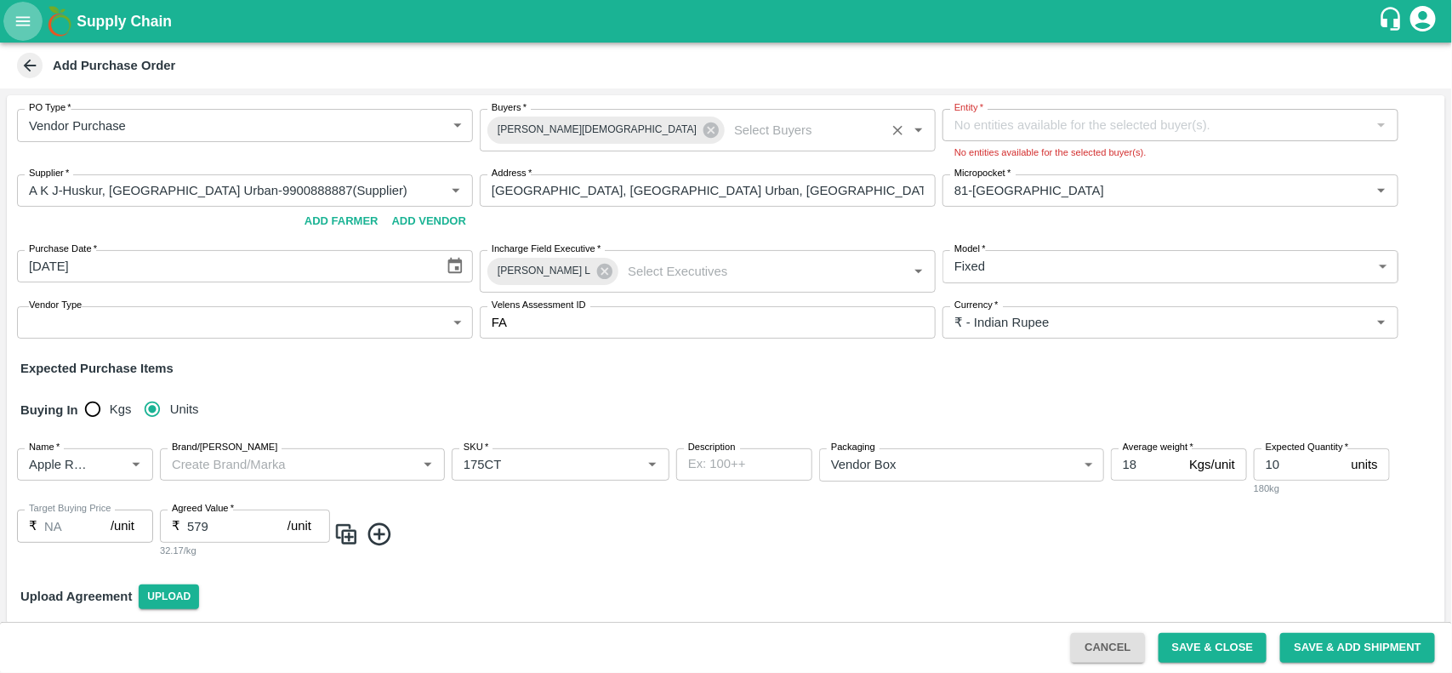
click at [14, 22] on icon "open drawer" at bounding box center [23, 21] width 19 height 19
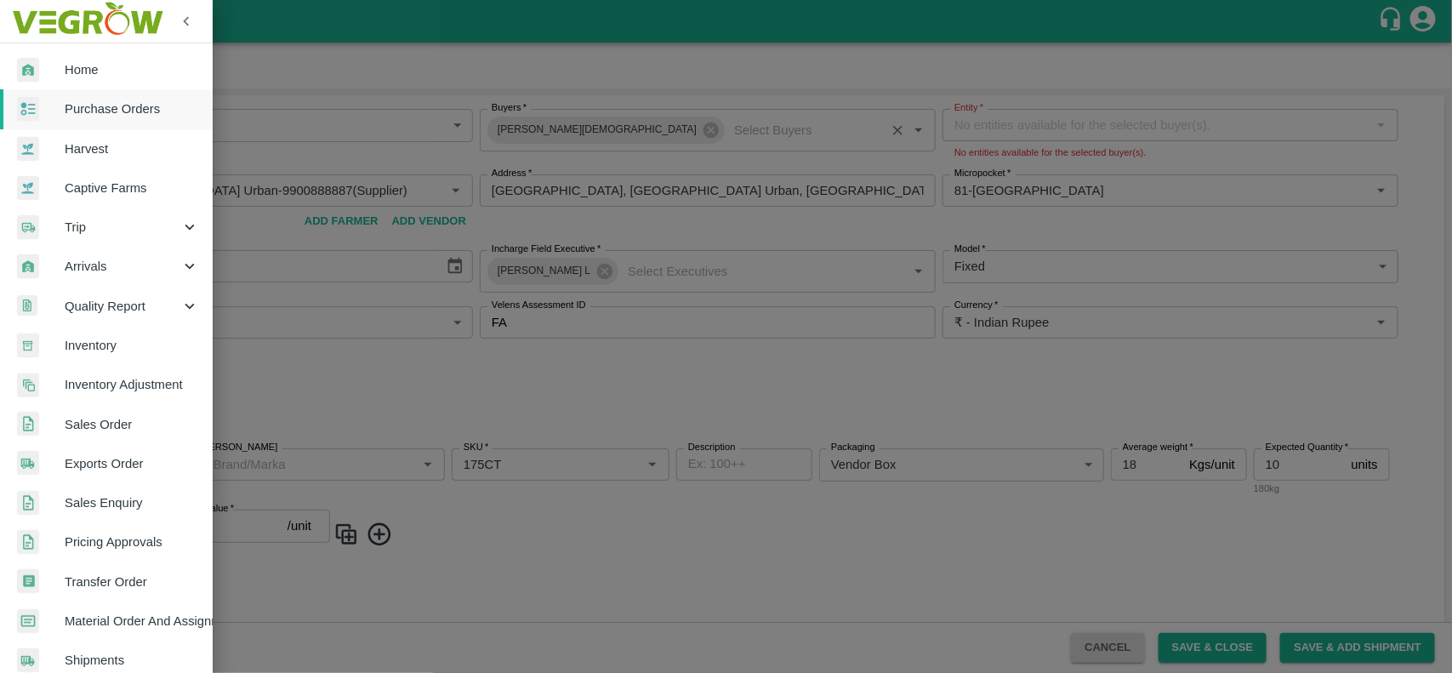
click at [505, 358] on div at bounding box center [726, 336] width 1452 height 673
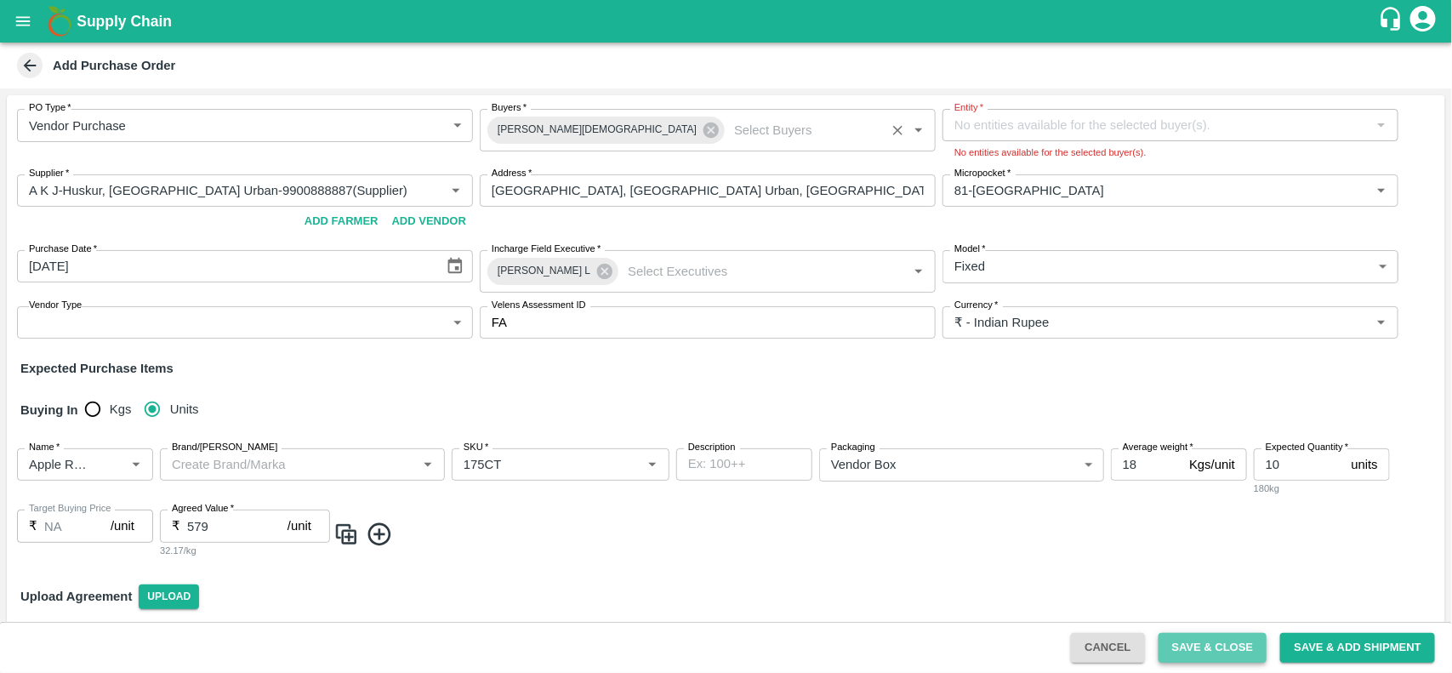
click at [1205, 645] on button "Save & Close" at bounding box center [1213, 648] width 109 height 30
